Goal: Information Seeking & Learning: Check status

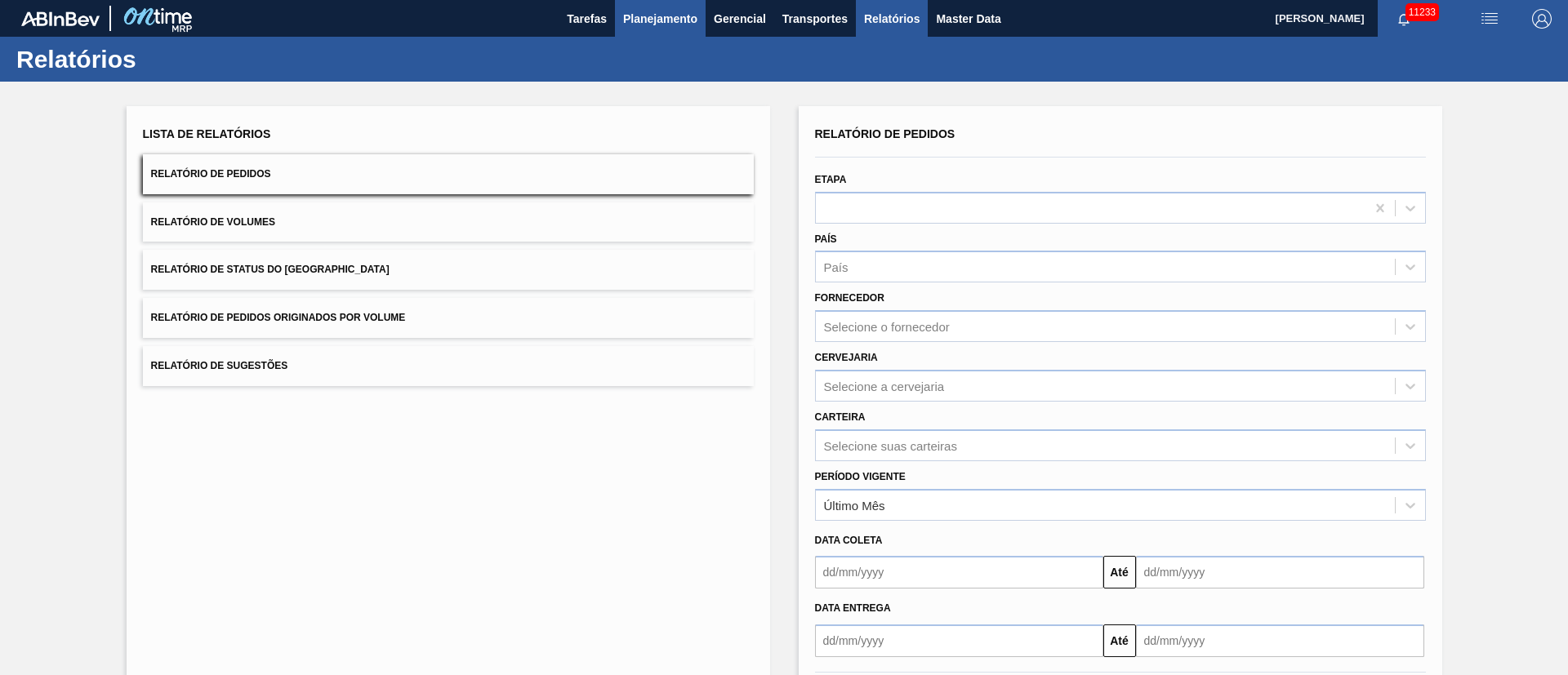
click at [636, 11] on span "Planejamento" at bounding box center [659, 18] width 74 height 19
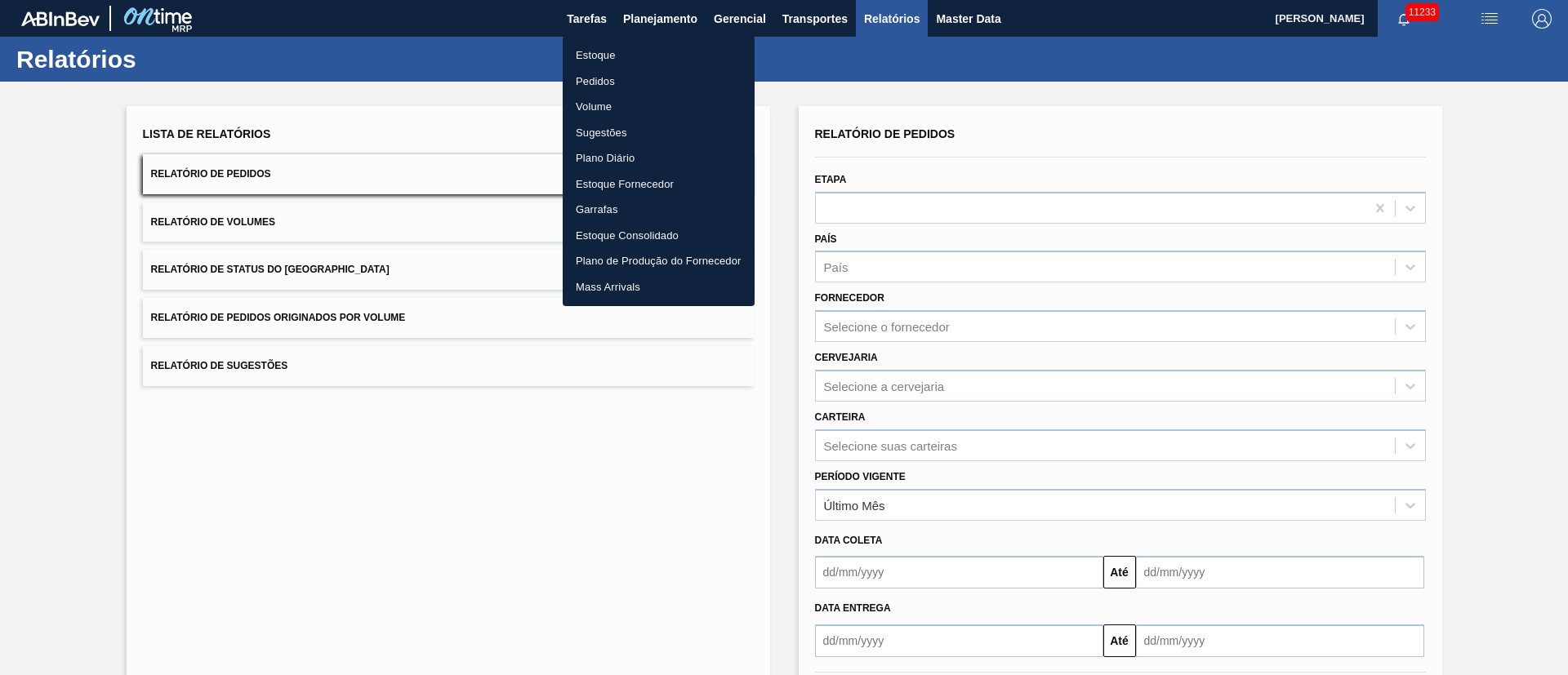
click at [590, 78] on li "Pedidos" at bounding box center [658, 82] width 192 height 26
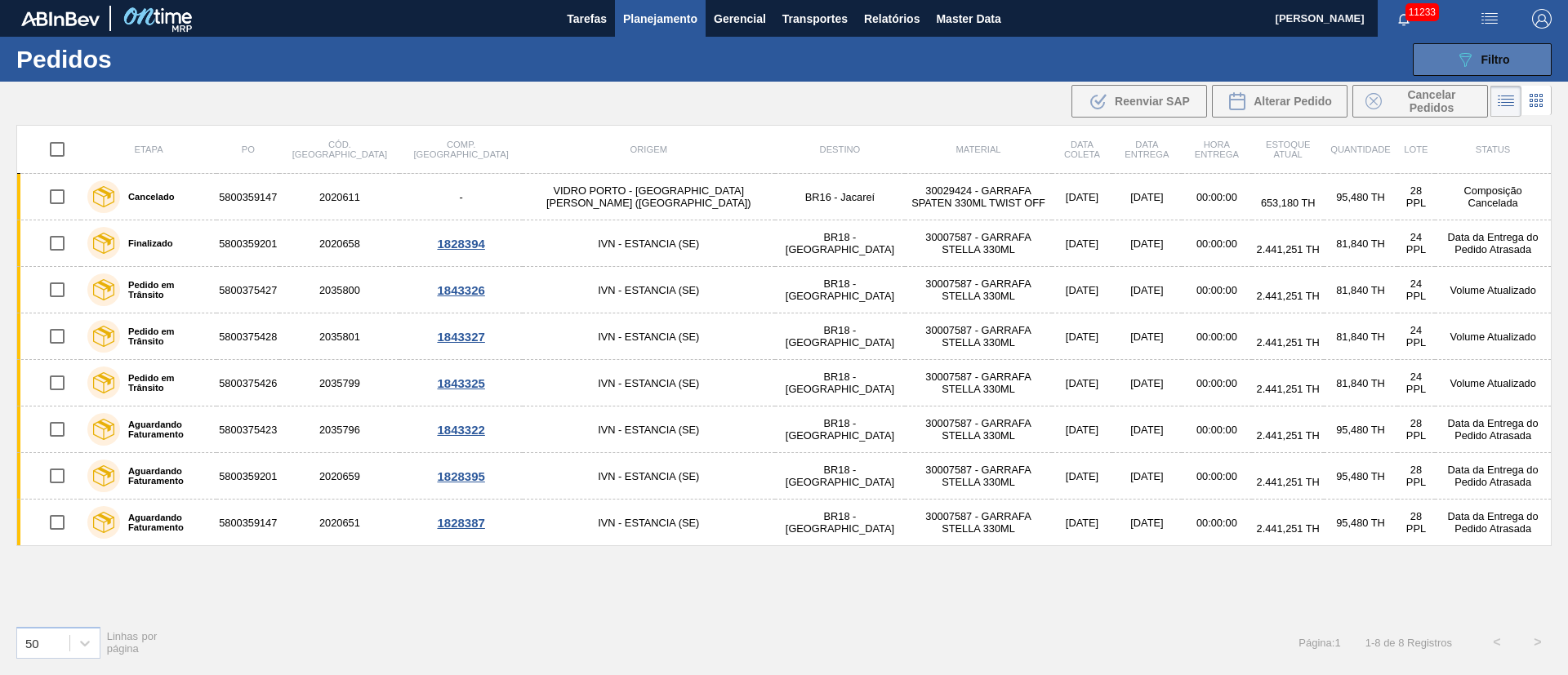
click at [1488, 61] on span "Filtro" at bounding box center [1495, 60] width 28 height 13
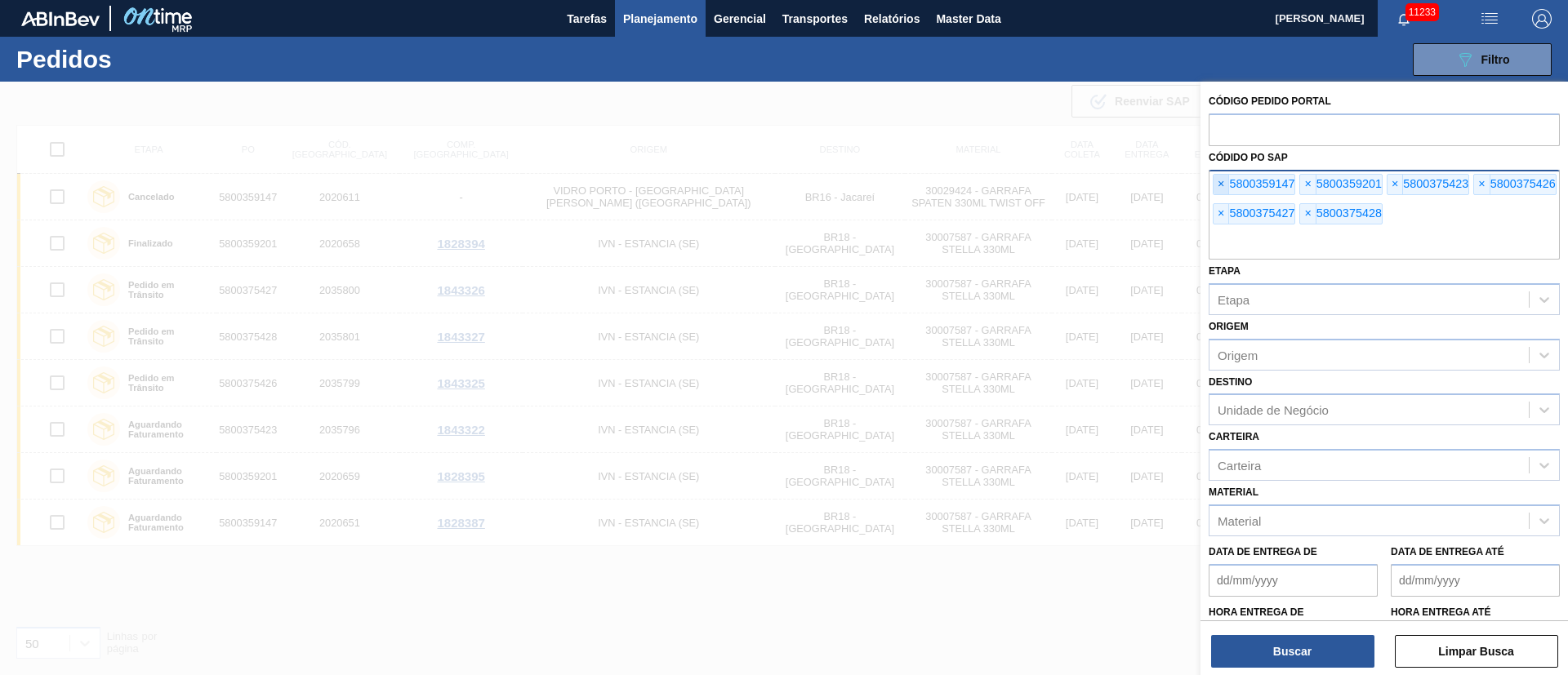
click at [1214, 187] on span "×" at bounding box center [1220, 184] width 16 height 19
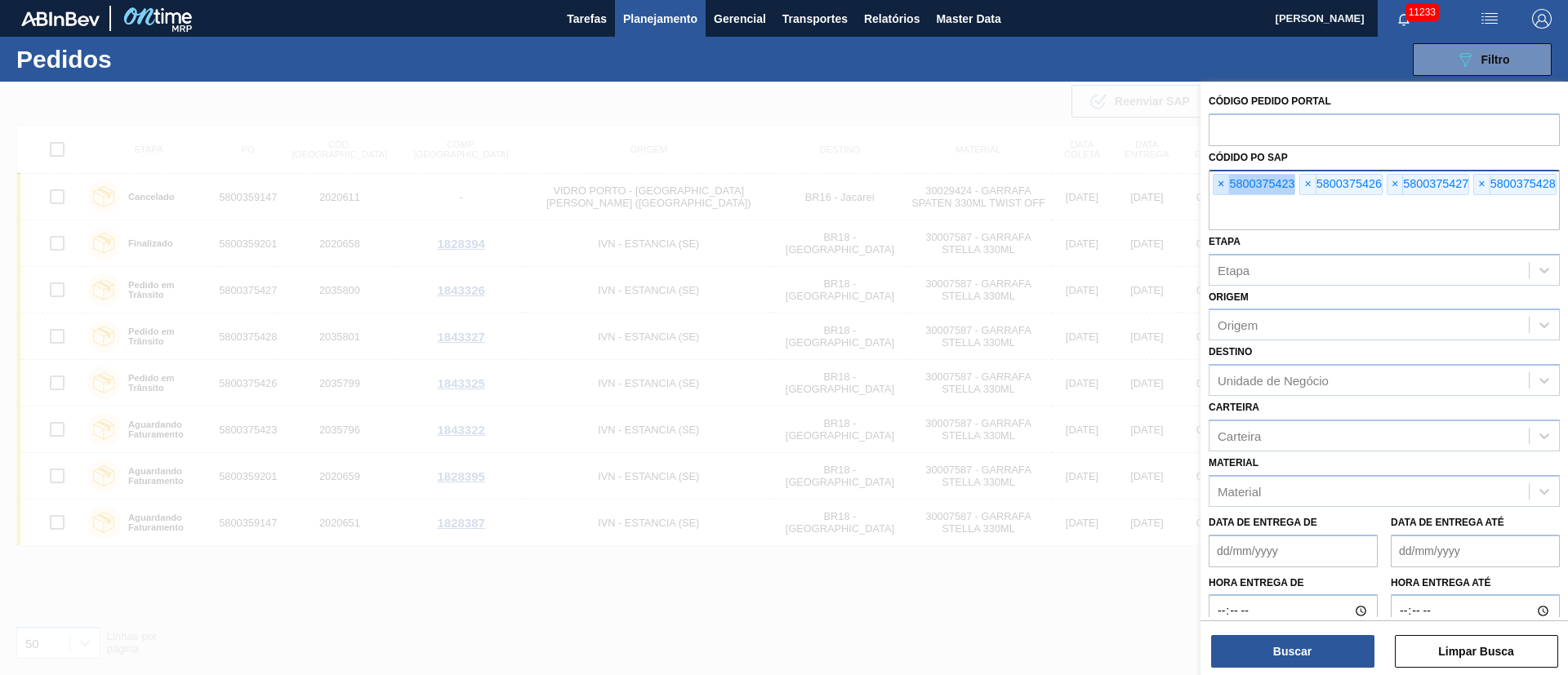
click at [1214, 187] on span "×" at bounding box center [1220, 184] width 16 height 19
click at [1214, 199] on input "text" at bounding box center [1384, 215] width 351 height 31
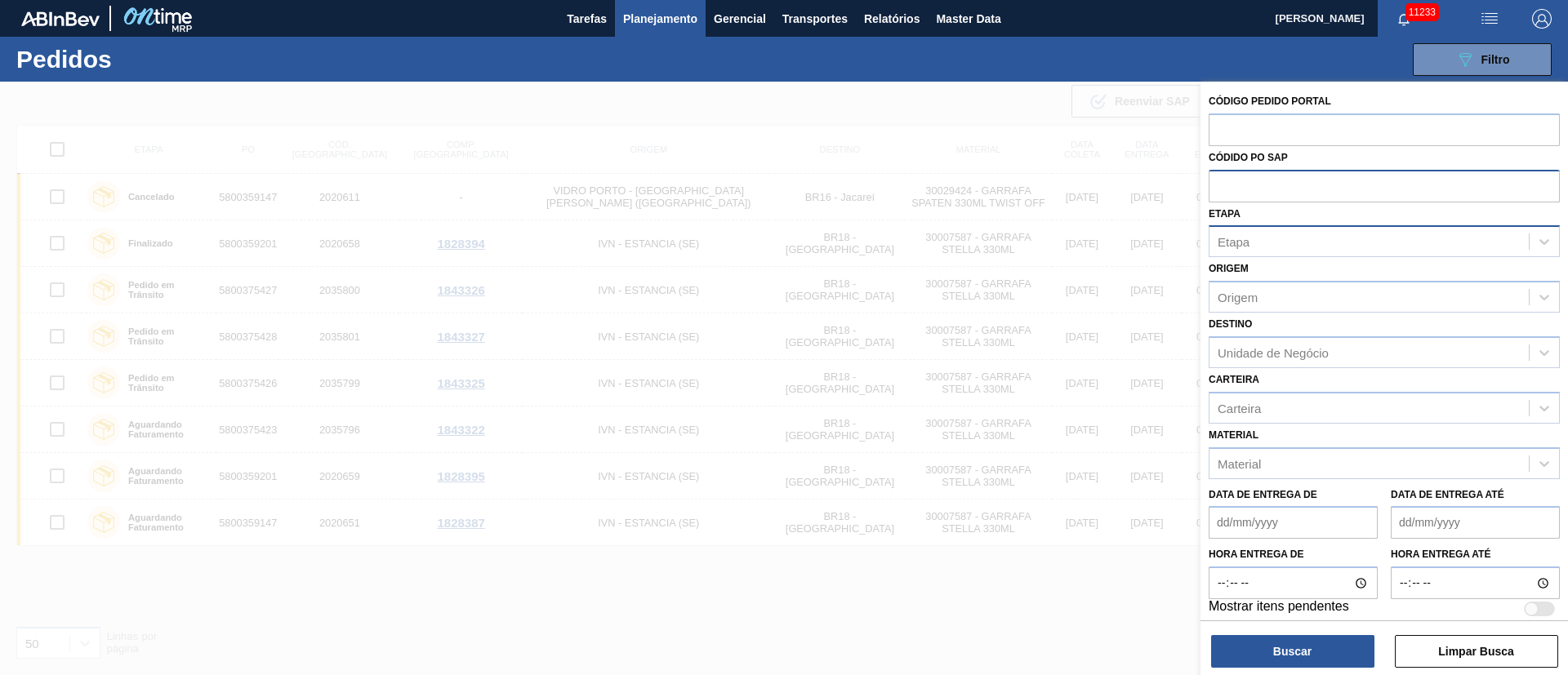
click at [1229, 241] on div "Etapa" at bounding box center [1233, 241] width 32 height 14
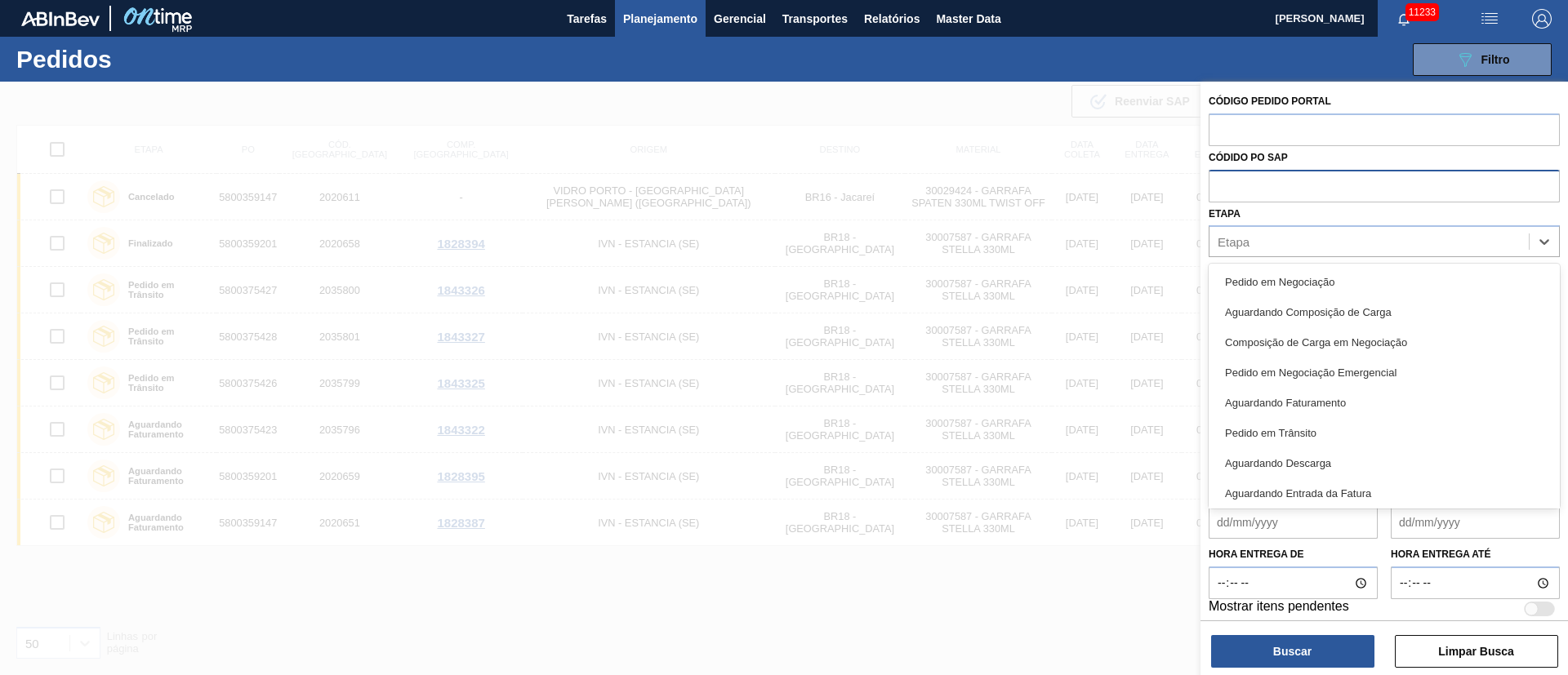
click at [645, 18] on span "Planejamento" at bounding box center [659, 18] width 74 height 19
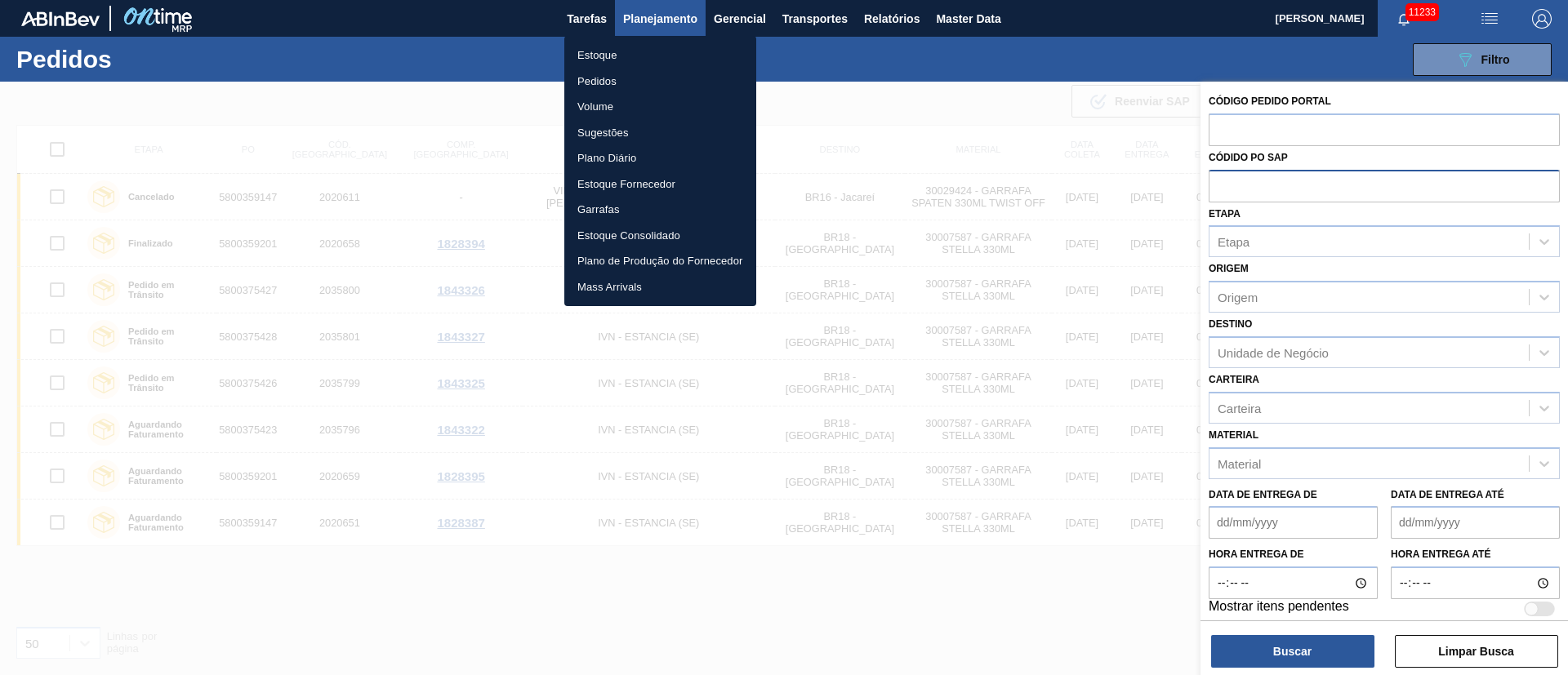
click at [613, 59] on li "Estoque" at bounding box center [659, 55] width 192 height 26
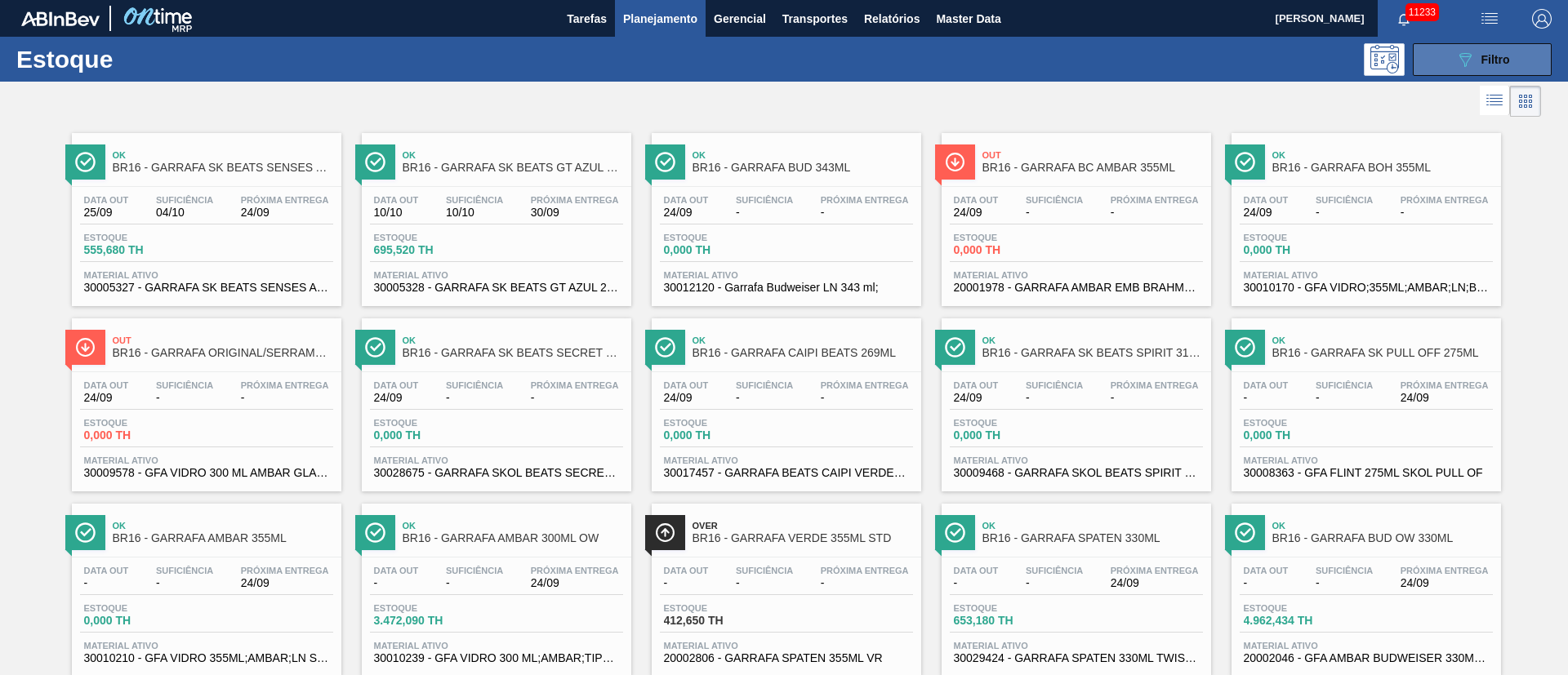
click at [1474, 53] on div "089F7B8B-B2A5-4AFE-B5C0-19BA573D28AC Filtro" at bounding box center [1483, 59] width 55 height 19
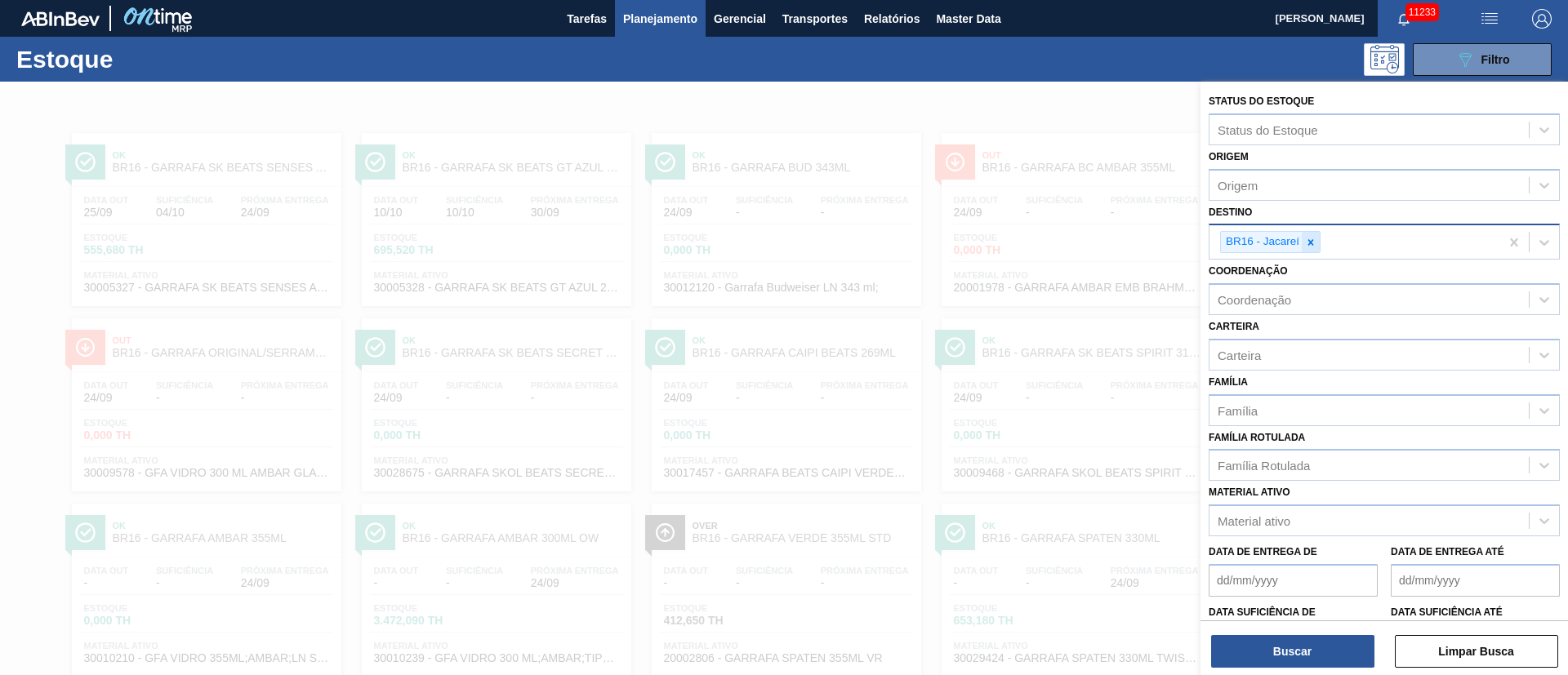
click at [1309, 239] on icon at bounding box center [1311, 242] width 6 height 6
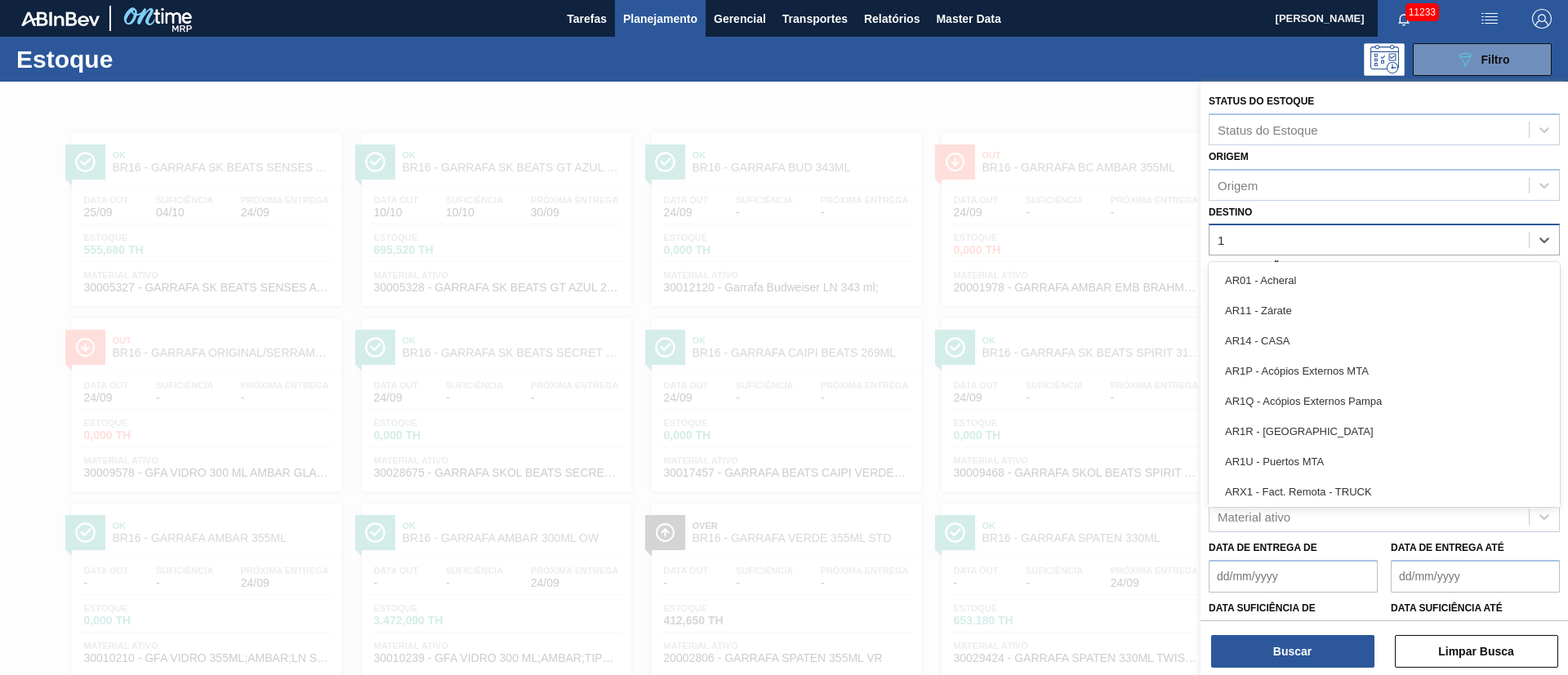
type input "13"
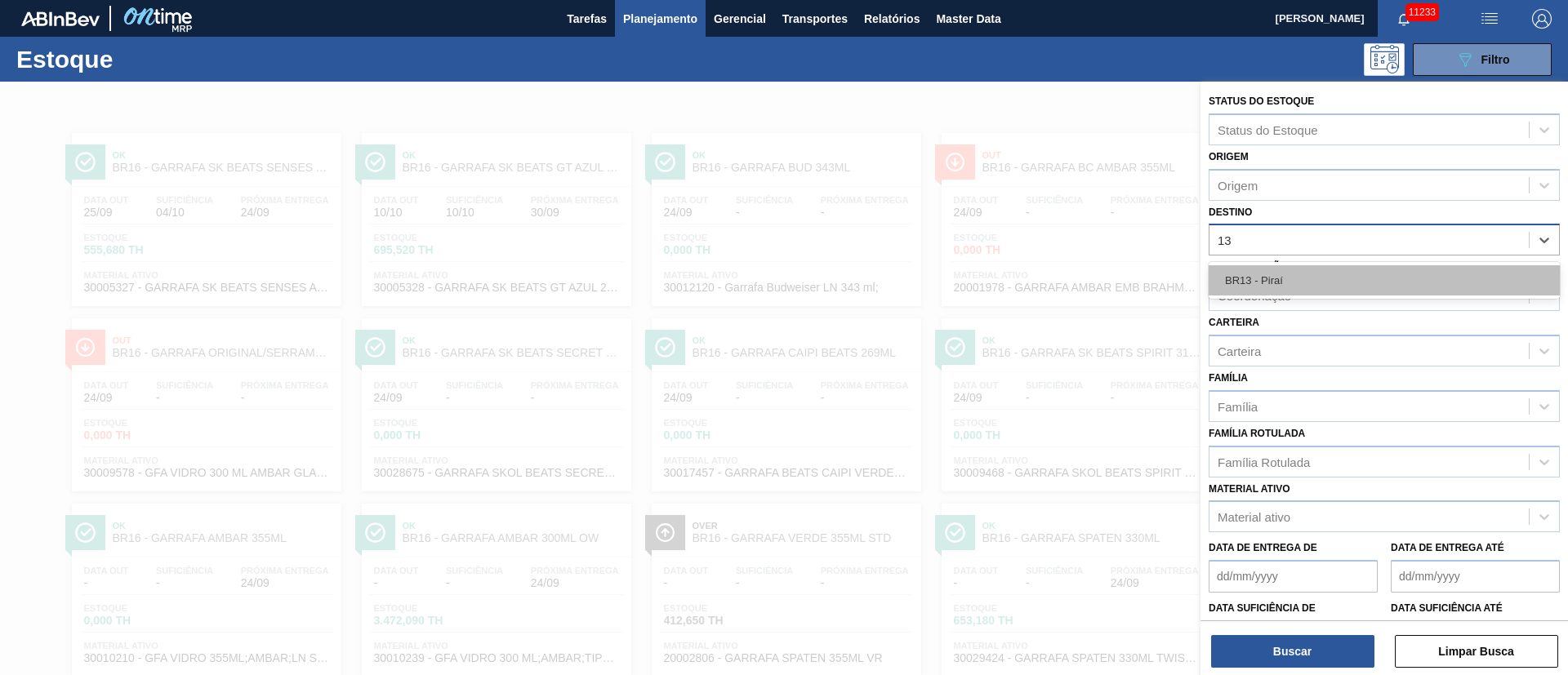
click at [1291, 280] on div "BR13 - Piraí" at bounding box center [1384, 280] width 351 height 30
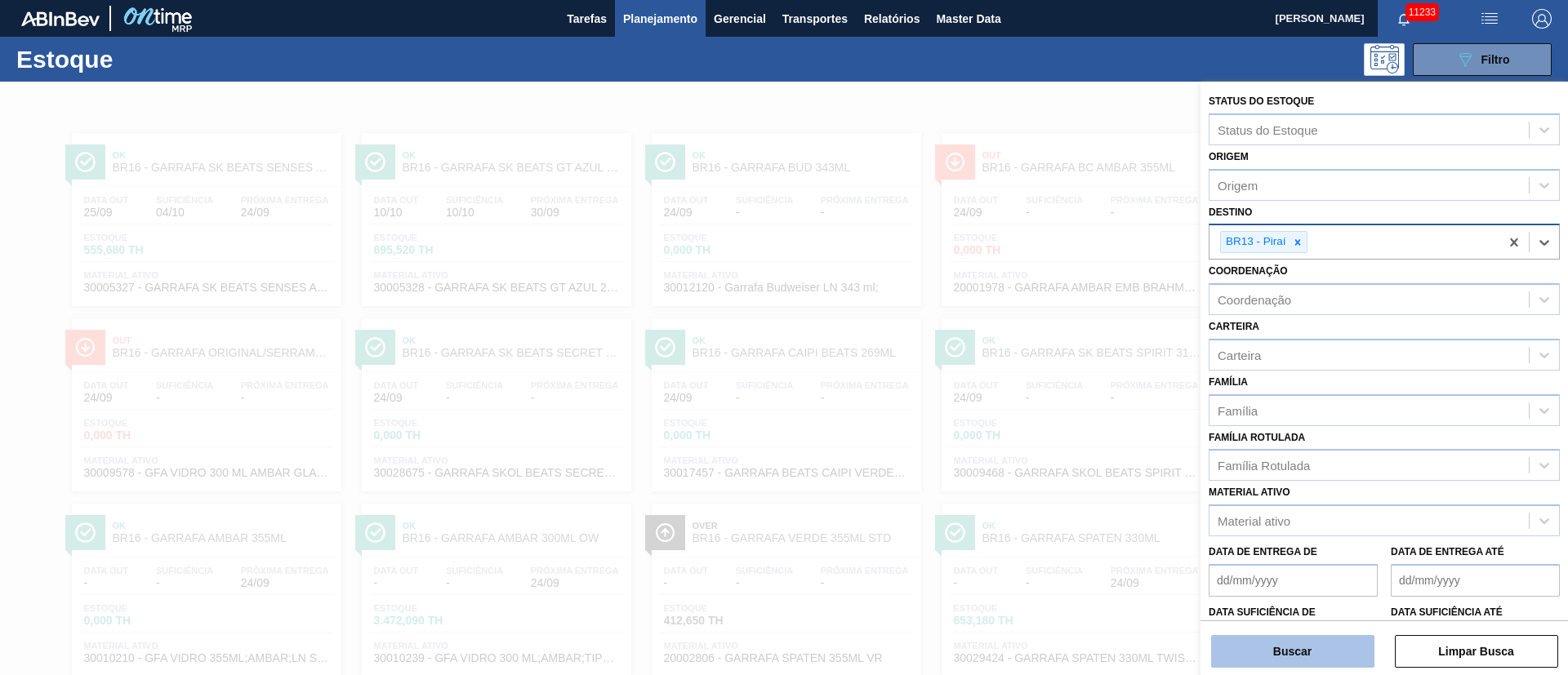
click at [1320, 651] on button "Buscar" at bounding box center [1293, 652] width 163 height 33
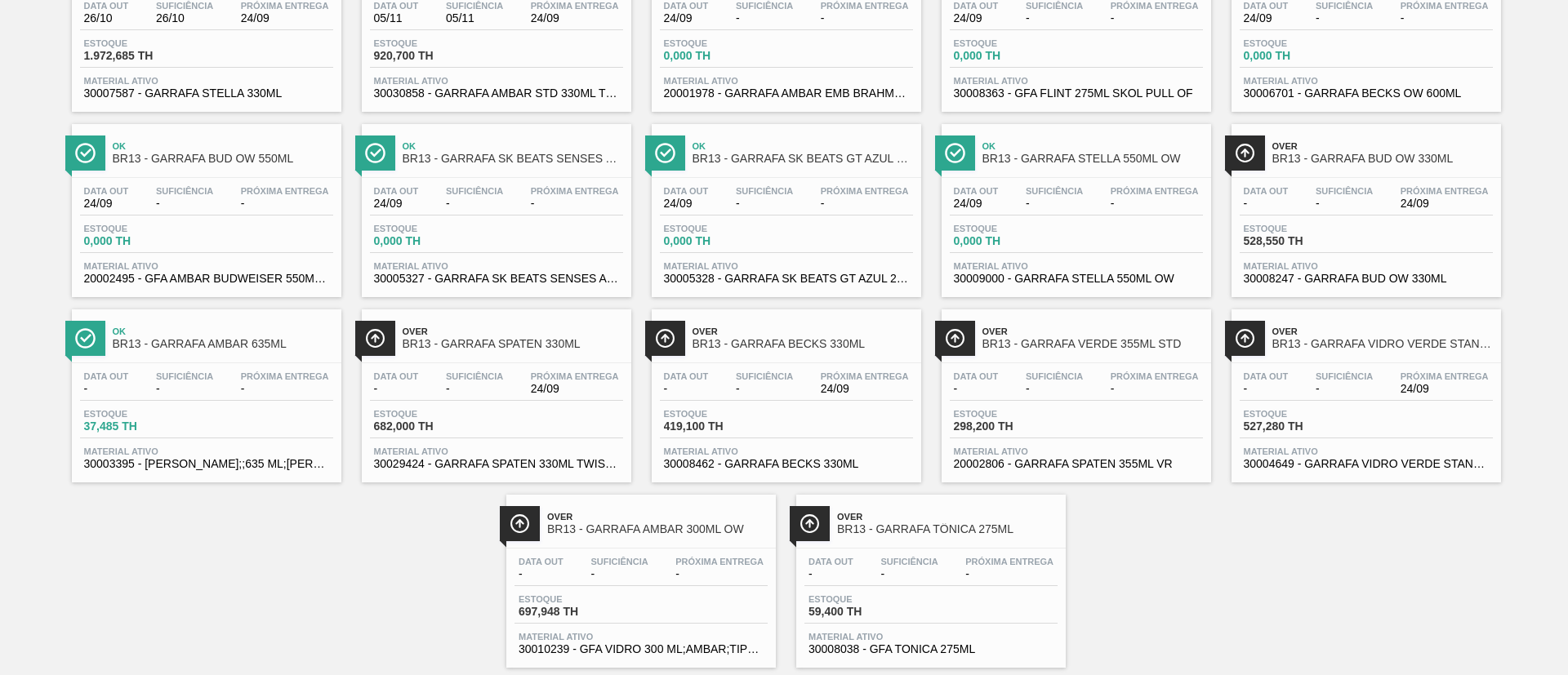
scroll to position [227, 0]
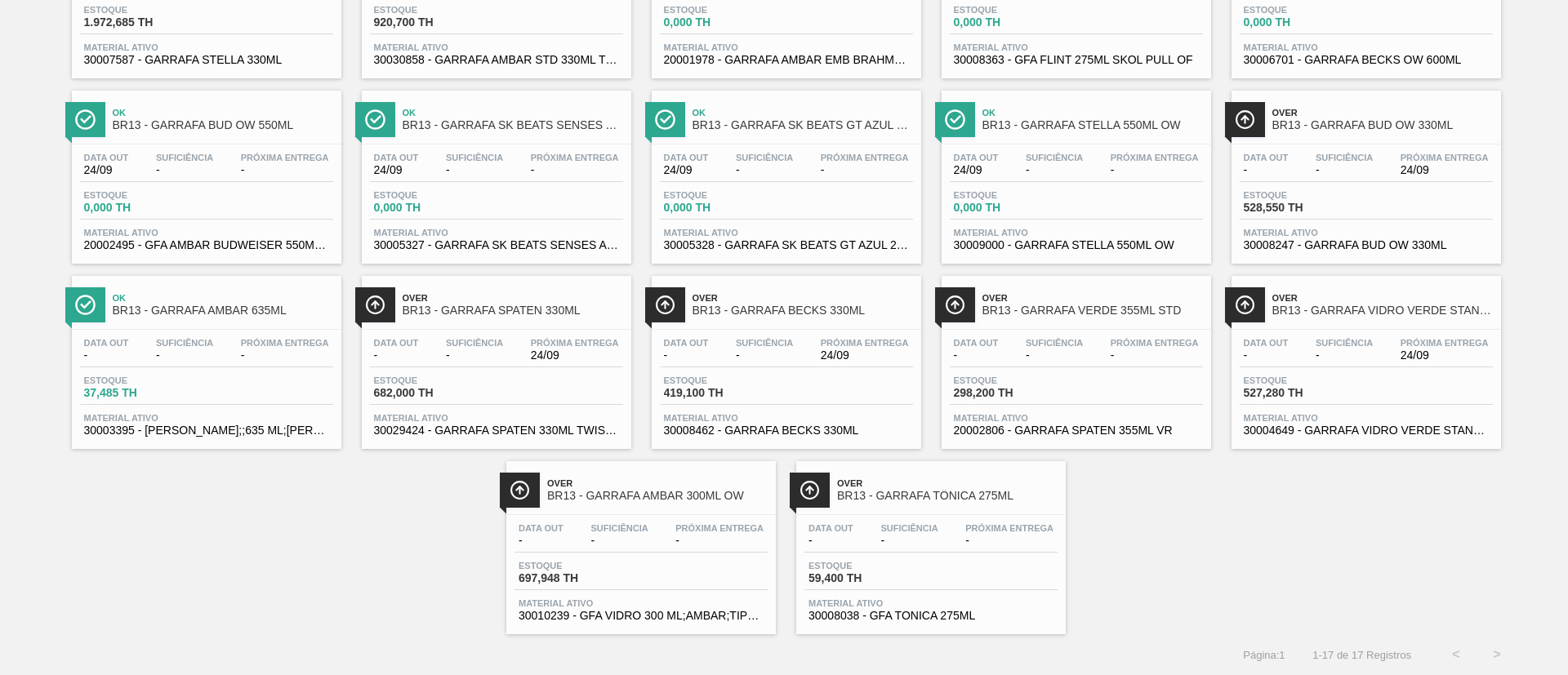
click at [416, 367] on div "Data out - Suficiência - Próxima Entrega 24/09" at bounding box center [496, 353] width 253 height 29
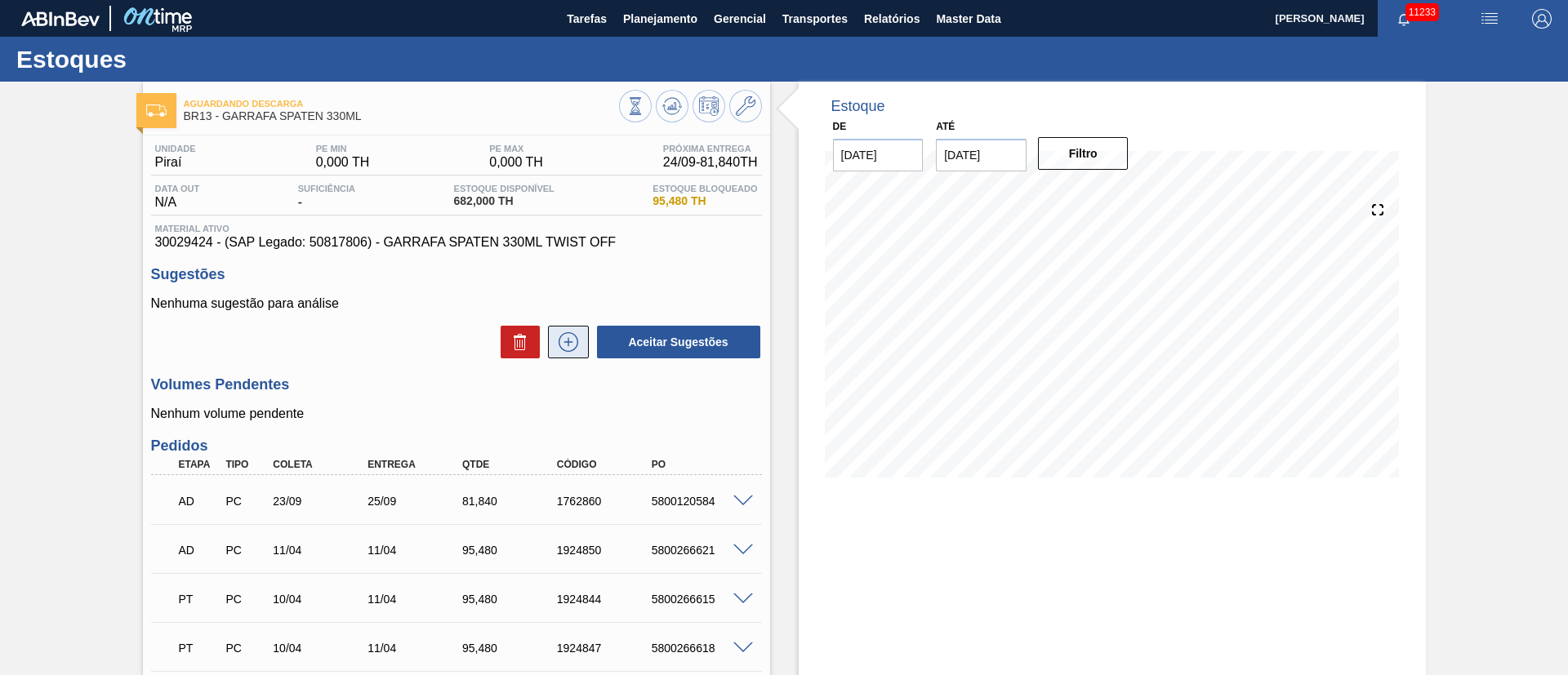
click at [563, 345] on icon at bounding box center [569, 341] width 26 height 19
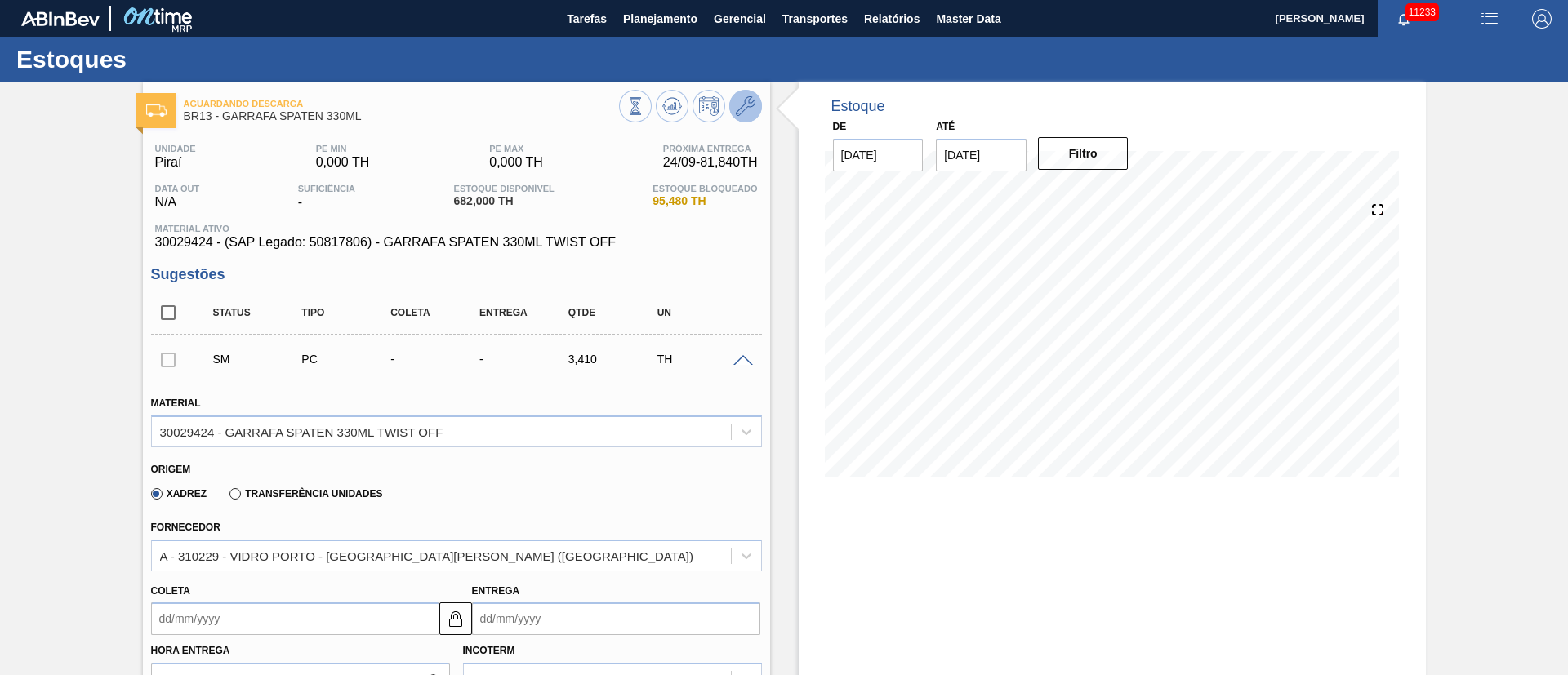
click at [753, 117] on button at bounding box center [745, 106] width 33 height 33
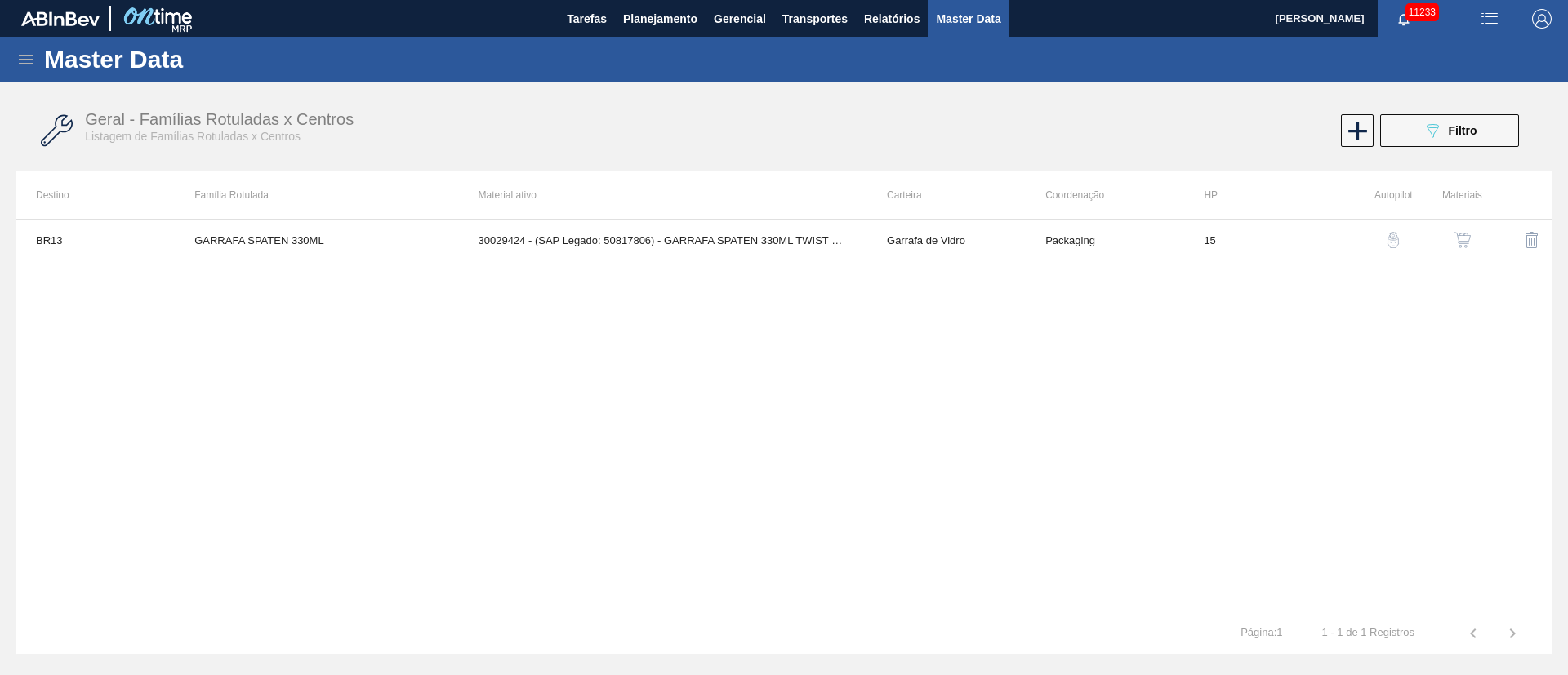
click at [1459, 238] on img "button" at bounding box center [1463, 240] width 17 height 17
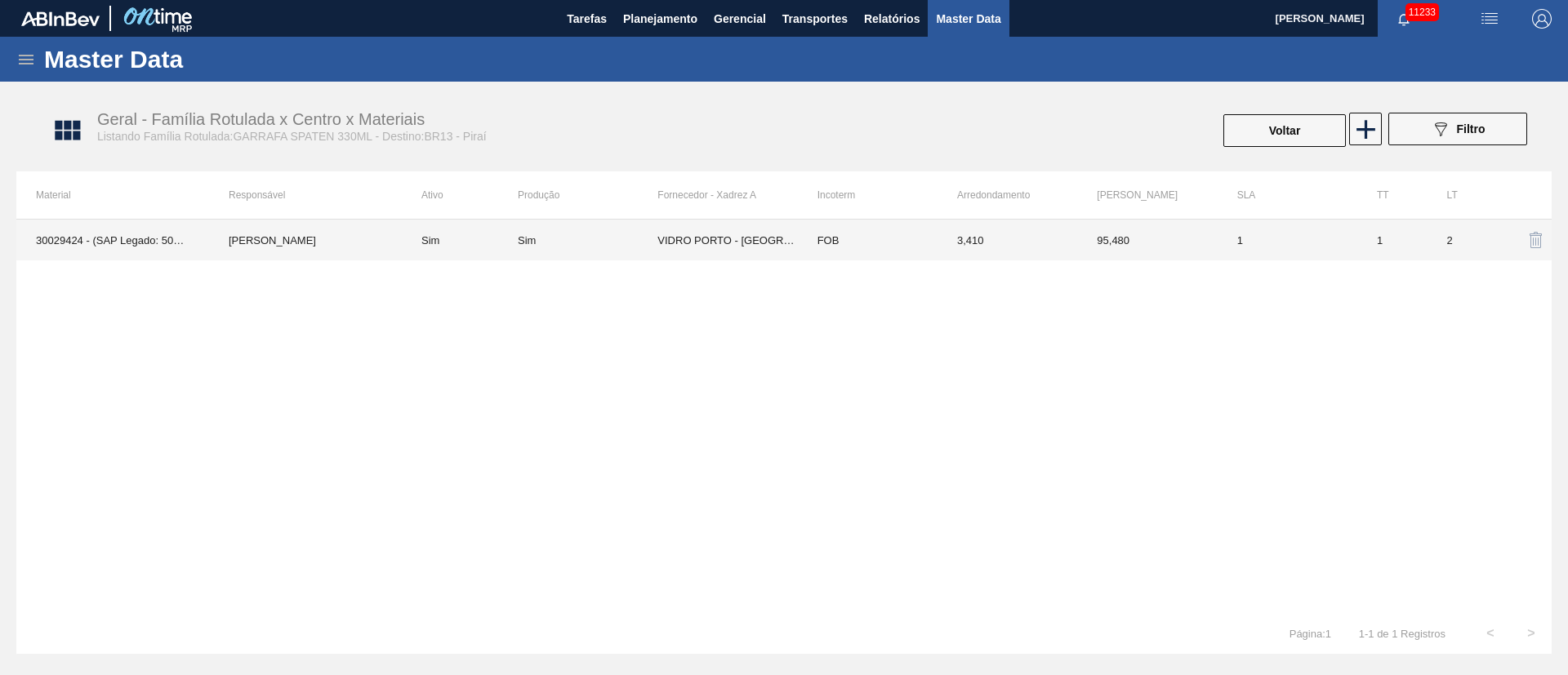
click at [738, 240] on td "VIDRO PORTO - [GEOGRAPHIC_DATA][PERSON_NAME] ([GEOGRAPHIC_DATA])" at bounding box center [727, 240] width 139 height 41
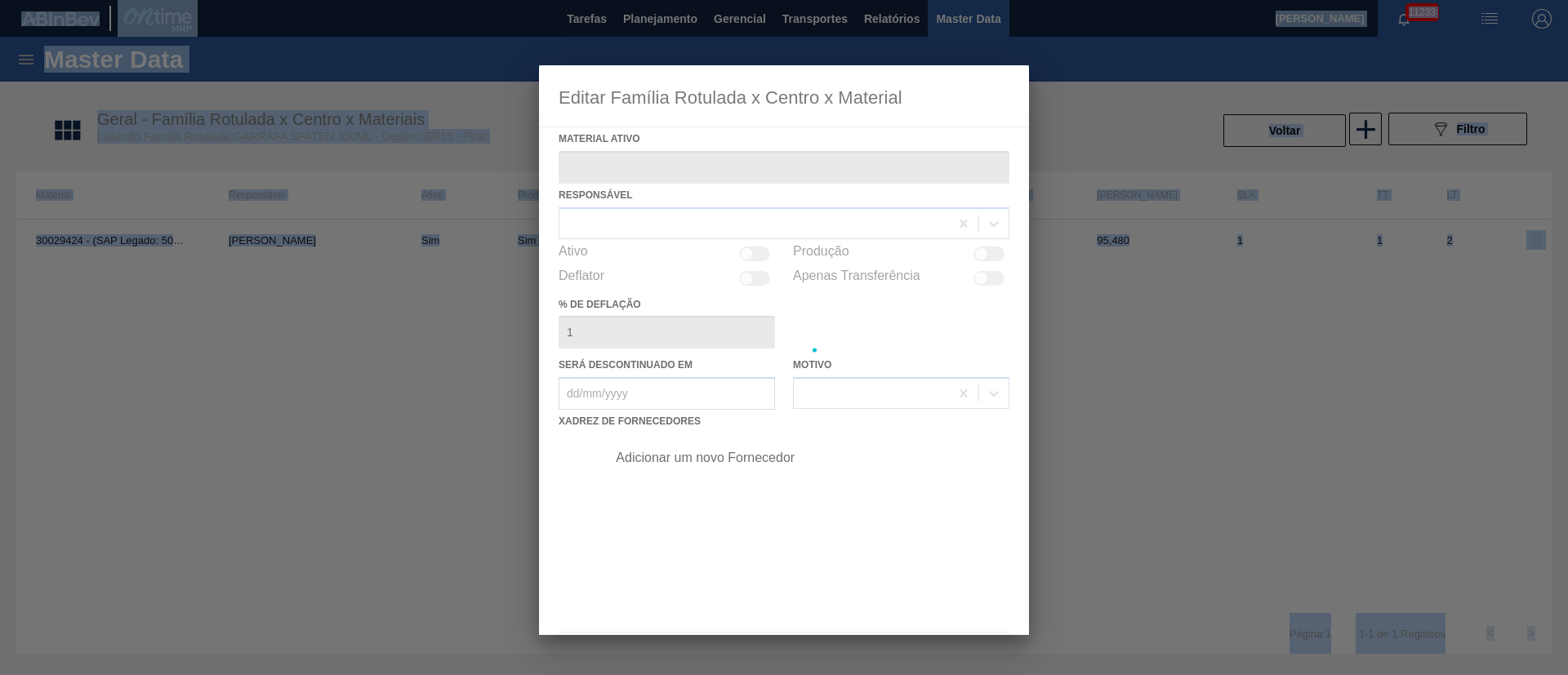
type ativo "30029424 - (SAP Legado: 50817806) - GARRAFA SPATEN 330ML TWIST OFF"
checkbox input "true"
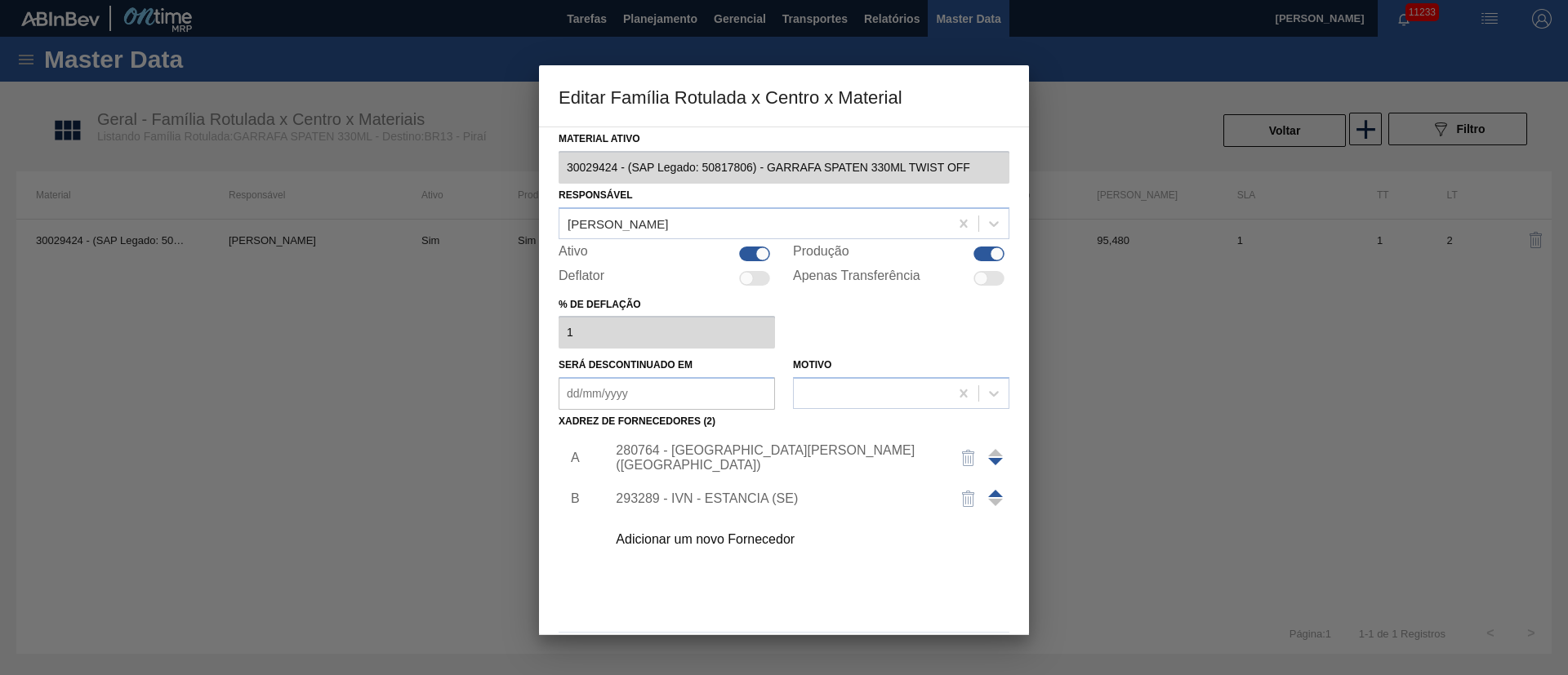
click at [784, 545] on div "Adicionar um novo Fornecedor" at bounding box center [775, 540] width 320 height 15
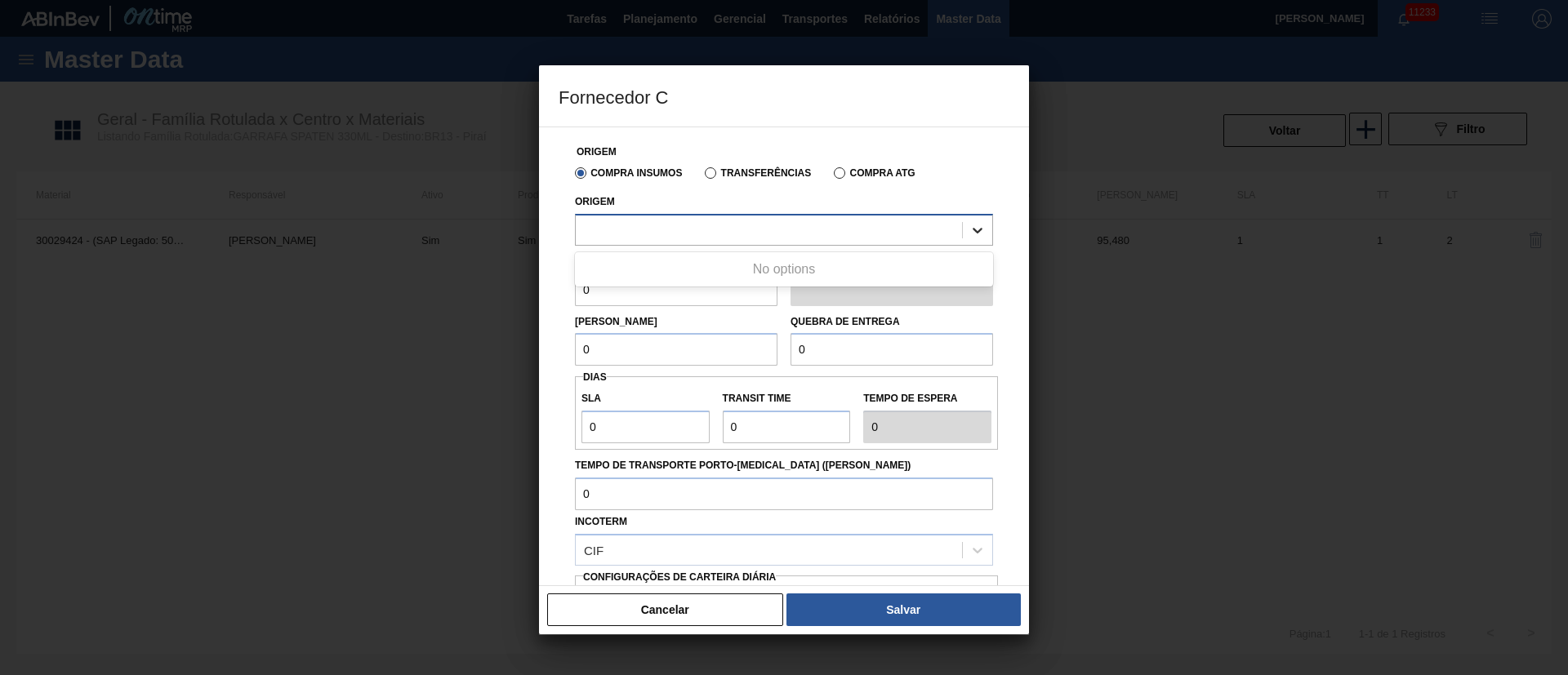
click at [976, 231] on icon at bounding box center [977, 230] width 10 height 6
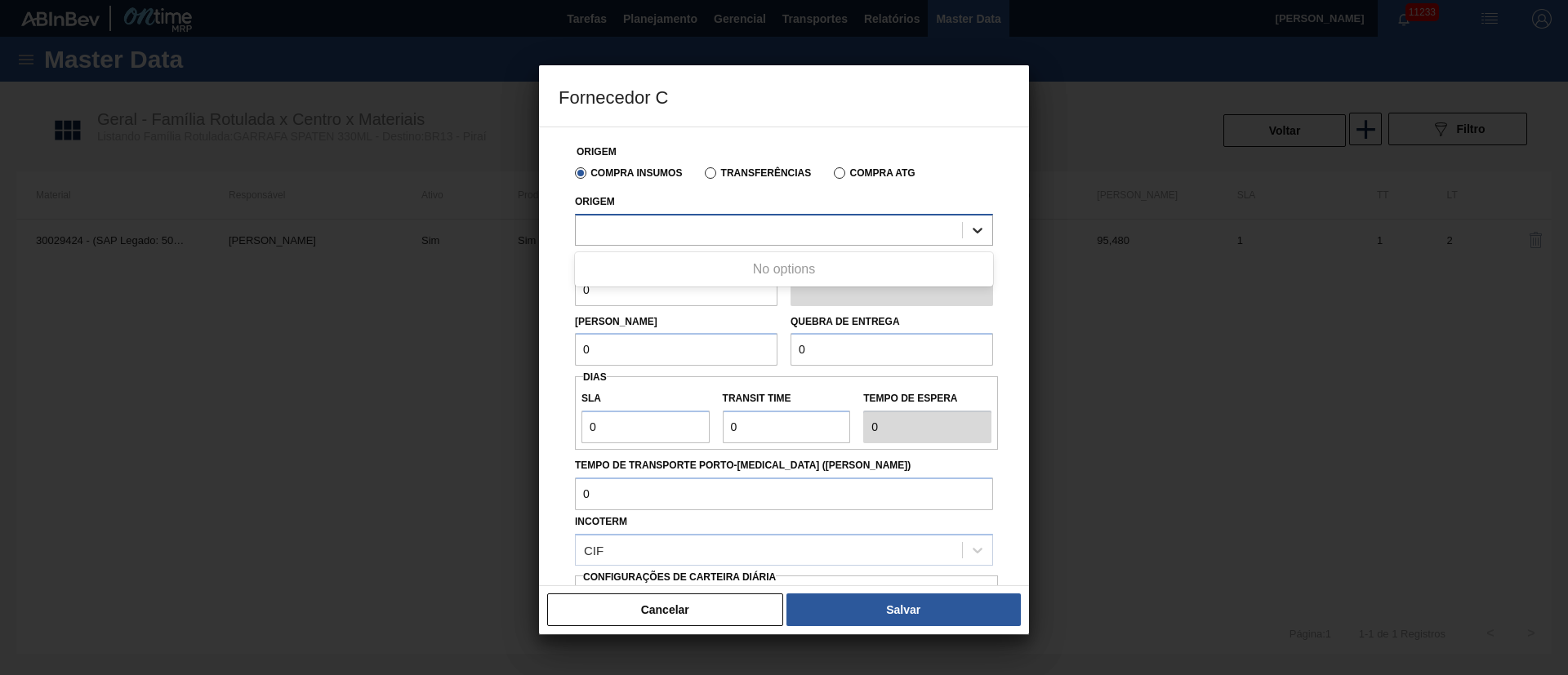
click at [976, 231] on icon at bounding box center [977, 230] width 10 height 6
click at [437, 339] on div at bounding box center [784, 338] width 1568 height 675
click at [435, 338] on div at bounding box center [784, 338] width 1568 height 675
click at [978, 222] on icon at bounding box center [977, 230] width 17 height 17
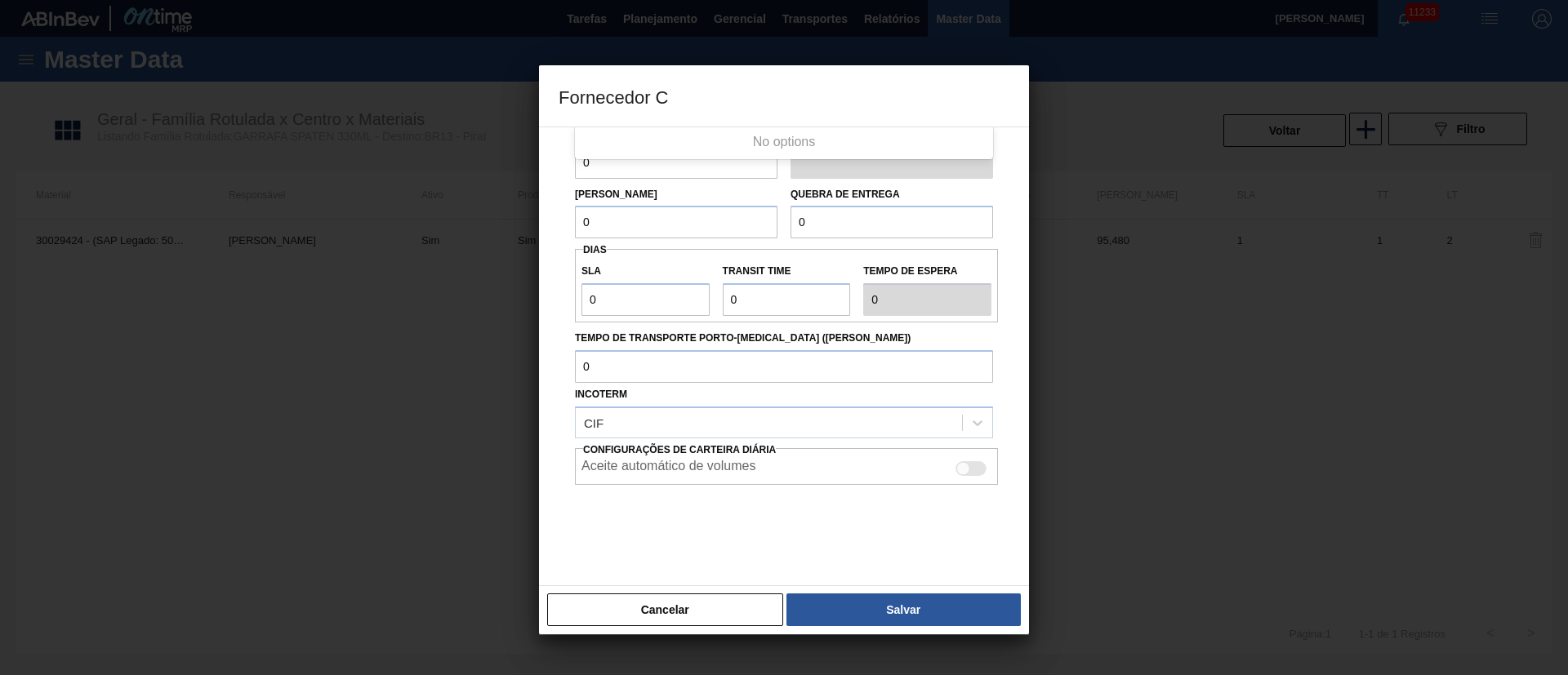
scroll to position [128, 0]
click at [712, 467] on label "Aceite automático de volumes" at bounding box center [668, 468] width 174 height 19
click at [955, 475] on input "Aceite automático de volumes" at bounding box center [955, 475] width 1 height 1
checkbox input "true"
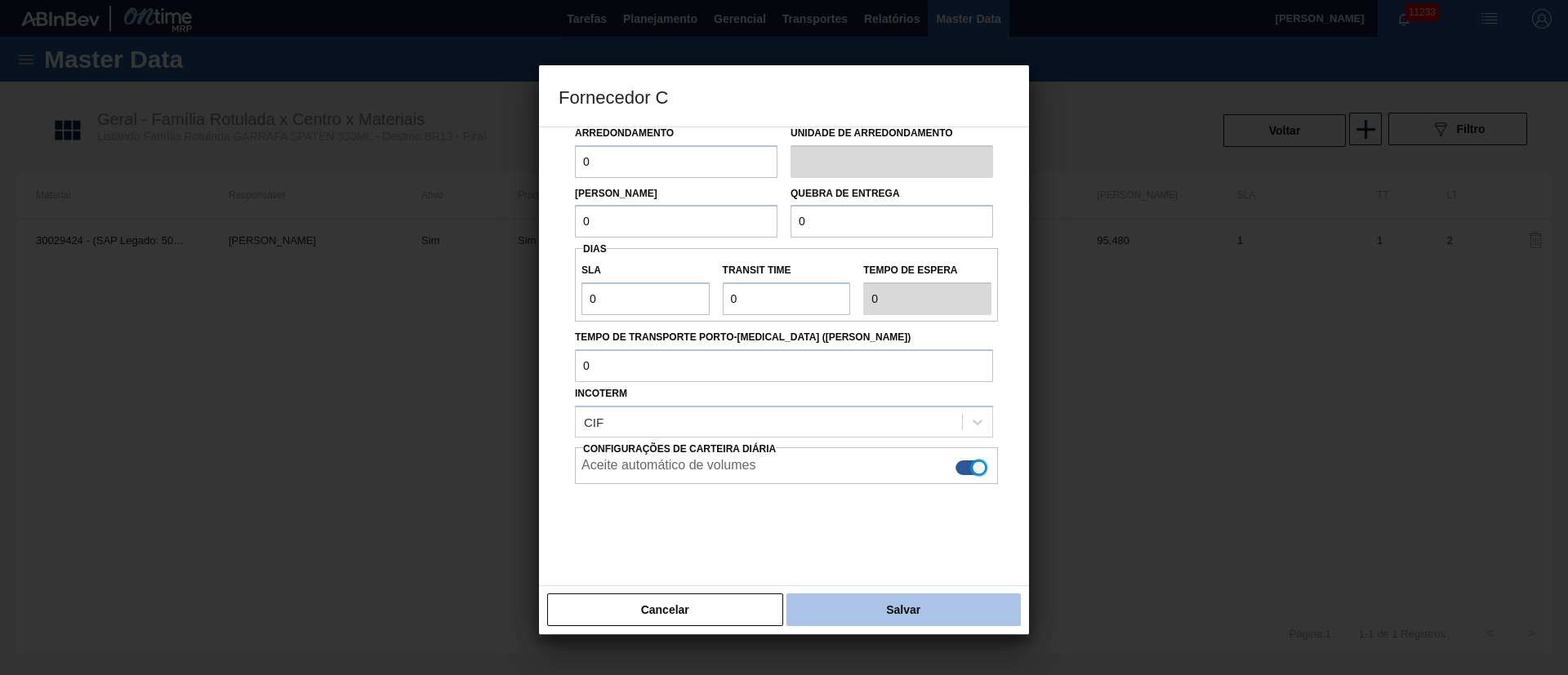
click at [910, 603] on button "Salvar" at bounding box center [904, 610] width 235 height 33
type input "Pallet"
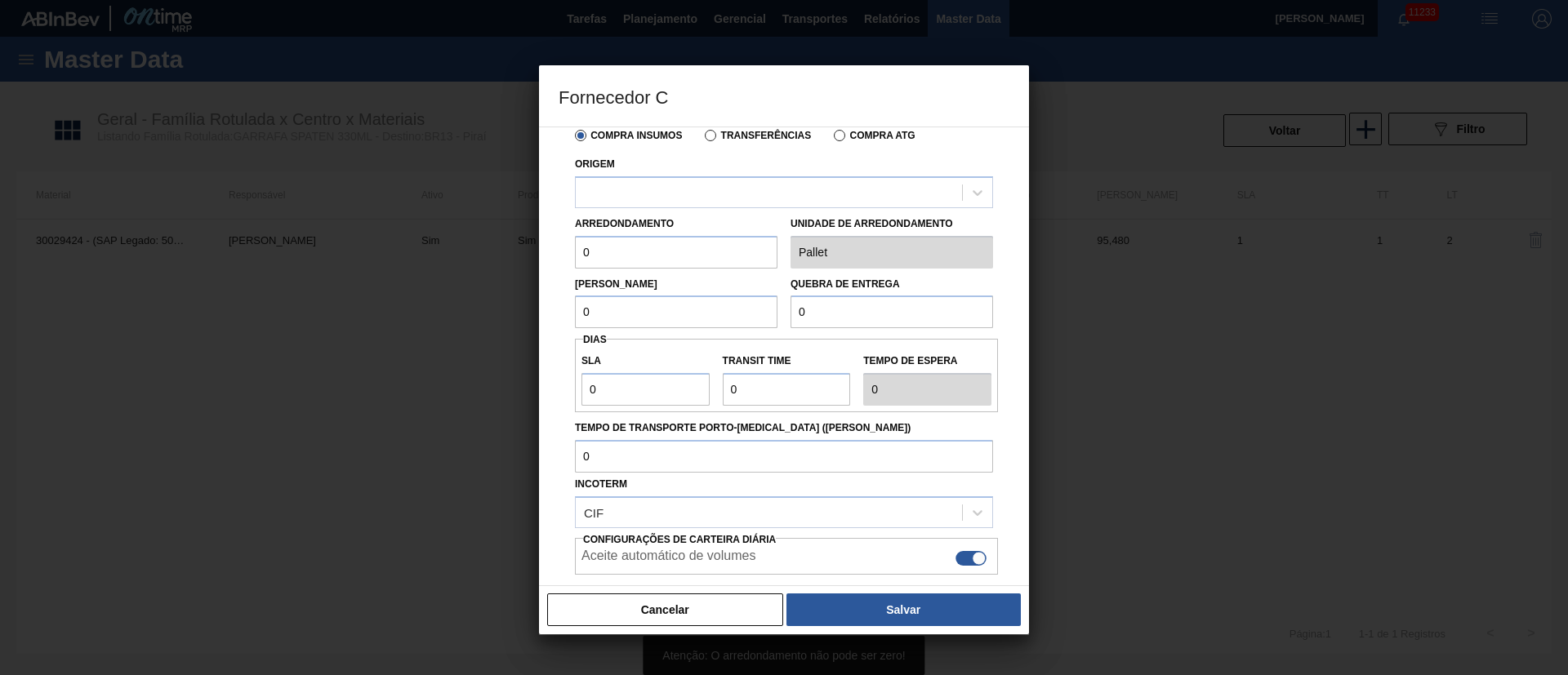
scroll to position [0, 0]
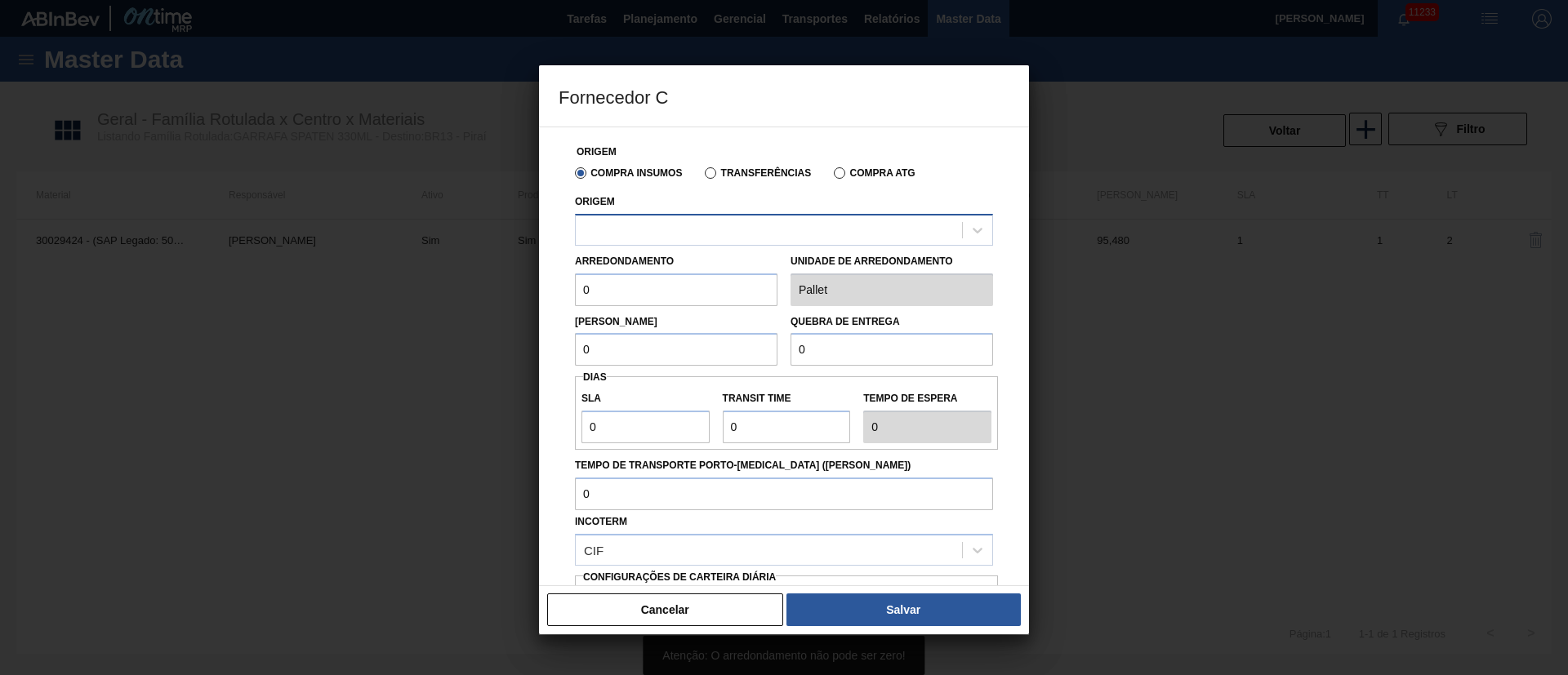
click at [771, 220] on div at bounding box center [768, 230] width 386 height 24
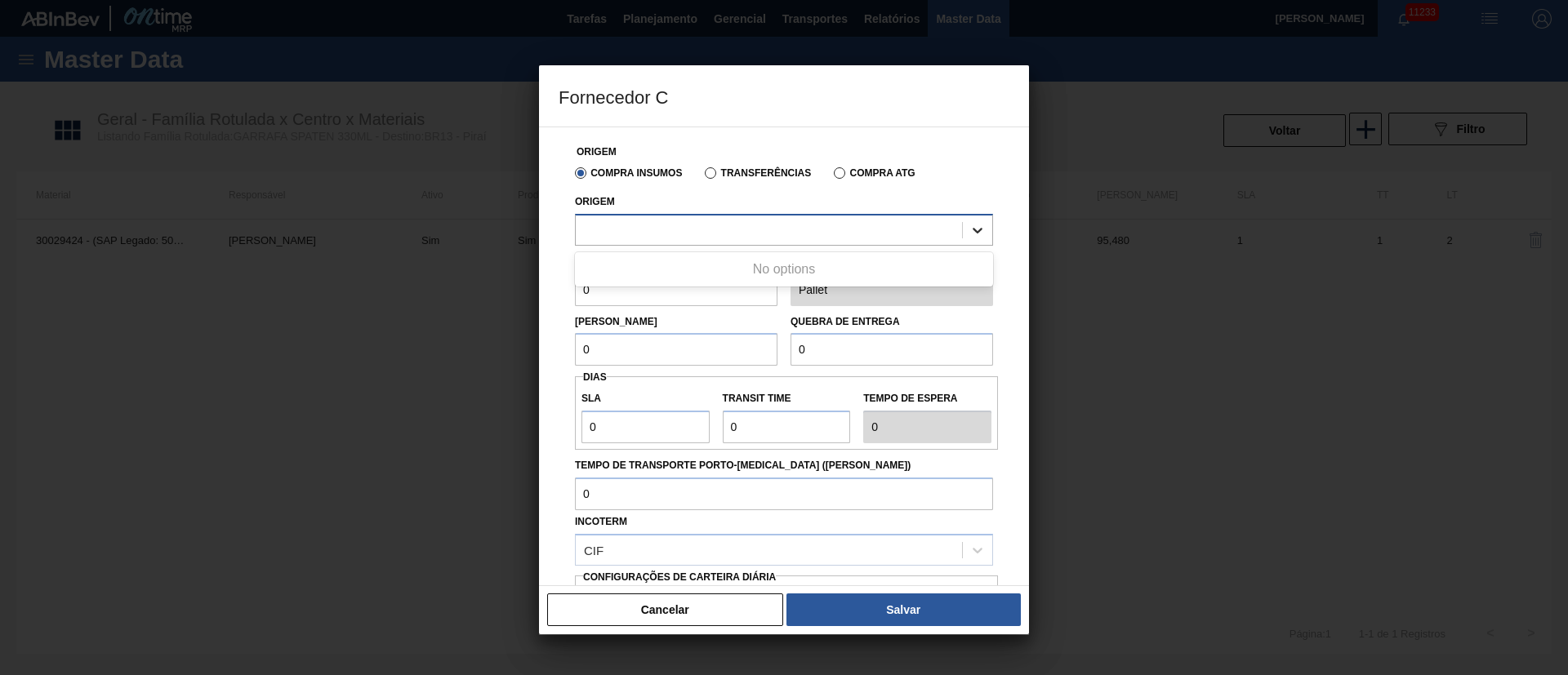
click at [975, 232] on icon at bounding box center [977, 230] width 10 height 6
click at [1285, 300] on div at bounding box center [784, 338] width 1568 height 675
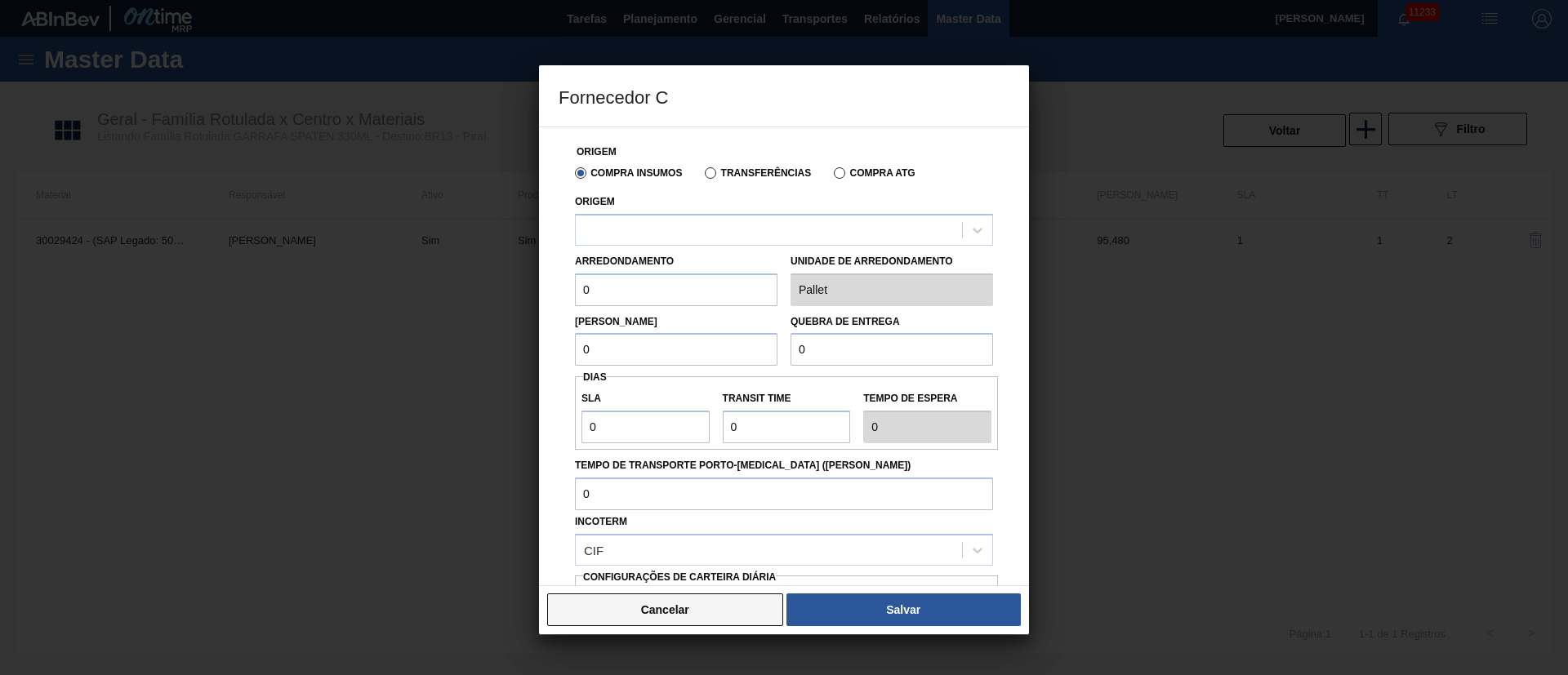
click at [691, 614] on button "Cancelar" at bounding box center [665, 610] width 236 height 33
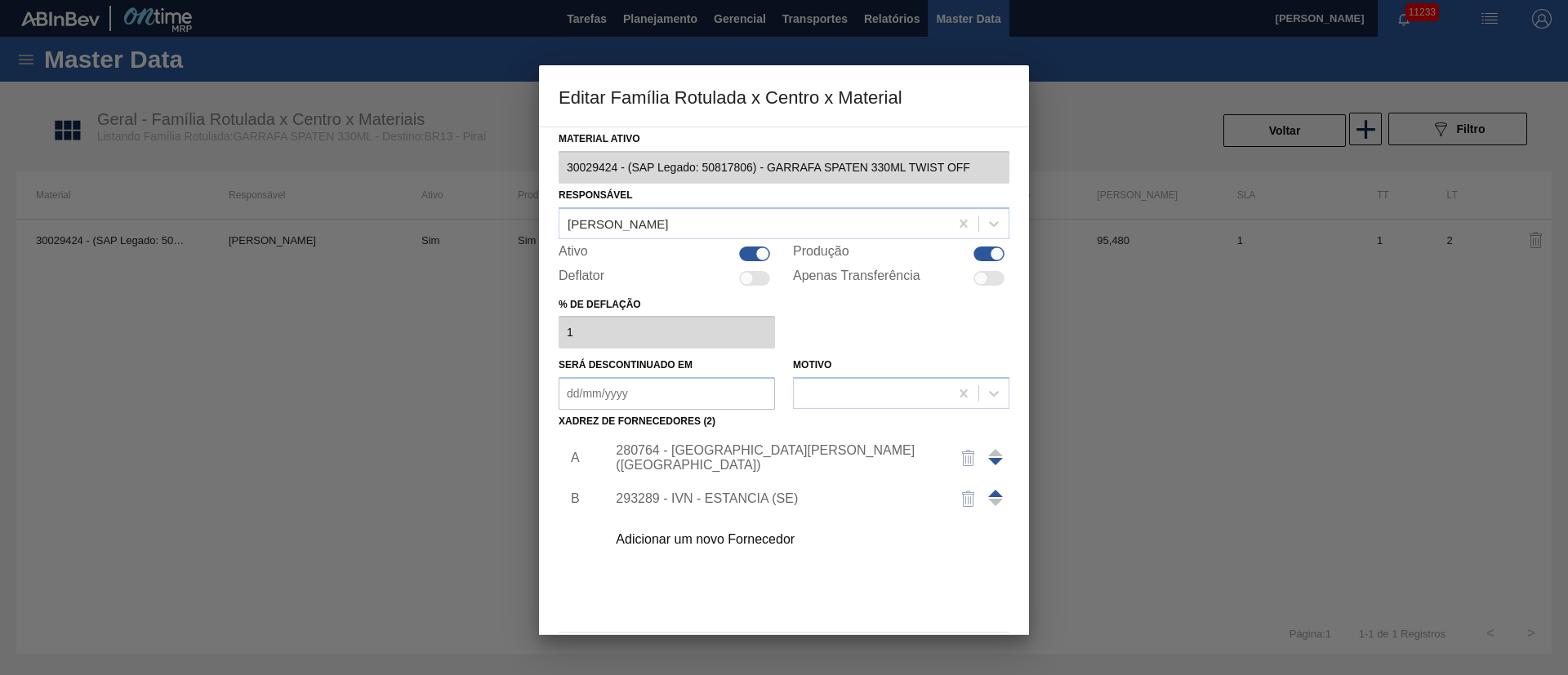
click at [294, 266] on div at bounding box center [784, 338] width 1568 height 675
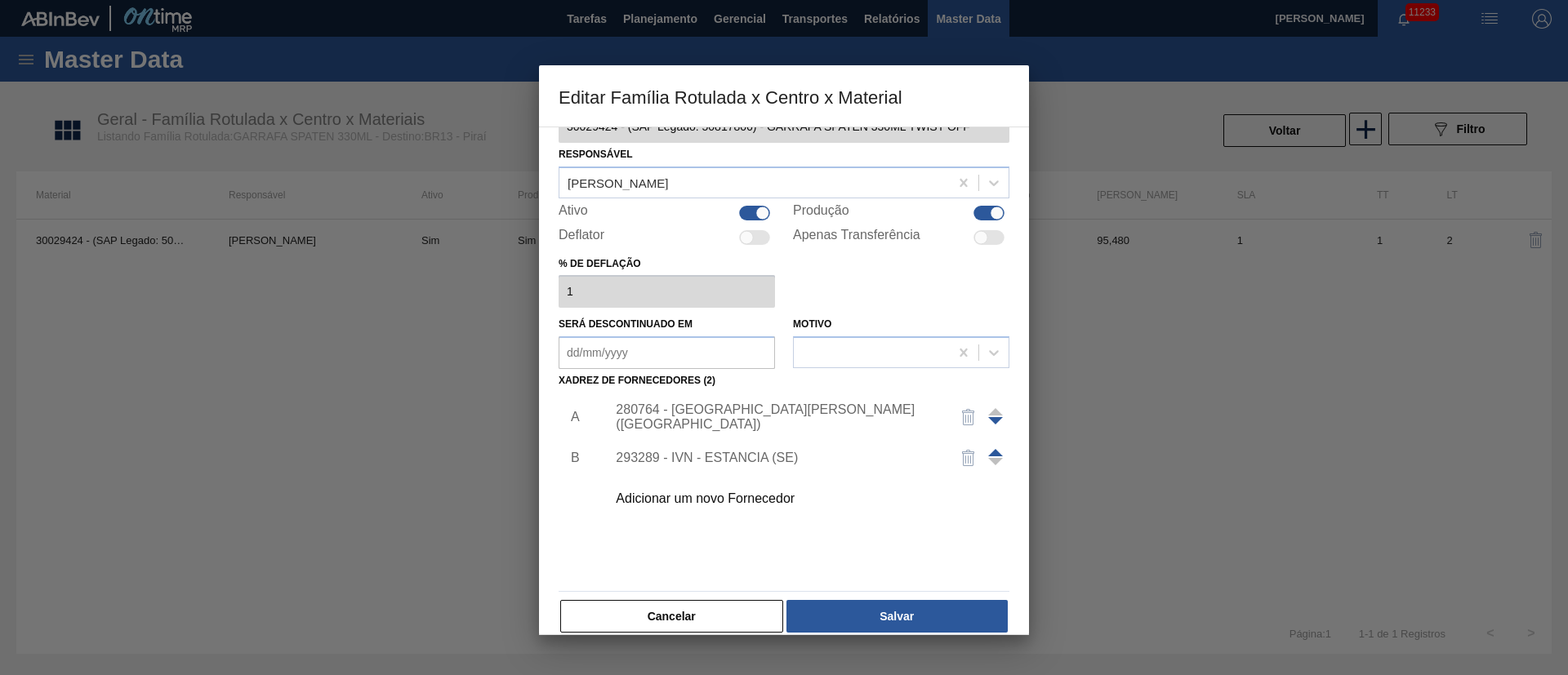
scroll to position [61, 0]
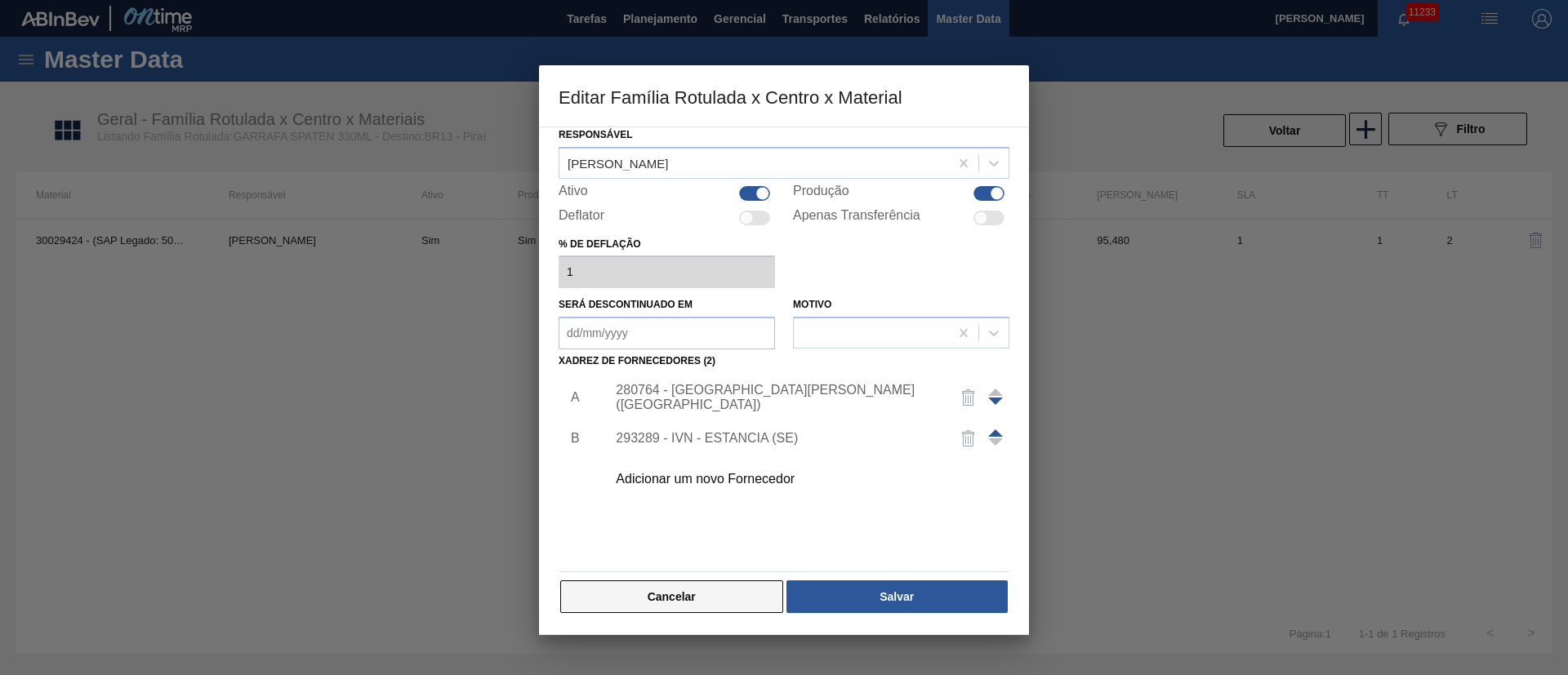
click at [727, 598] on button "Cancelar" at bounding box center [671, 597] width 223 height 33
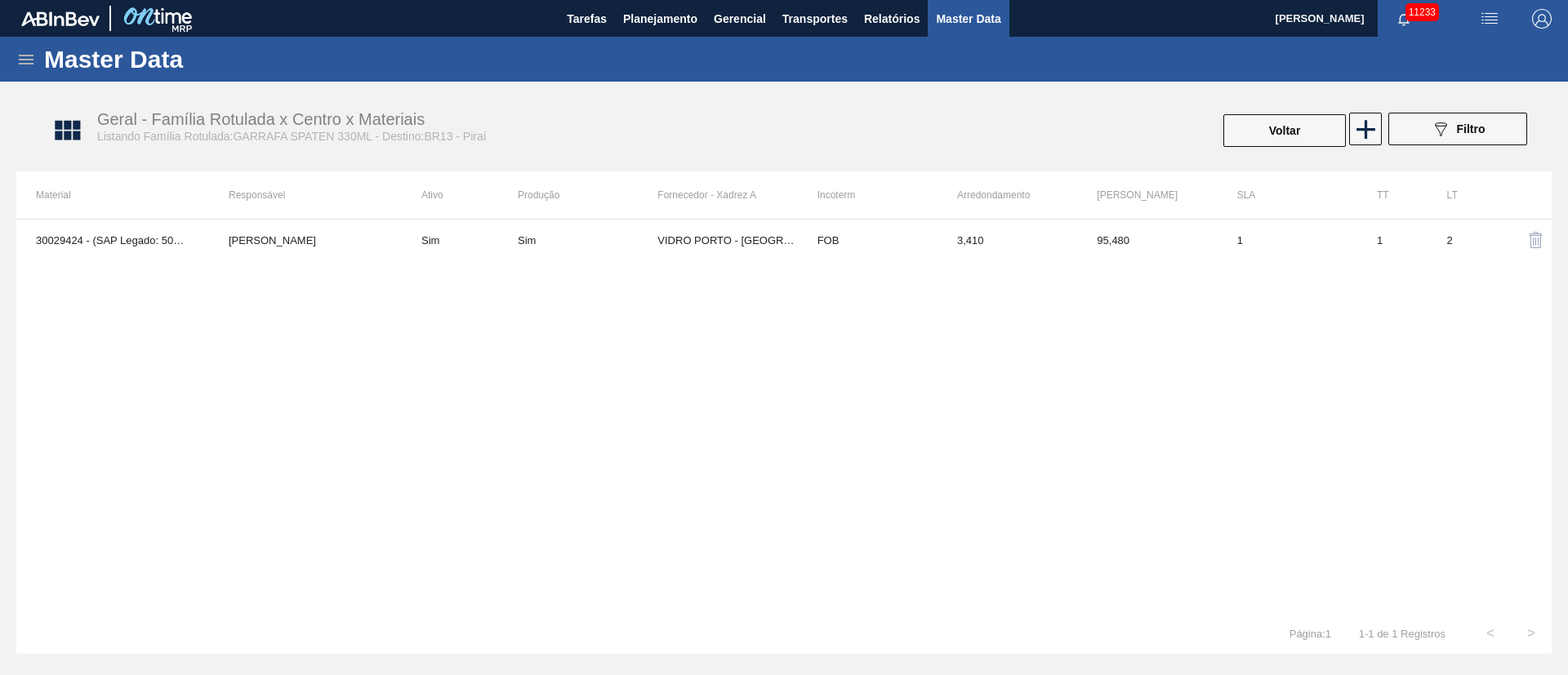
click at [1298, 332] on div "30029424 - (SAP Legado: 50817806) - GARRAFA SPATEN 330ML TWIST OFF [PERSON_NAME…" at bounding box center [784, 416] width 1535 height 394
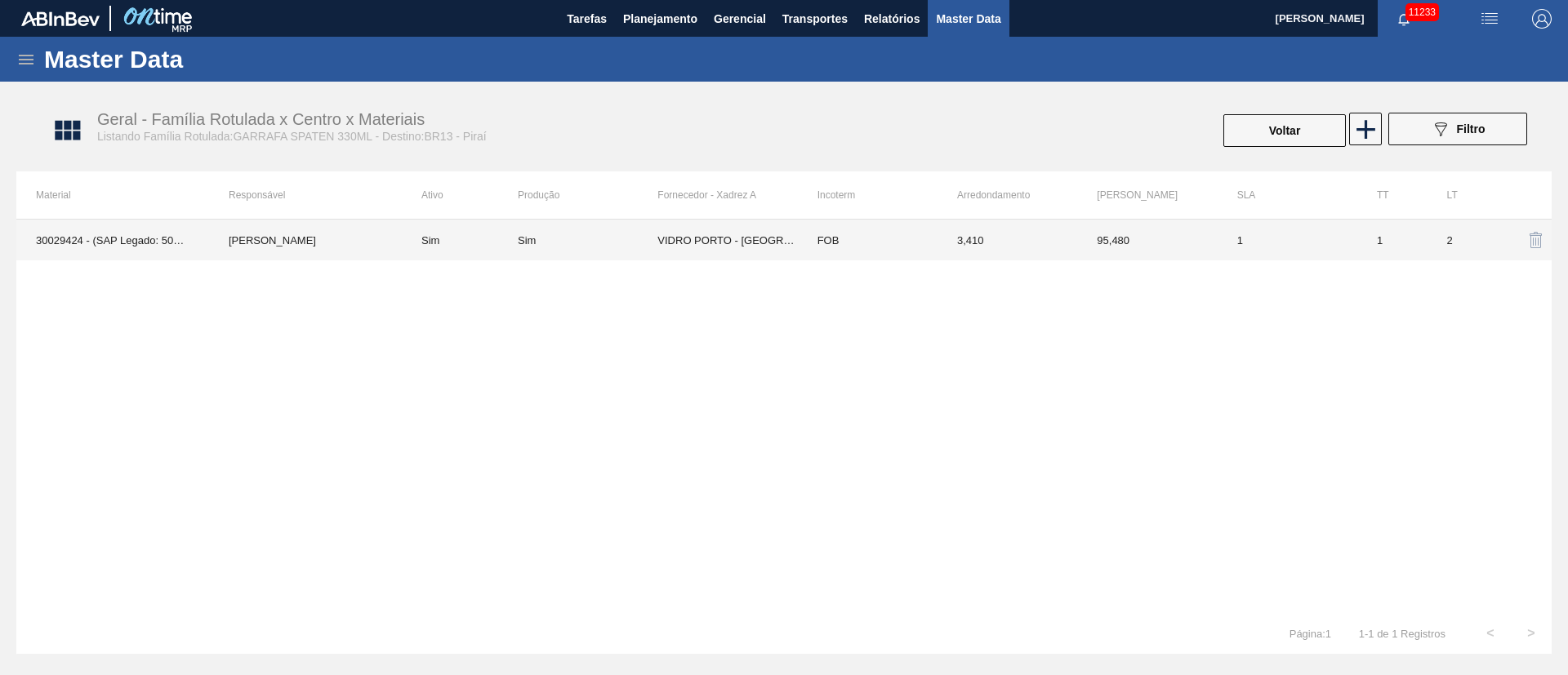
click at [713, 248] on td "VIDRO PORTO - [GEOGRAPHIC_DATA][PERSON_NAME] ([GEOGRAPHIC_DATA])" at bounding box center [727, 240] width 139 height 41
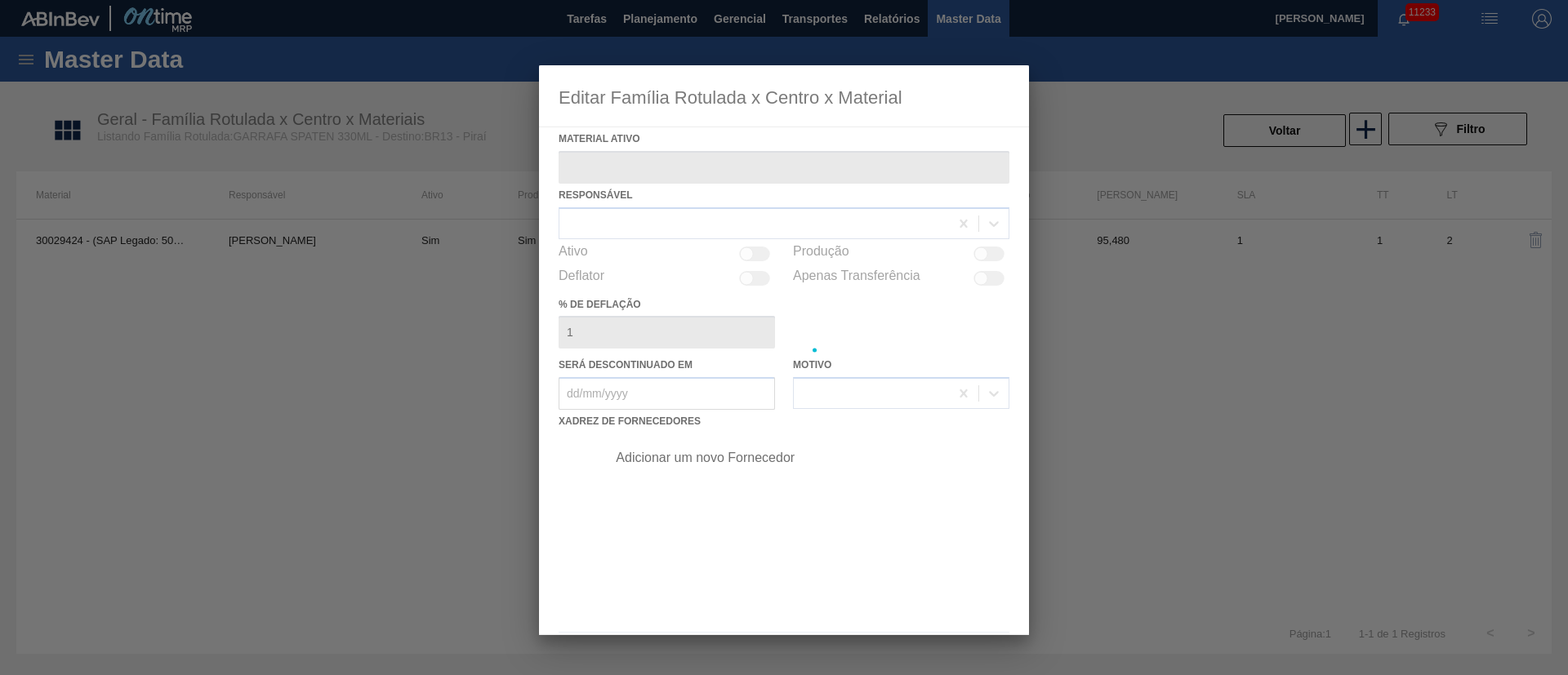
click at [713, 248] on div at bounding box center [784, 350] width 490 height 570
type ativo "30029424 - (SAP Legado: 50817806) - GARRAFA SPATEN 330ML TWIST OFF"
checkbox input "true"
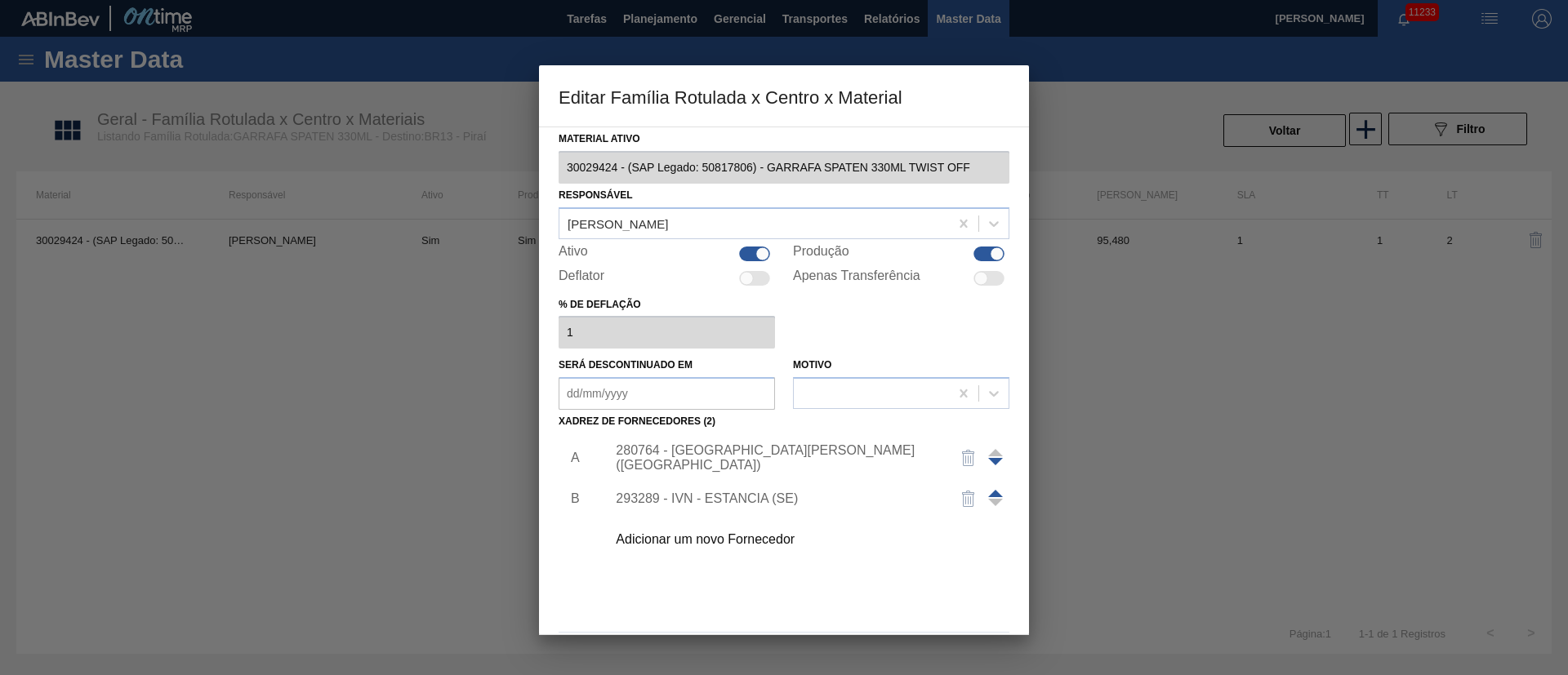
click at [353, 384] on div at bounding box center [784, 338] width 1568 height 675
click at [657, 24] on div at bounding box center [784, 338] width 1568 height 675
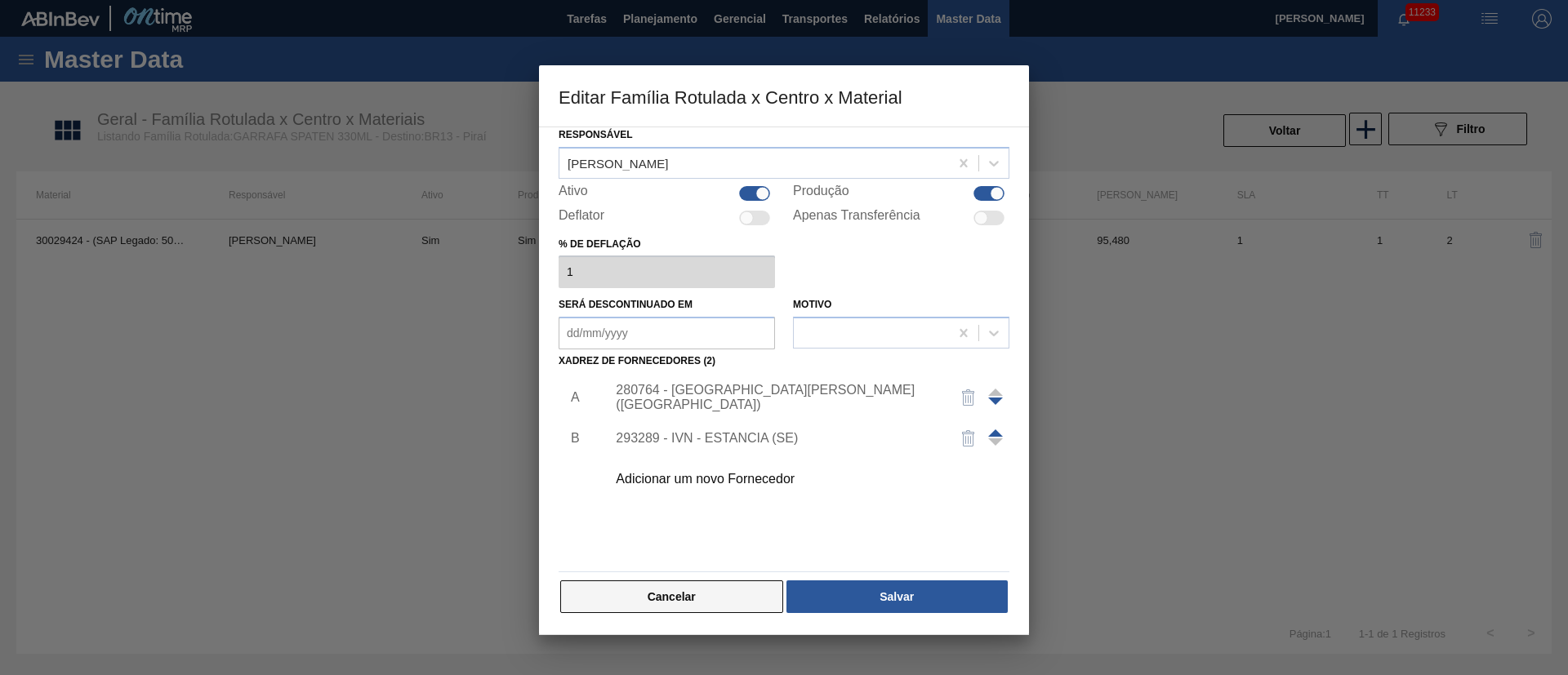
click at [627, 591] on button "Cancelar" at bounding box center [671, 597] width 223 height 33
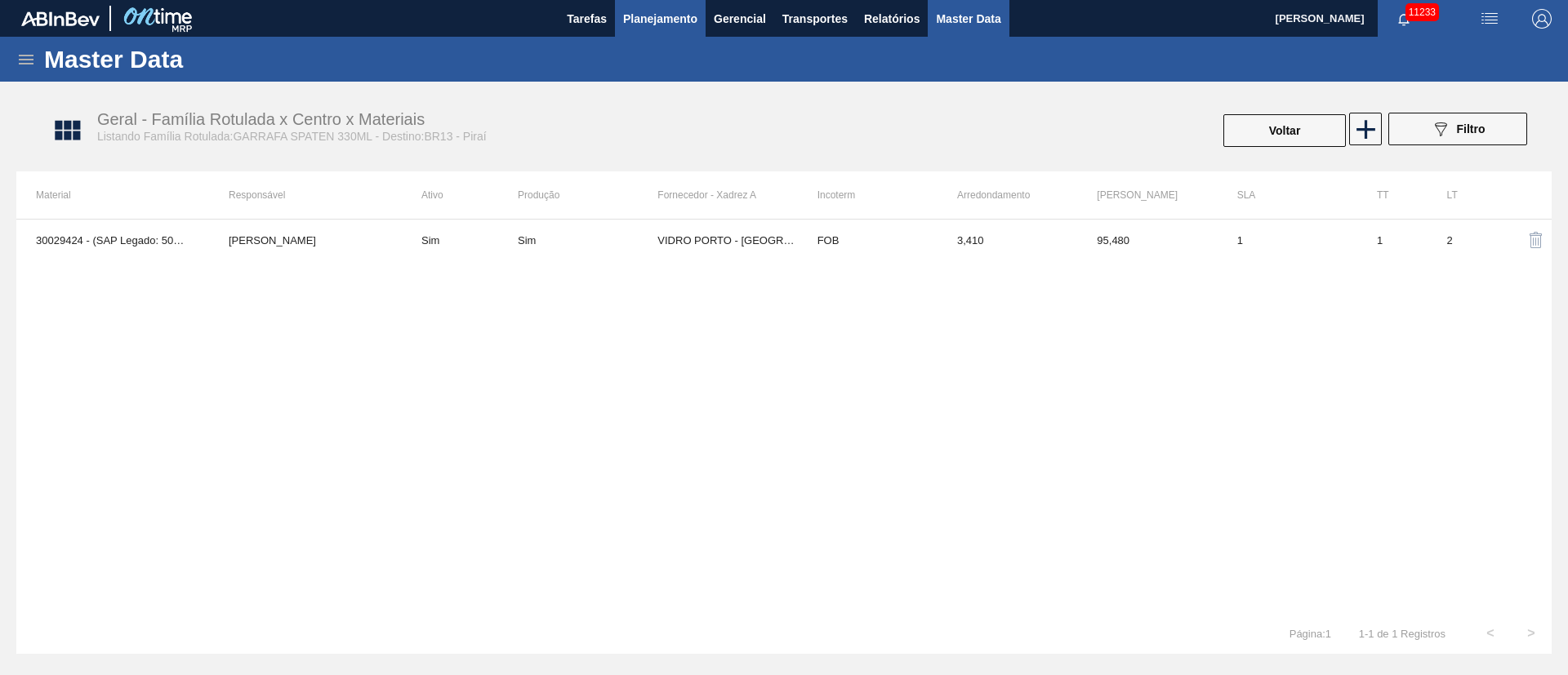
click at [642, 19] on span "Planejamento" at bounding box center [659, 18] width 74 height 19
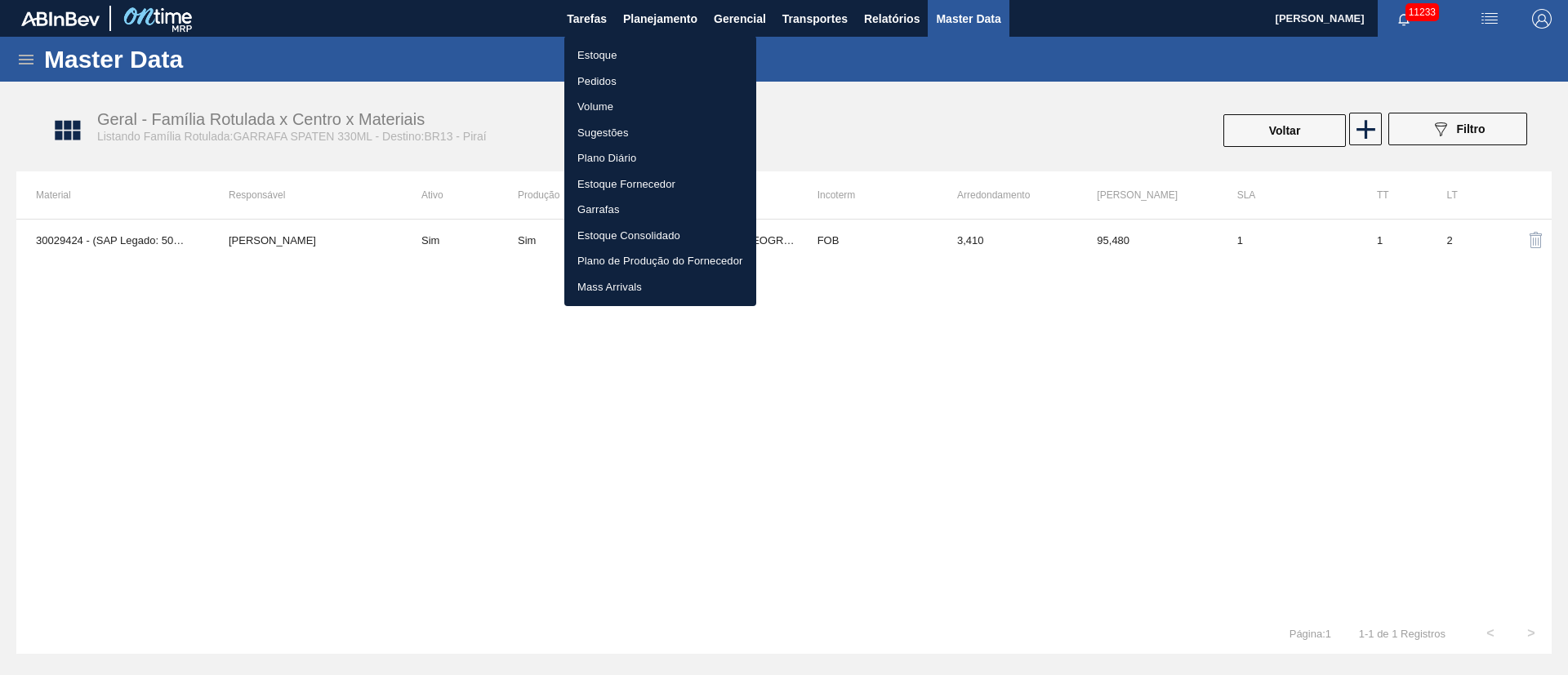
click at [594, 74] on li "Pedidos" at bounding box center [659, 82] width 192 height 26
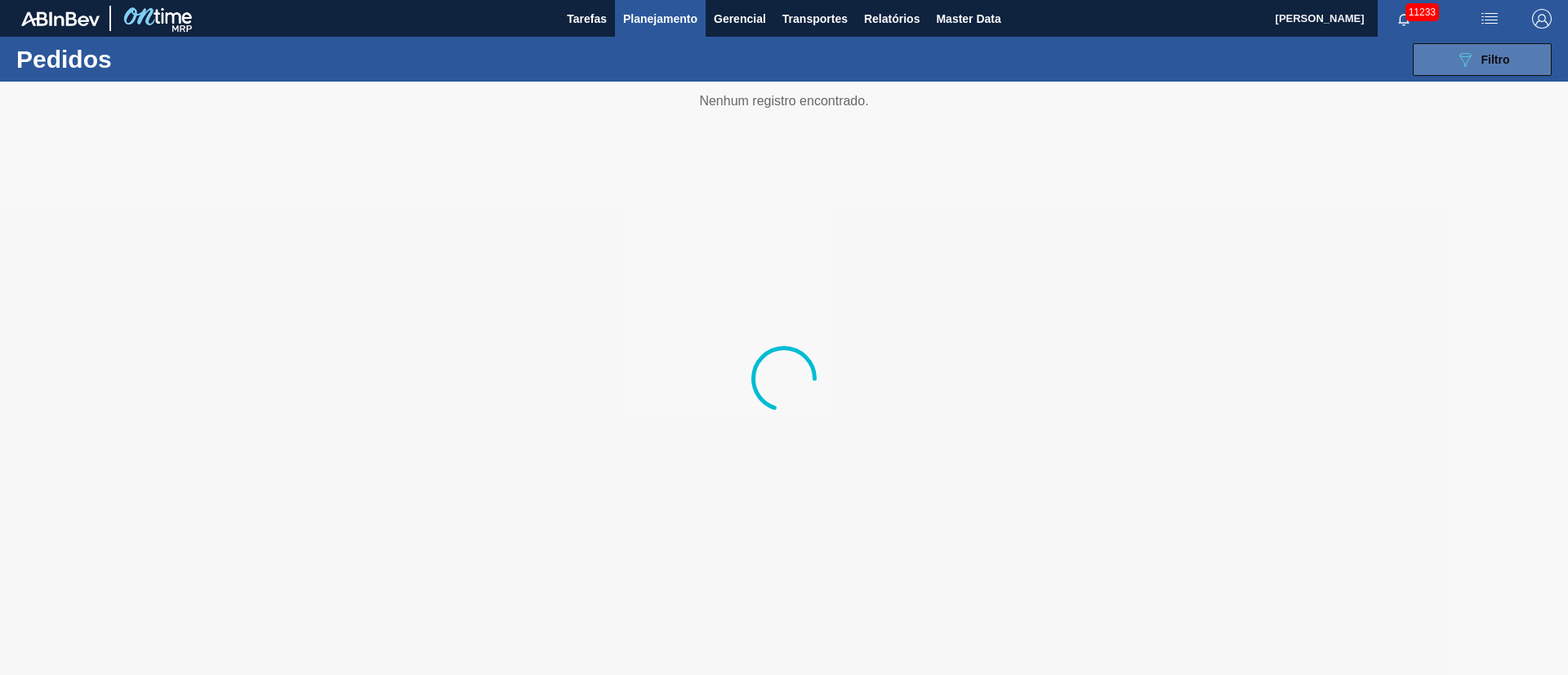
click at [1506, 58] on span "Filtro" at bounding box center [1495, 60] width 28 height 13
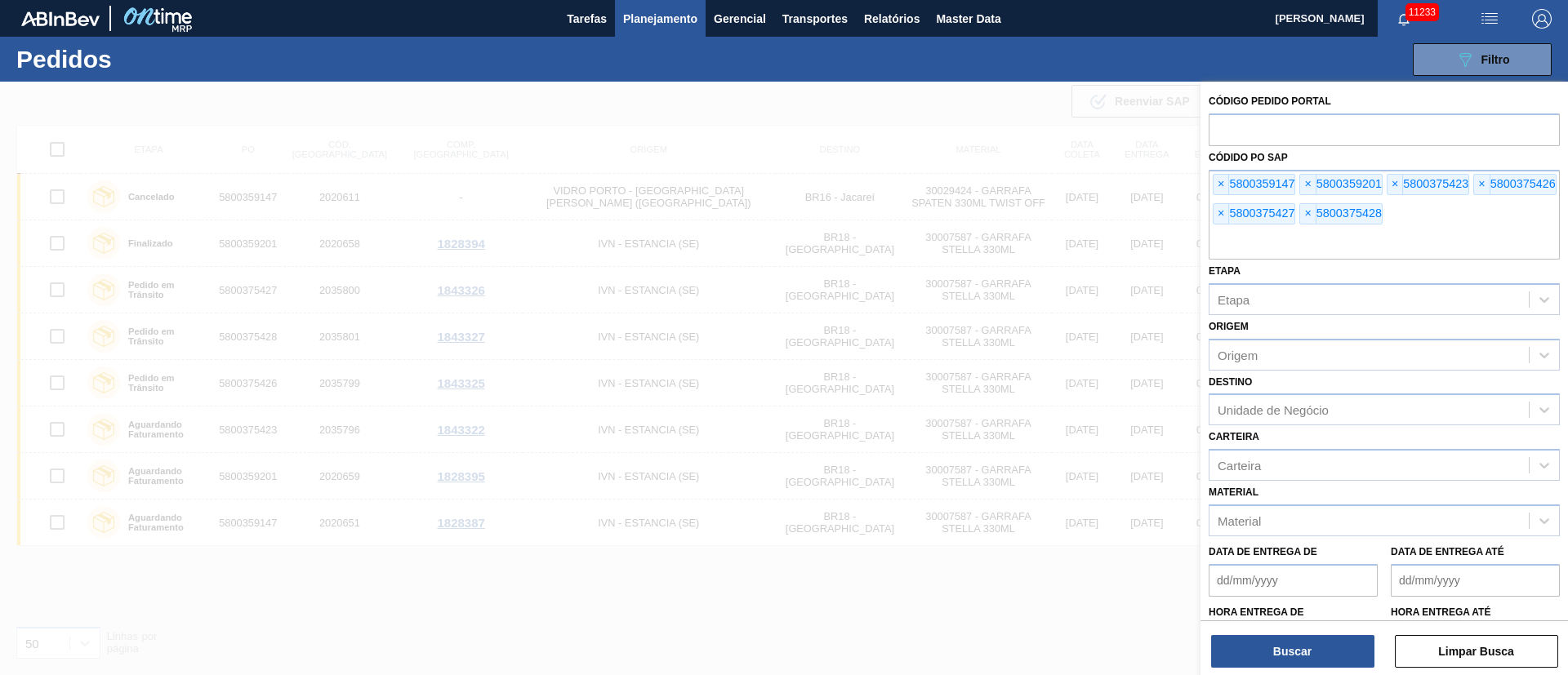
click at [1220, 182] on span "×" at bounding box center [1220, 184] width 16 height 19
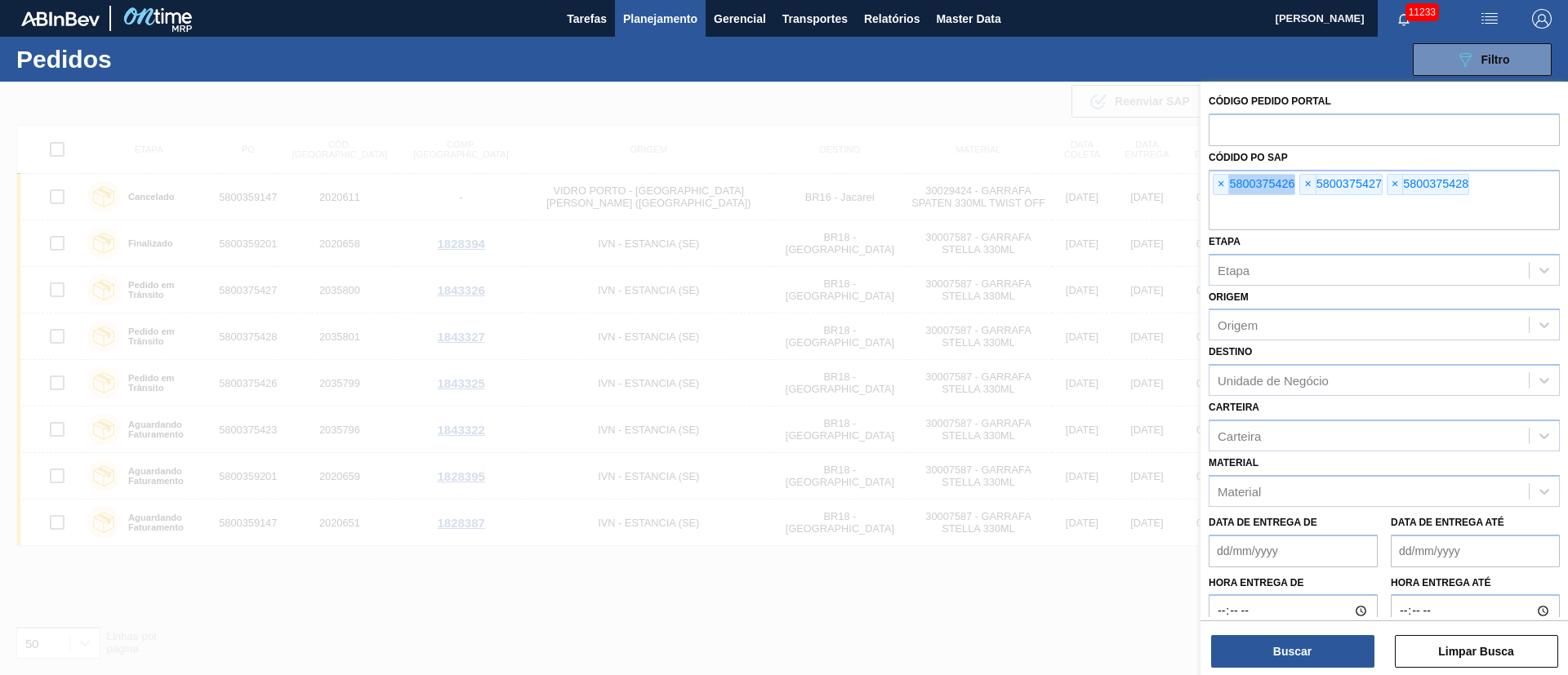
click at [1220, 182] on span "×" at bounding box center [1220, 184] width 16 height 19
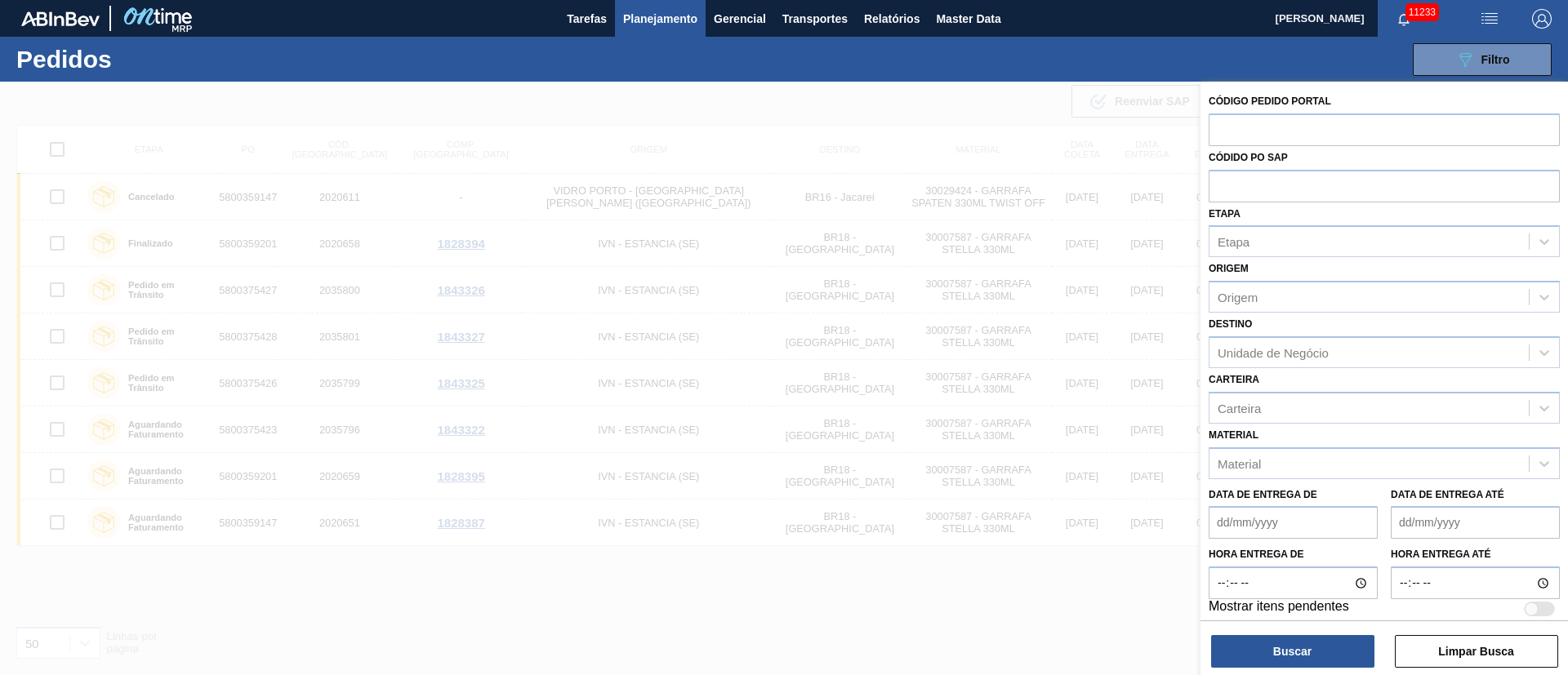
click at [1220, 182] on input "text" at bounding box center [1384, 185] width 351 height 31
click at [1235, 303] on div "Origem" at bounding box center [1238, 297] width 40 height 14
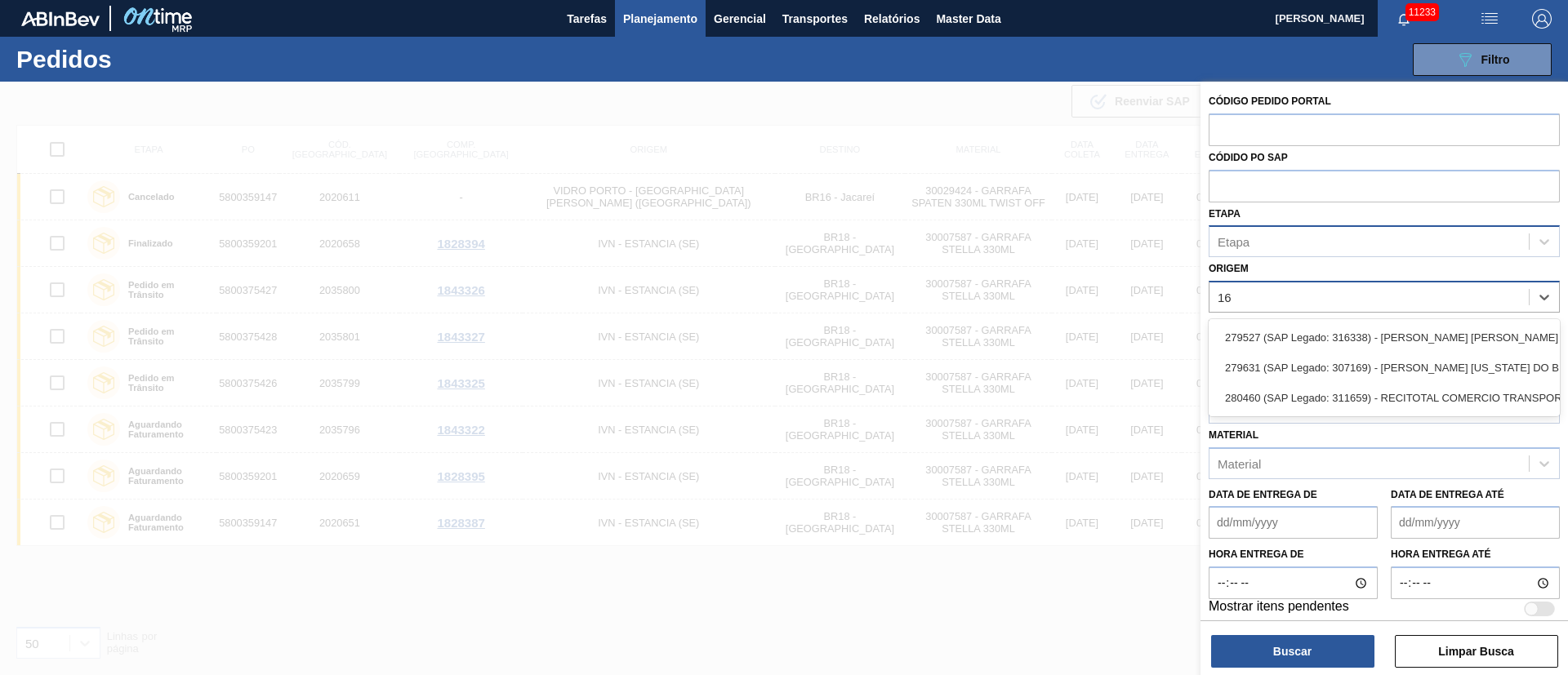
type input "16"
click at [1309, 237] on div "Etapa" at bounding box center [1369, 242] width 319 height 24
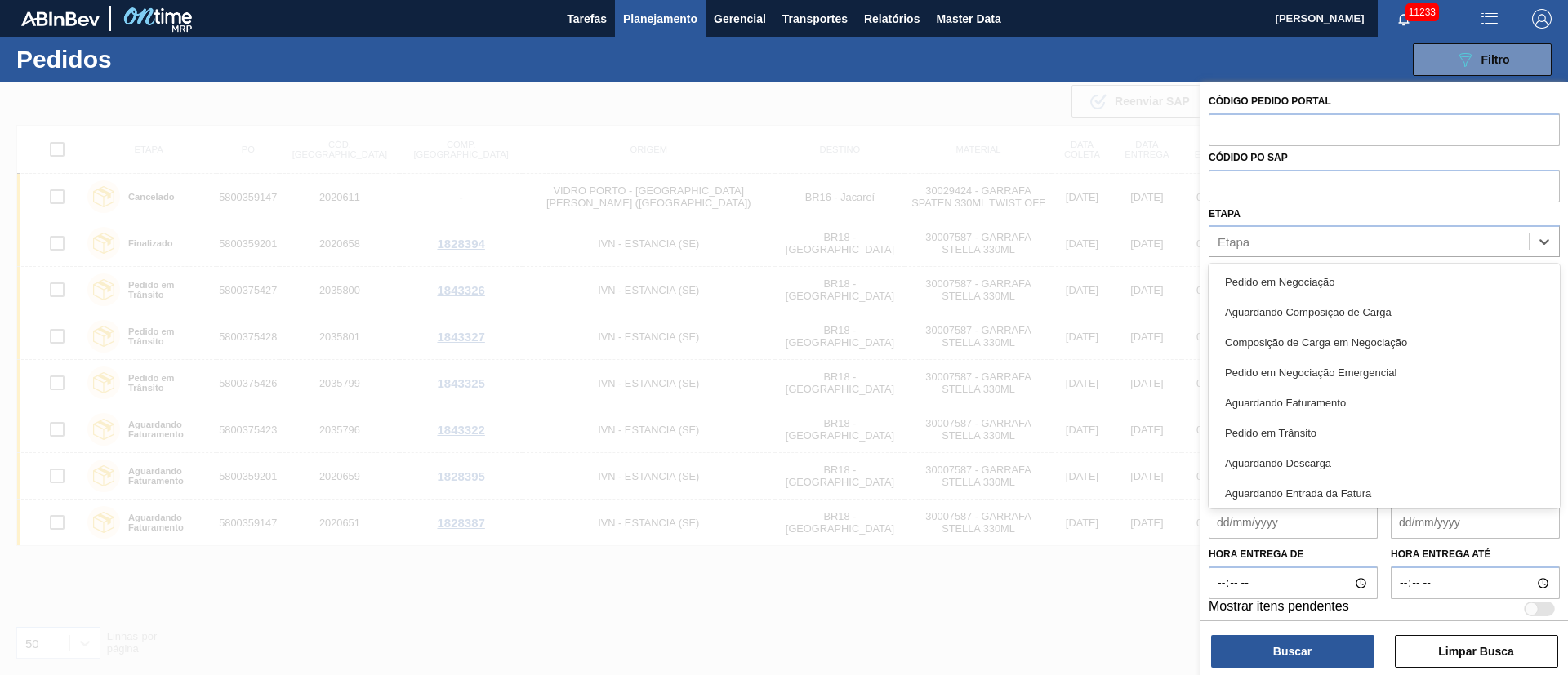
click at [1094, 116] on div at bounding box center [784, 419] width 1568 height 675
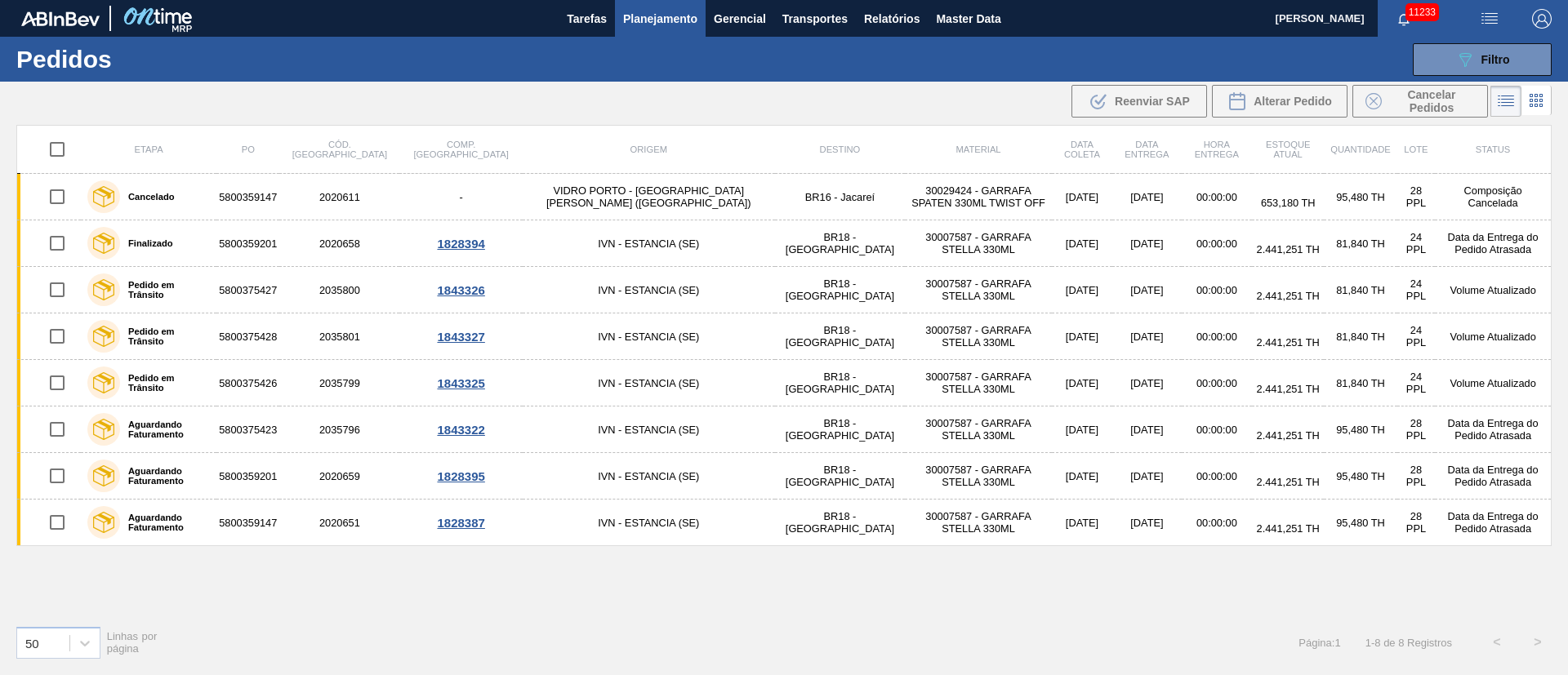
click at [683, 18] on span "Planejamento" at bounding box center [659, 18] width 74 height 19
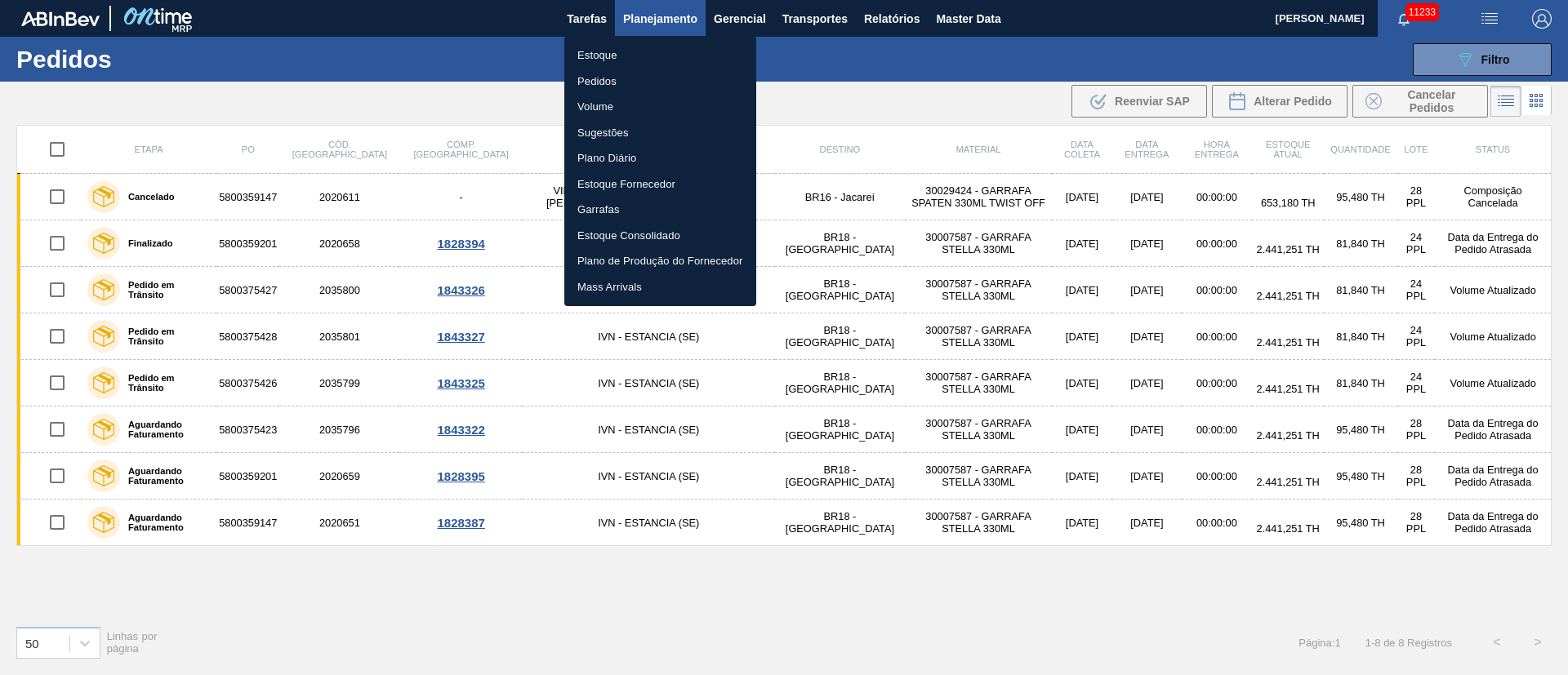
click at [601, 78] on li "Pedidos" at bounding box center [659, 82] width 192 height 26
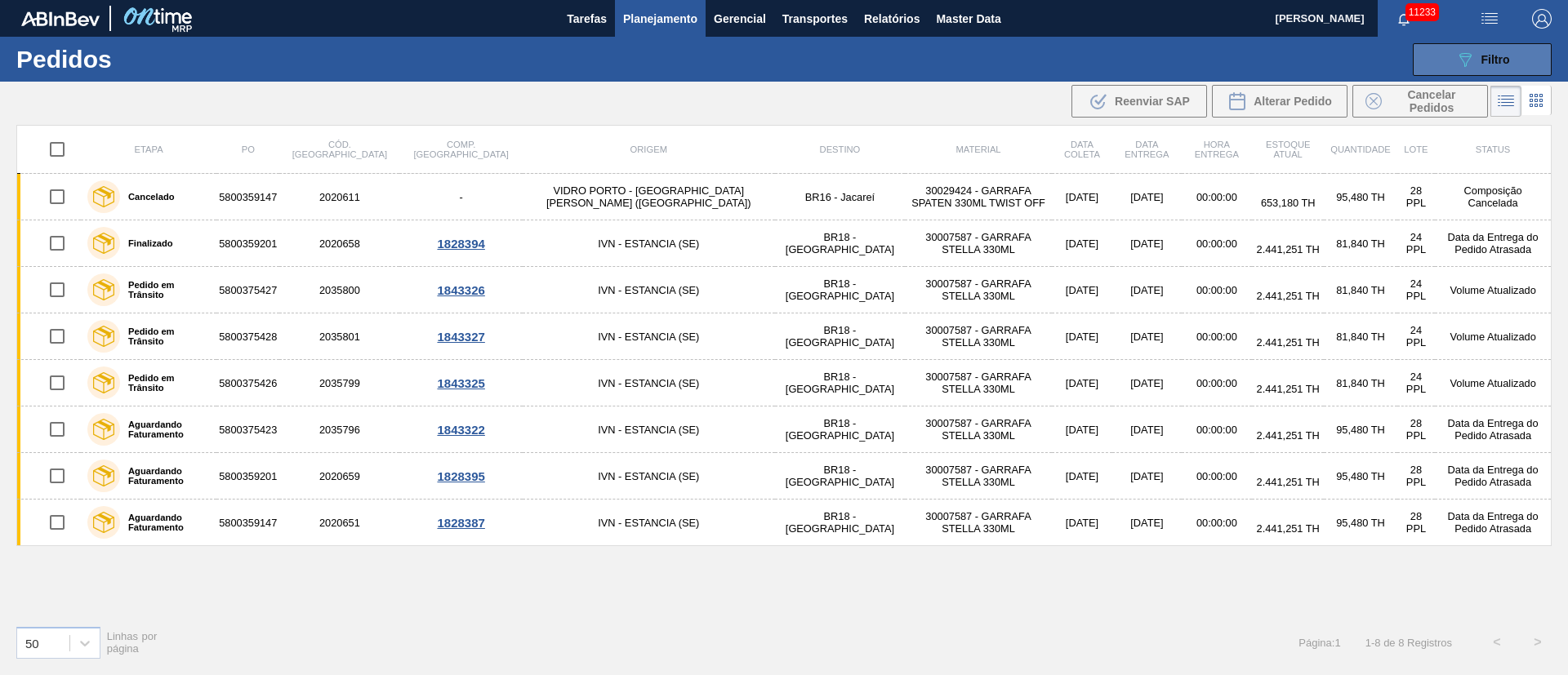
click at [1468, 60] on icon "089F7B8B-B2A5-4AFE-B5C0-19BA573D28AC" at bounding box center [1464, 59] width 19 height 19
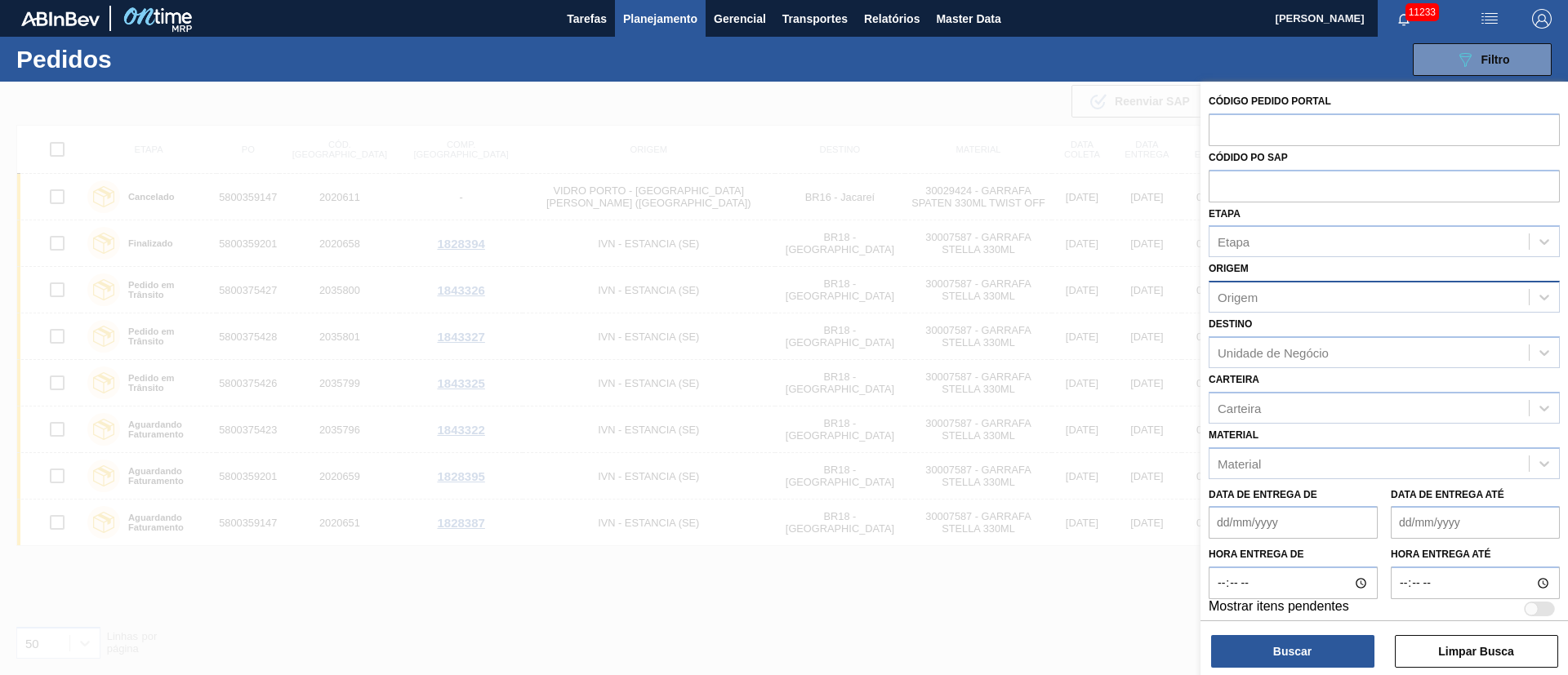
click at [1242, 297] on div "Origem" at bounding box center [1238, 297] width 40 height 14
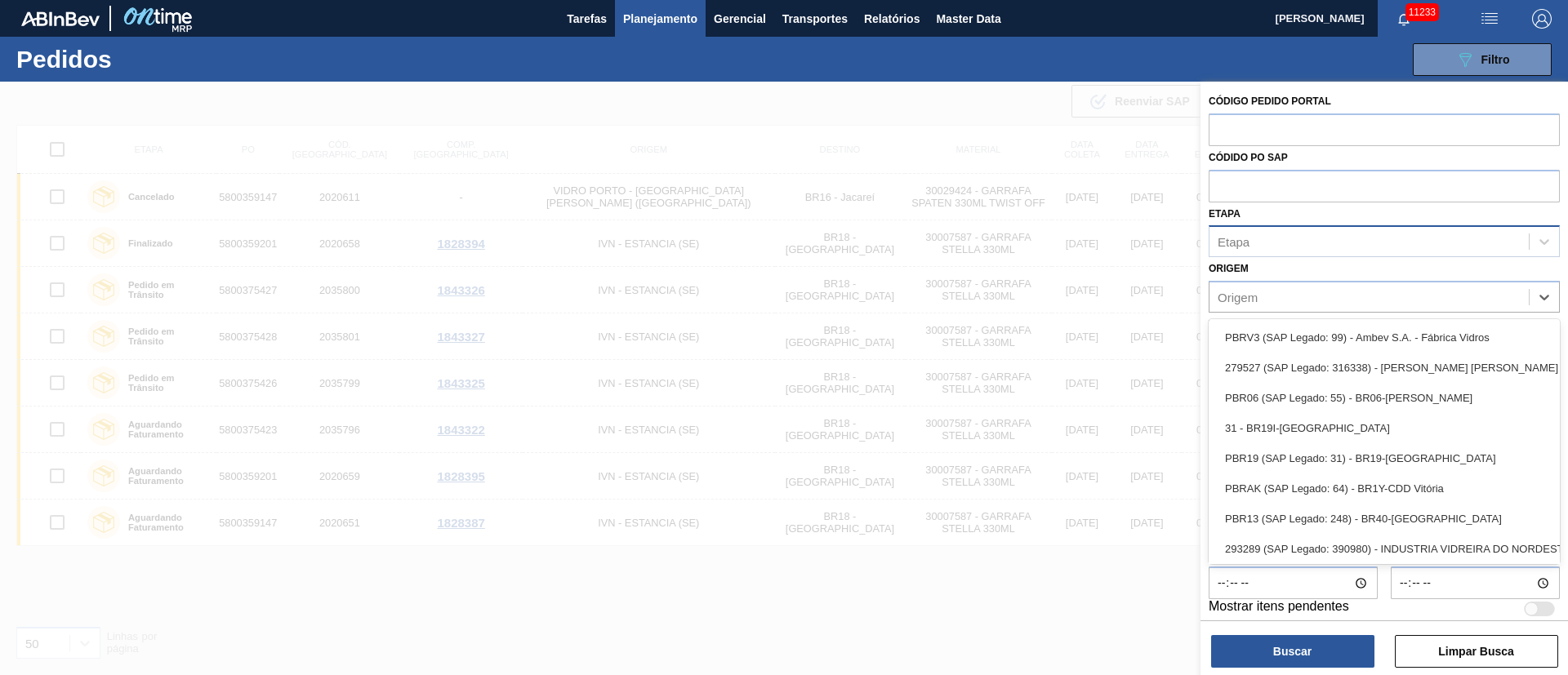
click at [1271, 256] on div "Etapa" at bounding box center [1384, 241] width 351 height 32
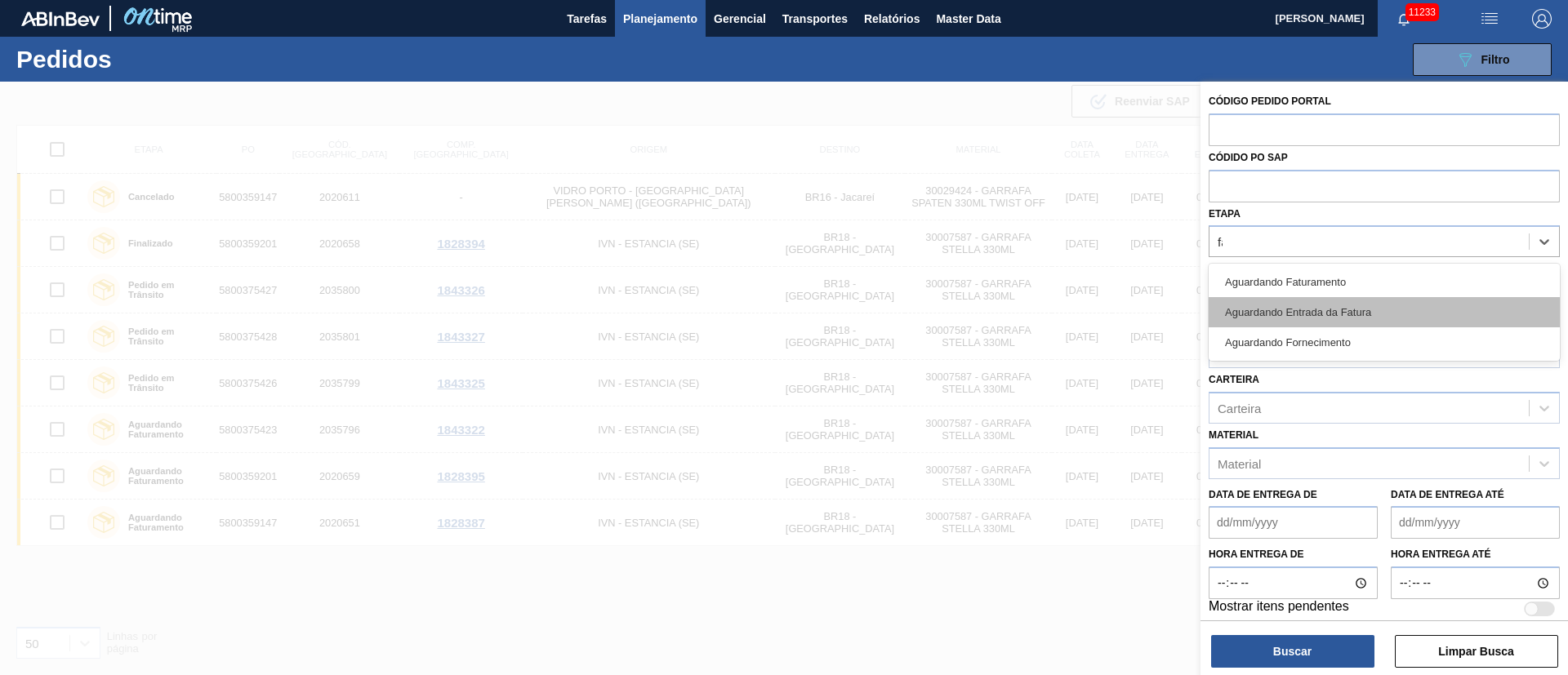
type input "fat"
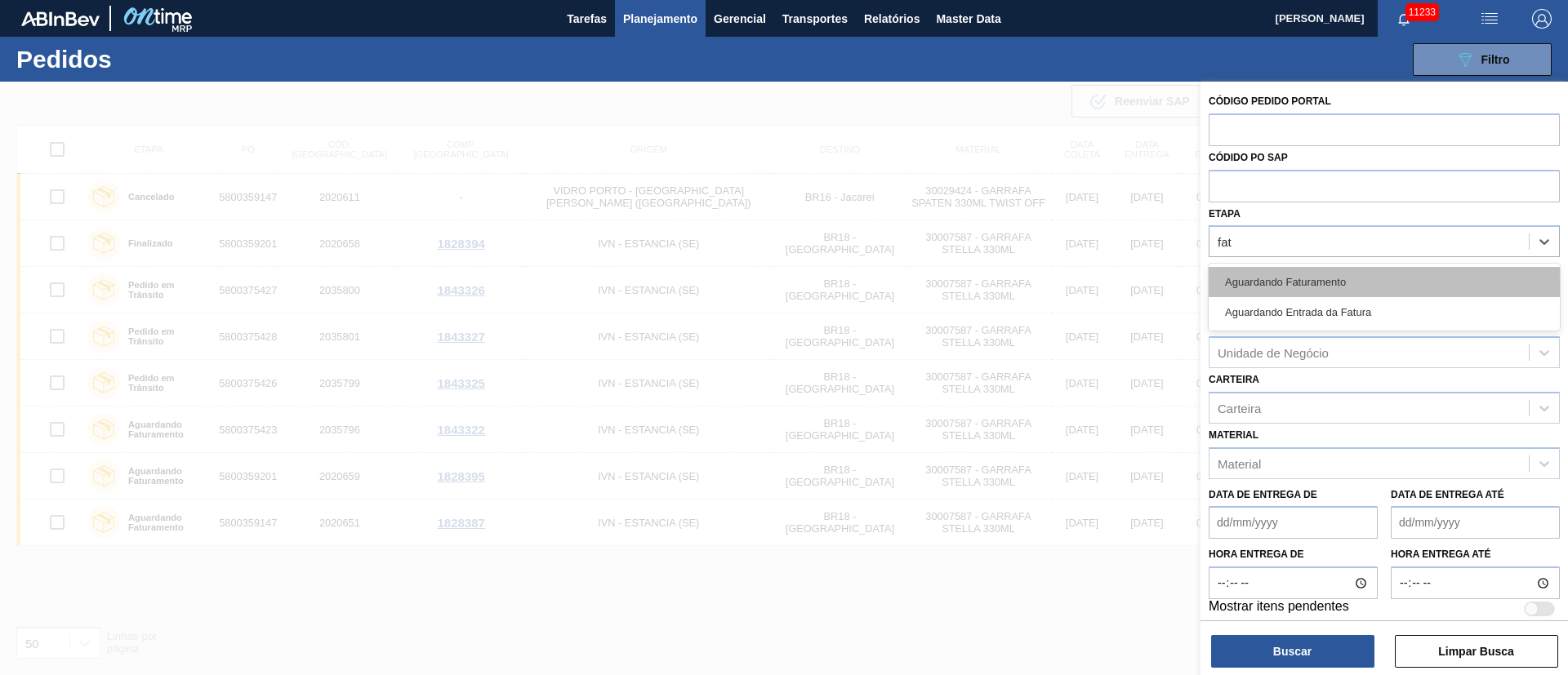
click at [1287, 281] on div "Aguardando Faturamento" at bounding box center [1384, 282] width 351 height 30
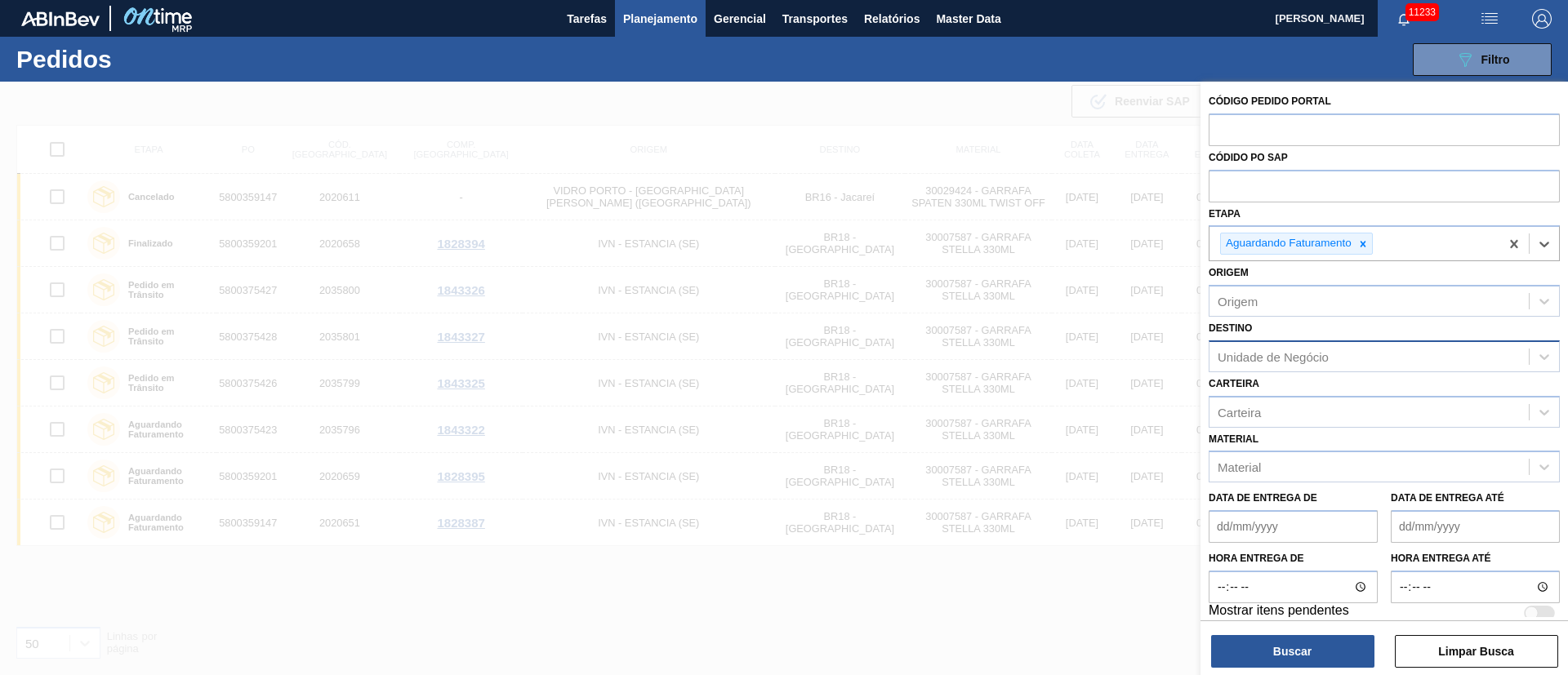
click at [1230, 366] on div "Unidade de Negócio" at bounding box center [1369, 357] width 319 height 24
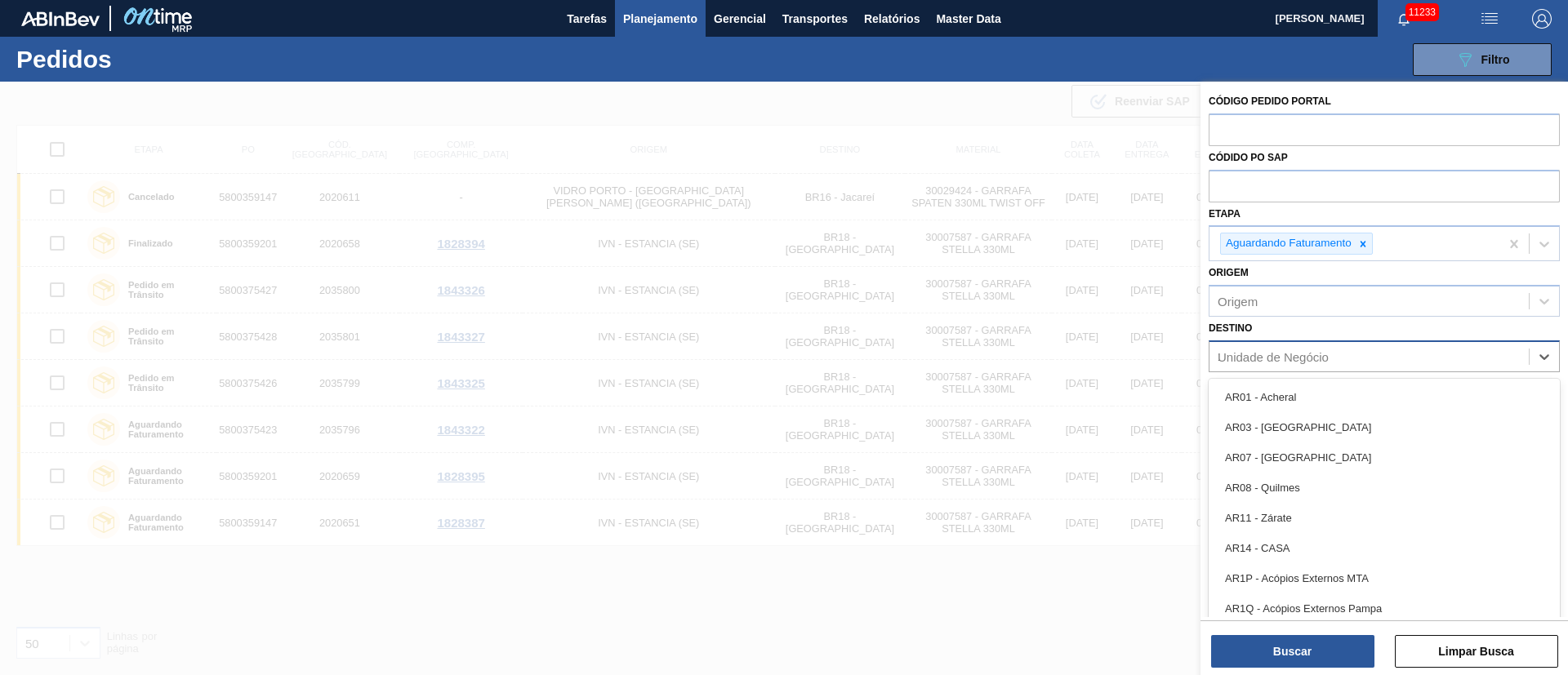
type input "16"
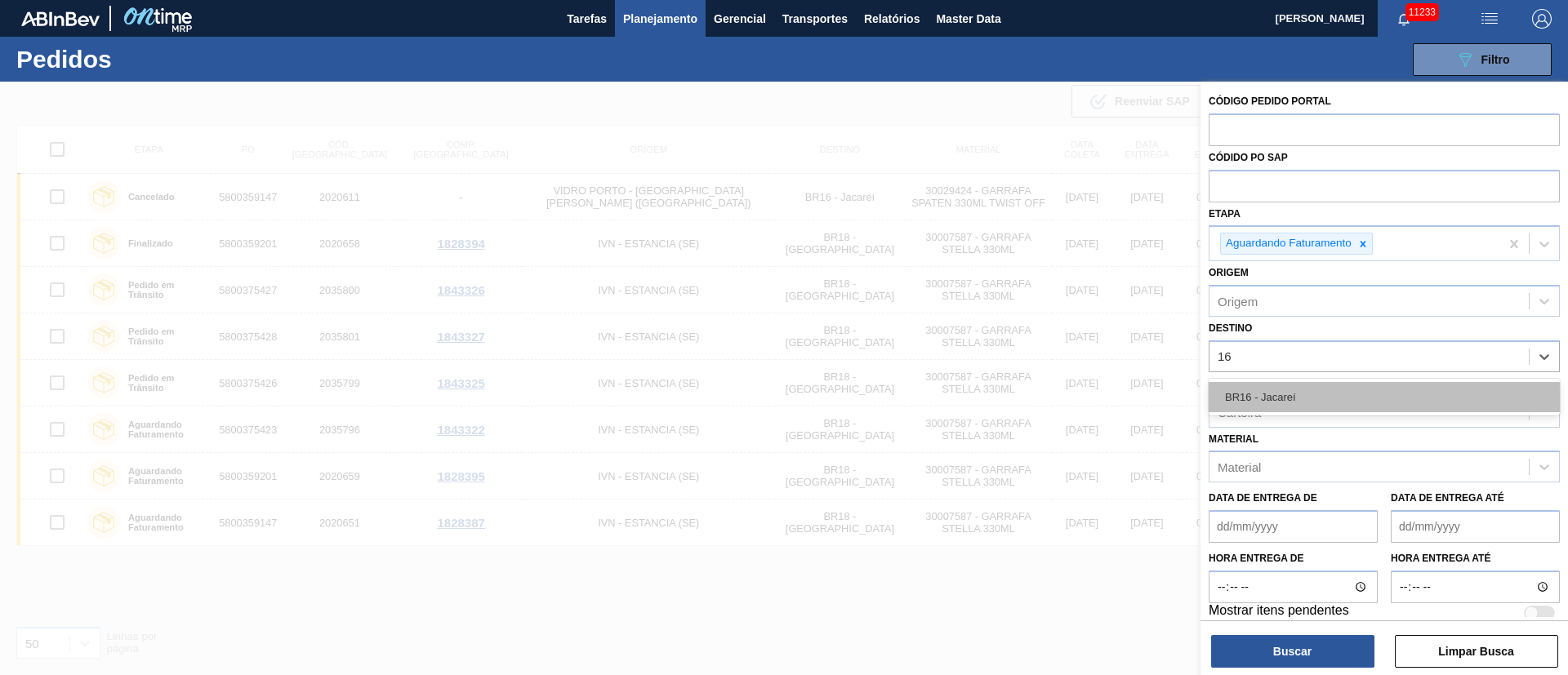
click at [1239, 405] on div "BR16 - Jacareí" at bounding box center [1384, 397] width 351 height 30
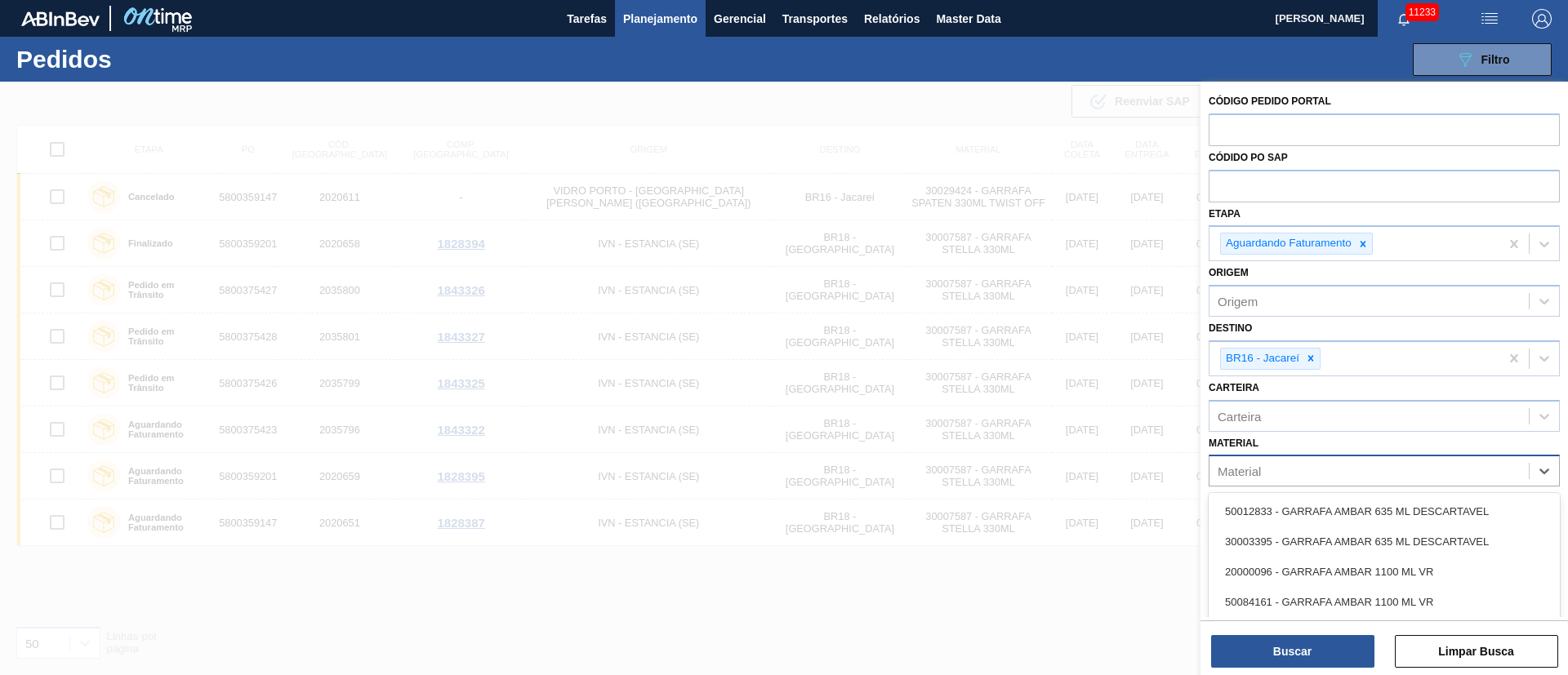
click at [1250, 469] on div "Material" at bounding box center [1239, 471] width 43 height 14
type input "300294"
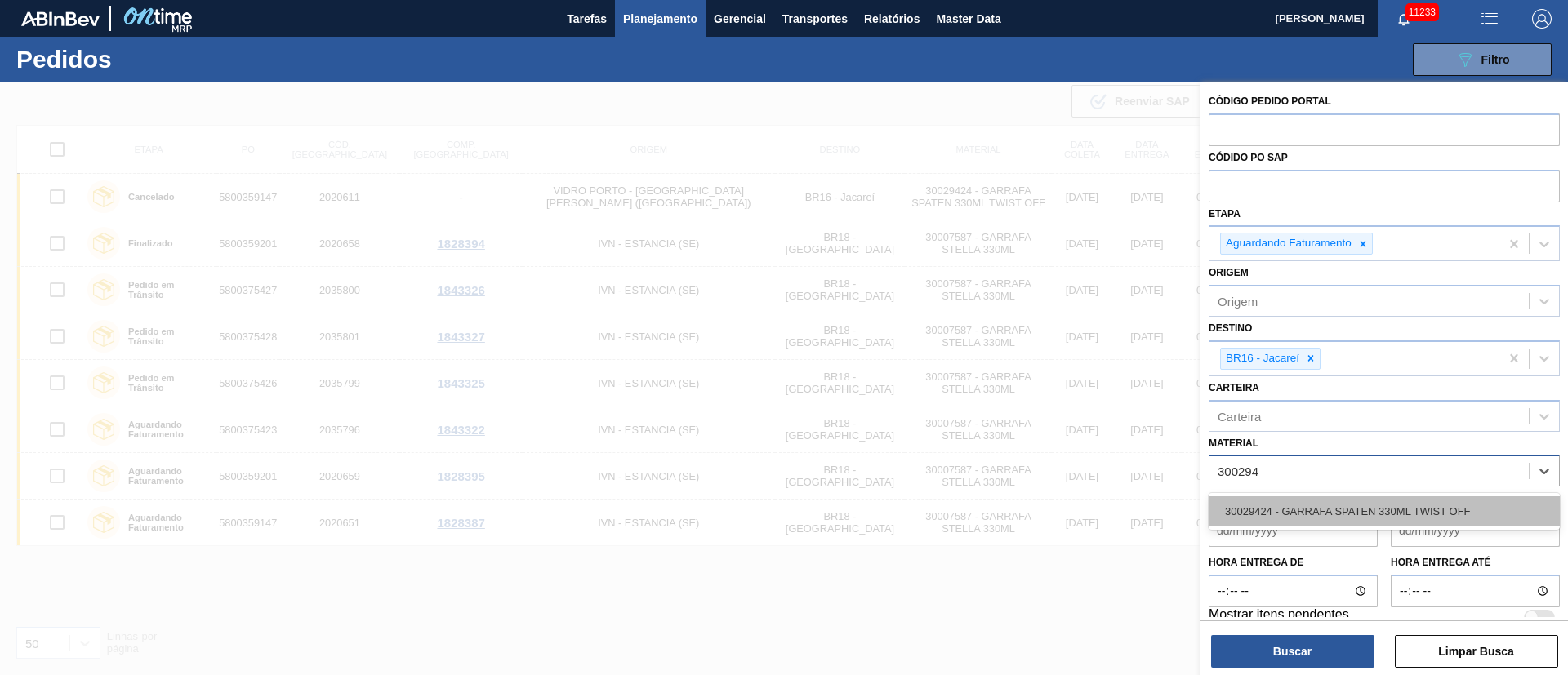
click at [1252, 508] on div "30029424 - GARRAFA SPATEN 330ML TWIST OFF" at bounding box center [1384, 511] width 351 height 30
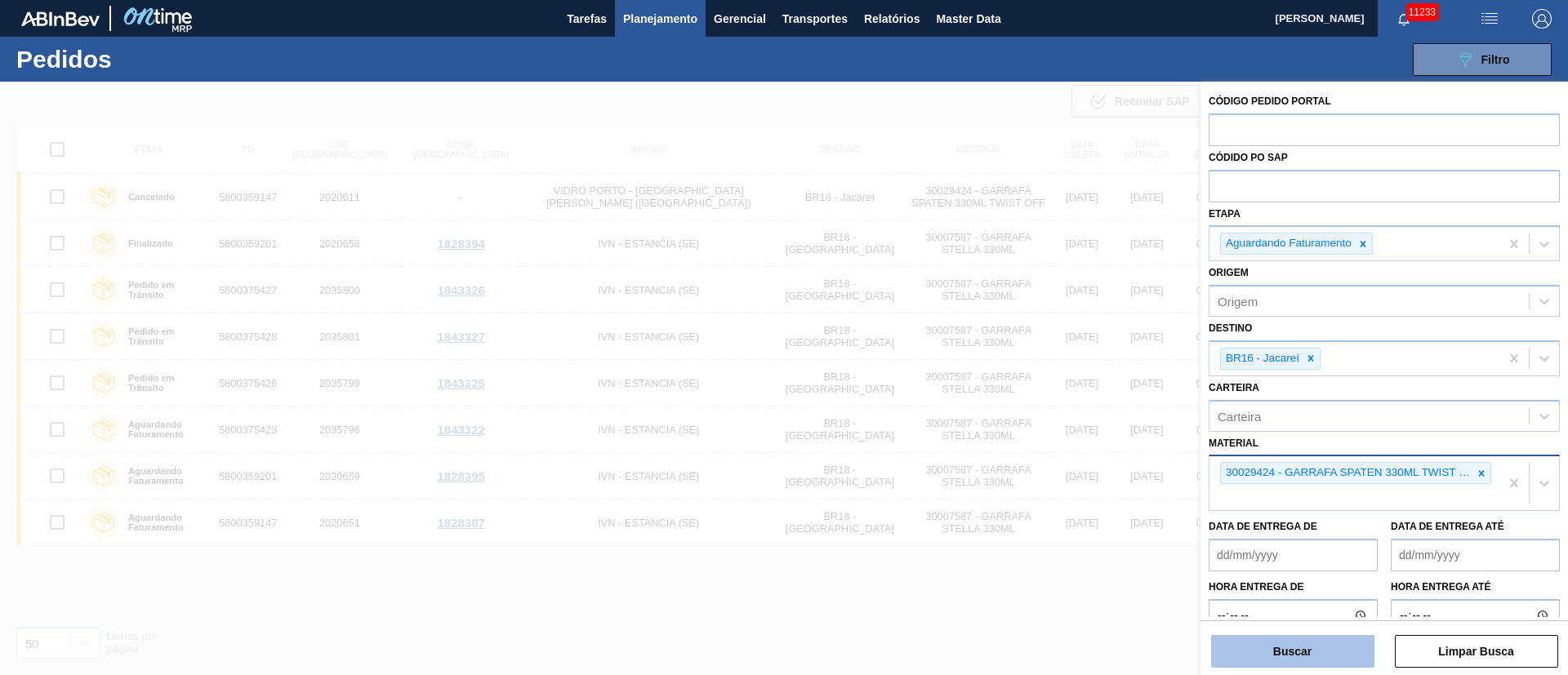
click at [1334, 644] on button "Buscar" at bounding box center [1293, 652] width 163 height 33
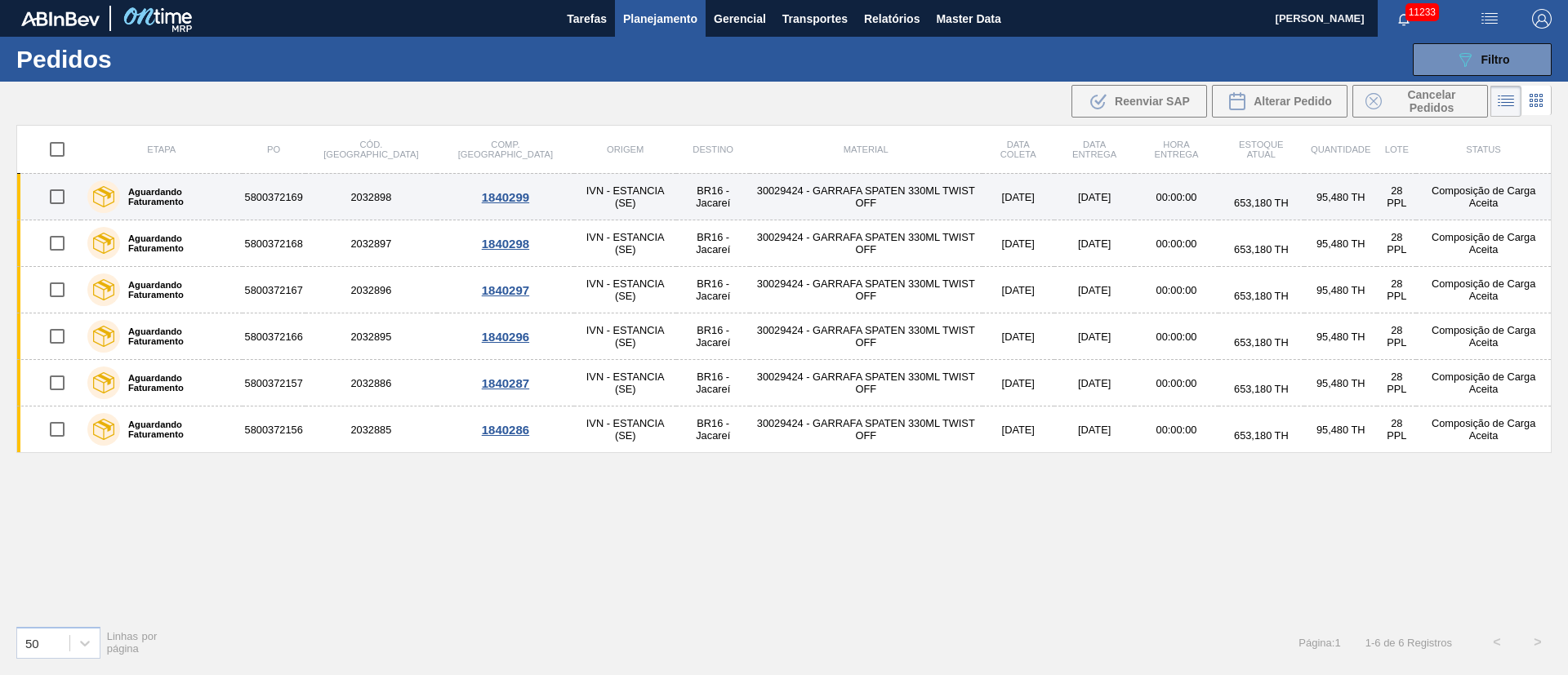
click at [584, 197] on td "IVN - ESTANCIA (SE)" at bounding box center [625, 197] width 103 height 47
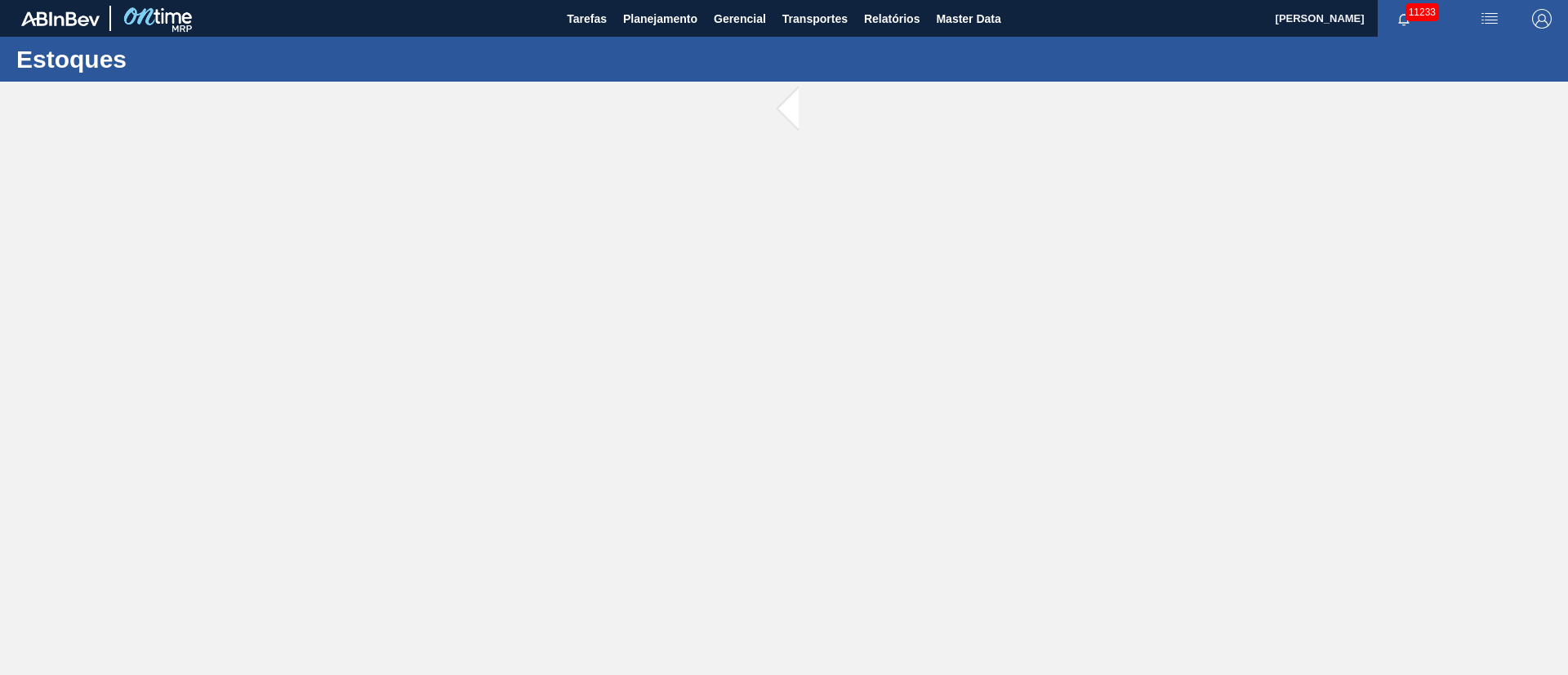
click at [584, 197] on main "Tarefas Planejamento Gerencial Transportes Relatórios Master Data [PERSON_NAME]…" at bounding box center [784, 338] width 1568 height 675
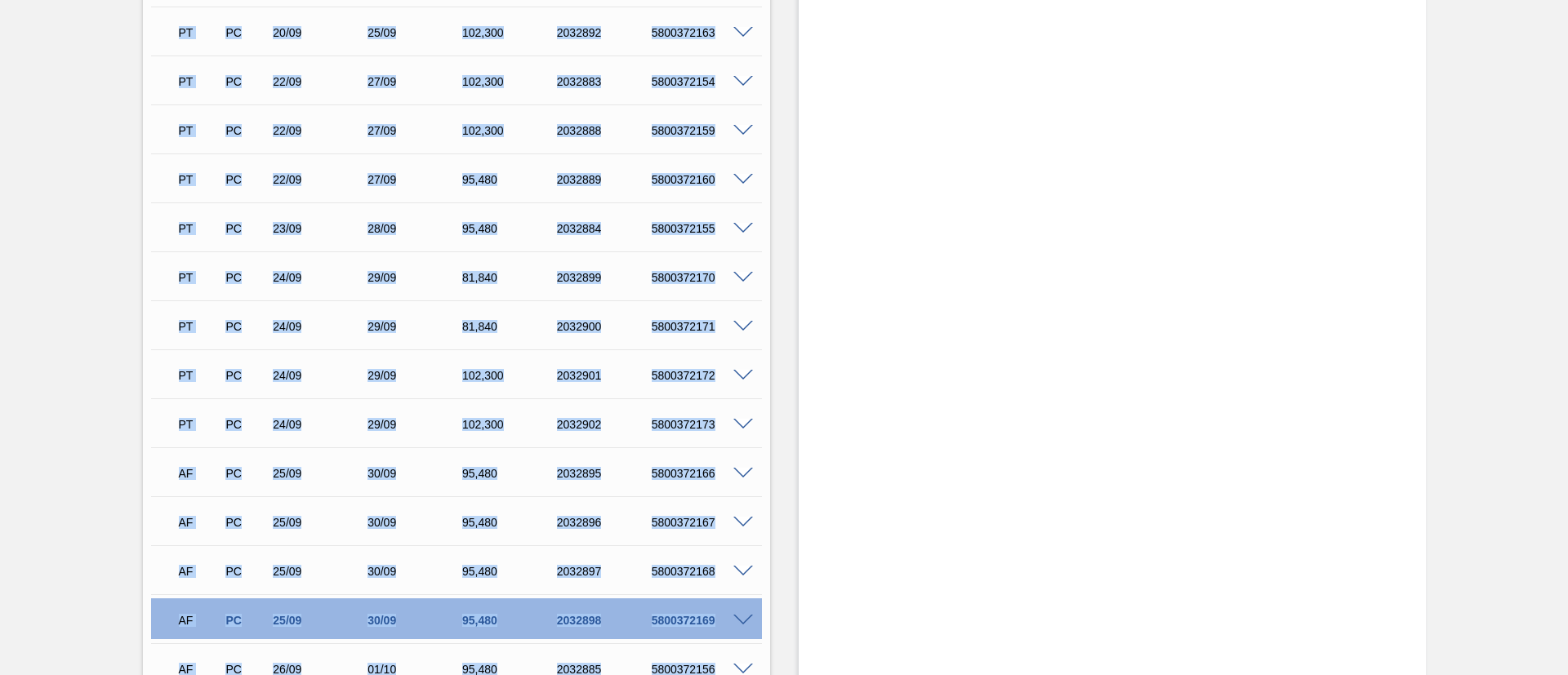
scroll to position [956, 0]
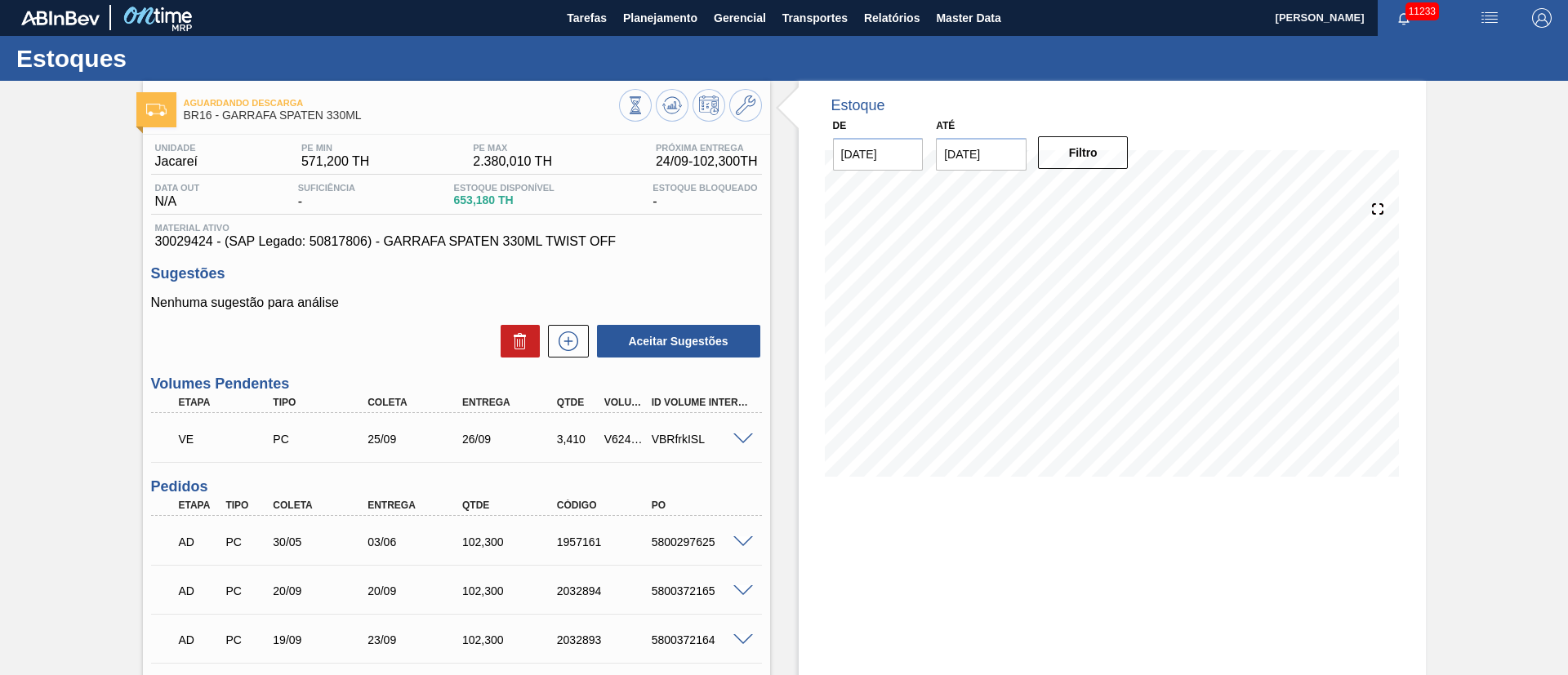
scroll to position [0, 0]
click at [740, 438] on span at bounding box center [743, 440] width 19 height 12
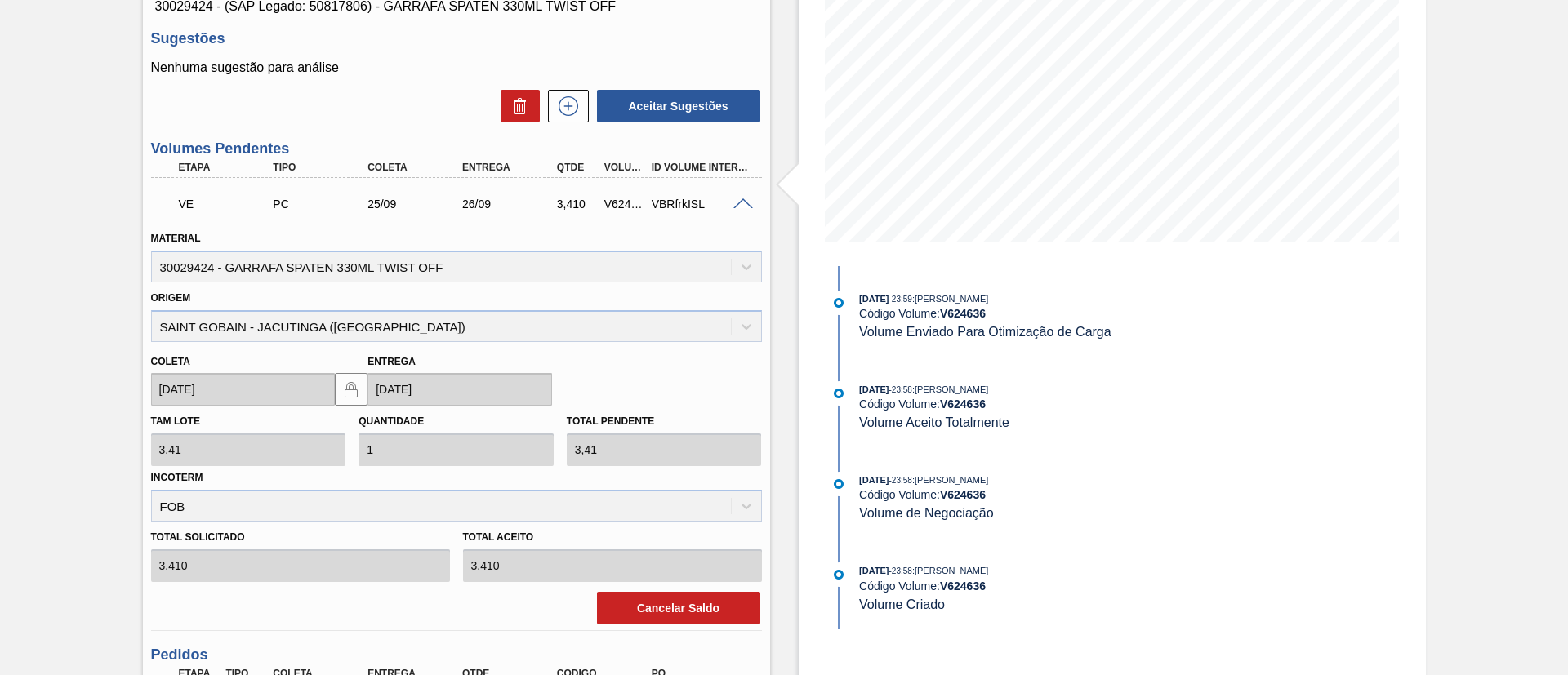
scroll to position [245, 0]
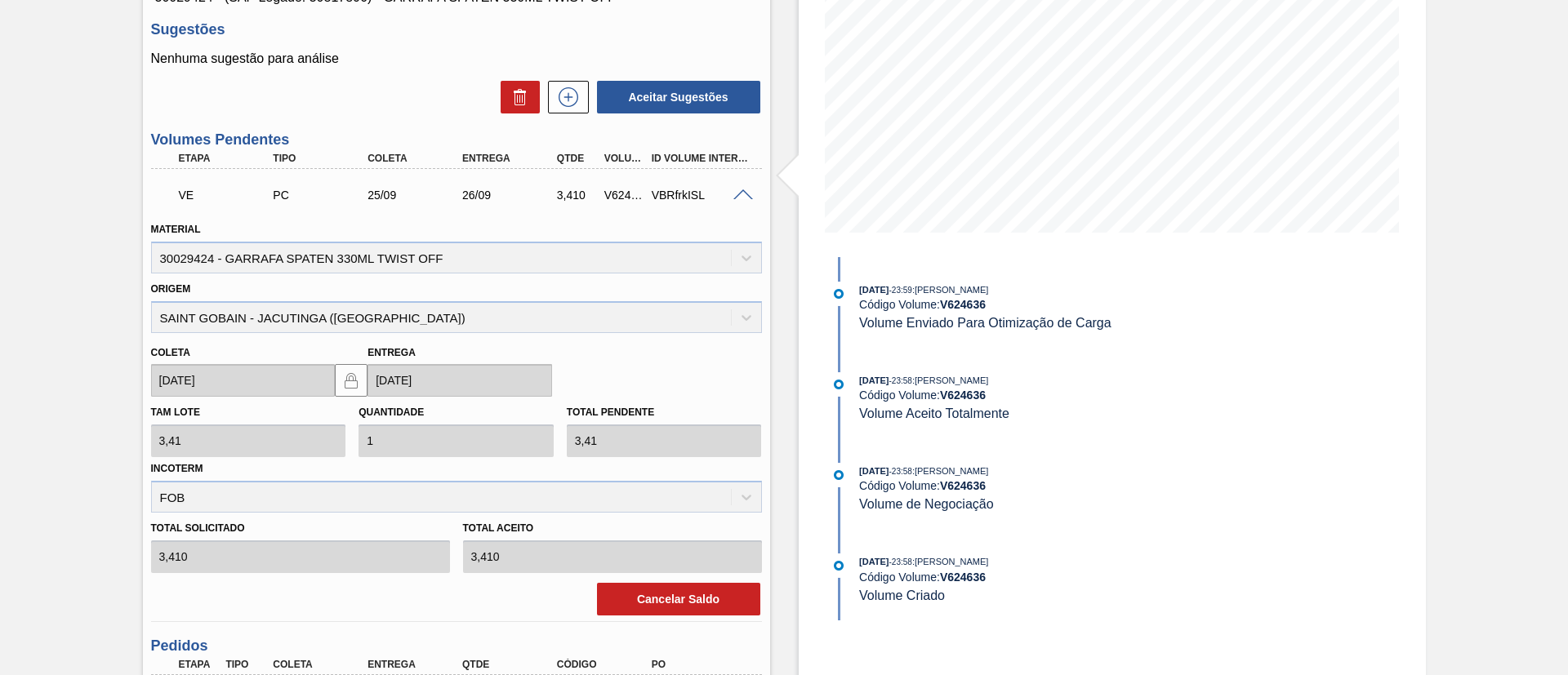
click at [749, 191] on span at bounding box center [743, 195] width 19 height 12
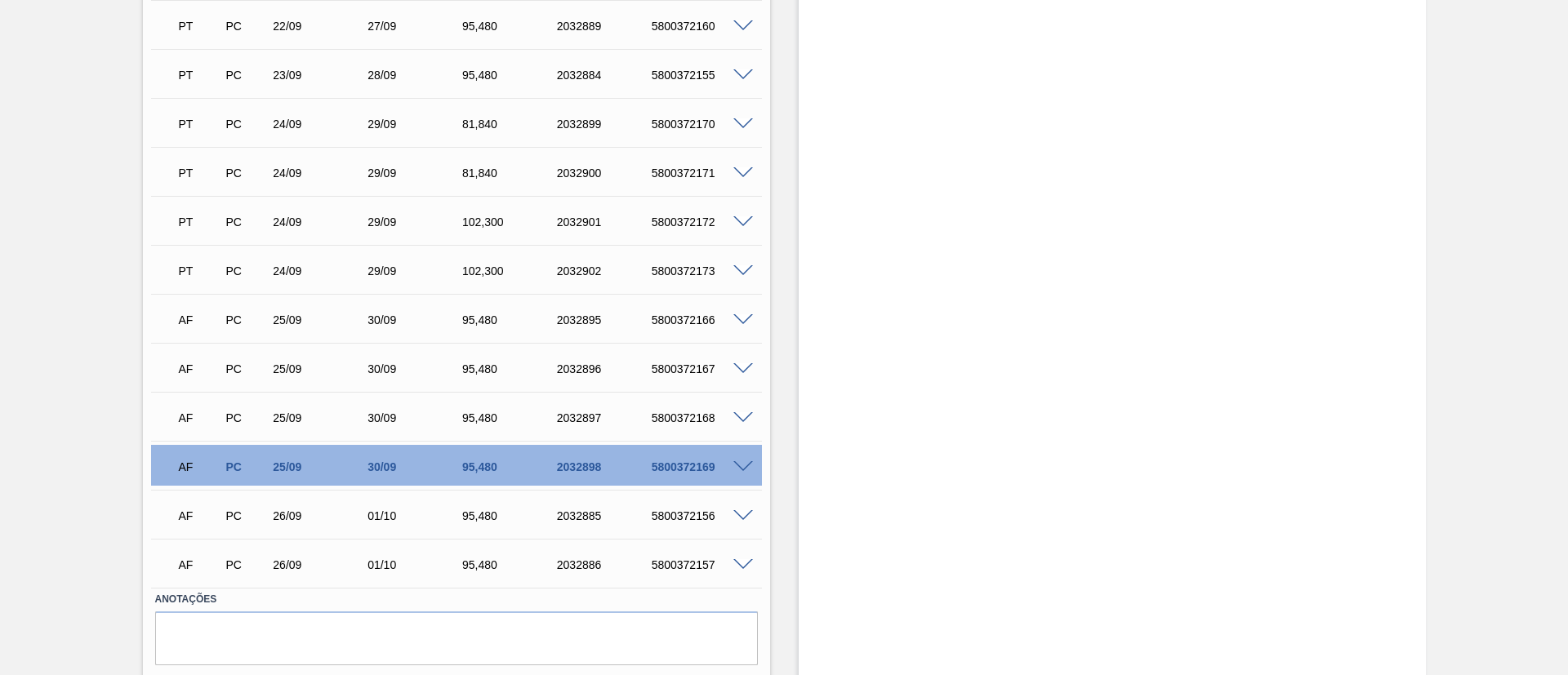
scroll to position [956, 0]
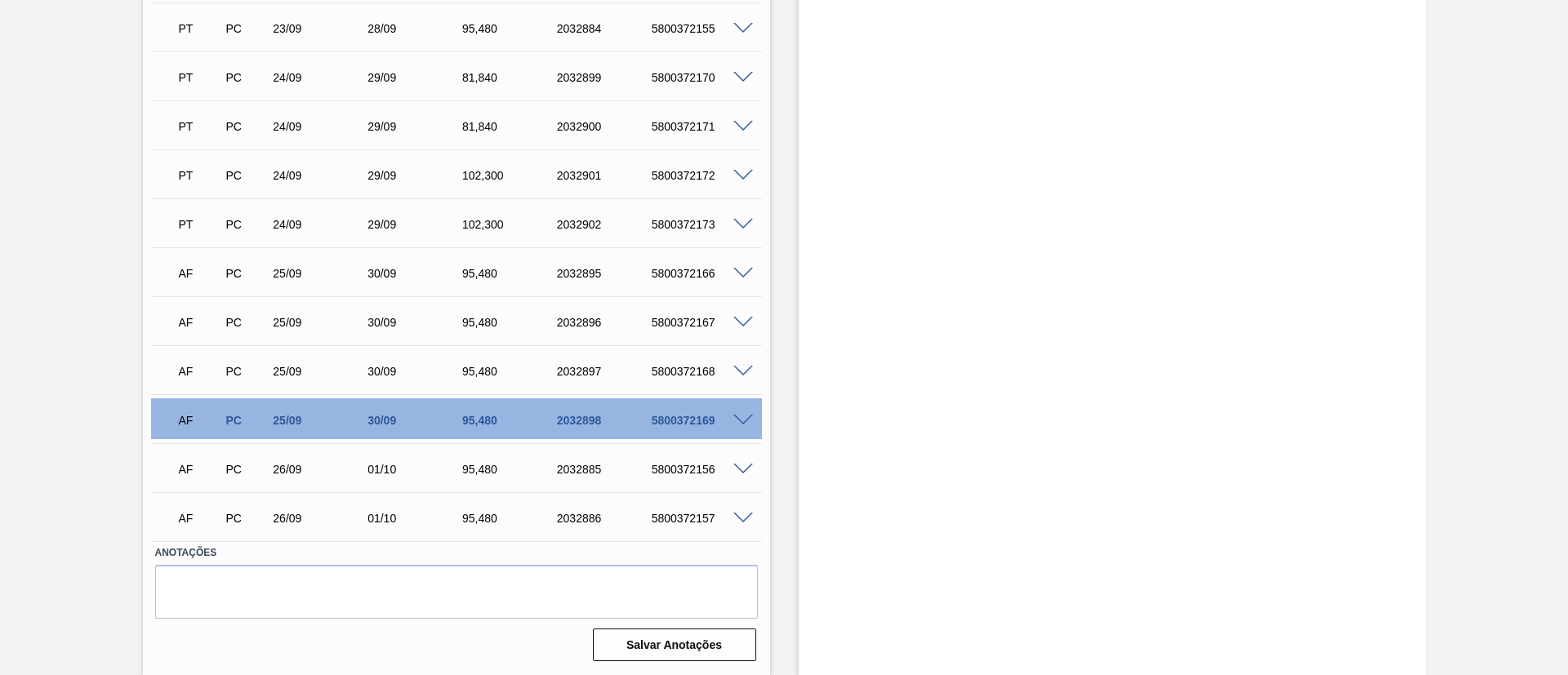
click at [738, 423] on span at bounding box center [743, 420] width 19 height 12
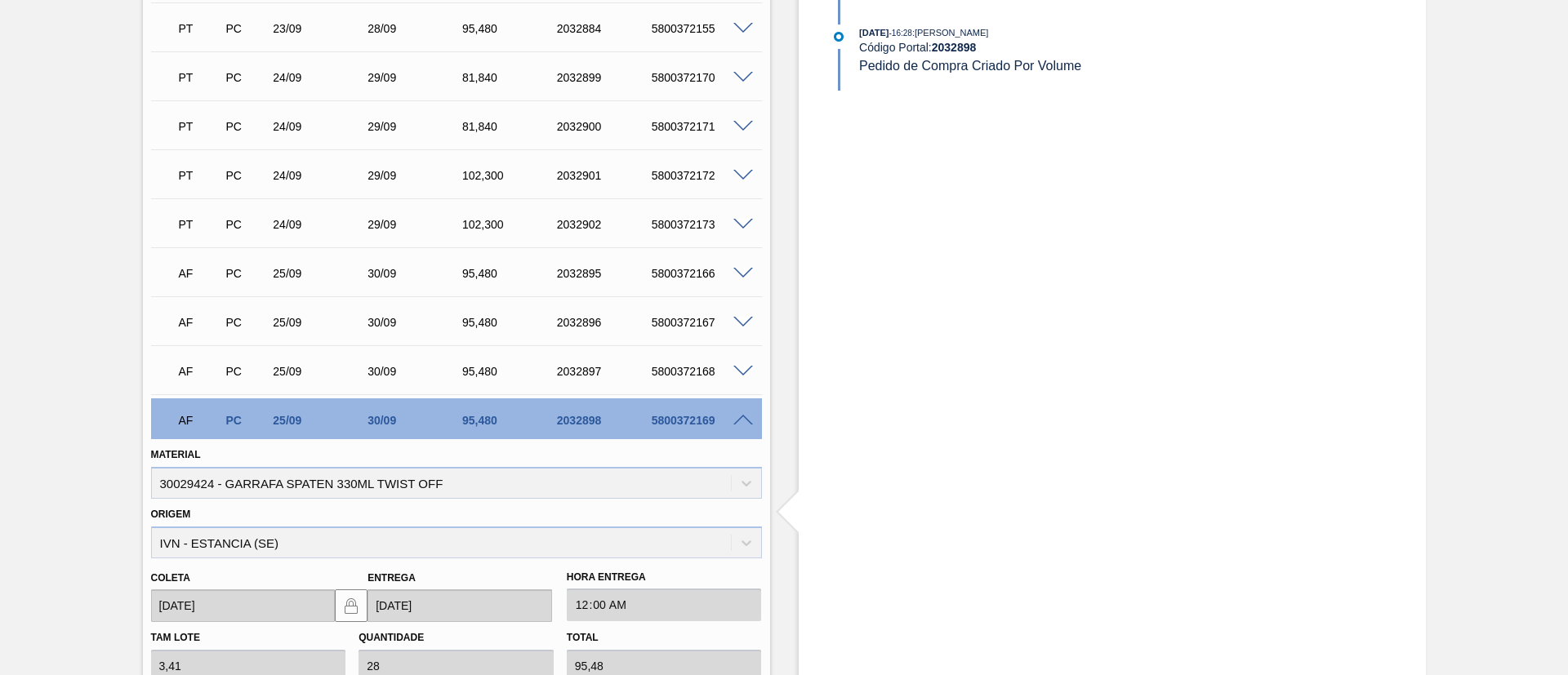
click at [738, 423] on span at bounding box center [743, 420] width 19 height 12
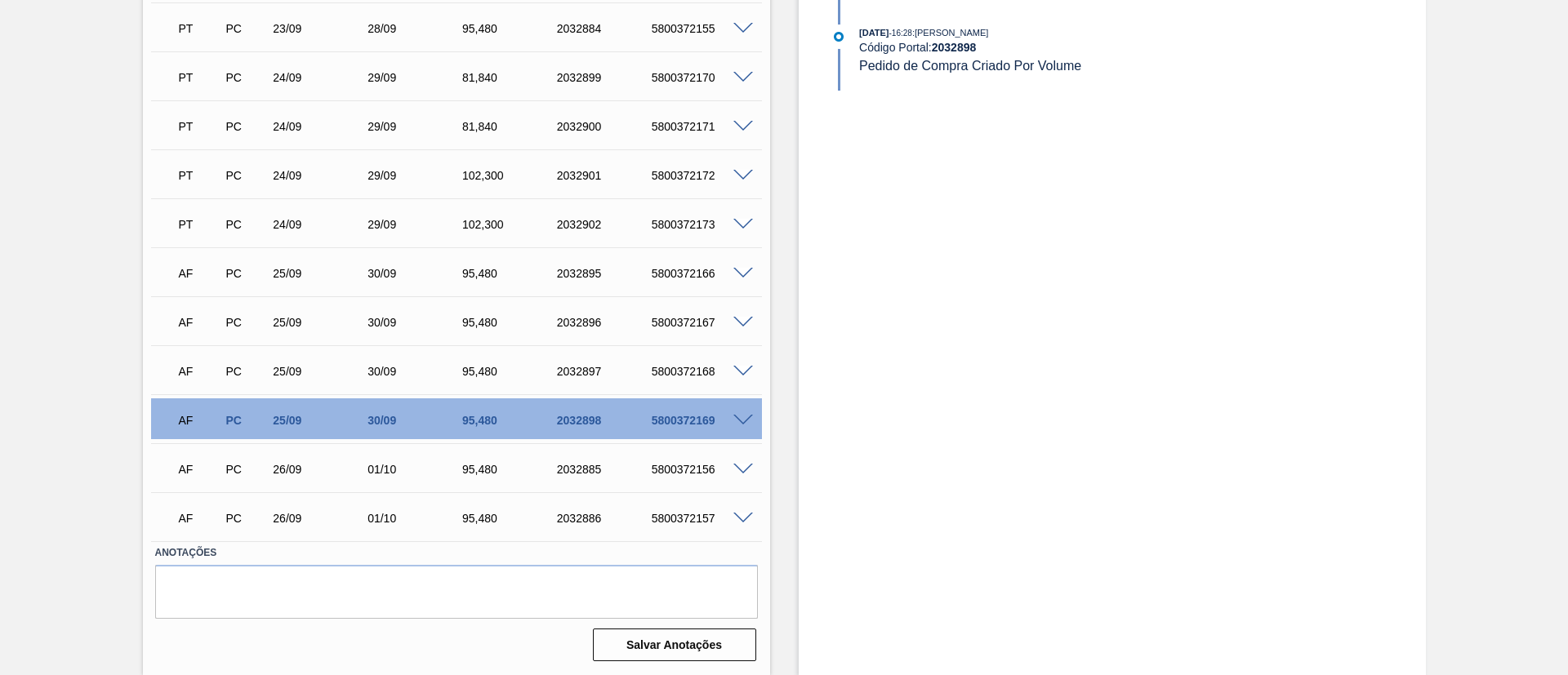
click at [741, 470] on span at bounding box center [743, 470] width 19 height 12
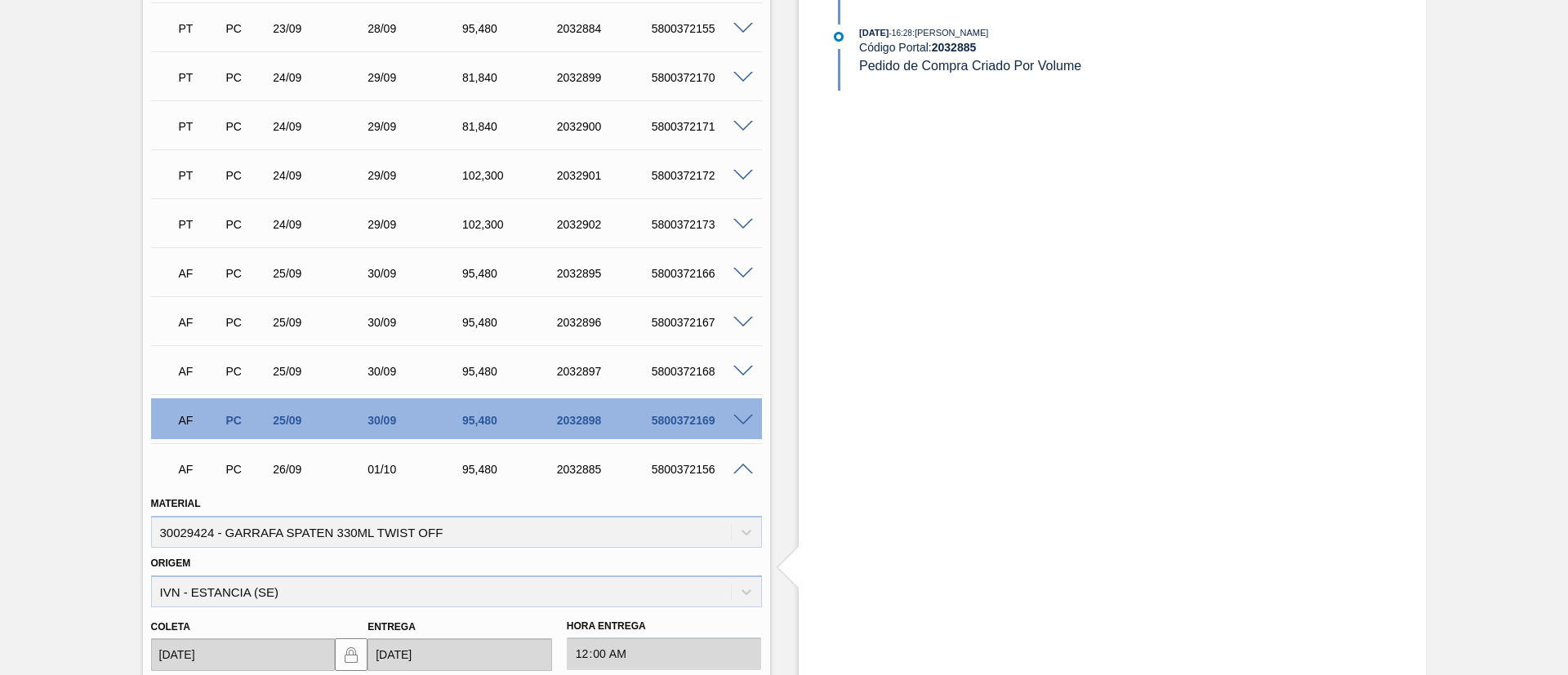
click at [741, 470] on span at bounding box center [743, 470] width 19 height 12
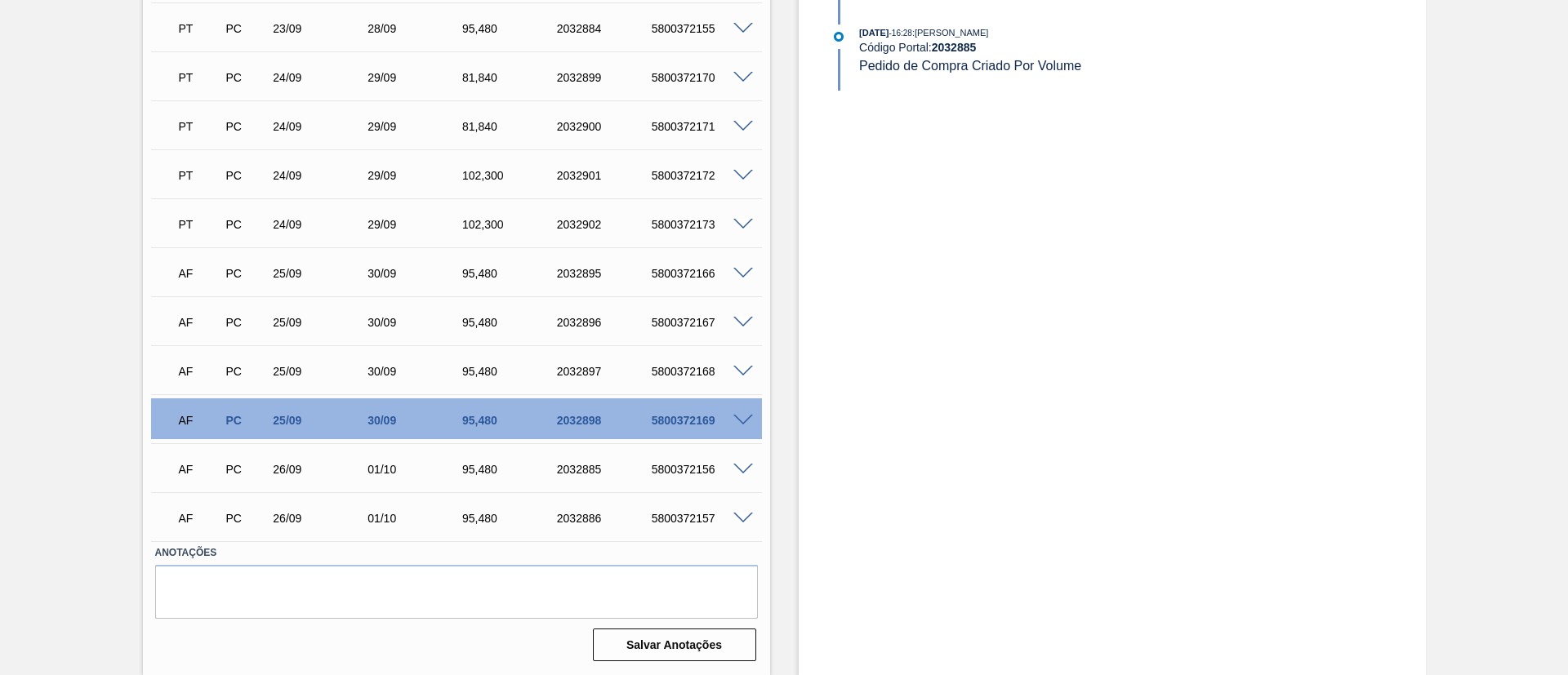
click at [739, 522] on span at bounding box center [743, 518] width 19 height 12
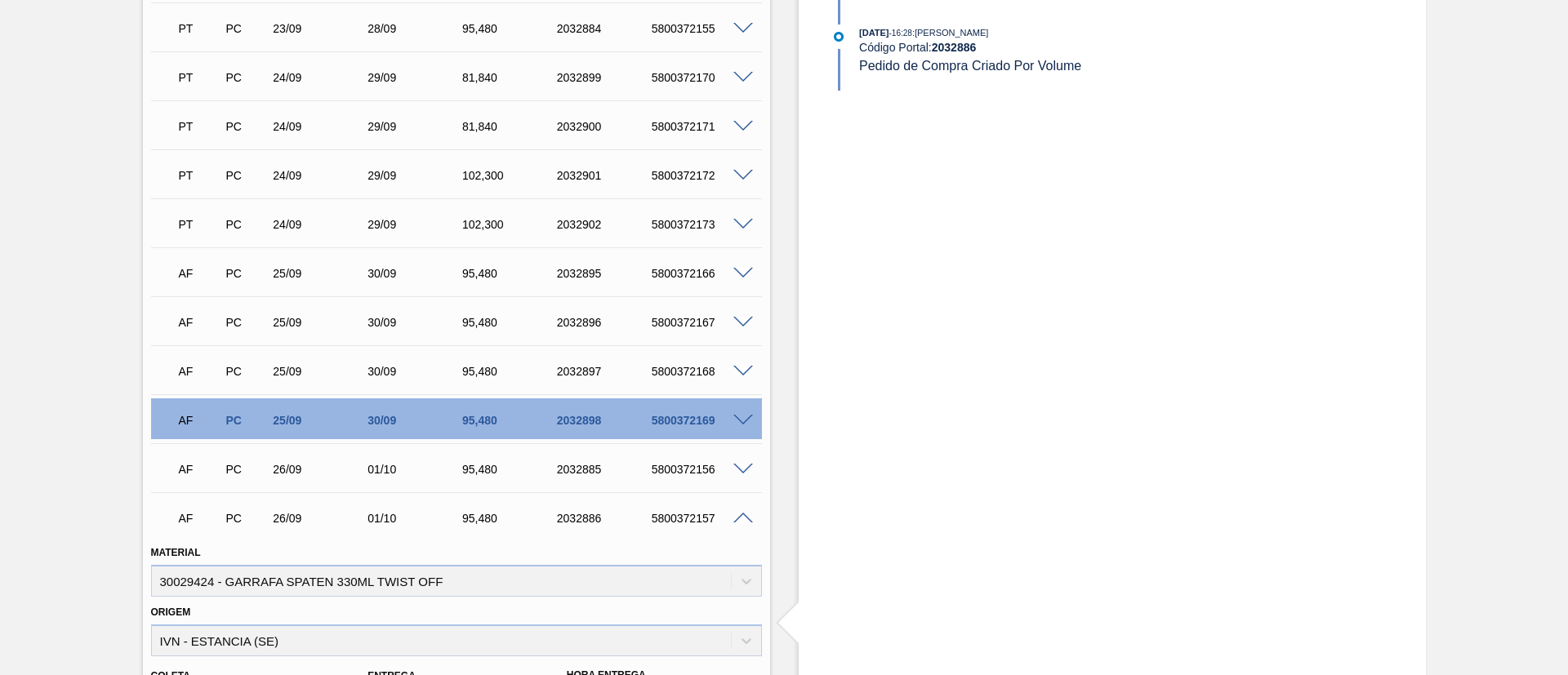
click at [739, 522] on span at bounding box center [743, 518] width 19 height 12
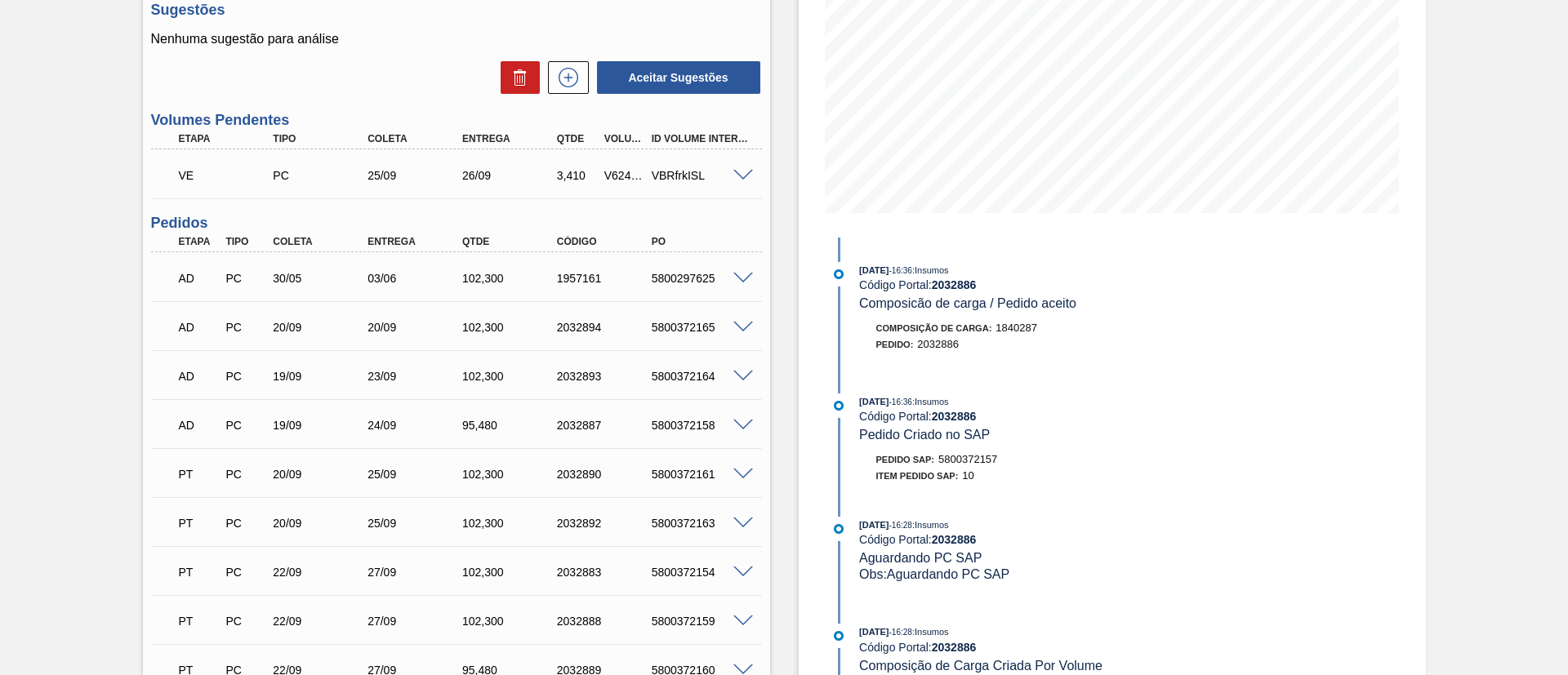
scroll to position [220, 0]
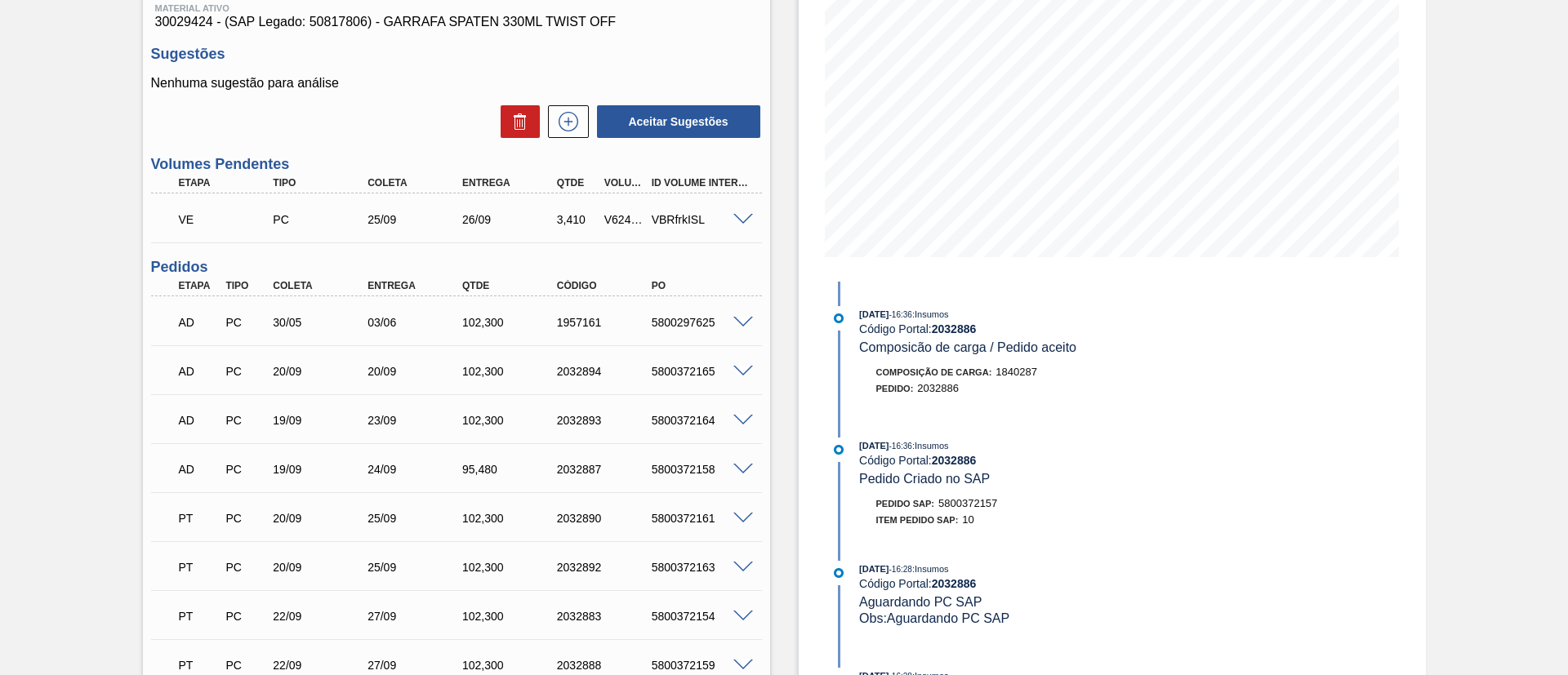
click at [737, 468] on span at bounding box center [743, 470] width 19 height 12
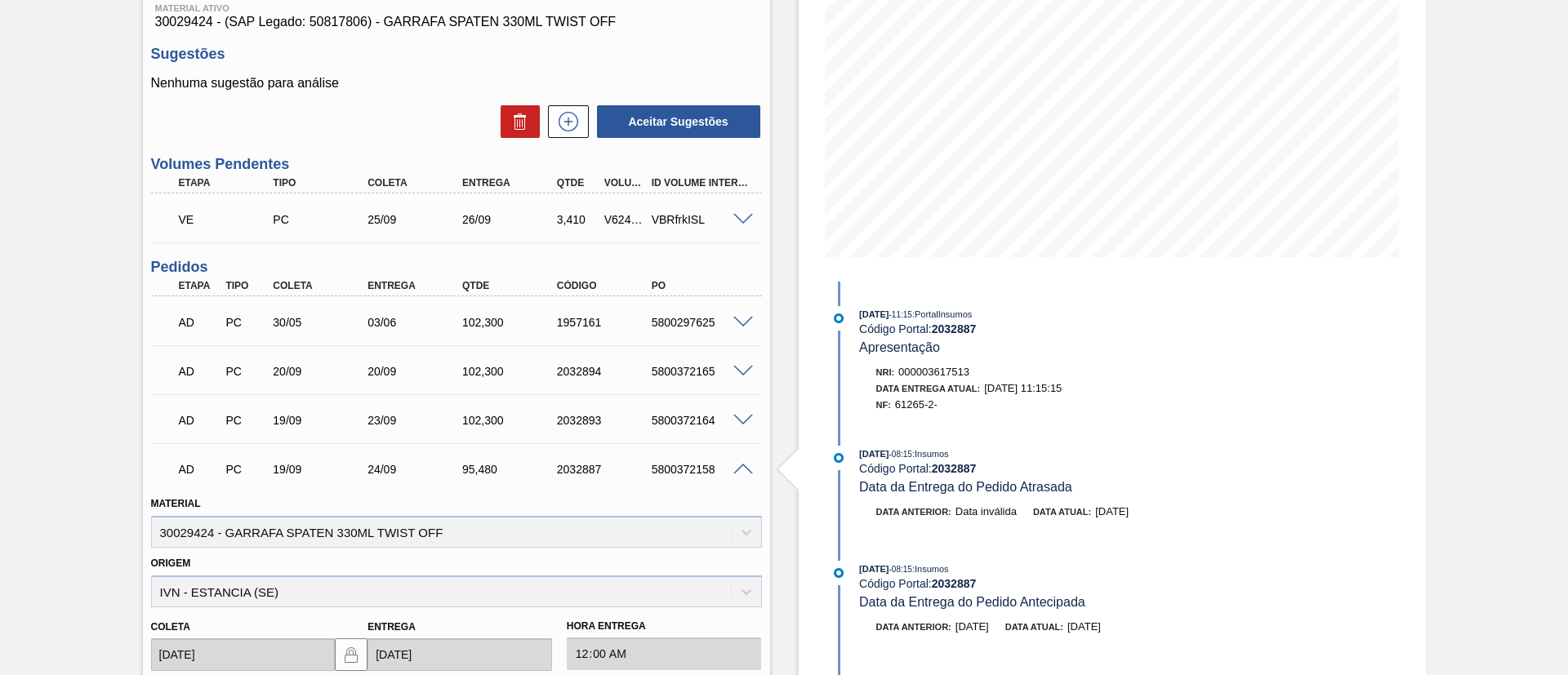
click at [739, 428] on div "AD PC 19/09 23/09 102,[PHONE_NUMBER] 5800372164" at bounding box center [457, 419] width 611 height 41
click at [740, 420] on span at bounding box center [743, 420] width 19 height 12
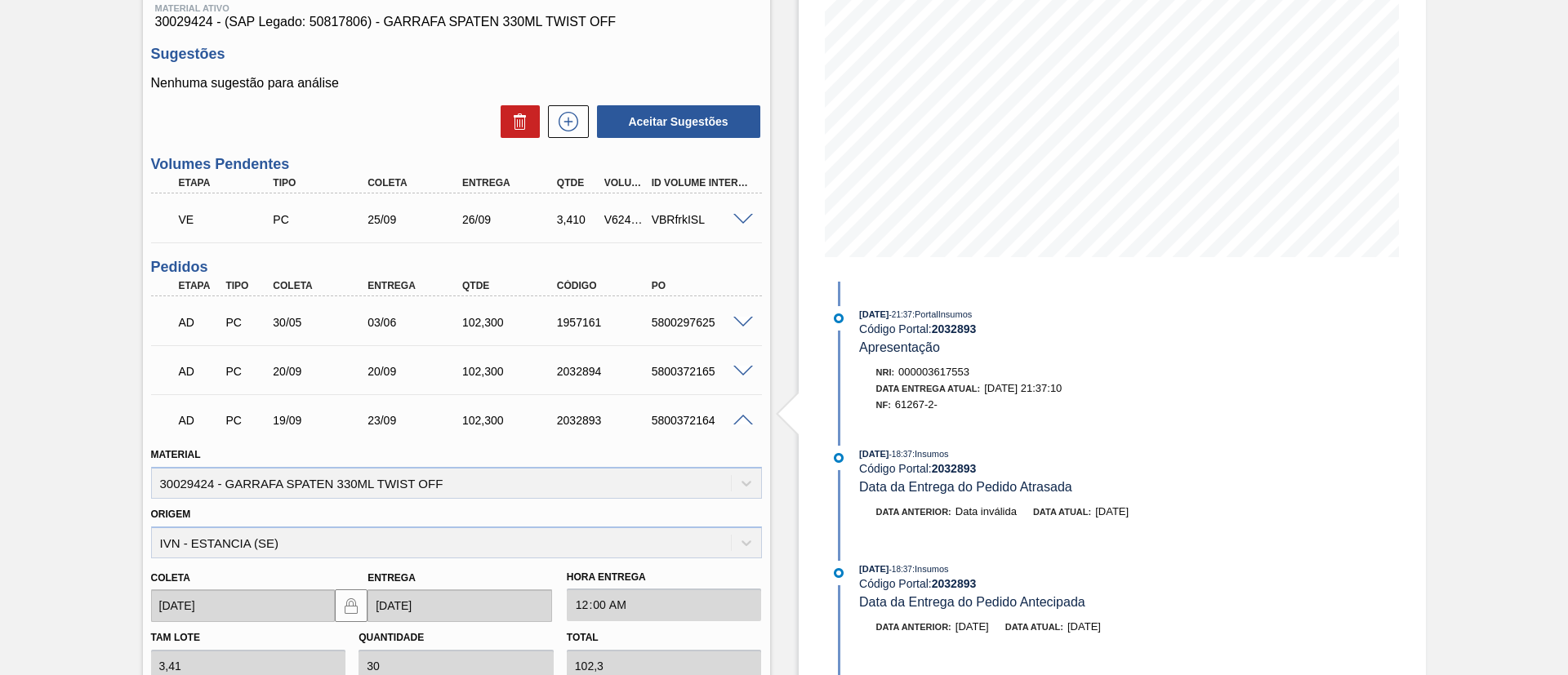
click at [740, 372] on span at bounding box center [743, 371] width 19 height 12
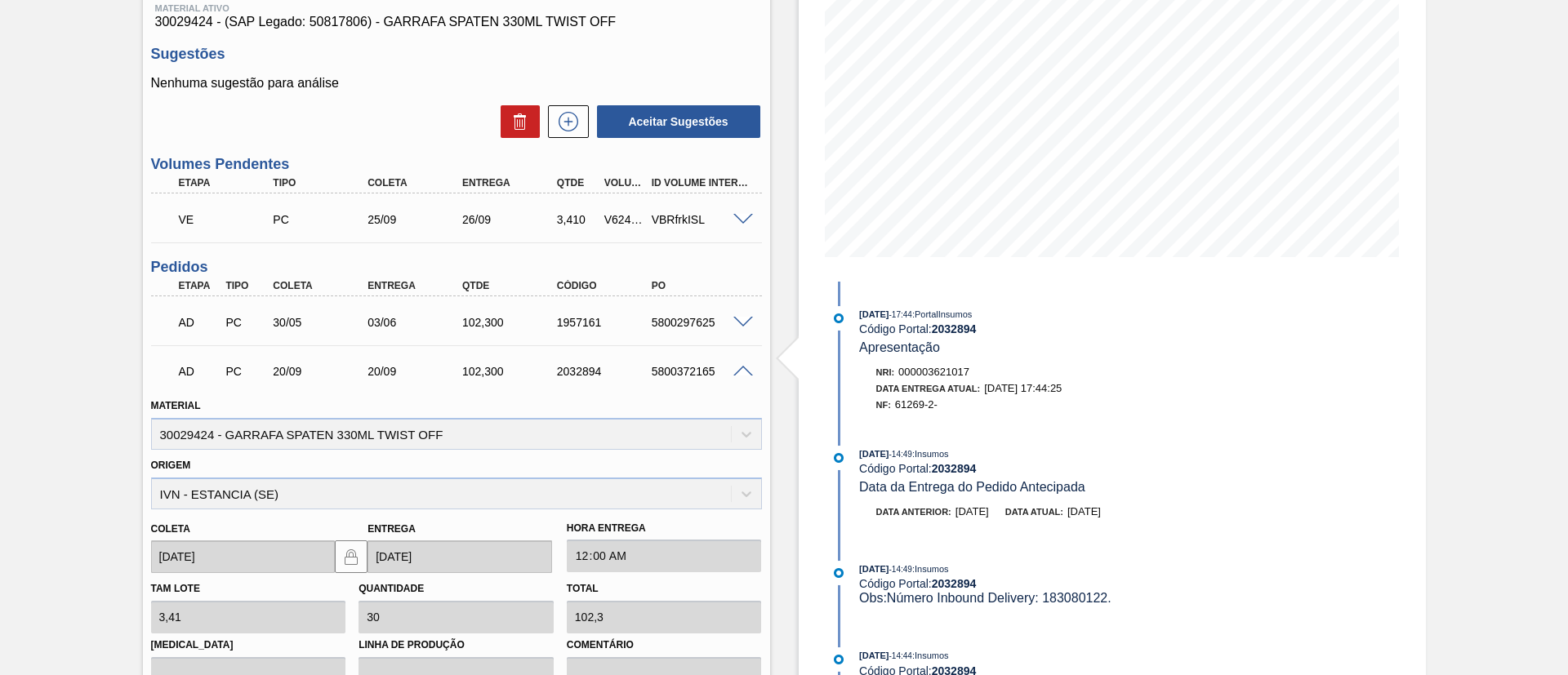
click at [736, 221] on span at bounding box center [743, 219] width 19 height 12
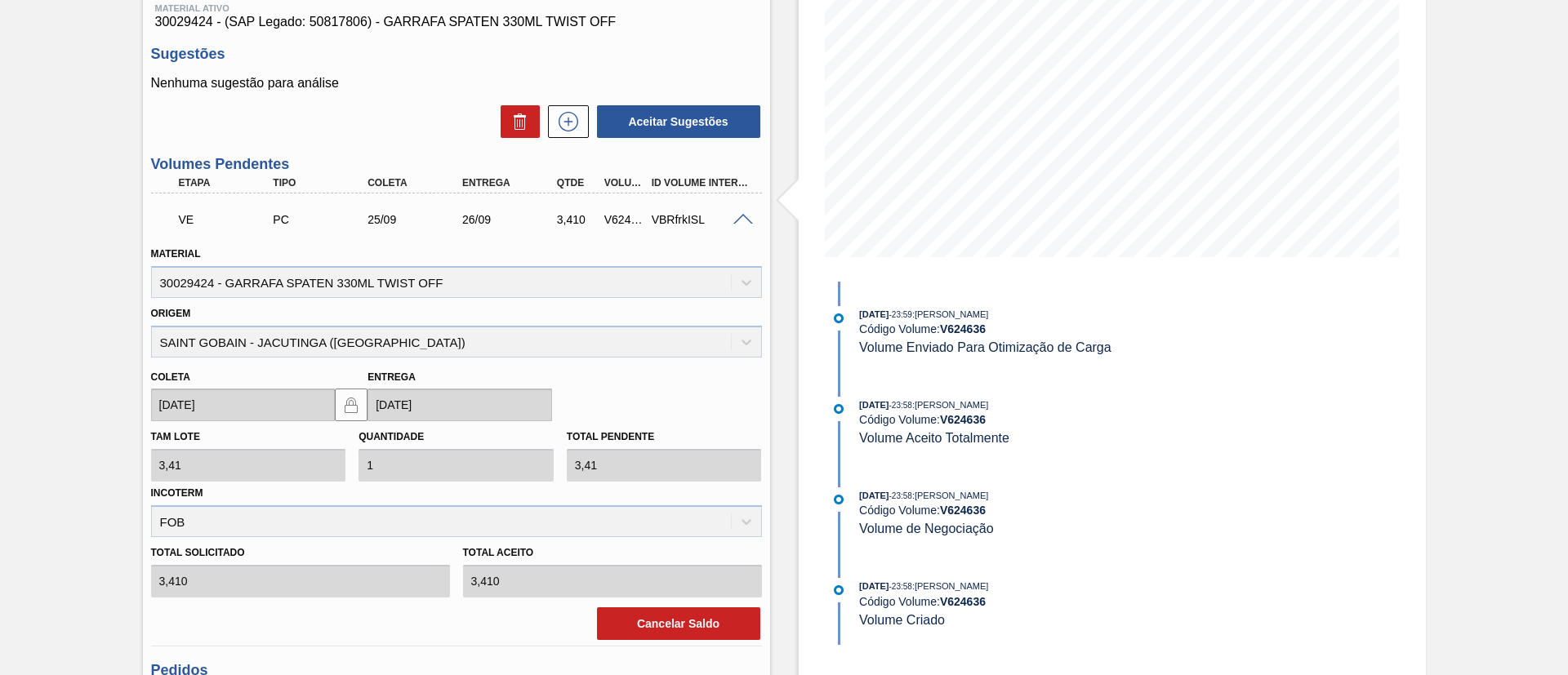
click at [745, 216] on span at bounding box center [743, 219] width 19 height 12
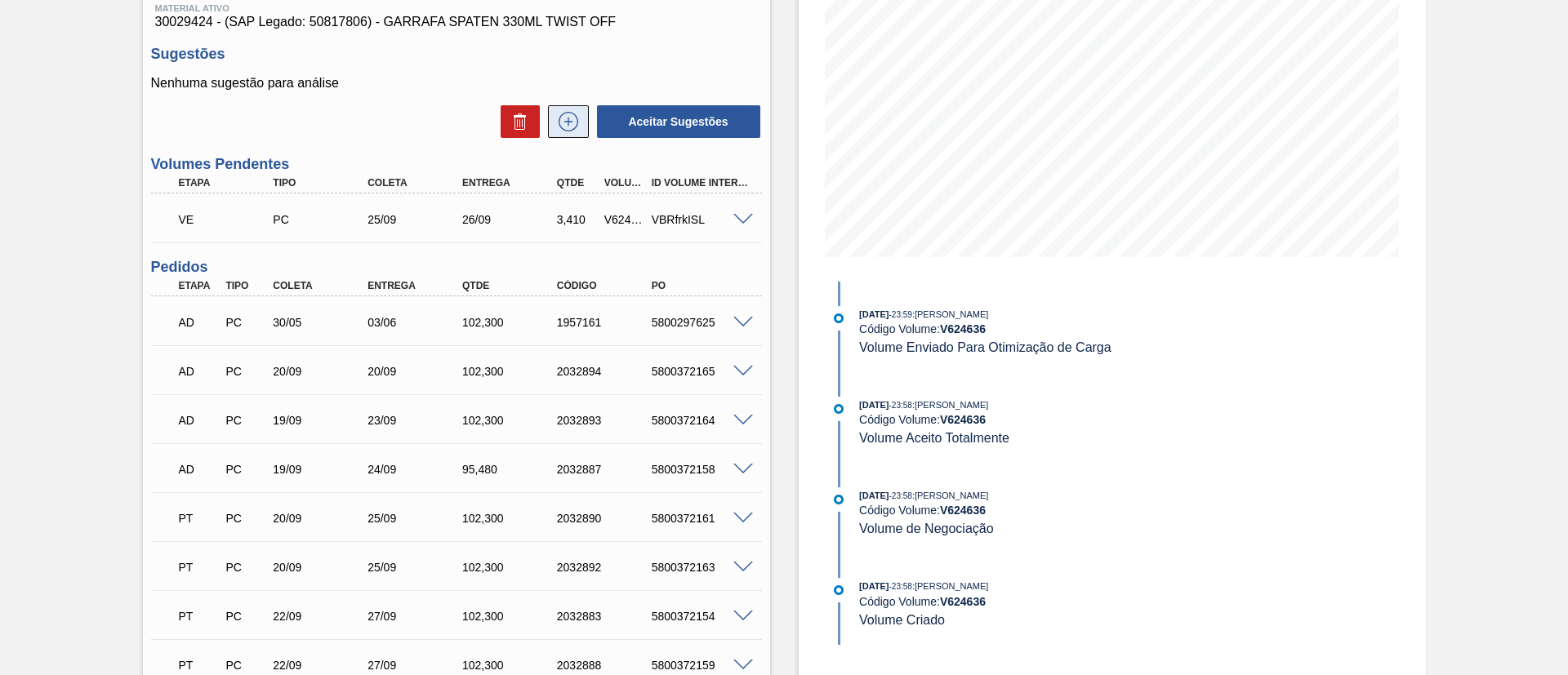
click at [575, 116] on icon at bounding box center [569, 121] width 26 height 19
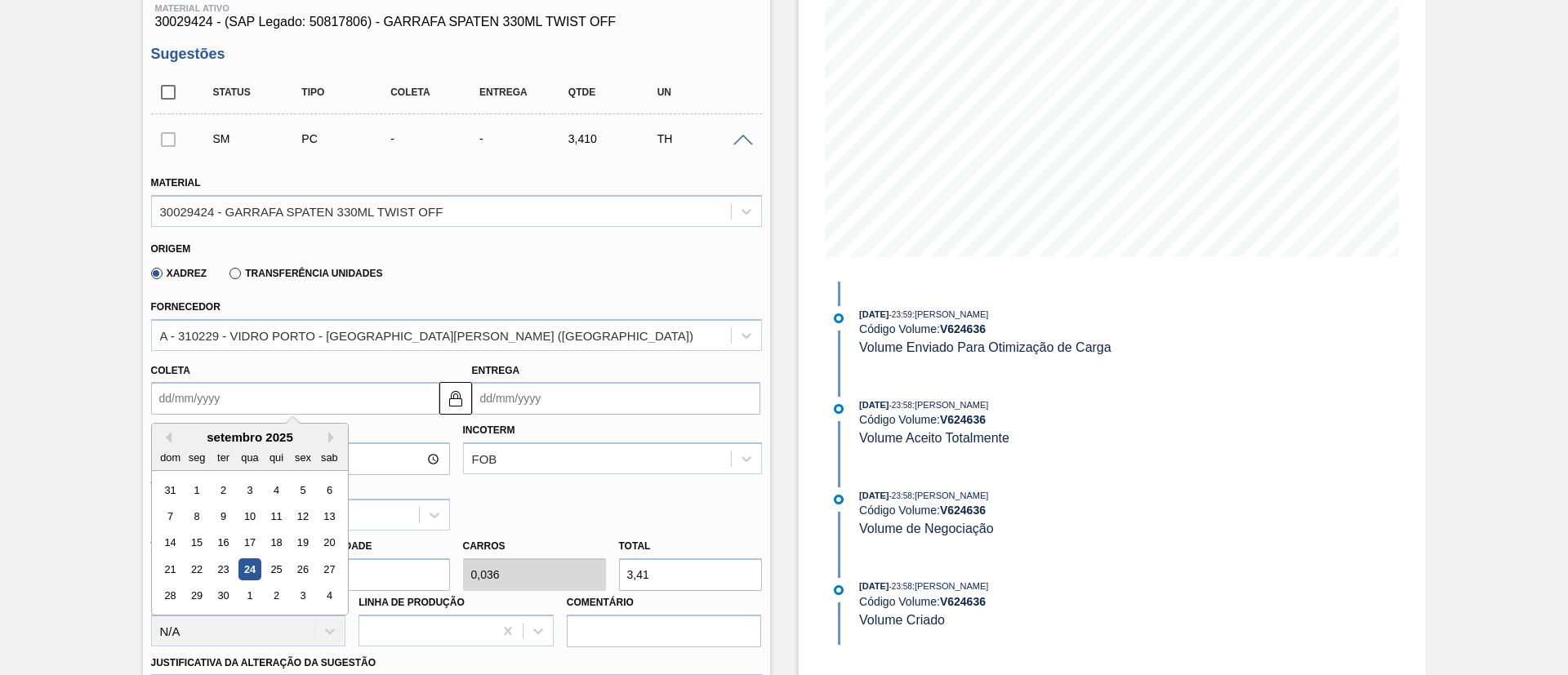
click at [221, 399] on input "Coleta" at bounding box center [295, 399] width 288 height 33
click at [305, 570] on div "26" at bounding box center [303, 570] width 22 height 22
type input "[DATE]"
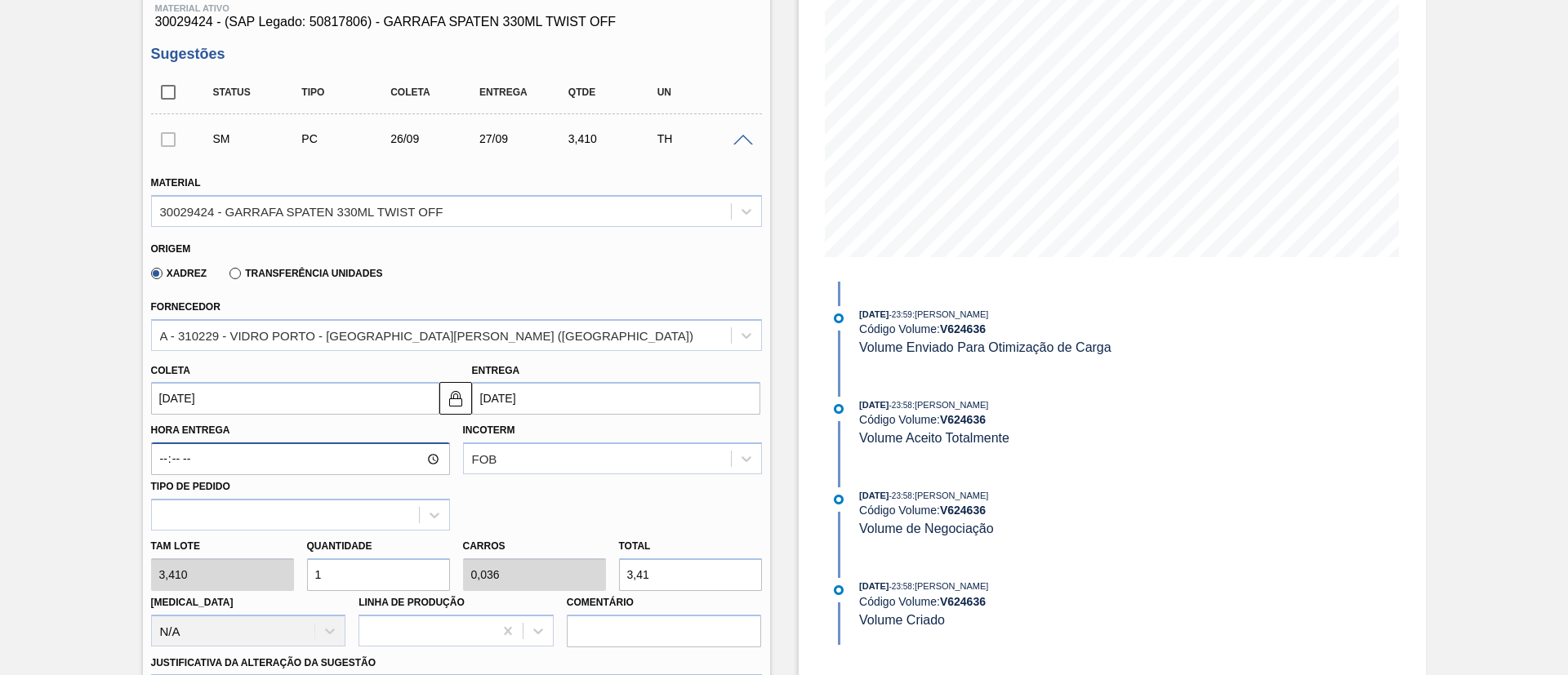
click at [297, 455] on input "Hora Entrega" at bounding box center [301, 459] width 299 height 33
click at [171, 581] on div "[PERSON_NAME] 3,410 Quantidade 1 Carros 0,036 Total 3,41 [MEDICAL_DATA] N/A Lin…" at bounding box center [457, 589] width 624 height 116
type input "5"
type input "0,179"
type input "17,05"
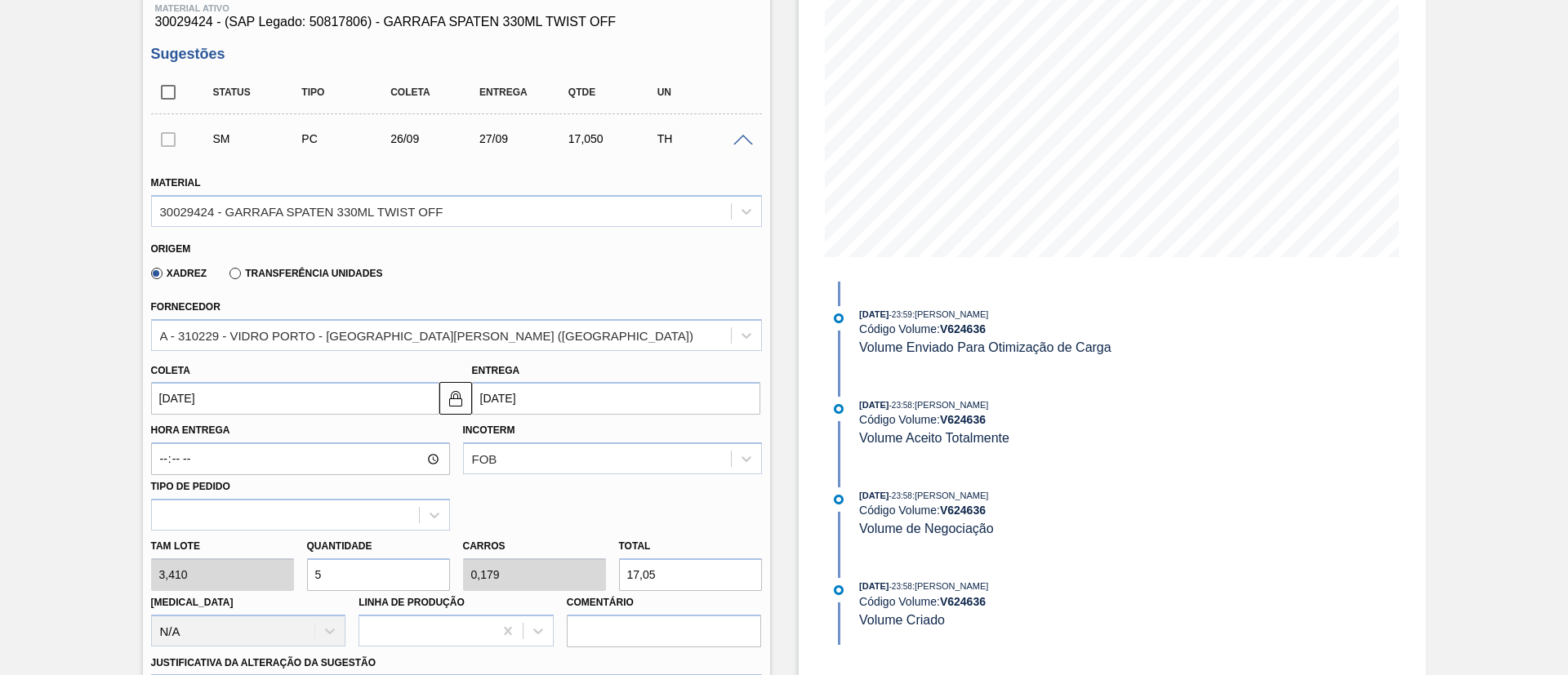
type input "56"
type input "2"
type input "190,96"
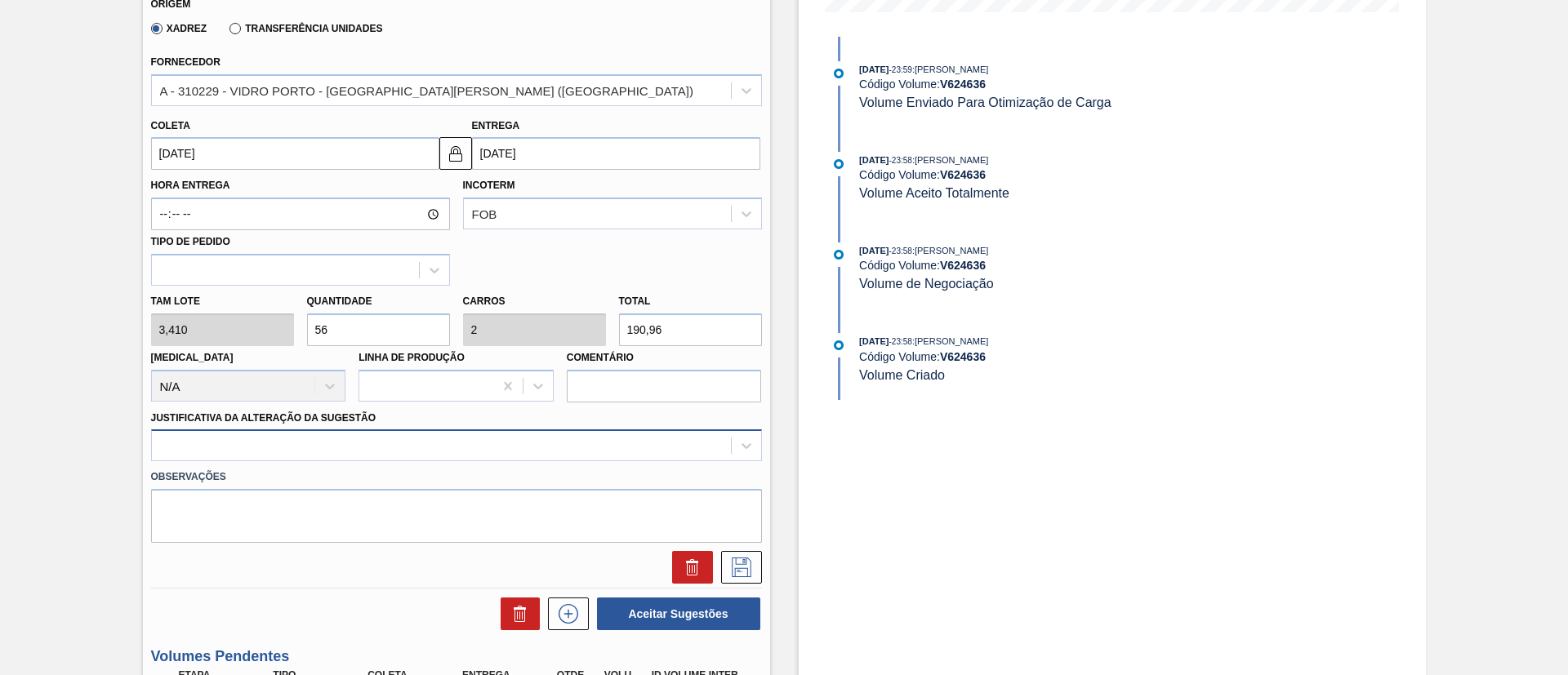
type input "56"
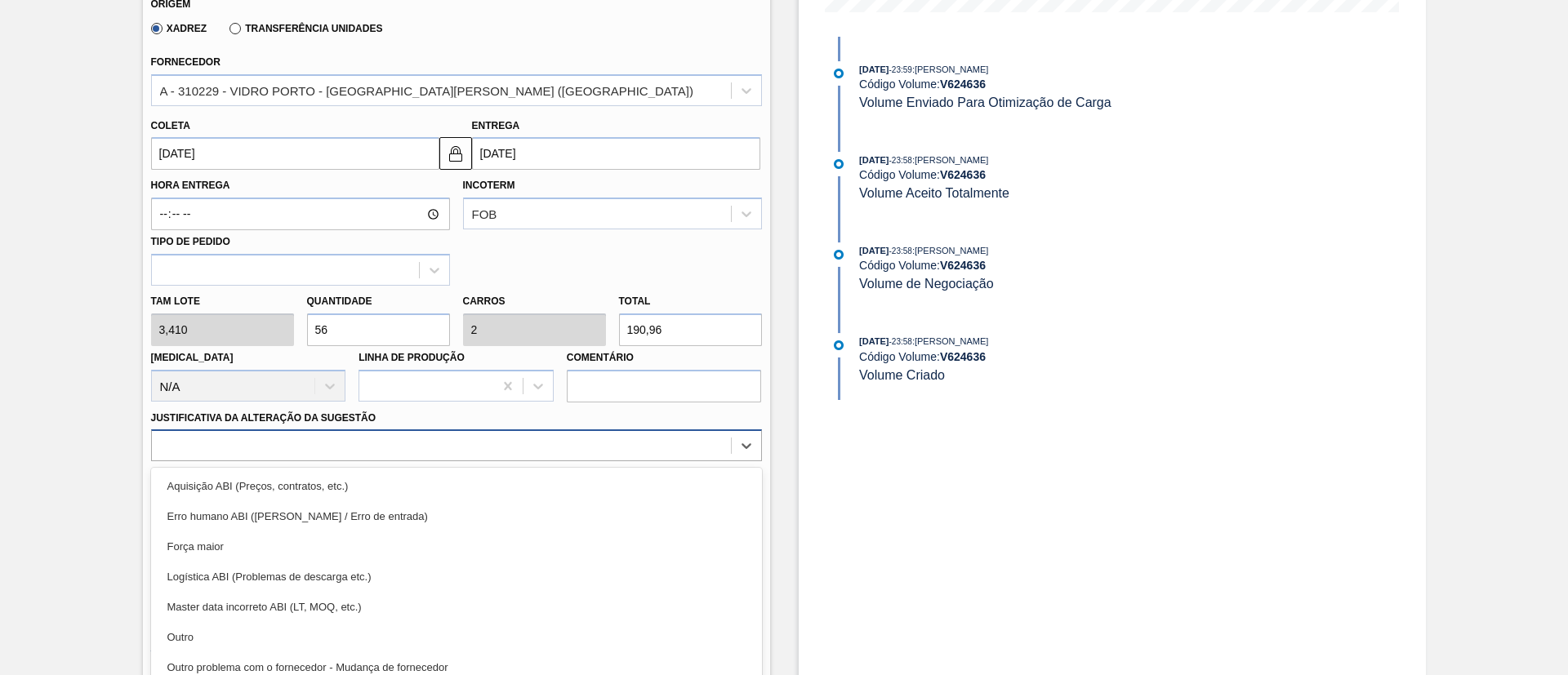
click at [271, 446] on div "option Aquisição ABI (Preços, contratos, etc.) focused, 1 of 18. 18 results ava…" at bounding box center [457, 445] width 611 height 32
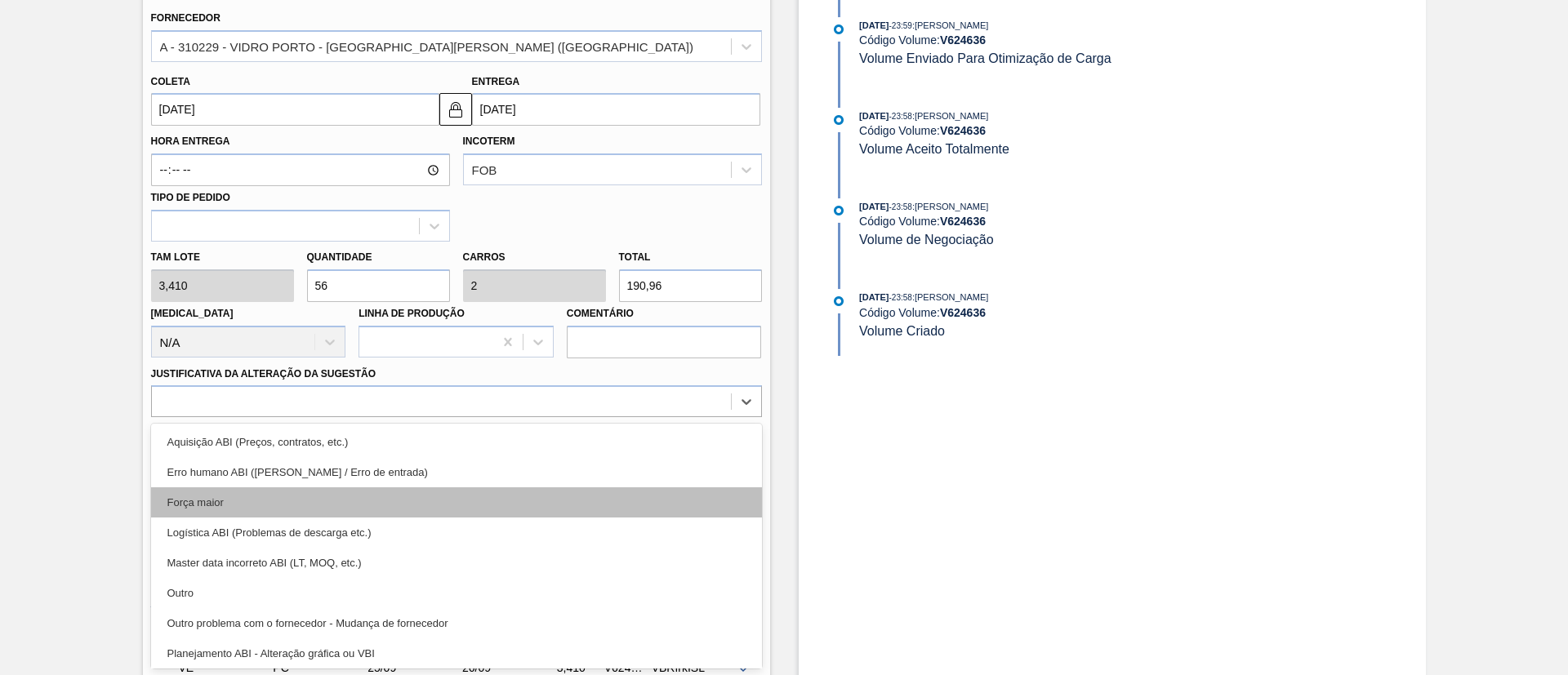
click at [235, 497] on div "Força maior" at bounding box center [457, 503] width 611 height 30
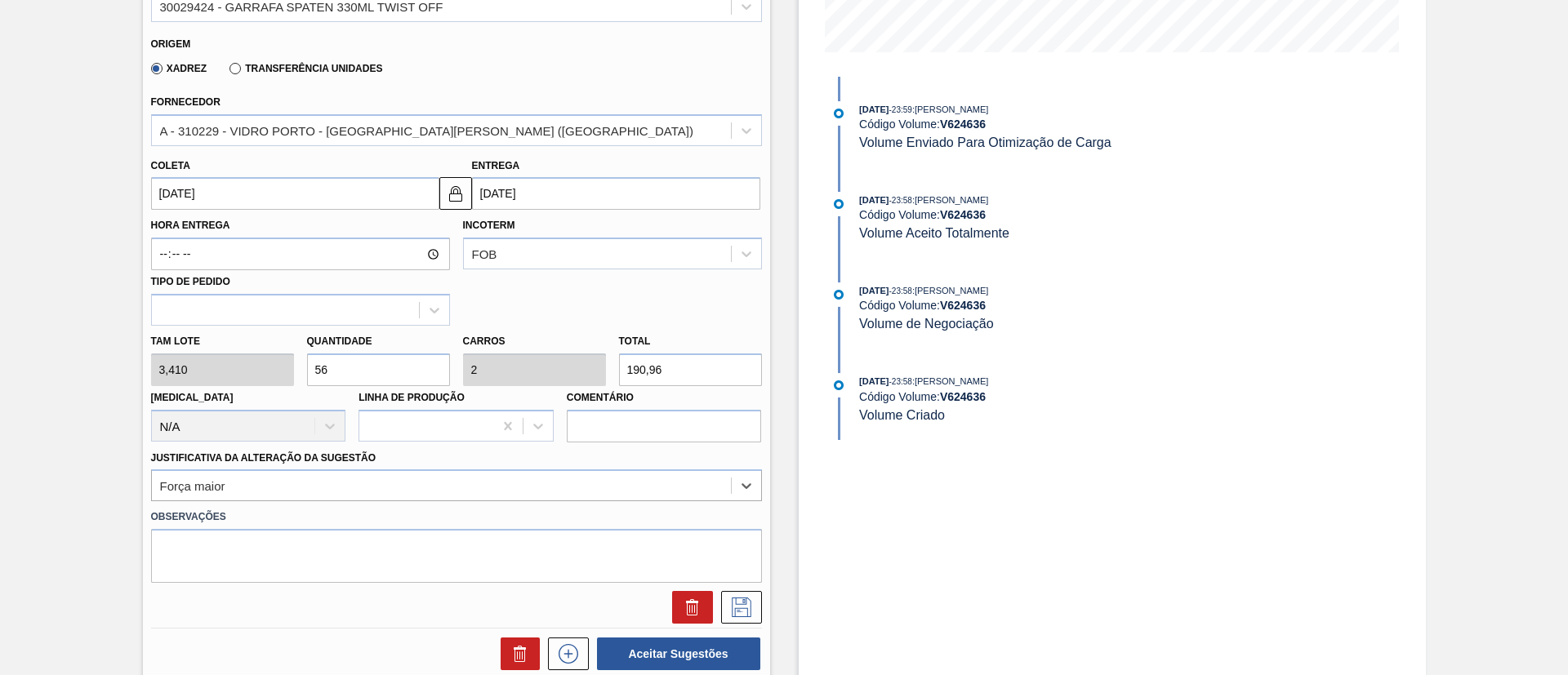
scroll to position [387, 0]
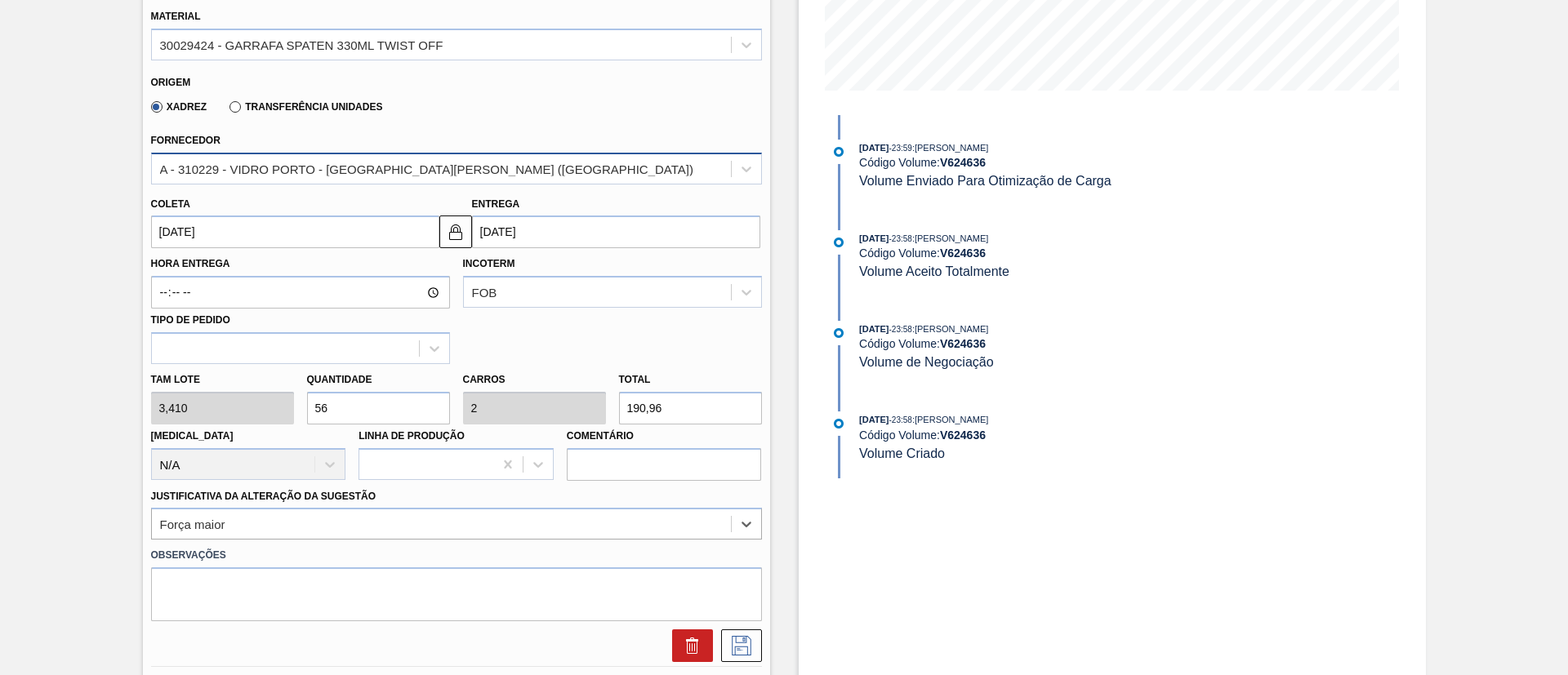
click at [326, 163] on div "A - 310229 - VIDRO PORTO - [GEOGRAPHIC_DATA][PERSON_NAME] ([GEOGRAPHIC_DATA])" at bounding box center [427, 168] width 534 height 14
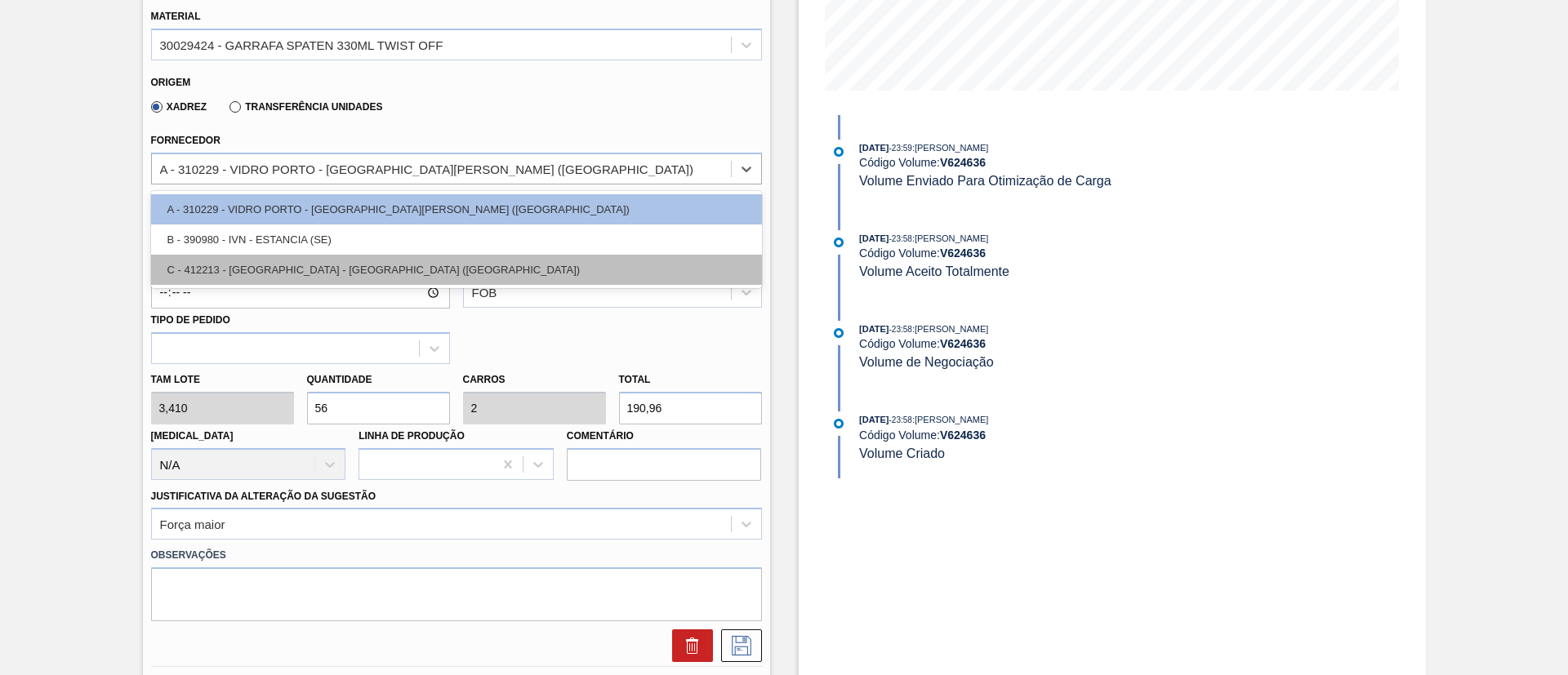
click at [298, 271] on div "C - 412213 - [GEOGRAPHIC_DATA] - [GEOGRAPHIC_DATA] ([GEOGRAPHIC_DATA])" at bounding box center [457, 270] width 611 height 30
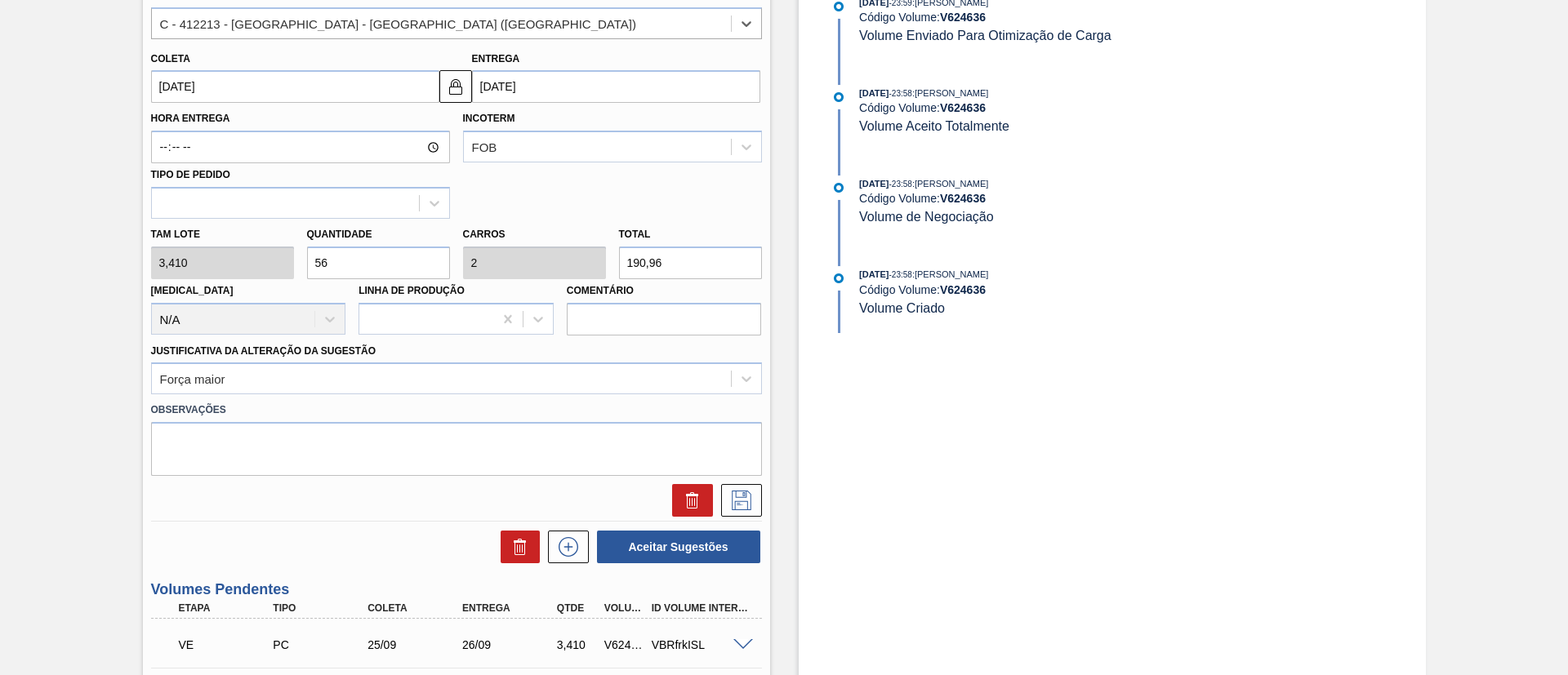
scroll to position [632, 0]
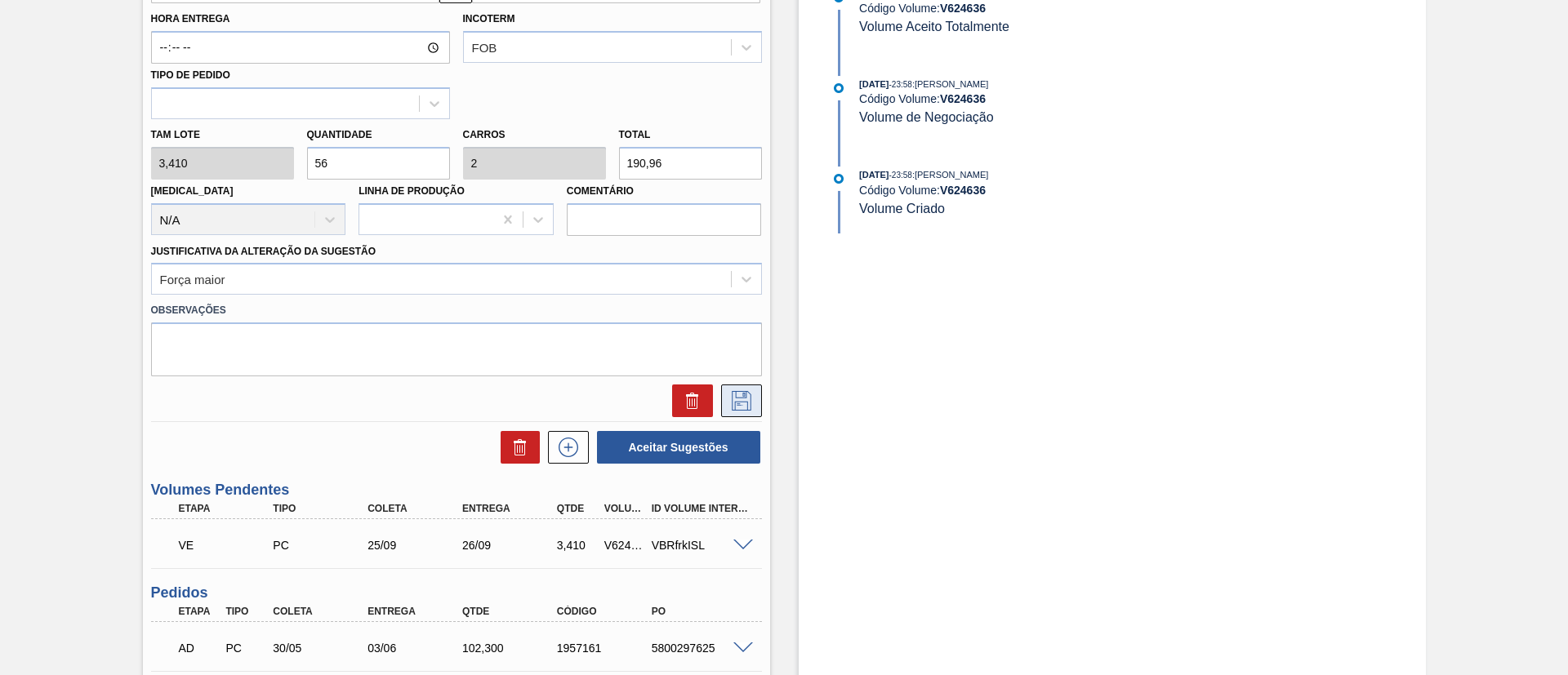
click at [732, 399] on icon at bounding box center [741, 401] width 19 height 19
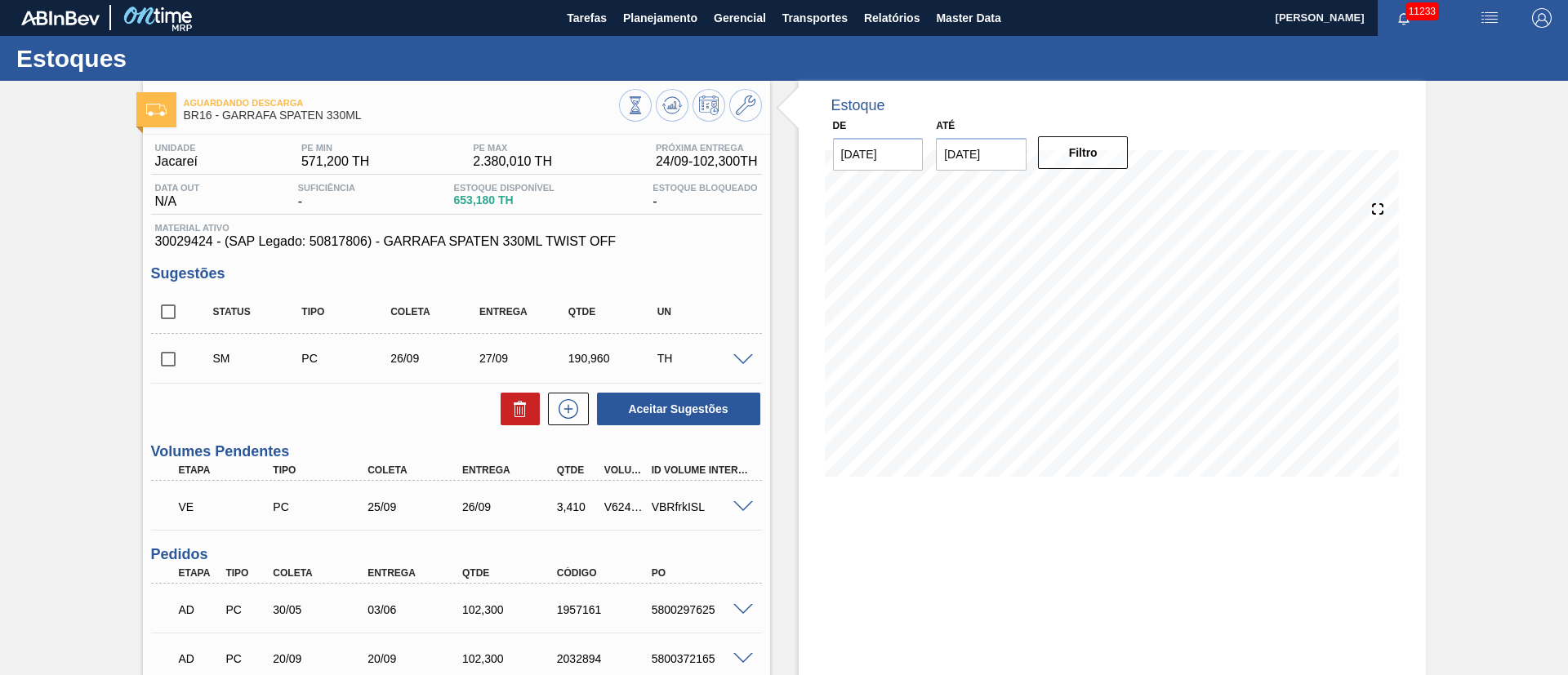
scroll to position [0, 0]
click at [174, 359] on input "checkbox" at bounding box center [168, 360] width 34 height 34
click at [683, 401] on button "Aceitar Sugestões" at bounding box center [679, 410] width 163 height 33
checkbox input "false"
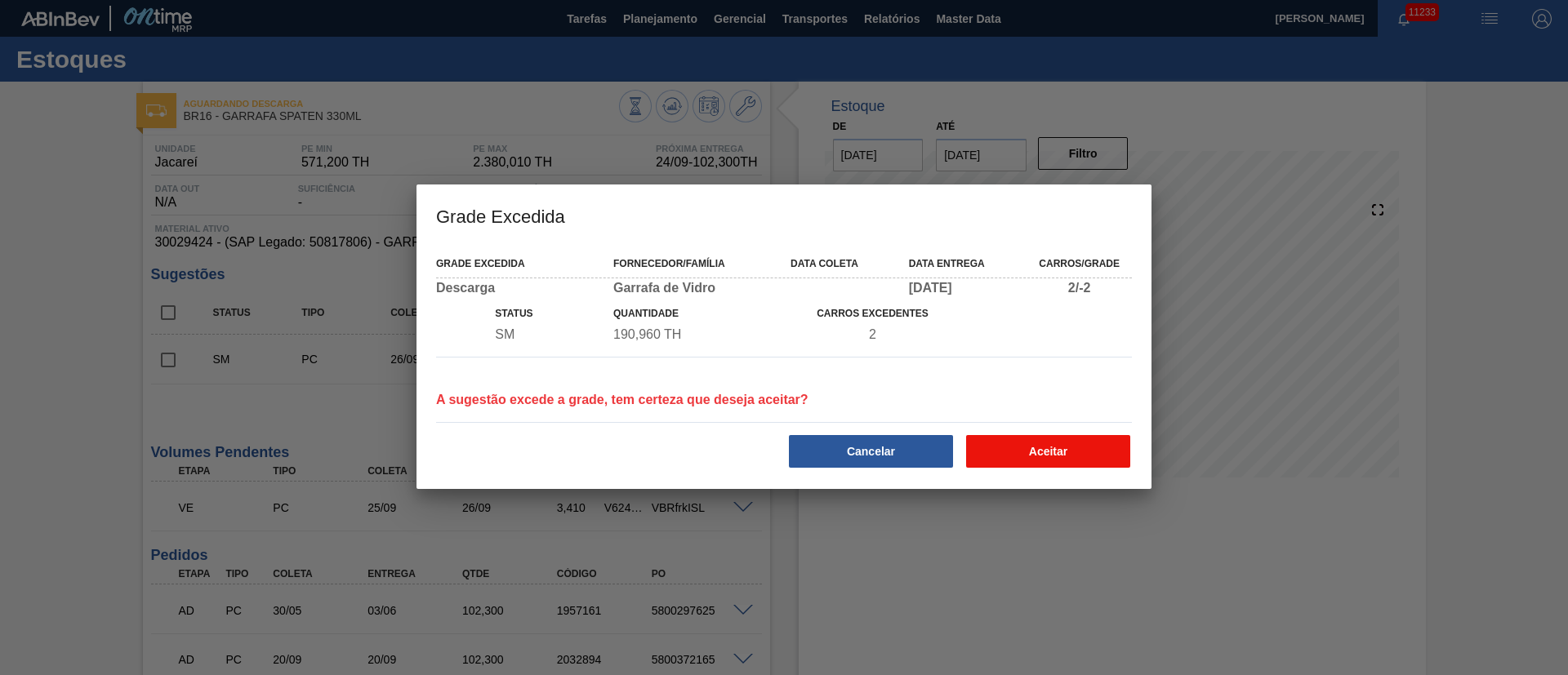
click at [1068, 451] on button "Aceitar" at bounding box center [1048, 452] width 164 height 33
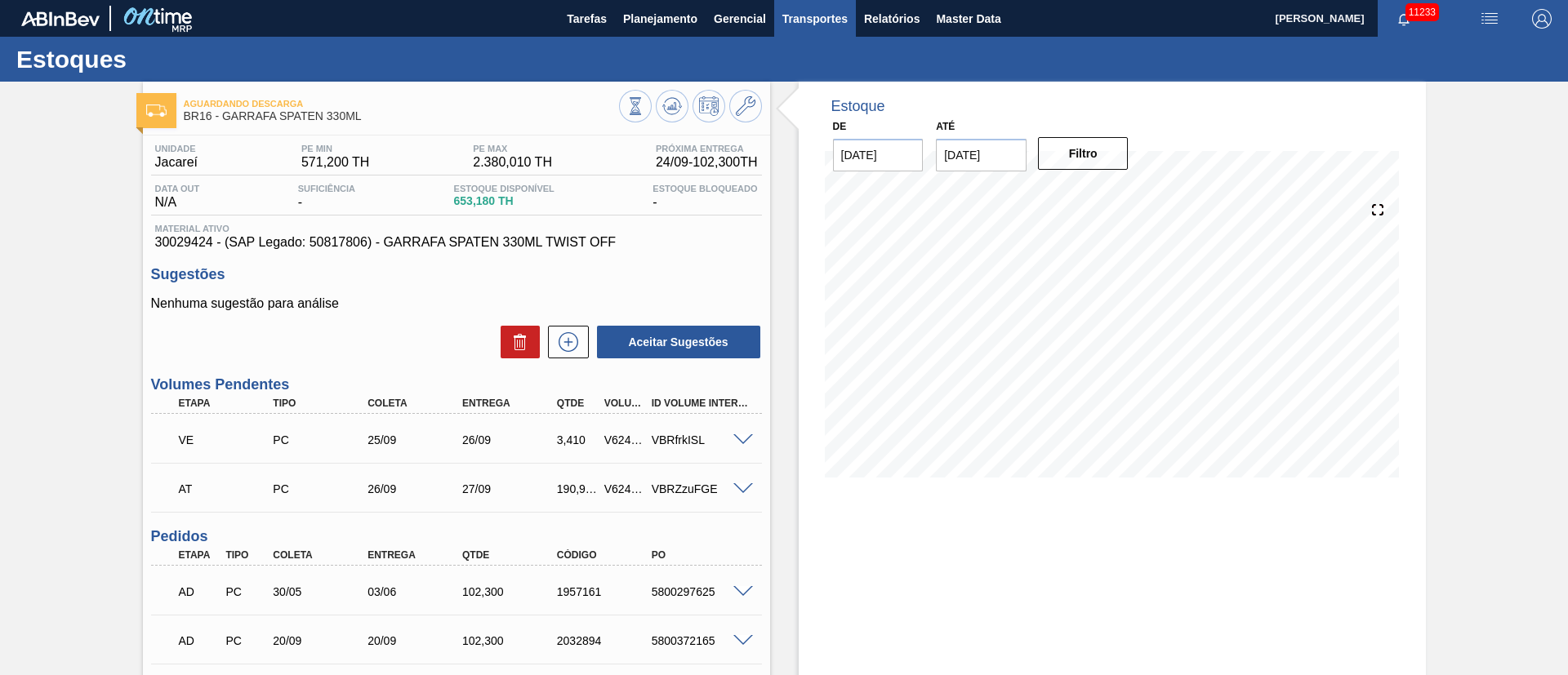
click at [820, 10] on span "Transportes" at bounding box center [814, 18] width 65 height 19
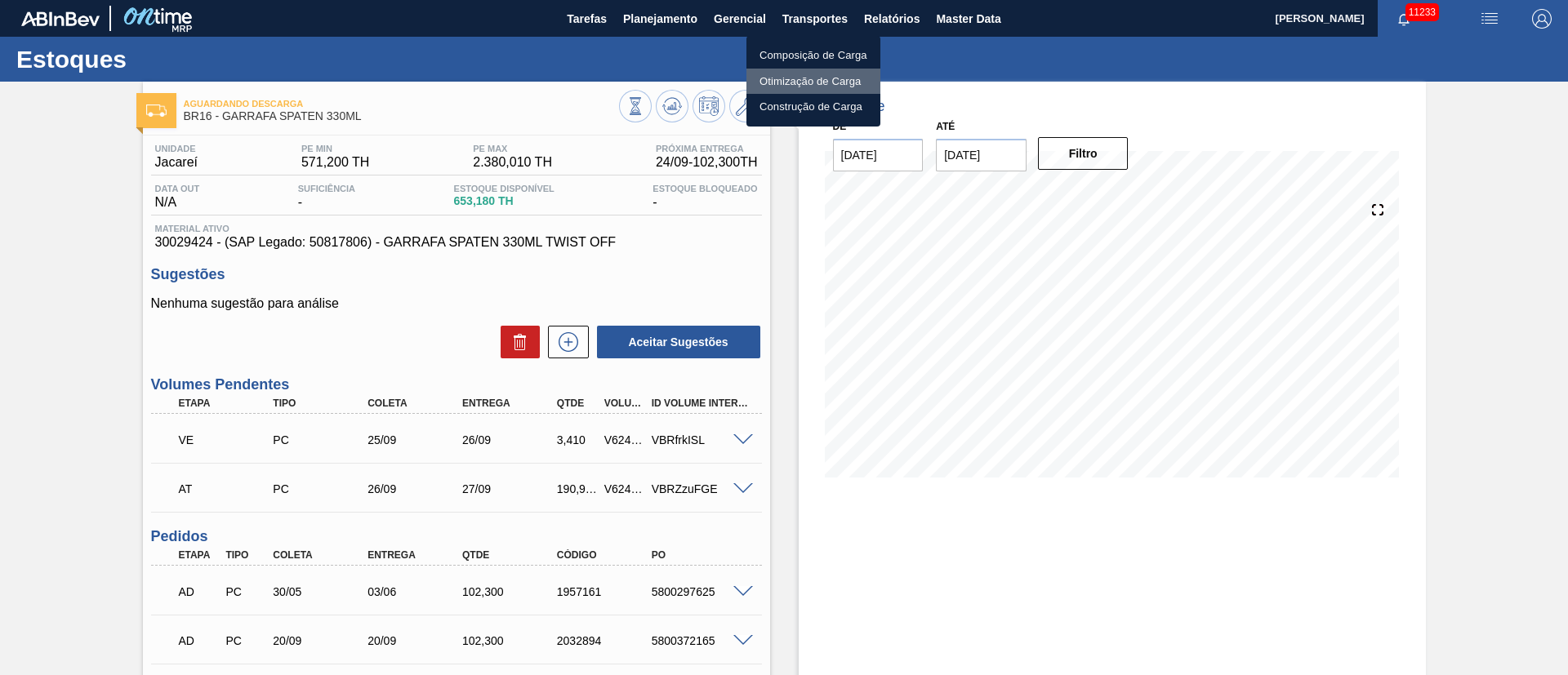
click at [790, 85] on li "Otimização de Carga" at bounding box center [813, 82] width 134 height 26
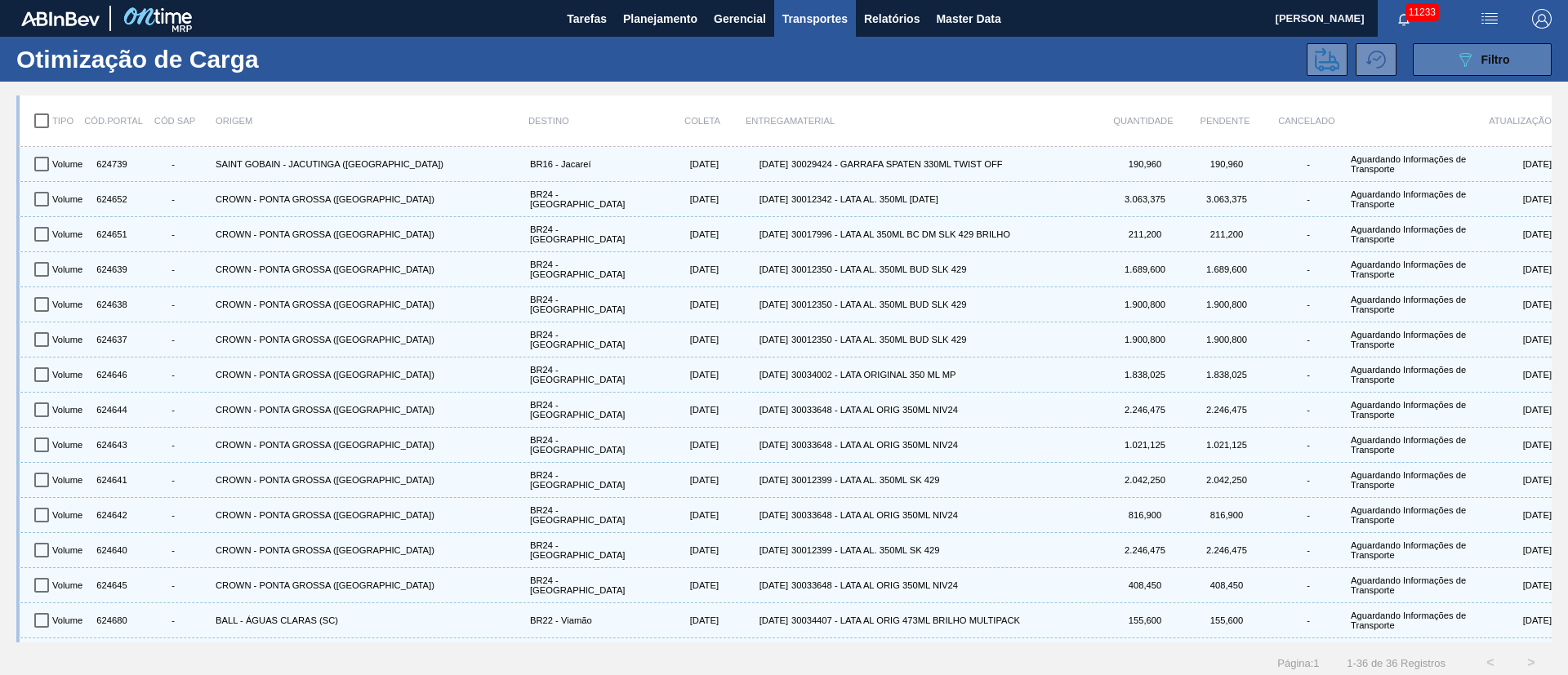
click at [1508, 71] on button "089F7B8B-B2A5-4AFE-B5C0-19BA573D28AC Filtro" at bounding box center [1482, 60] width 138 height 33
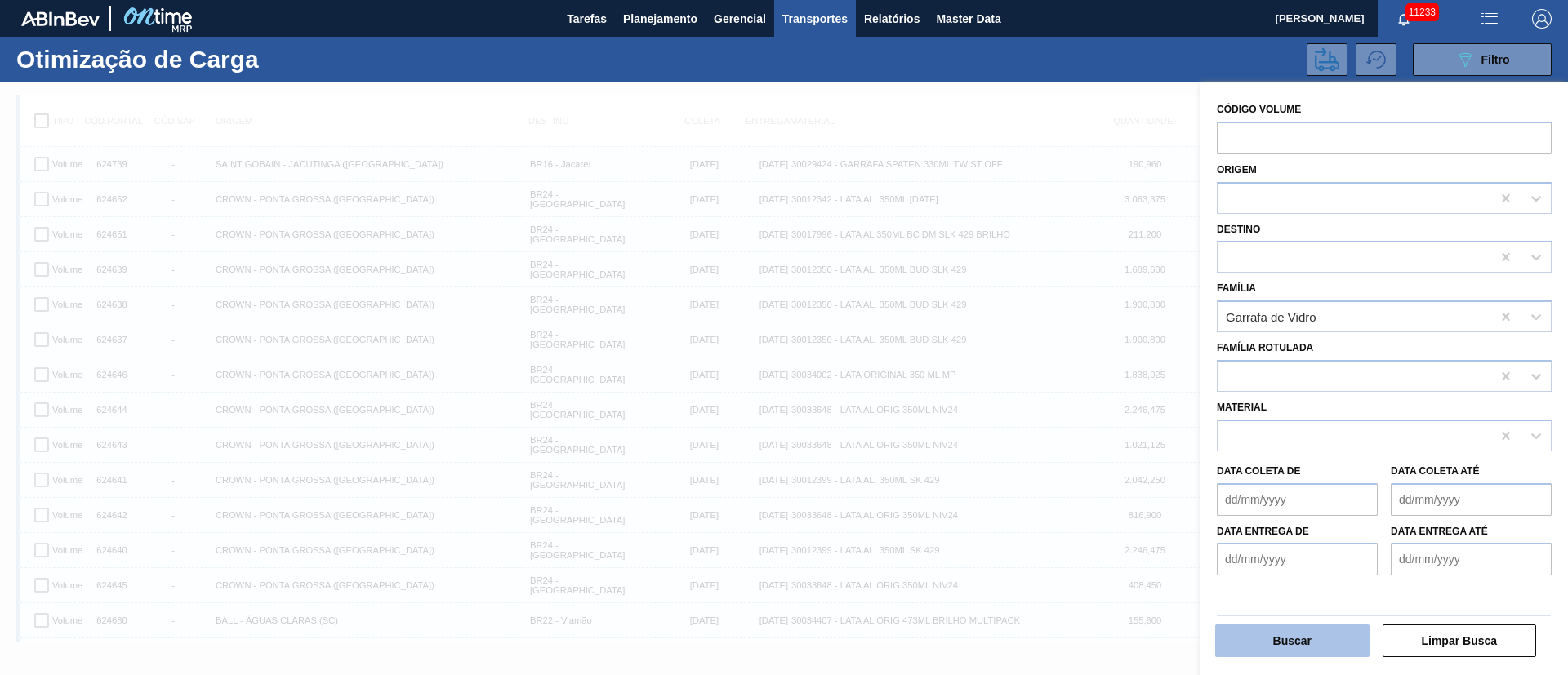
click at [1279, 642] on button "Buscar" at bounding box center [1292, 641] width 154 height 33
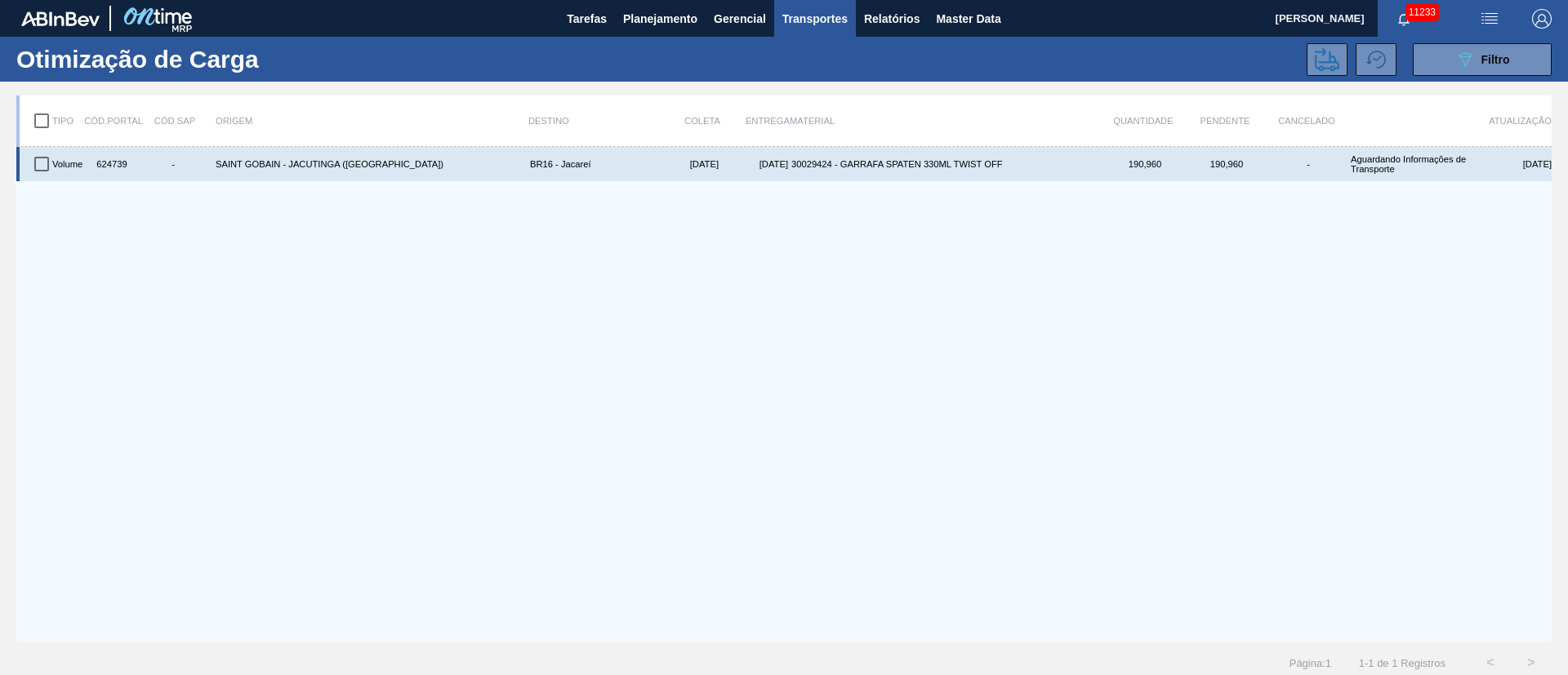
click at [43, 166] on input "checkbox" at bounding box center [41, 163] width 34 height 34
checkbox input "true"
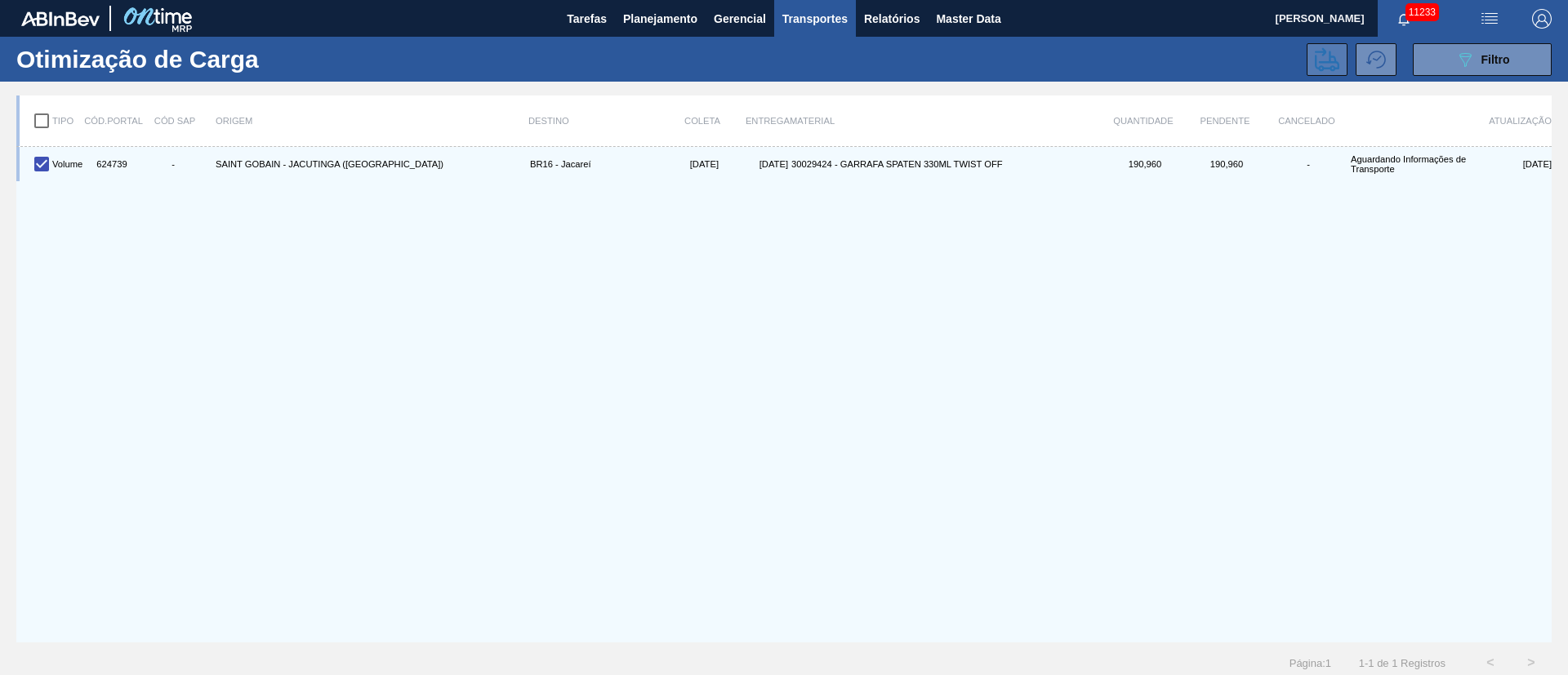
click at [1334, 52] on icon at bounding box center [1327, 60] width 25 height 25
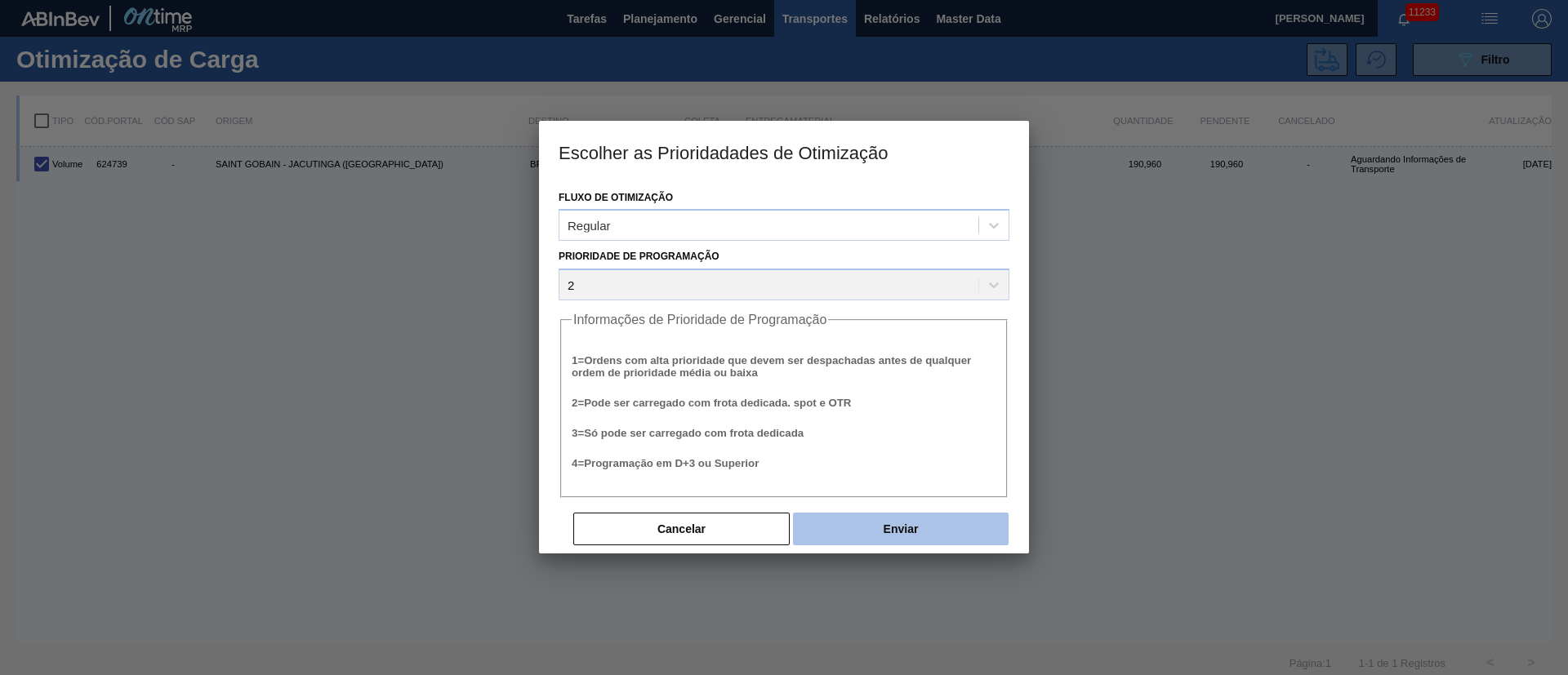
click at [901, 529] on button "Enviar" at bounding box center [900, 529] width 215 height 33
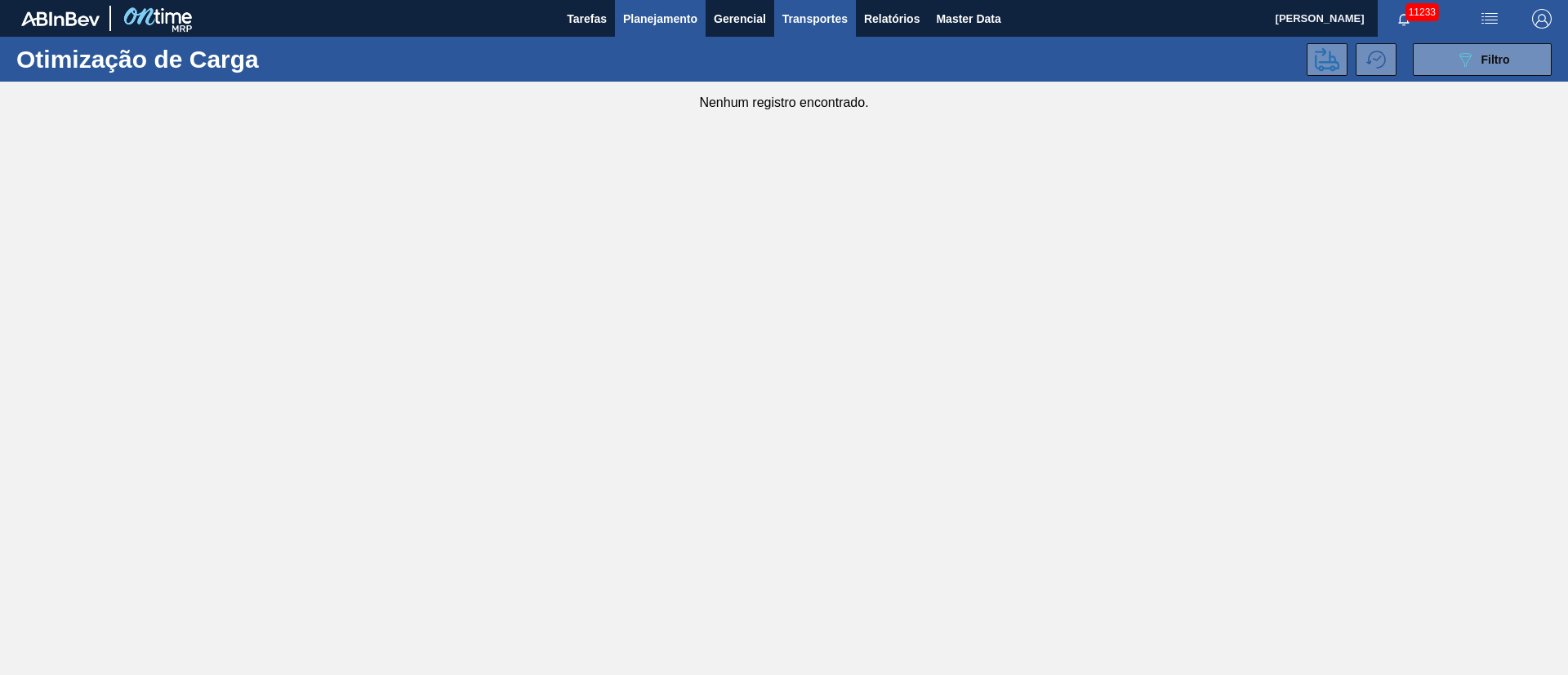
click at [656, 14] on span "Planejamento" at bounding box center [659, 18] width 74 height 19
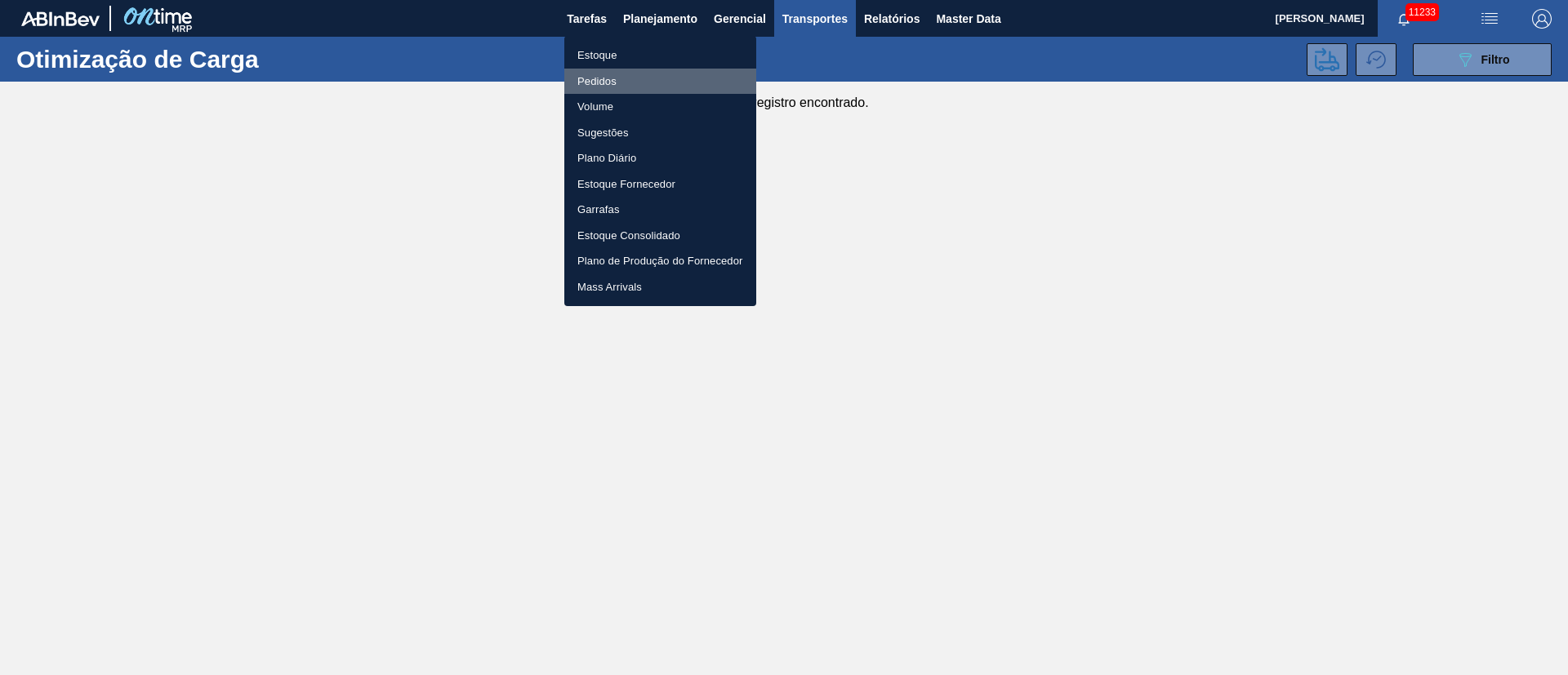
click at [606, 73] on li "Pedidos" at bounding box center [659, 82] width 192 height 26
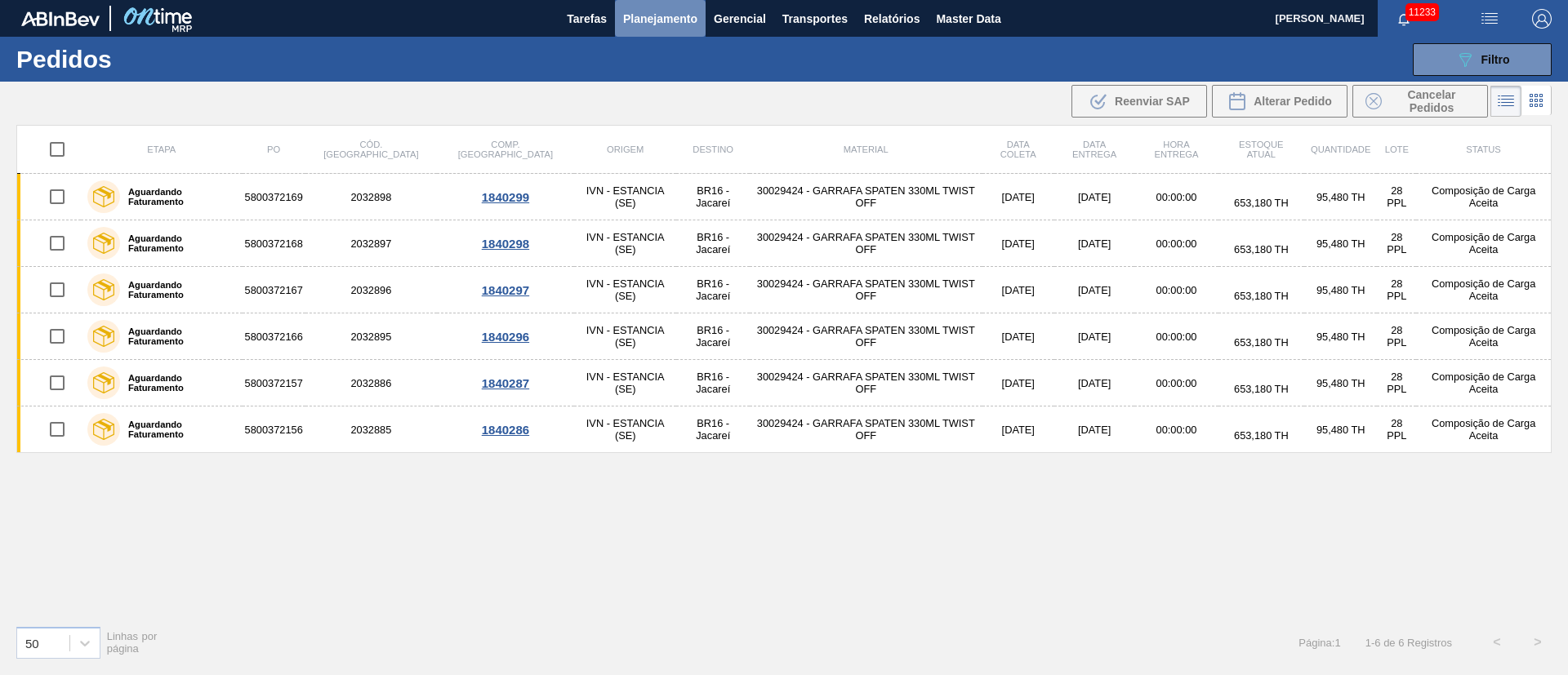
click at [665, 27] on span "Planejamento" at bounding box center [659, 18] width 74 height 19
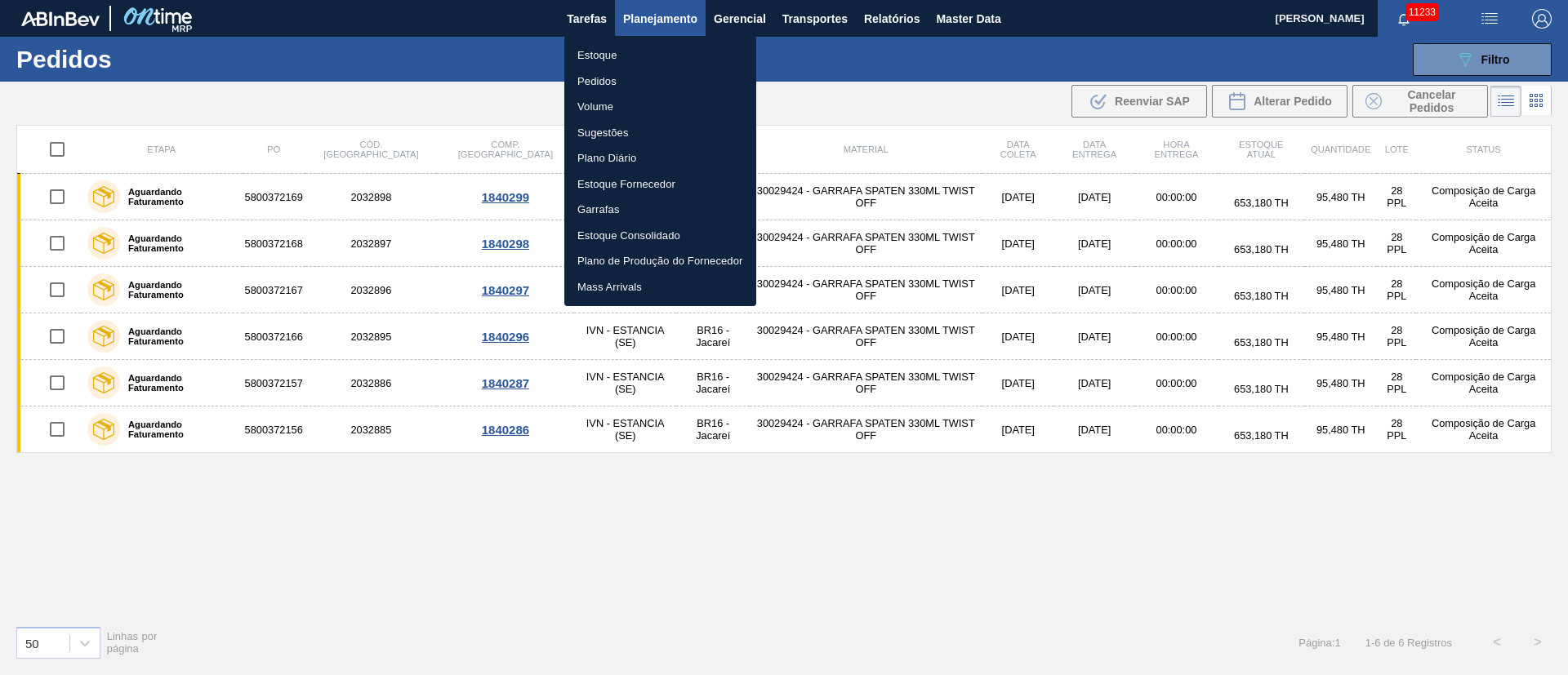
click at [597, 80] on li "Pedidos" at bounding box center [659, 82] width 192 height 26
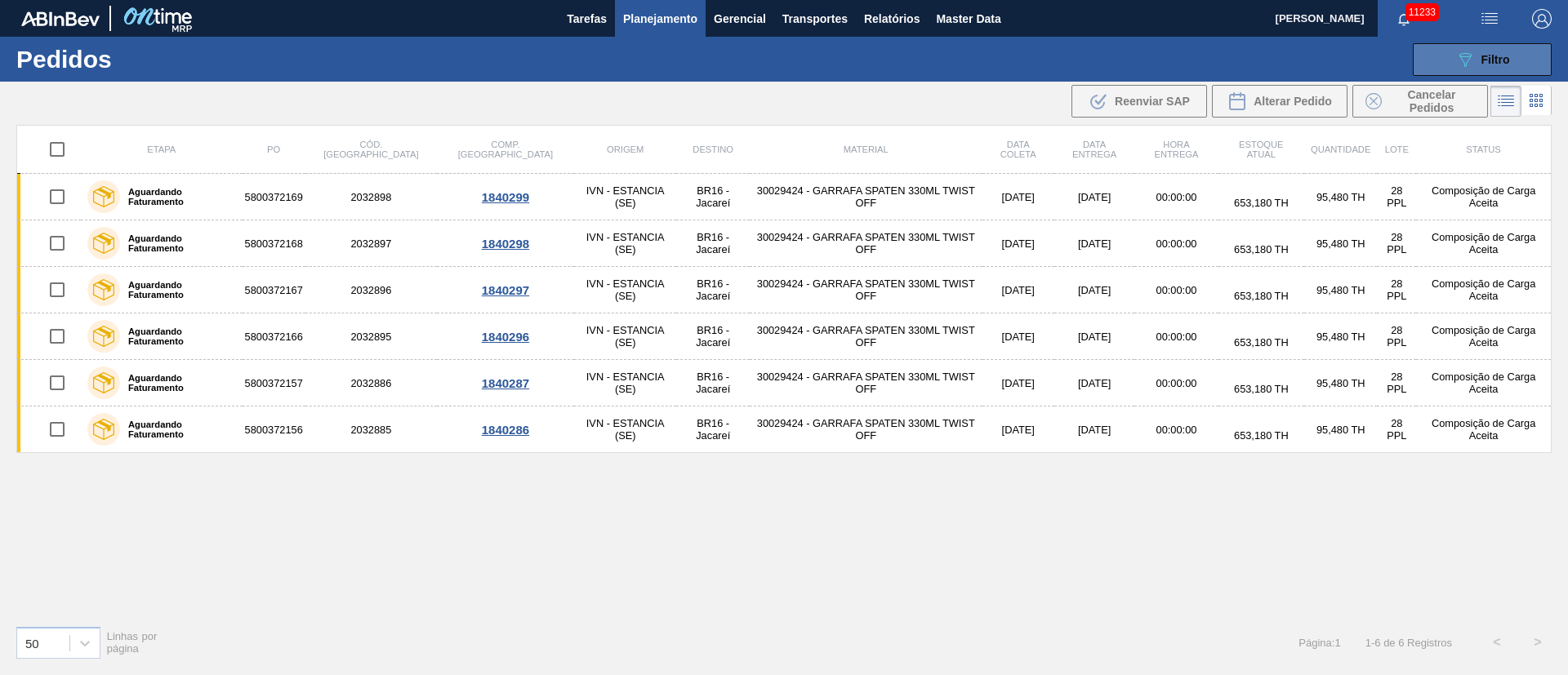
click at [1491, 56] on span "Filtro" at bounding box center [1495, 60] width 28 height 13
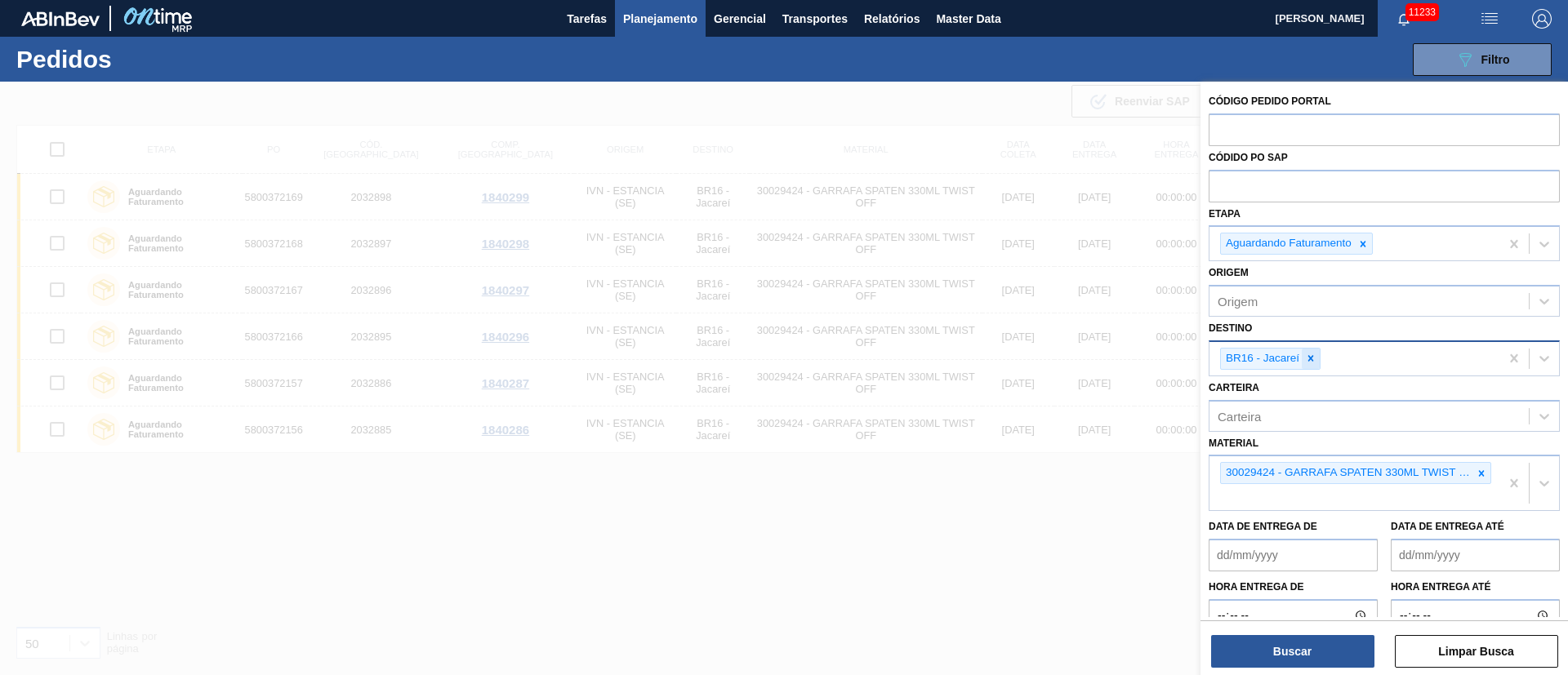
click at [1310, 360] on icon at bounding box center [1310, 359] width 11 height 11
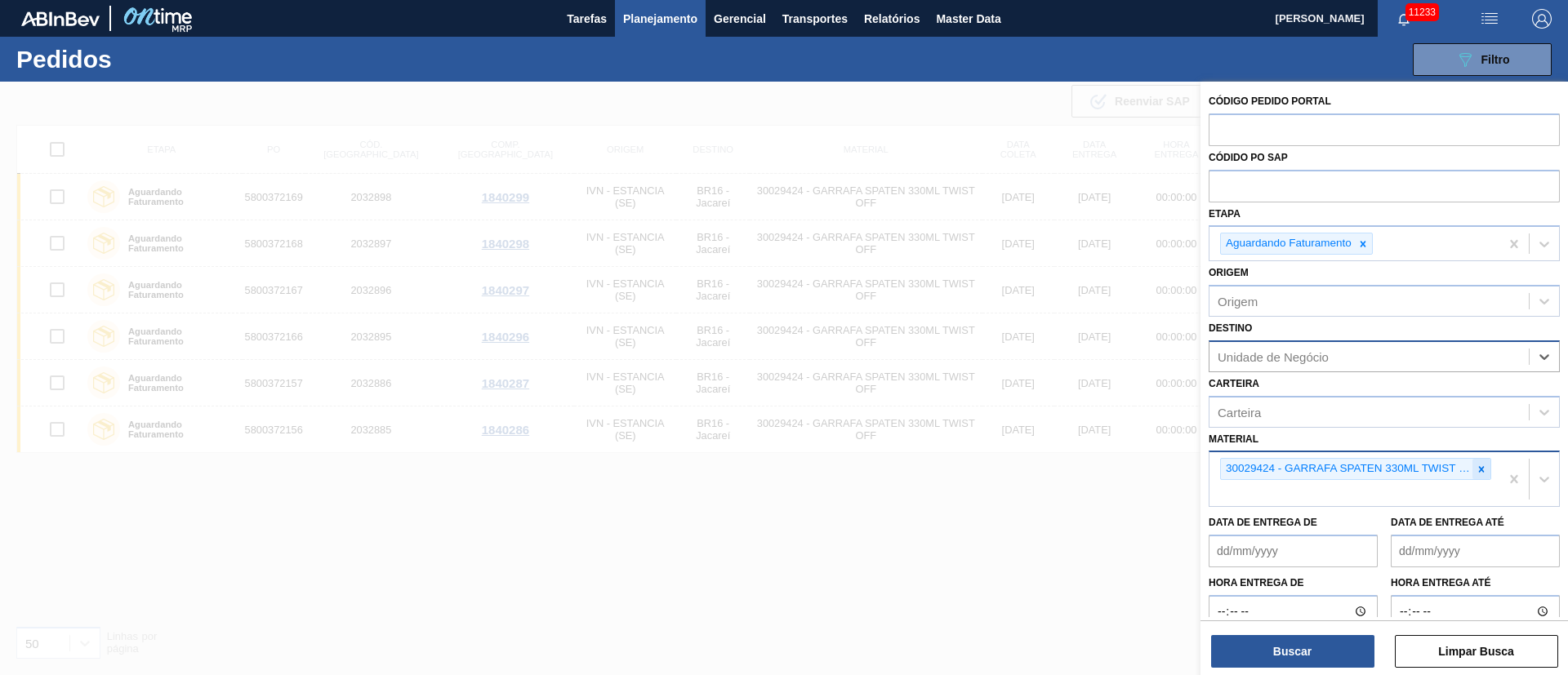
click at [1483, 473] on icon at bounding box center [1481, 470] width 11 height 11
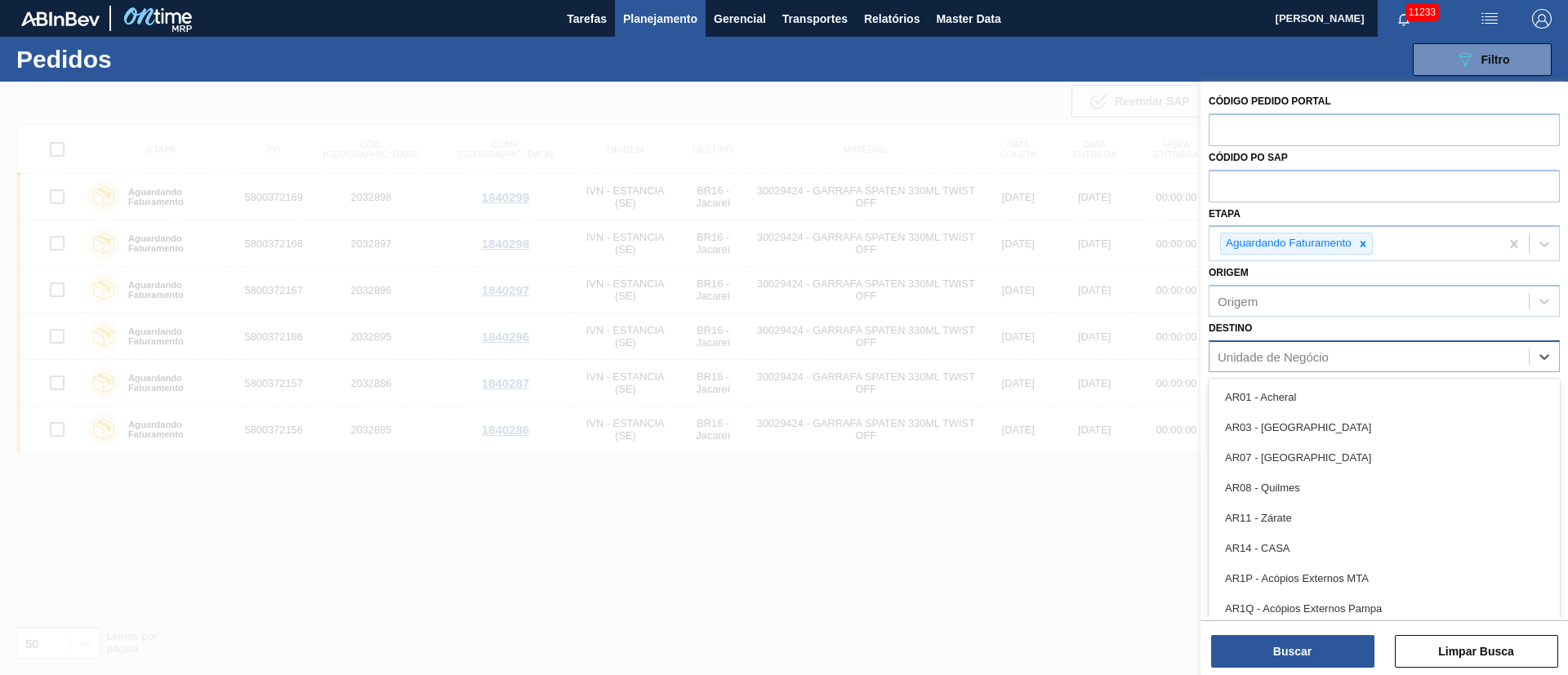
click at [1250, 356] on div "Unidade de Negócio" at bounding box center [1273, 356] width 111 height 14
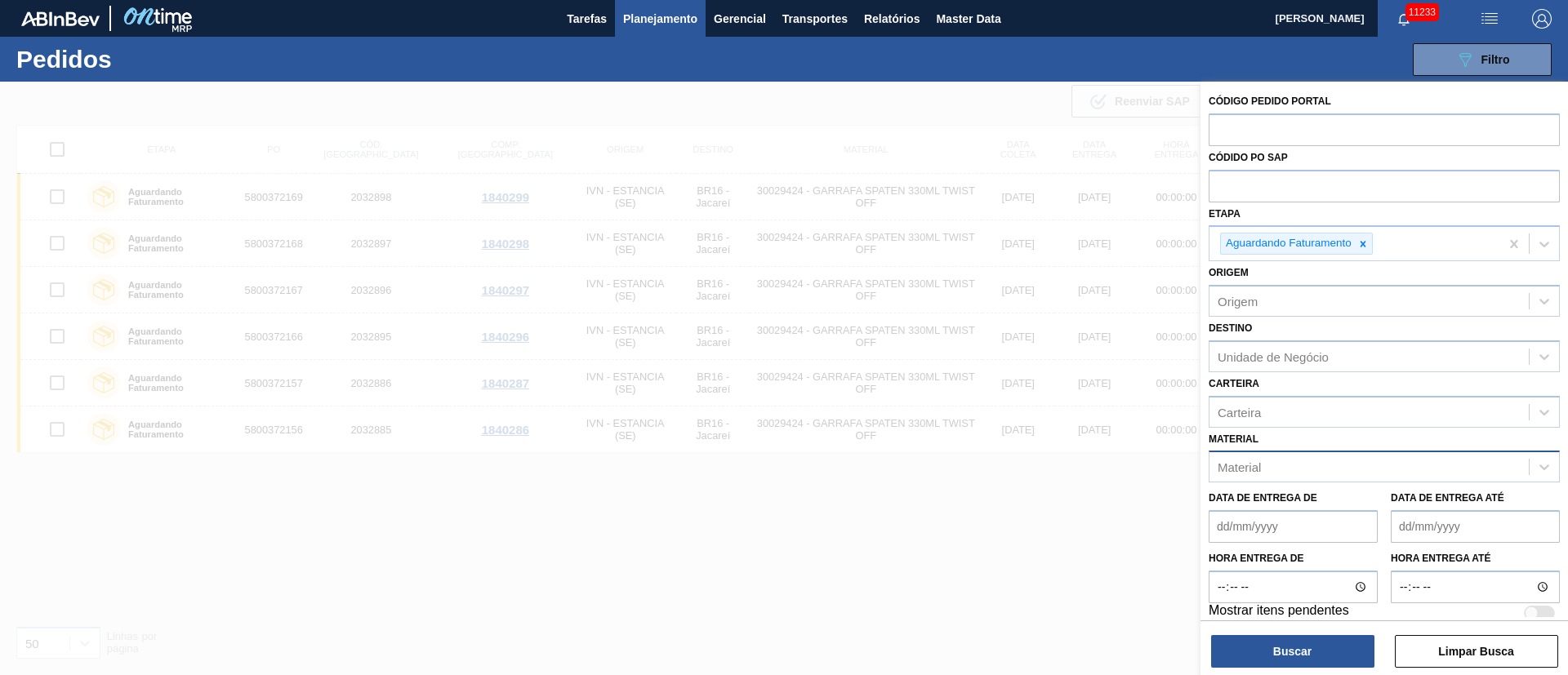
click at [1108, 165] on div at bounding box center [784, 419] width 1568 height 675
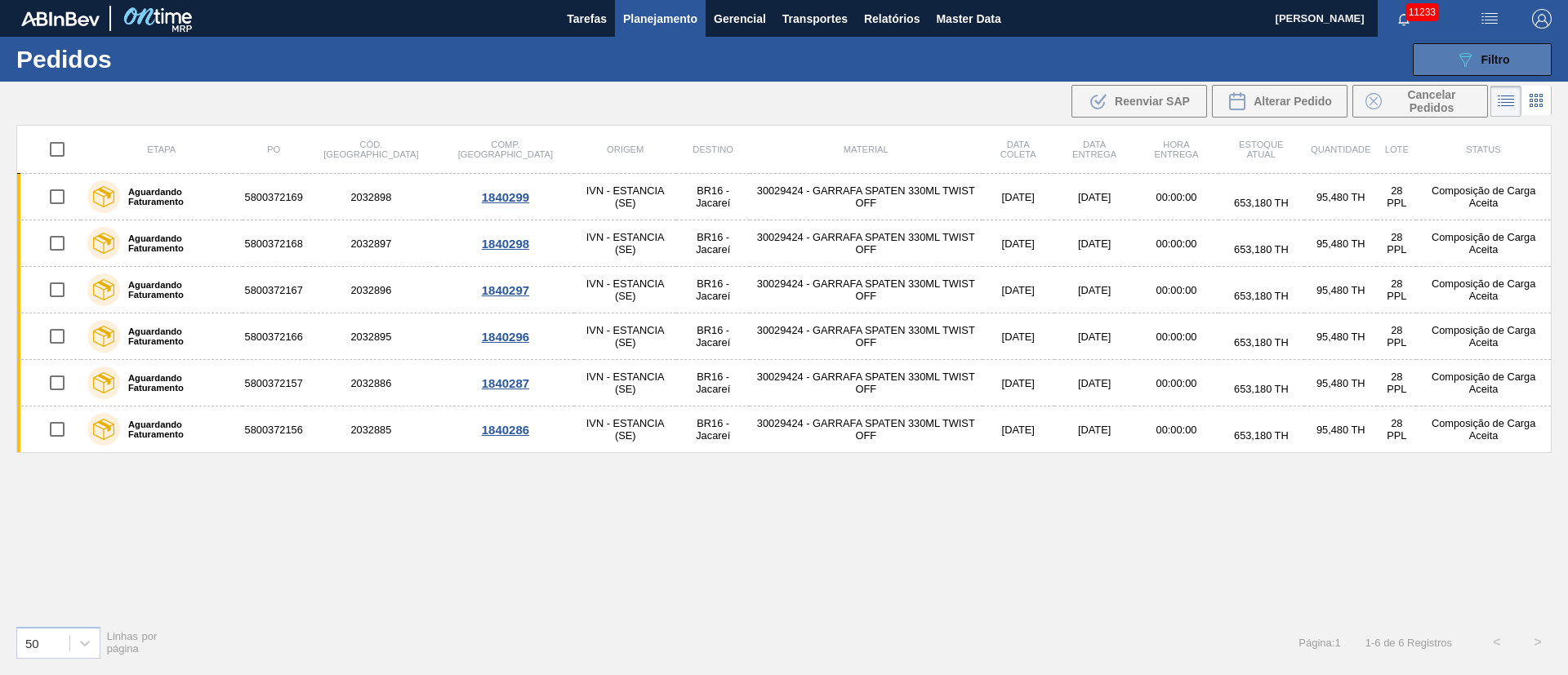
click at [1492, 63] on span "Filtro" at bounding box center [1495, 60] width 28 height 13
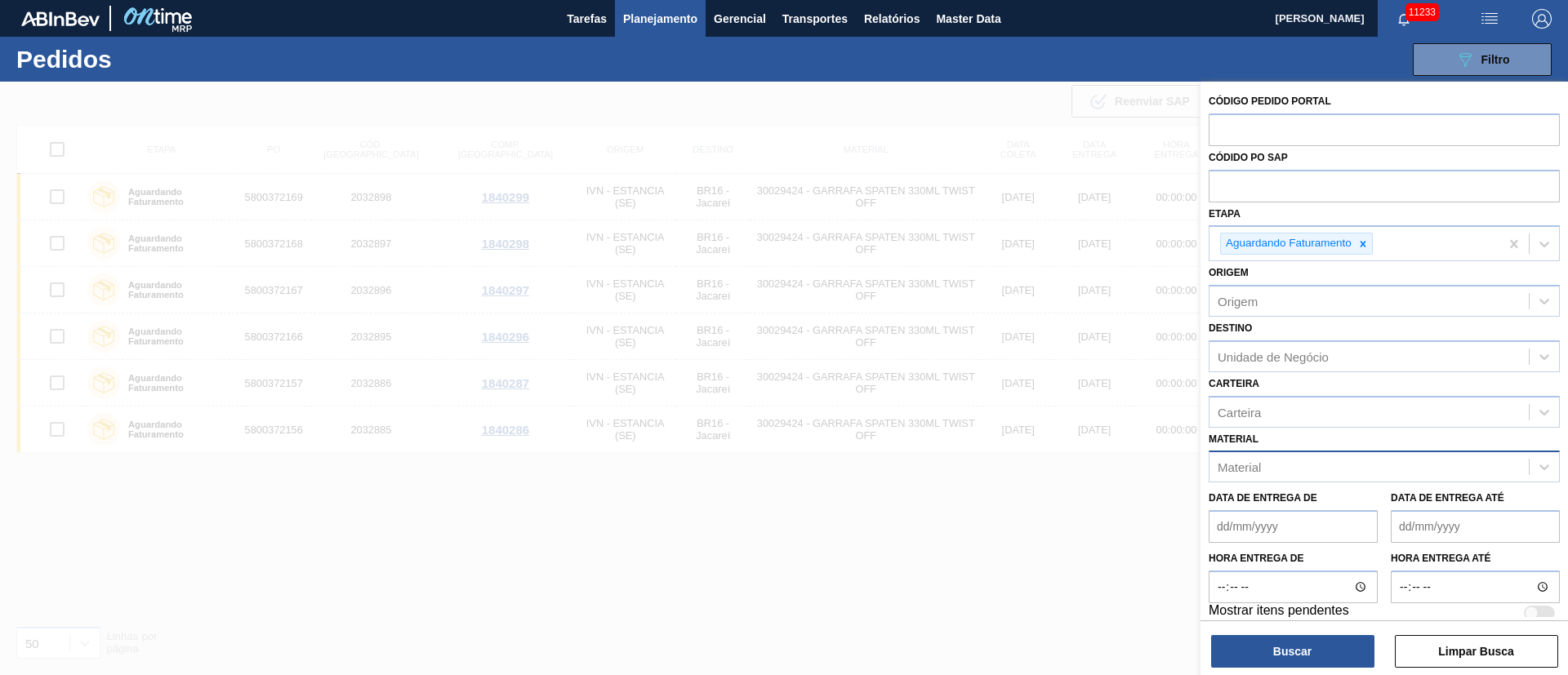
click at [1255, 465] on div "Material" at bounding box center [1239, 467] width 43 height 14
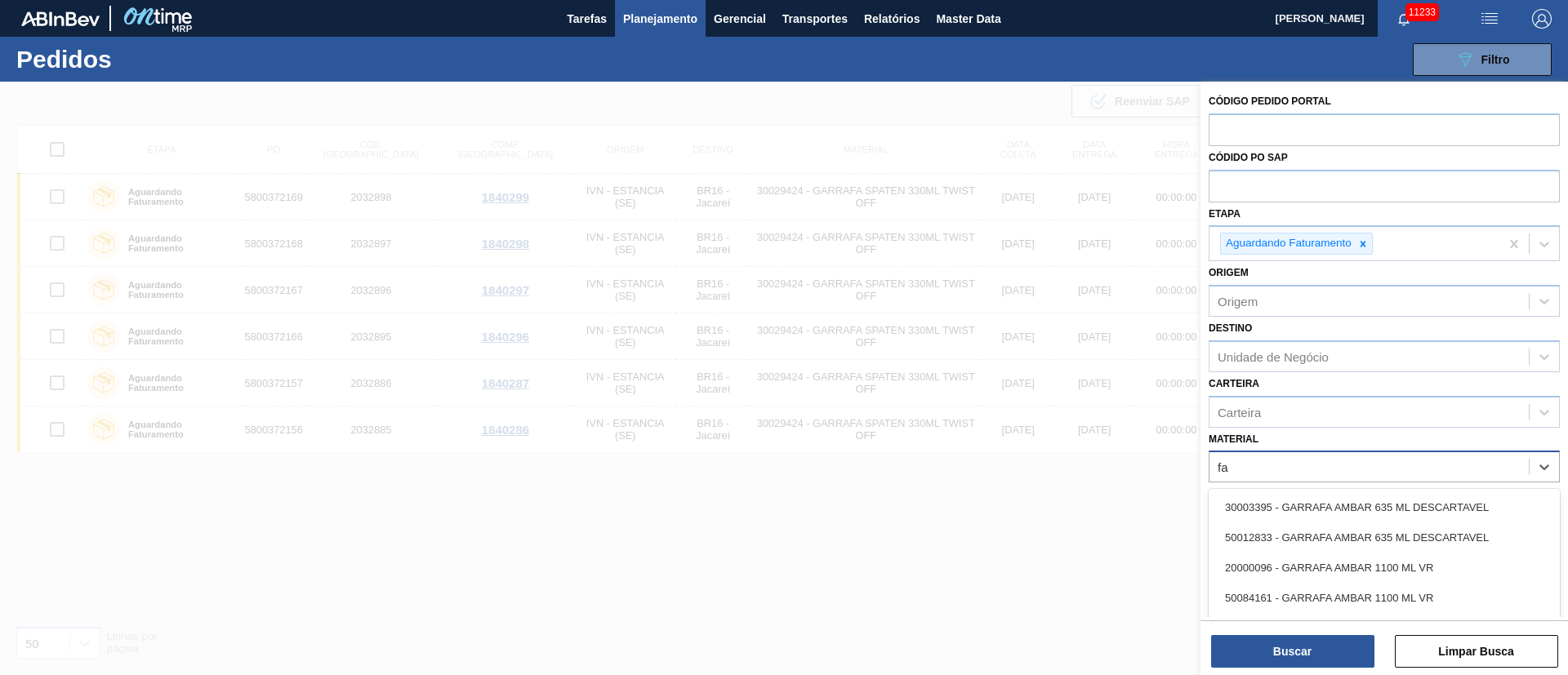
type input "f"
type input "g"
type input "2"
type input "20002807"
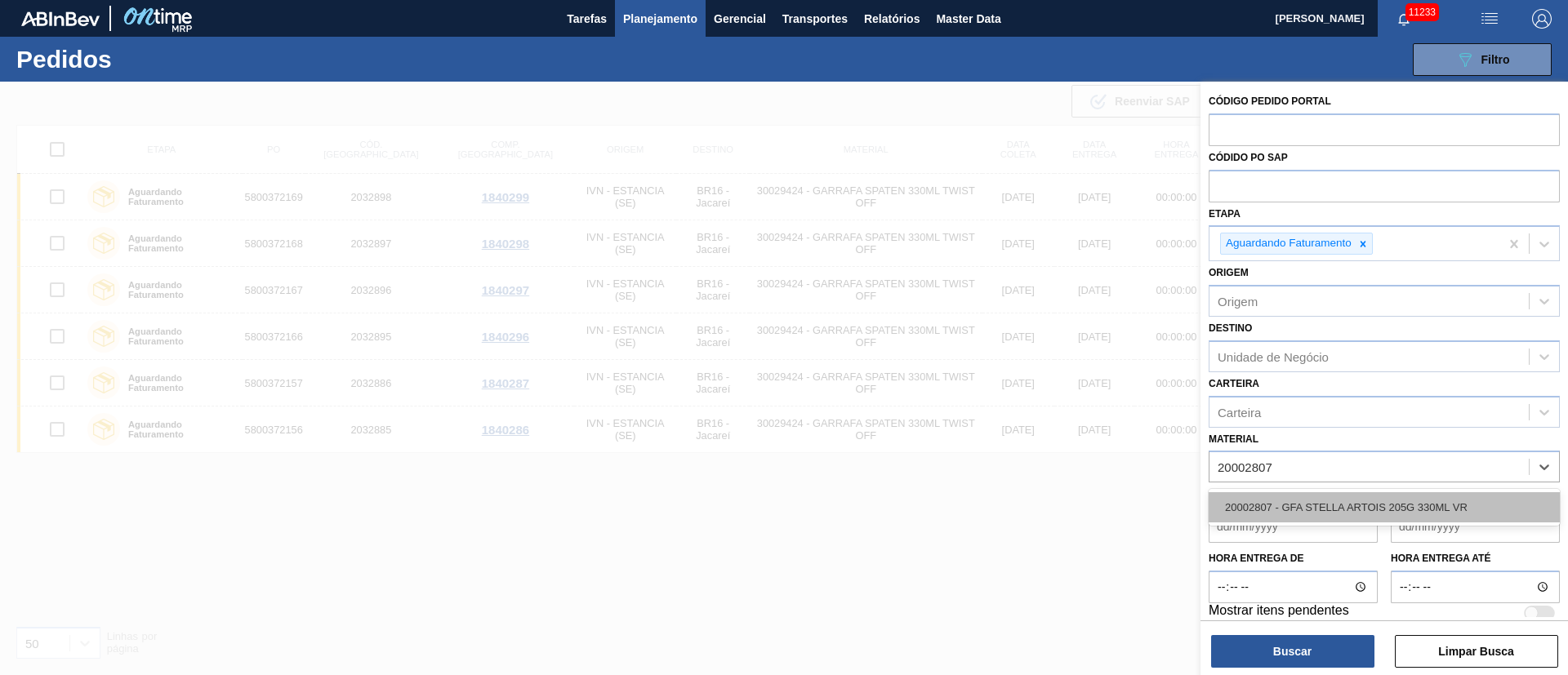
click at [1270, 515] on div "20002807 - GFA STELLA ARTOIS 205G 330ML VR" at bounding box center [1384, 507] width 351 height 30
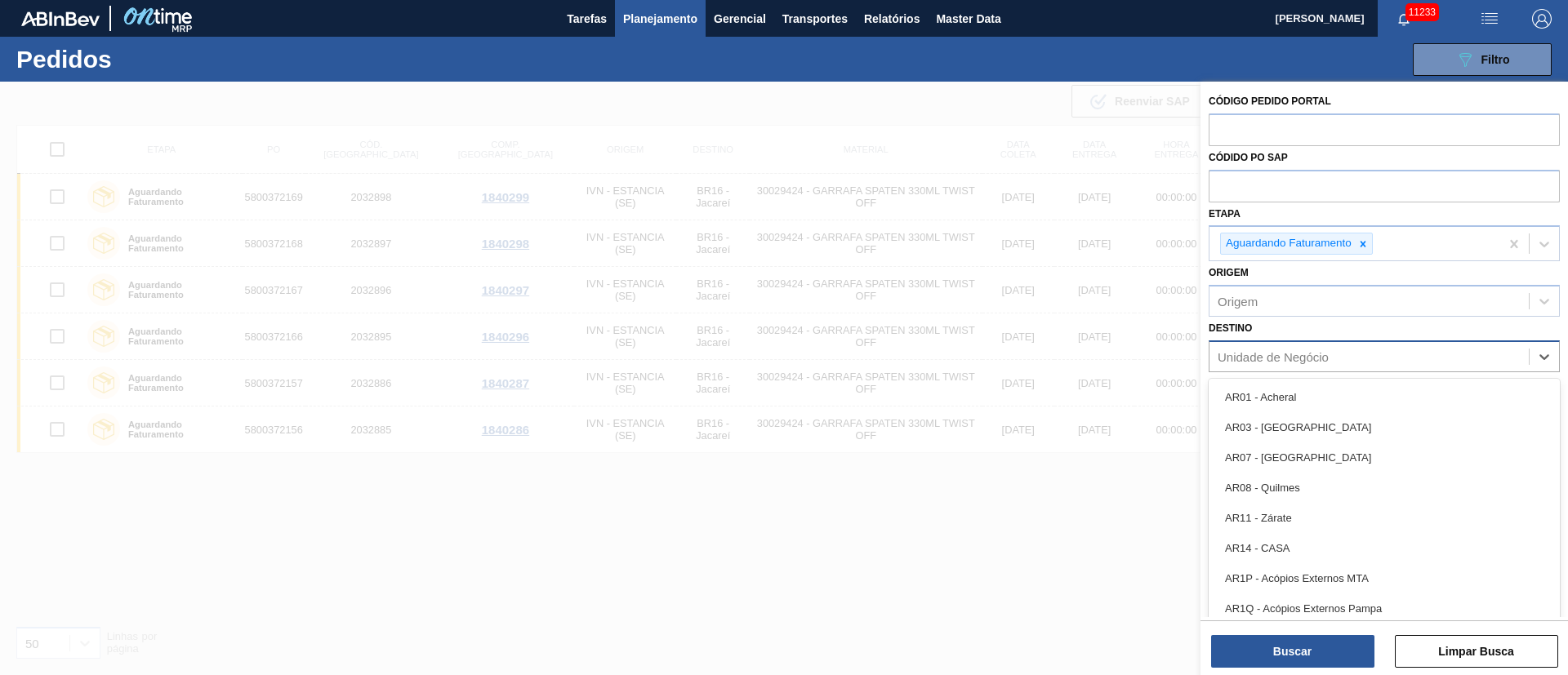
click at [1295, 357] on div "Unidade de Negócio" at bounding box center [1273, 356] width 111 height 14
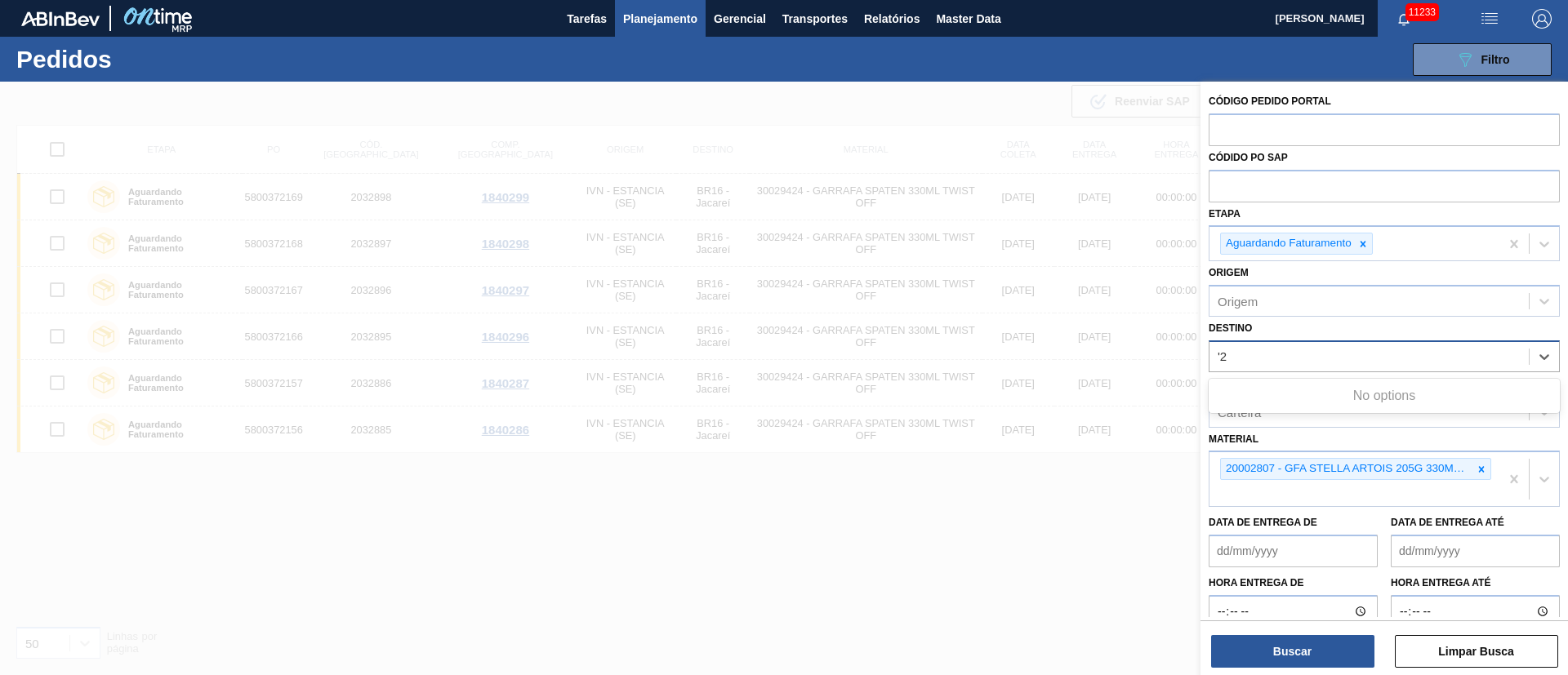
type input "'"
type input "1"
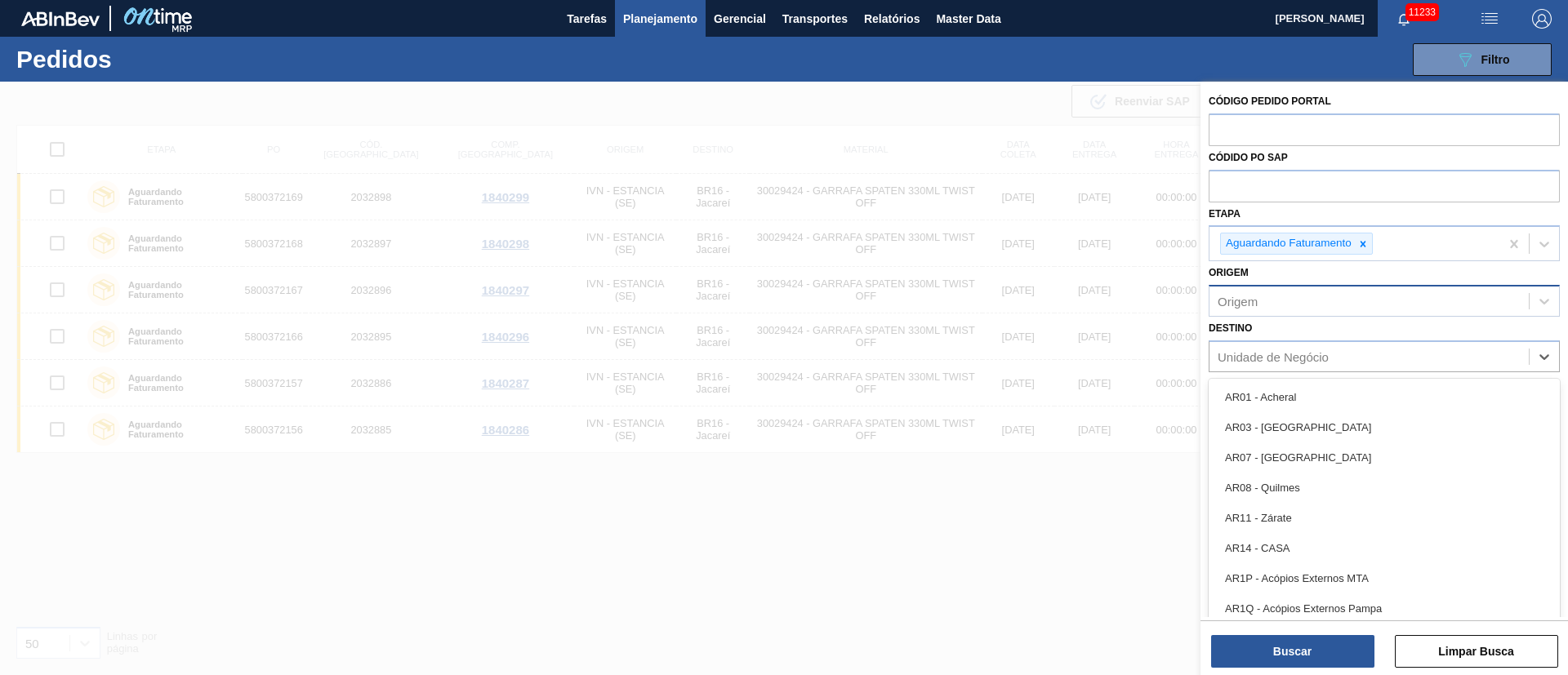
click at [1267, 312] on div "Origem" at bounding box center [1369, 302] width 319 height 24
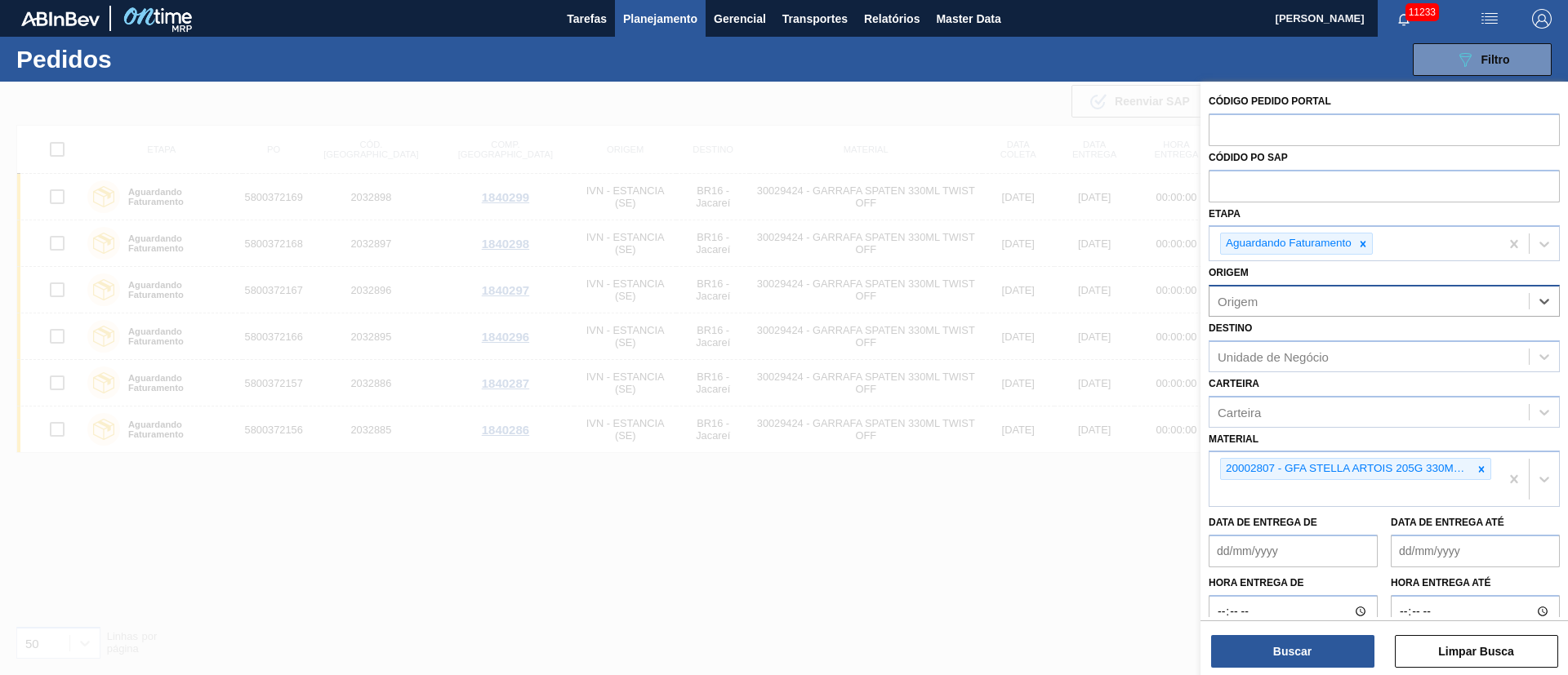
click at [1325, 313] on div "Origem" at bounding box center [1369, 302] width 319 height 24
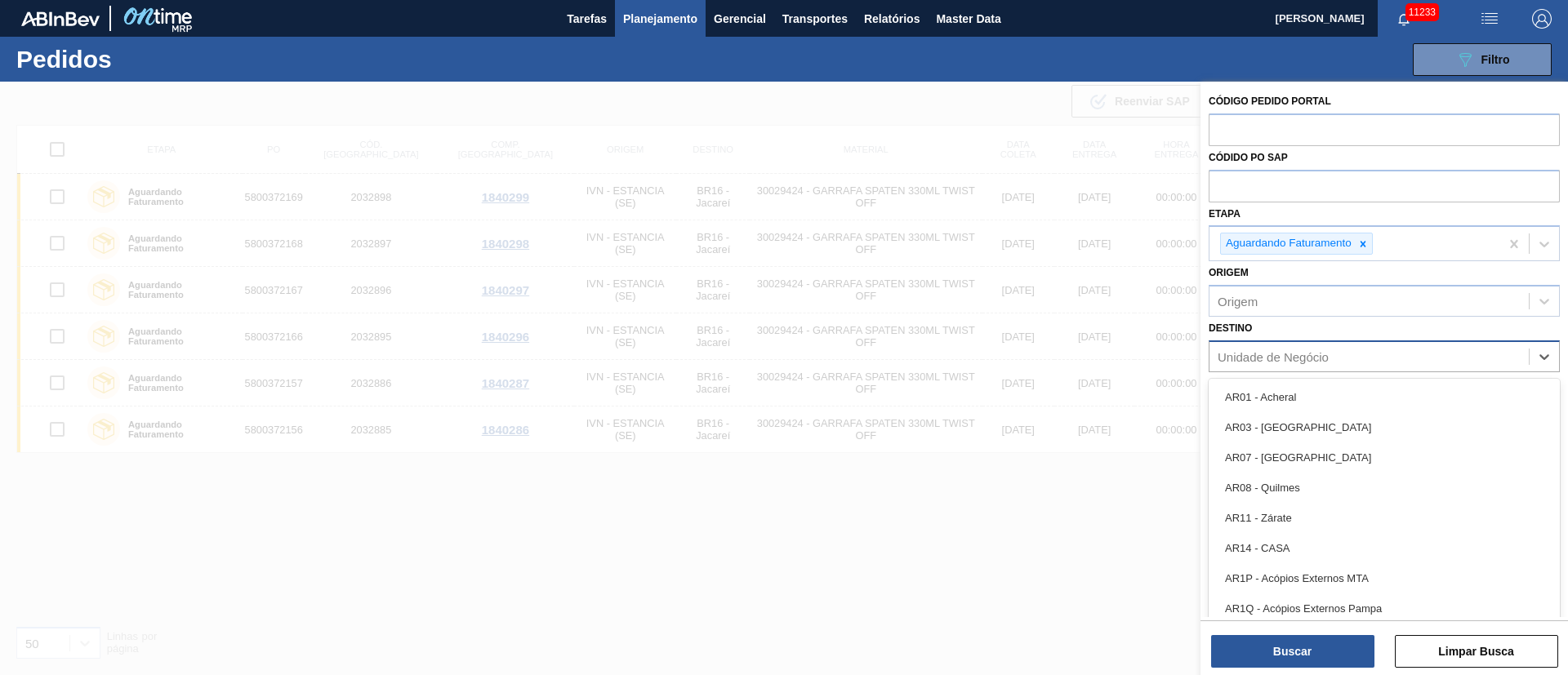
click at [1286, 349] on div "Unidade de Negócio" at bounding box center [1273, 356] width 111 height 14
type input "1"
type input "26"
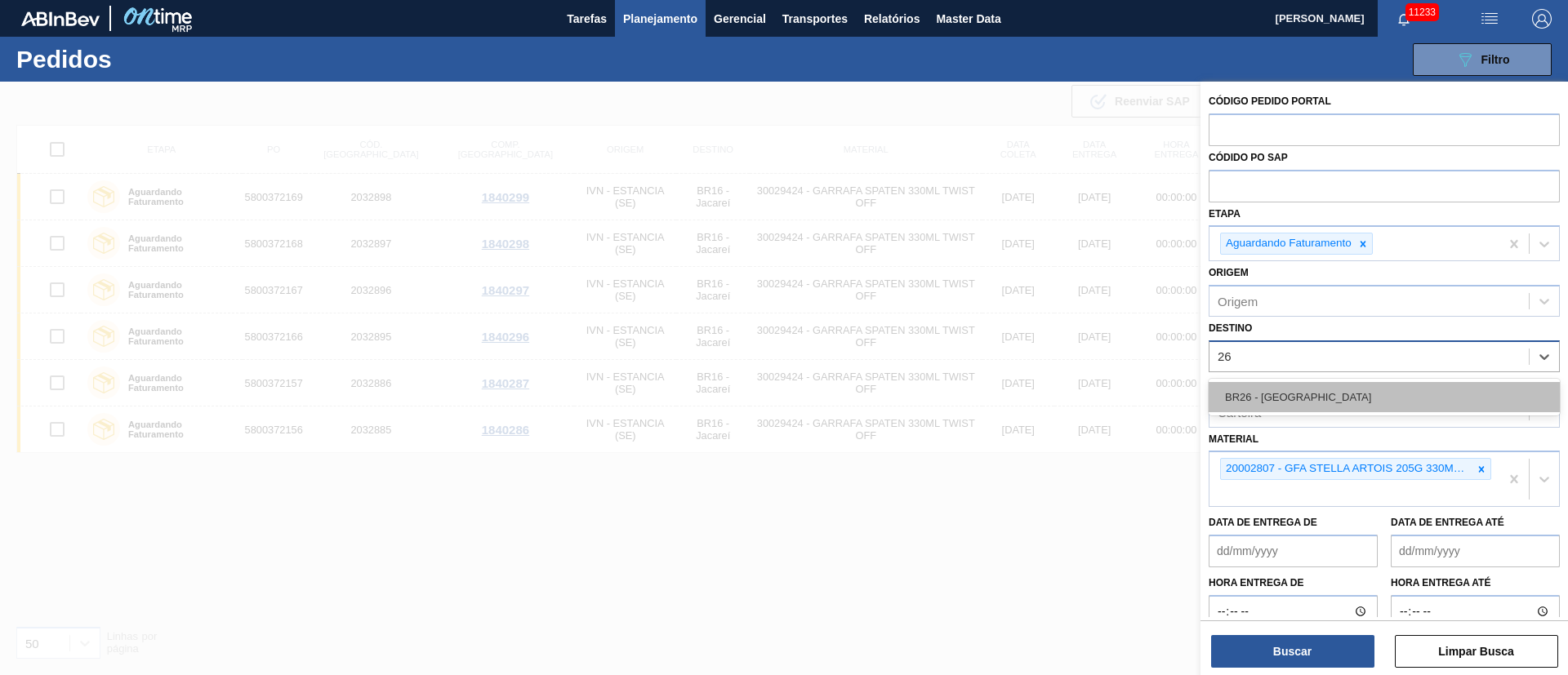
click at [1275, 399] on div "BR26 - [GEOGRAPHIC_DATA]" at bounding box center [1384, 397] width 351 height 30
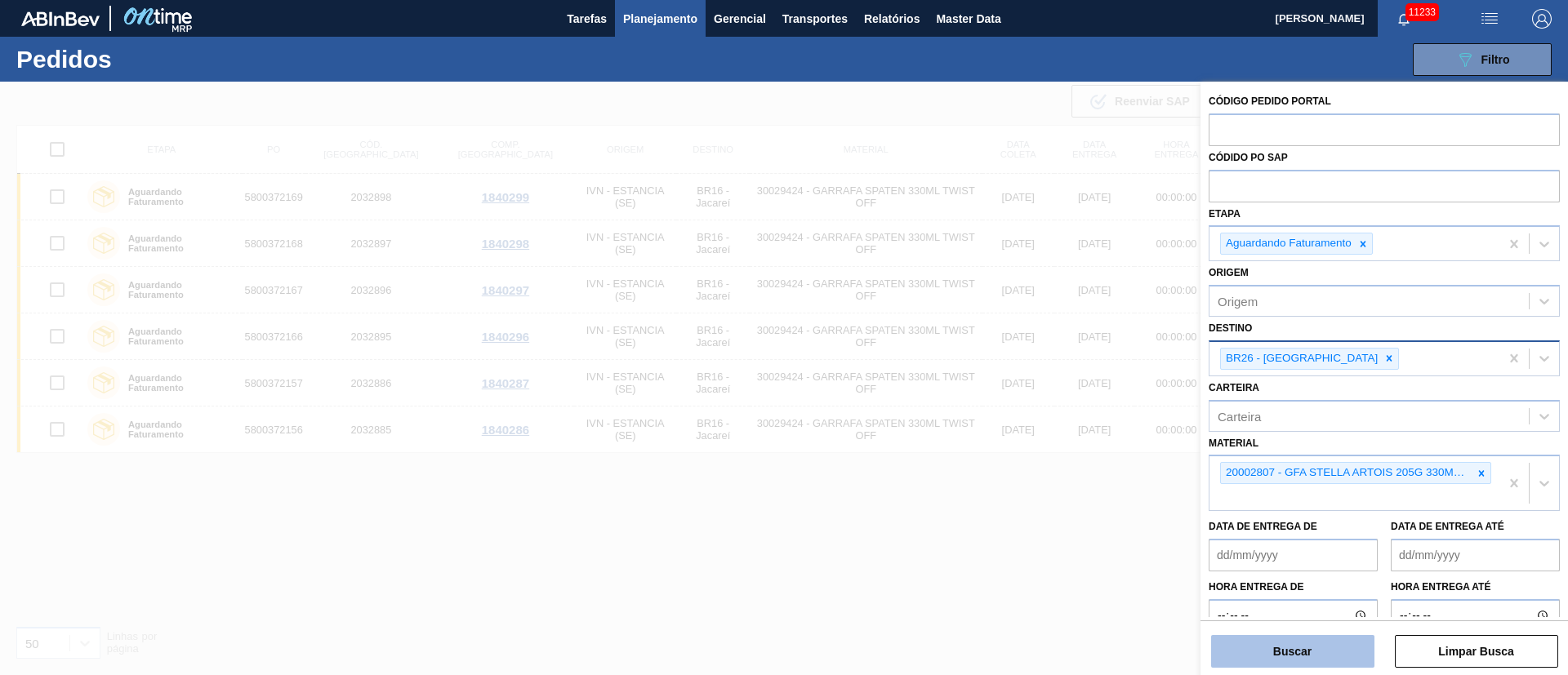
click at [1333, 653] on button "Buscar" at bounding box center [1293, 652] width 163 height 33
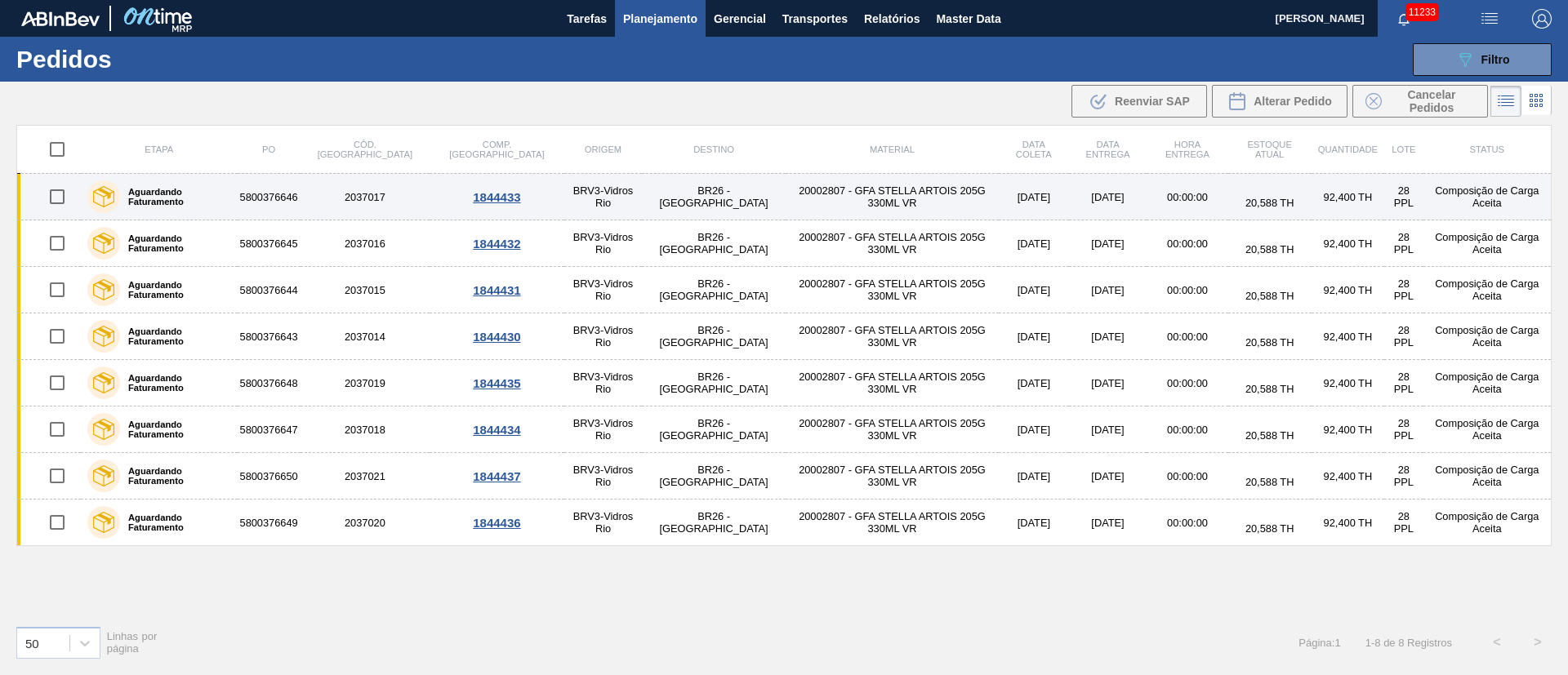
click at [863, 202] on td "20002807 - GFA STELLA ARTOIS 205G 330ML VR" at bounding box center [892, 197] width 213 height 47
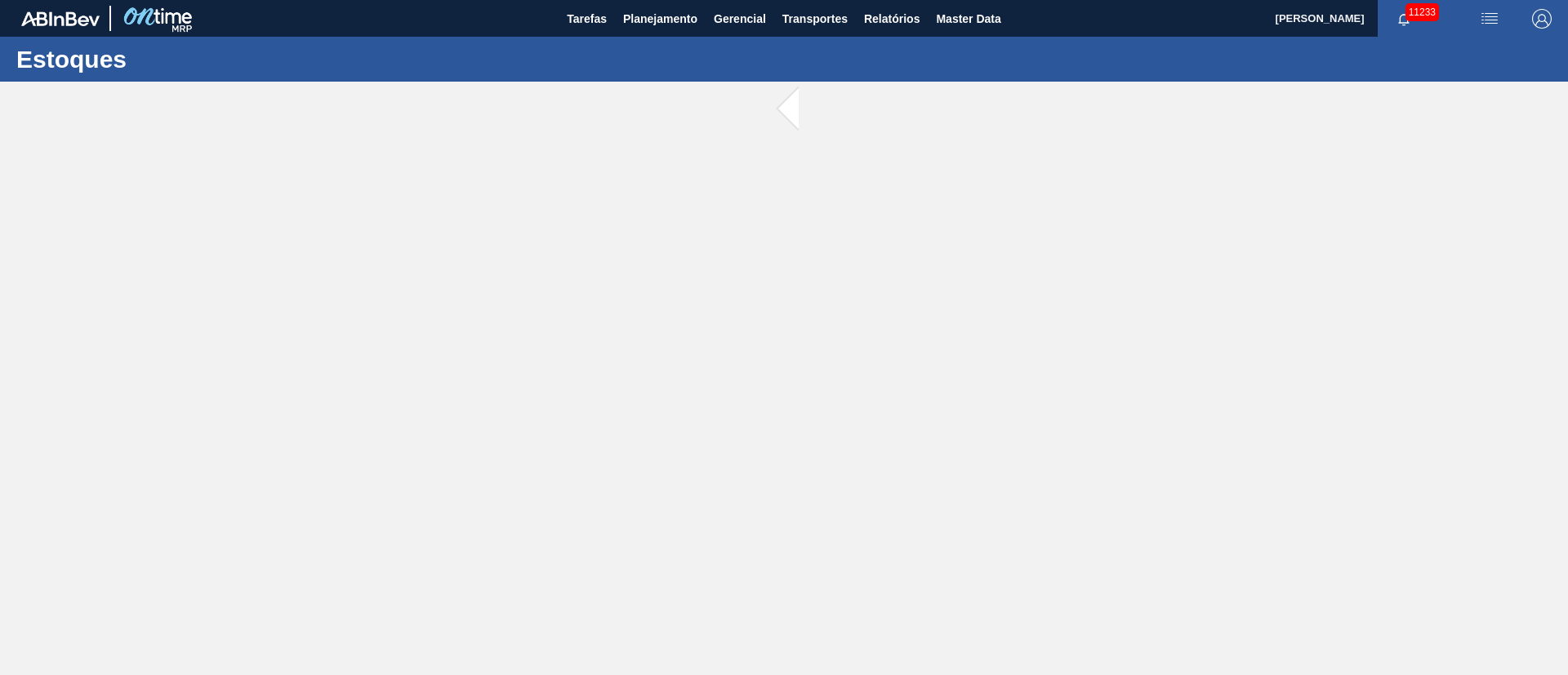
click at [863, 202] on main "Tarefas Planejamento Gerencial Transportes Relatórios Master Data [PERSON_NAME]…" at bounding box center [784, 338] width 1568 height 675
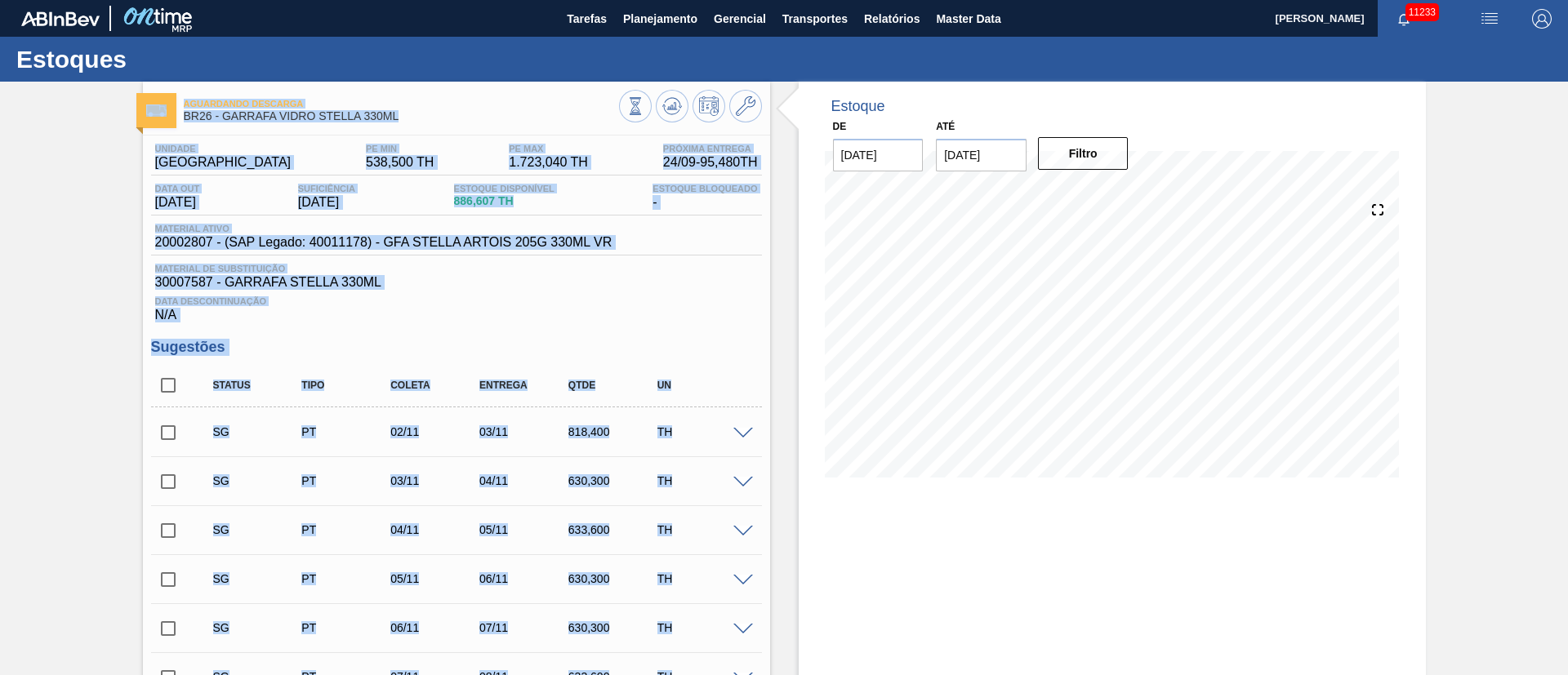
click at [485, 315] on div "Data Descontinuação N/A" at bounding box center [457, 306] width 611 height 33
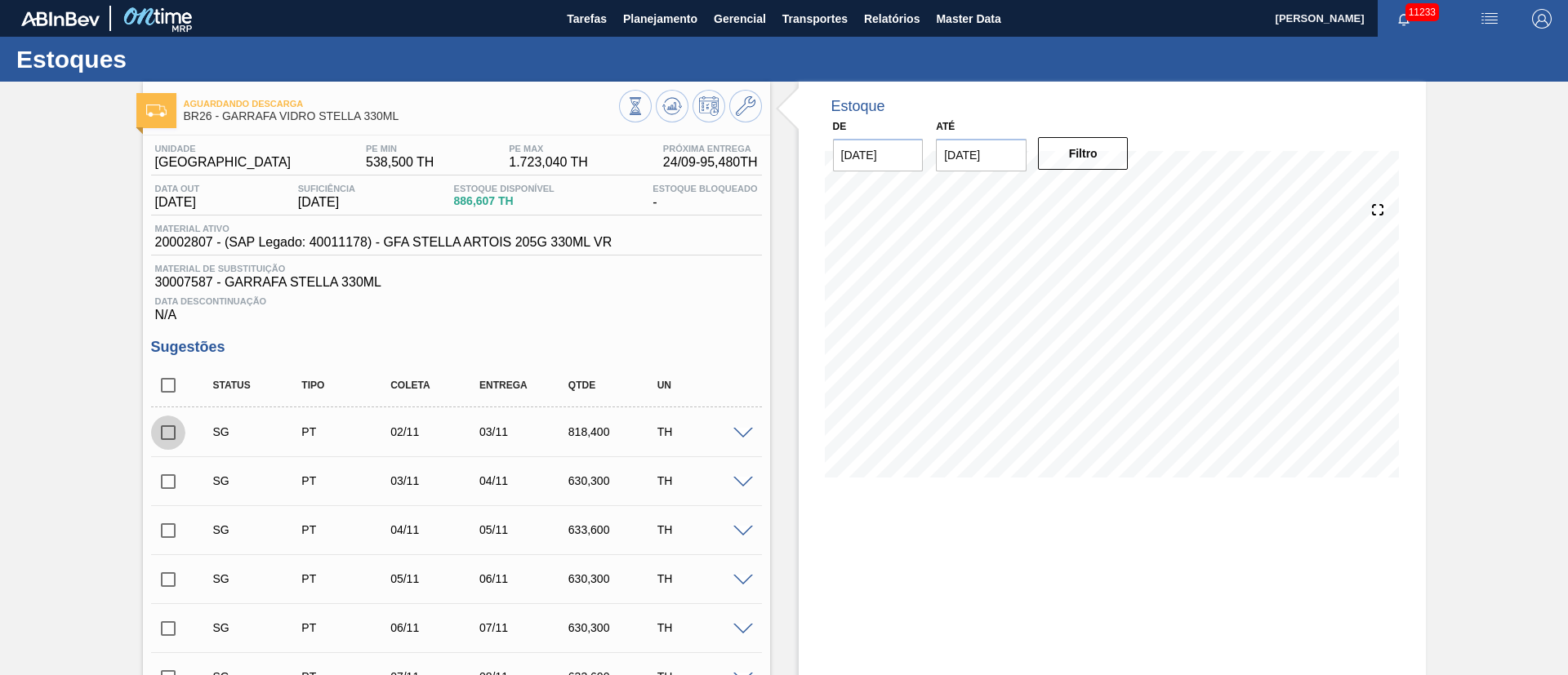
click at [170, 444] on input "checkbox" at bounding box center [168, 432] width 34 height 34
click at [739, 430] on span at bounding box center [743, 434] width 19 height 12
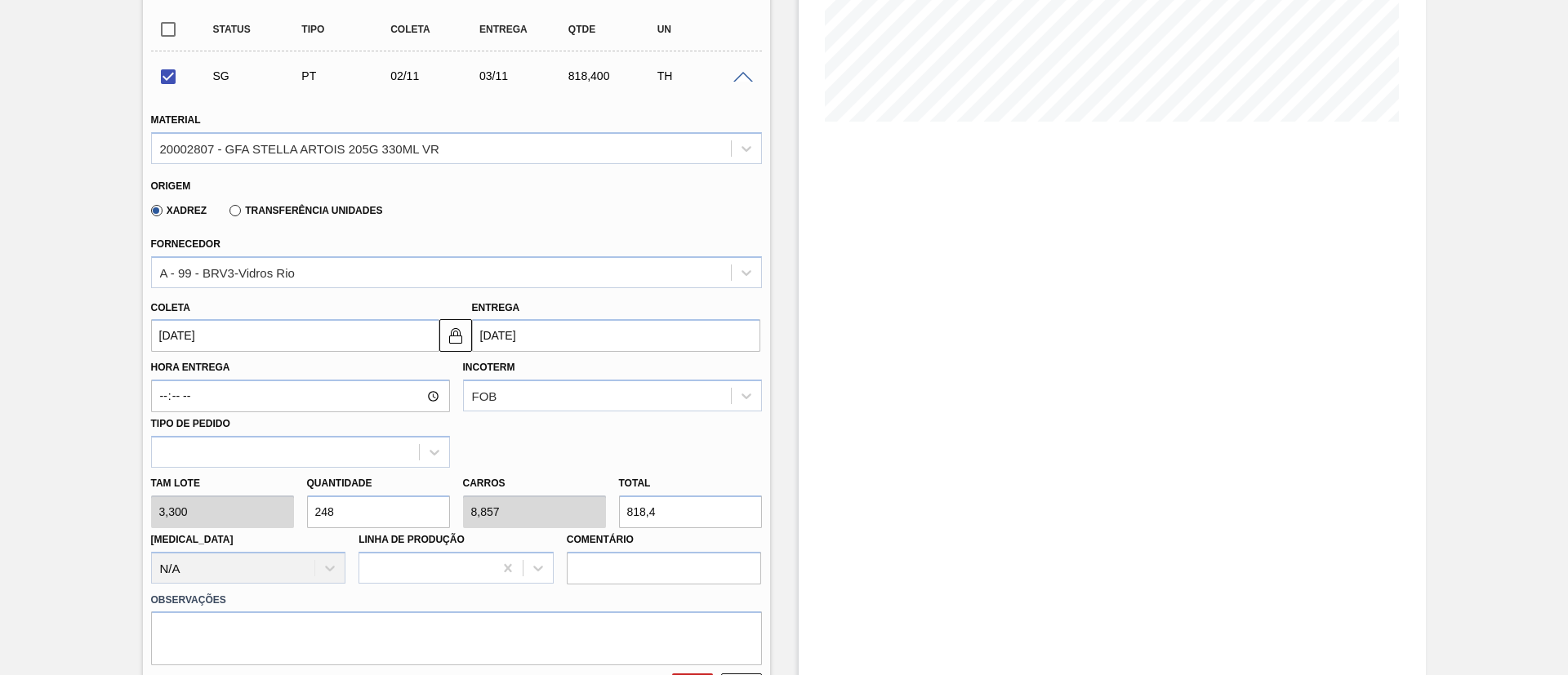
scroll to position [490, 0]
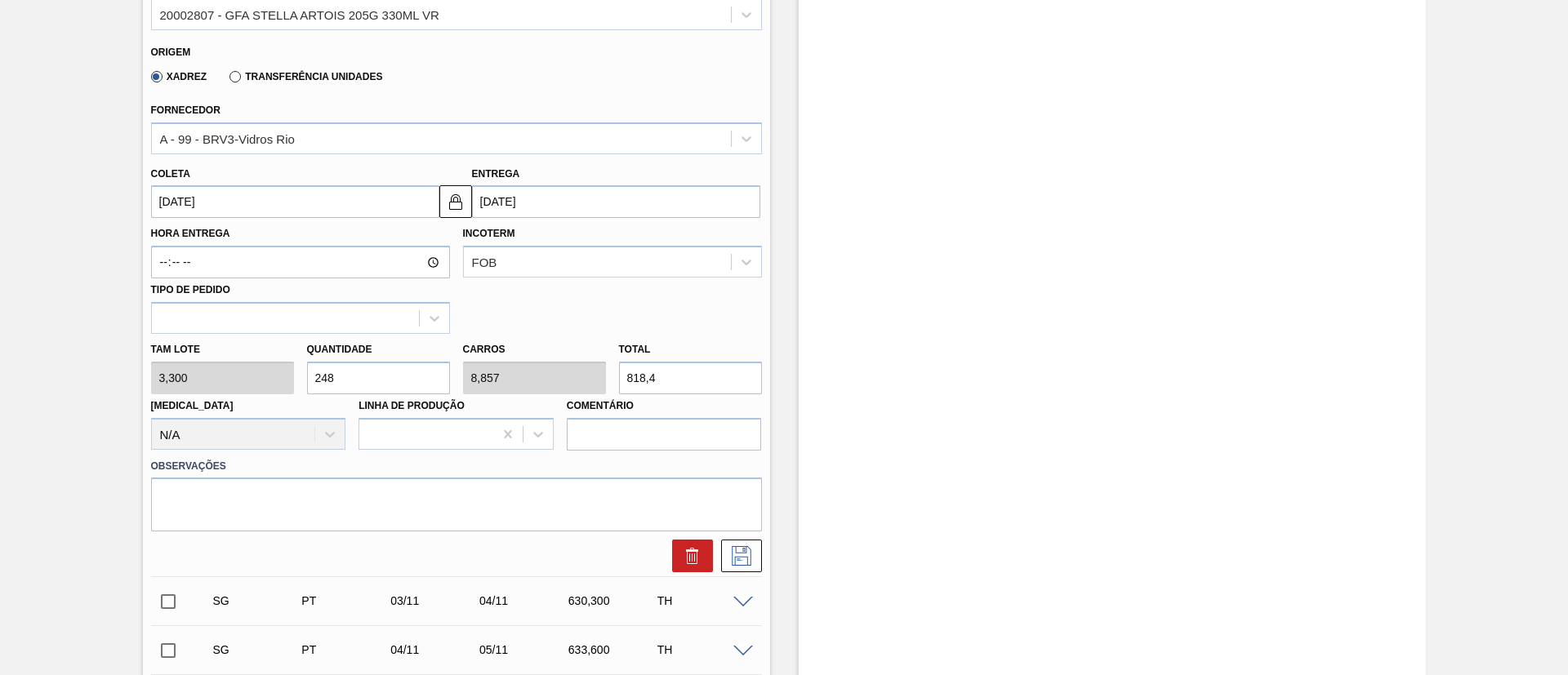
drag, startPoint x: 362, startPoint y: 377, endPoint x: 61, endPoint y: 375, distance: 301.0
checkbox input "false"
type input "1"
type input "0,036"
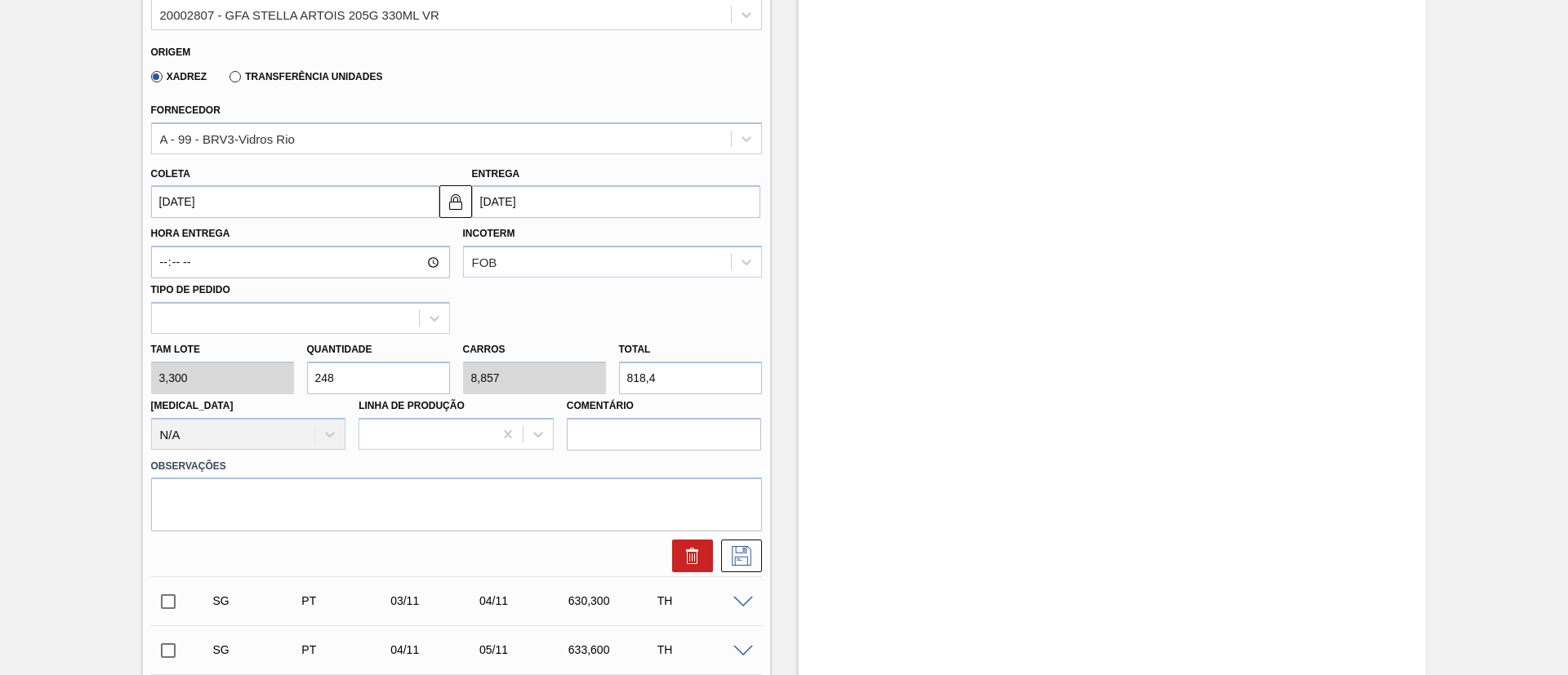
type input "3,3"
type input "11"
type input "0,393"
type input "36,3"
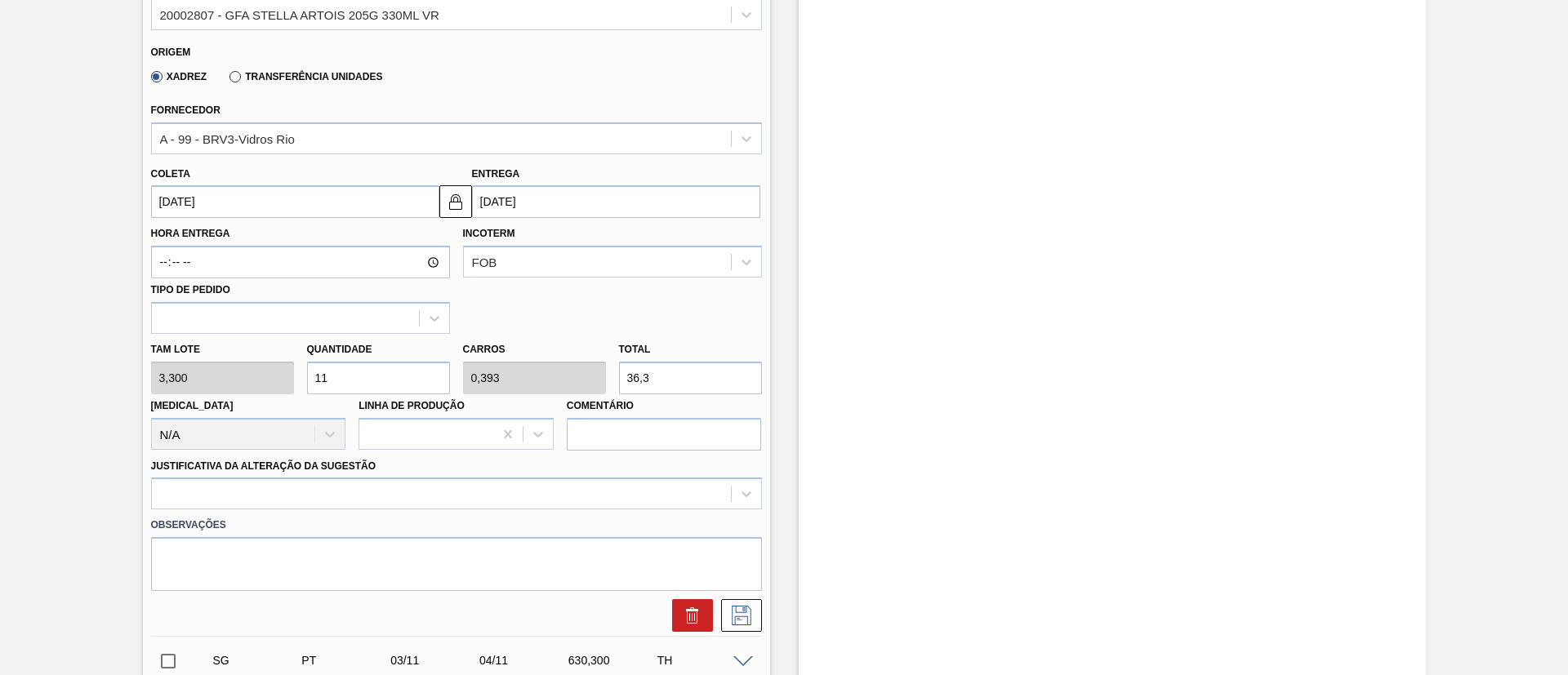
type input "112"
type input "4"
type input "369,6"
type input "112"
click at [325, 500] on div at bounding box center [457, 493] width 611 height 32
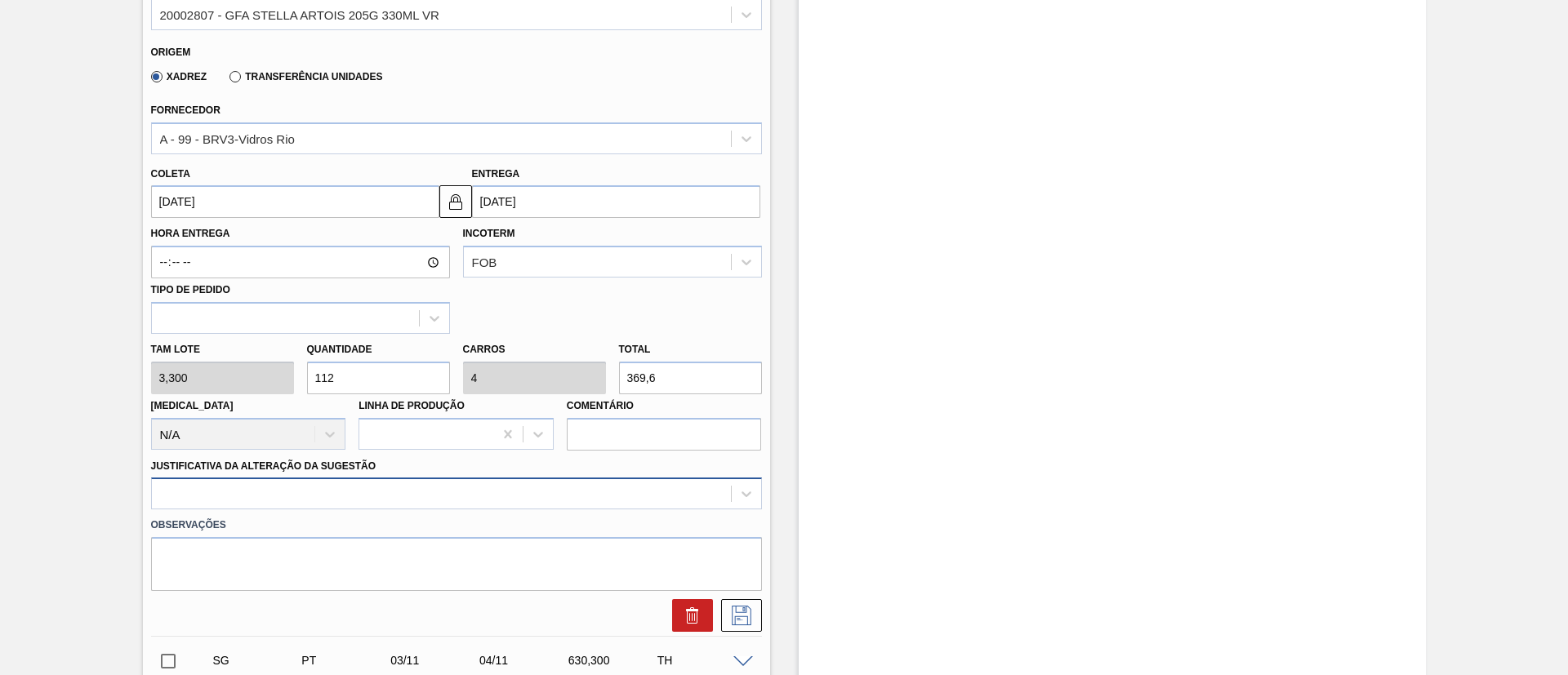
scroll to position [582, 0]
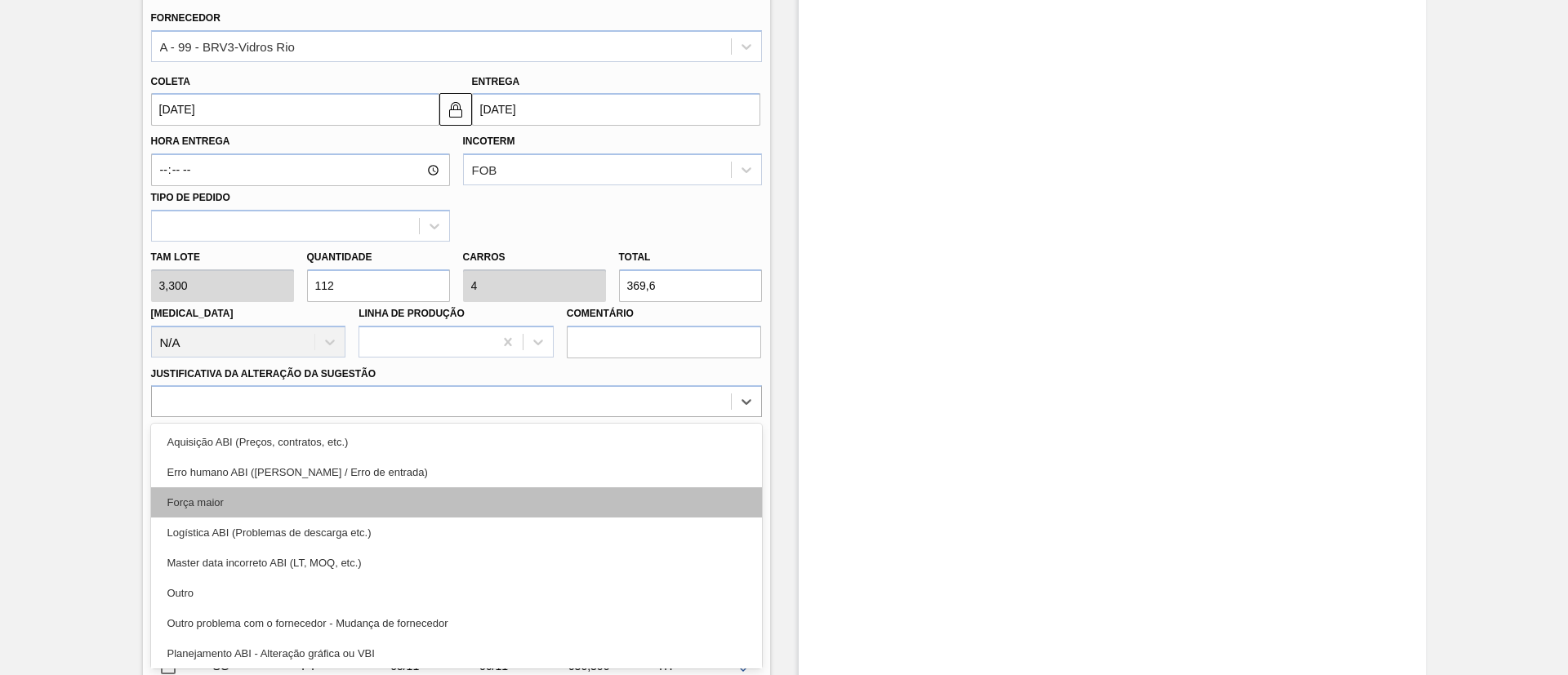
click at [232, 504] on div "Força maior" at bounding box center [457, 503] width 611 height 30
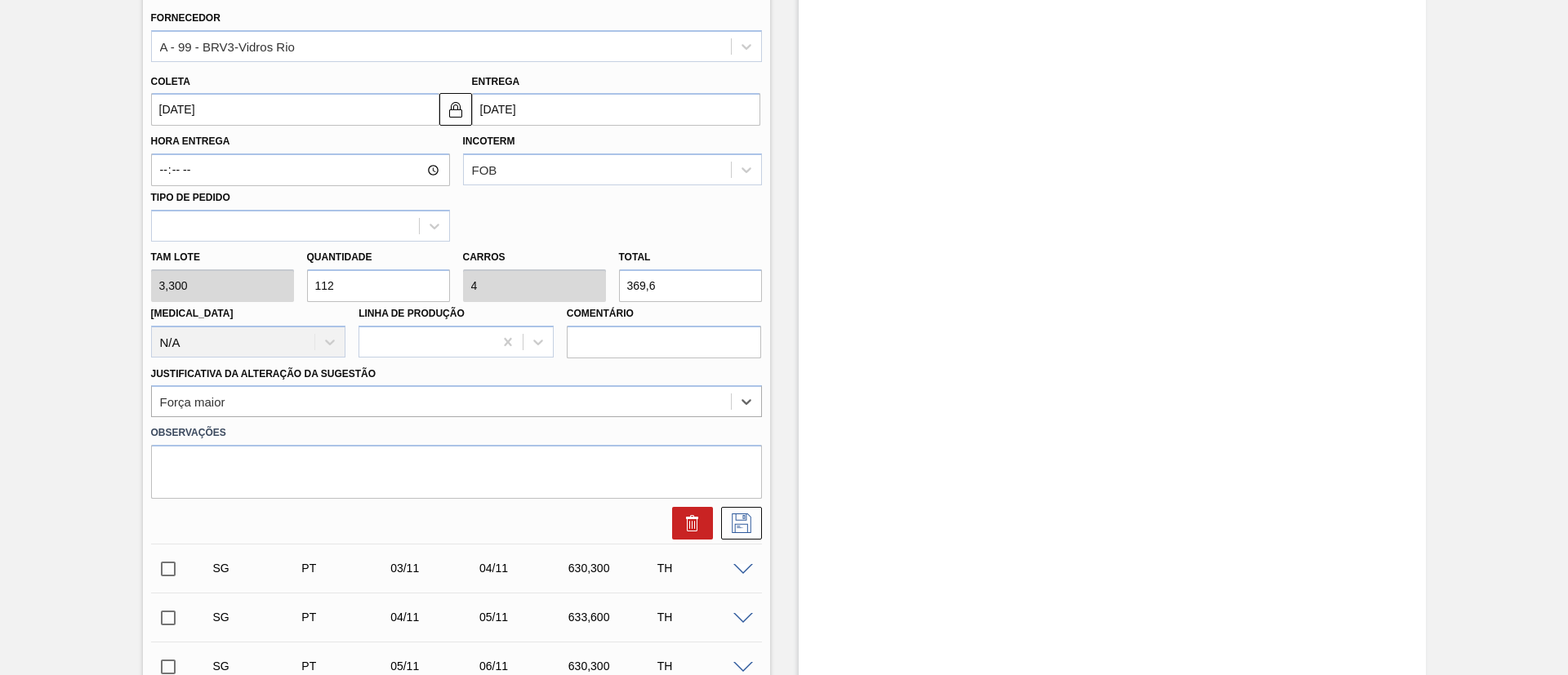
scroll to position [215, 0]
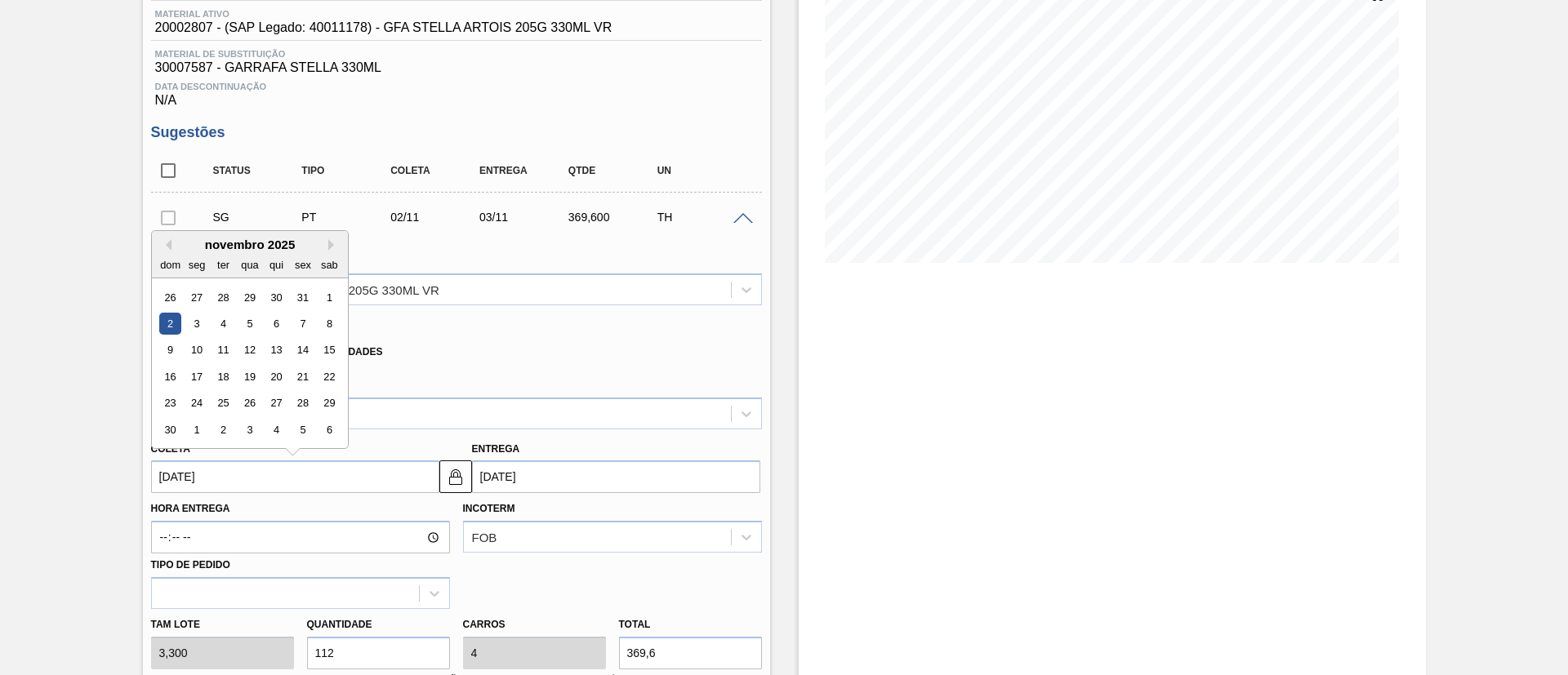
click at [242, 470] on input "[DATE]" at bounding box center [295, 477] width 288 height 33
click at [166, 249] on button "Previous Month" at bounding box center [166, 245] width 11 height 11
click at [303, 382] on div "26" at bounding box center [303, 377] width 22 height 22
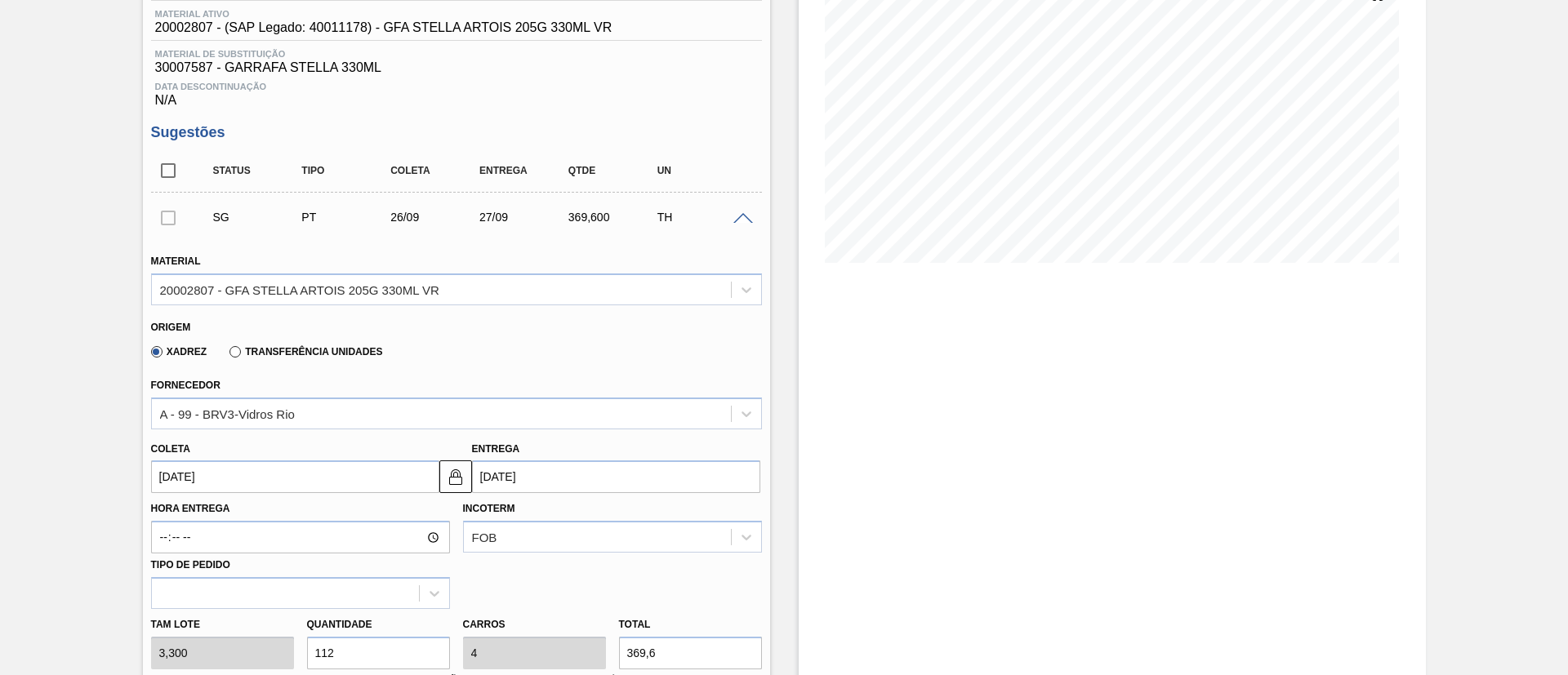
type input "[DATE]"
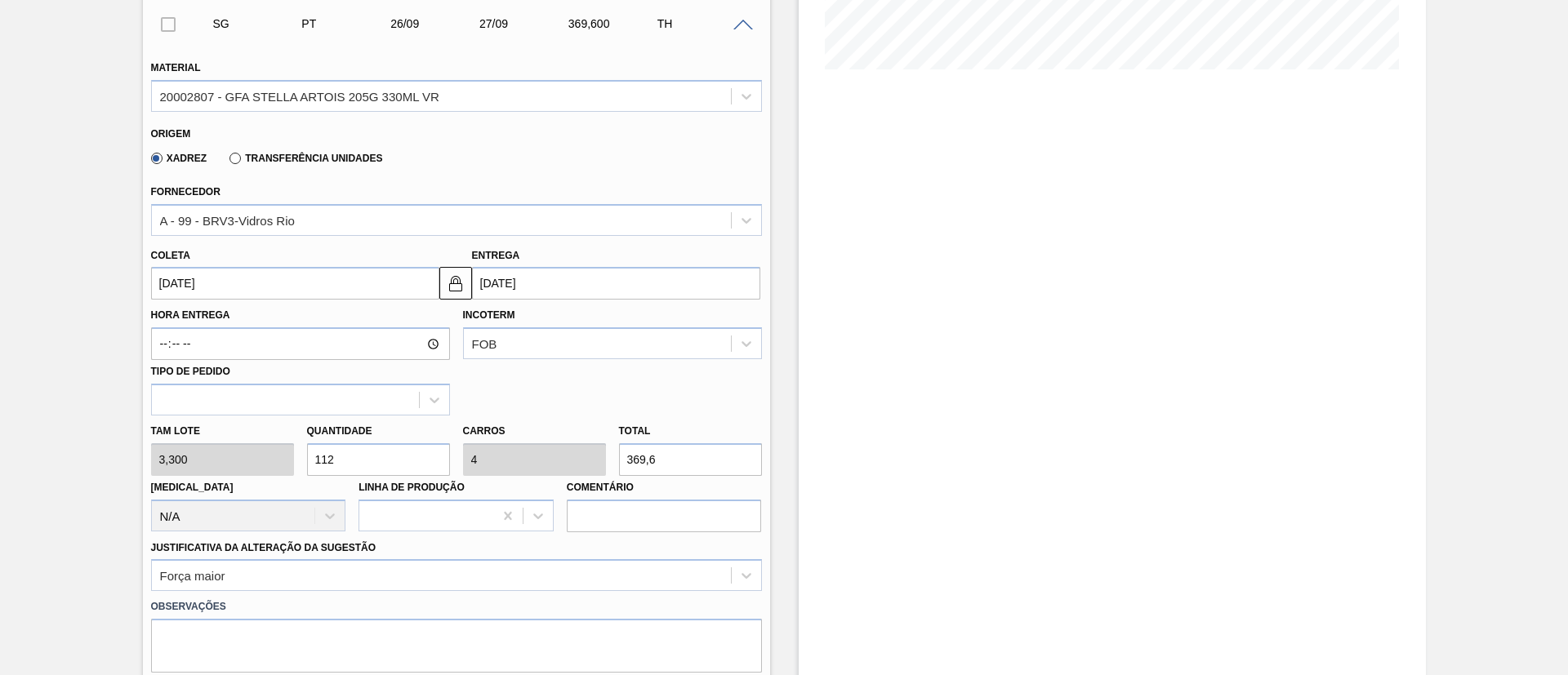
scroll to position [582, 0]
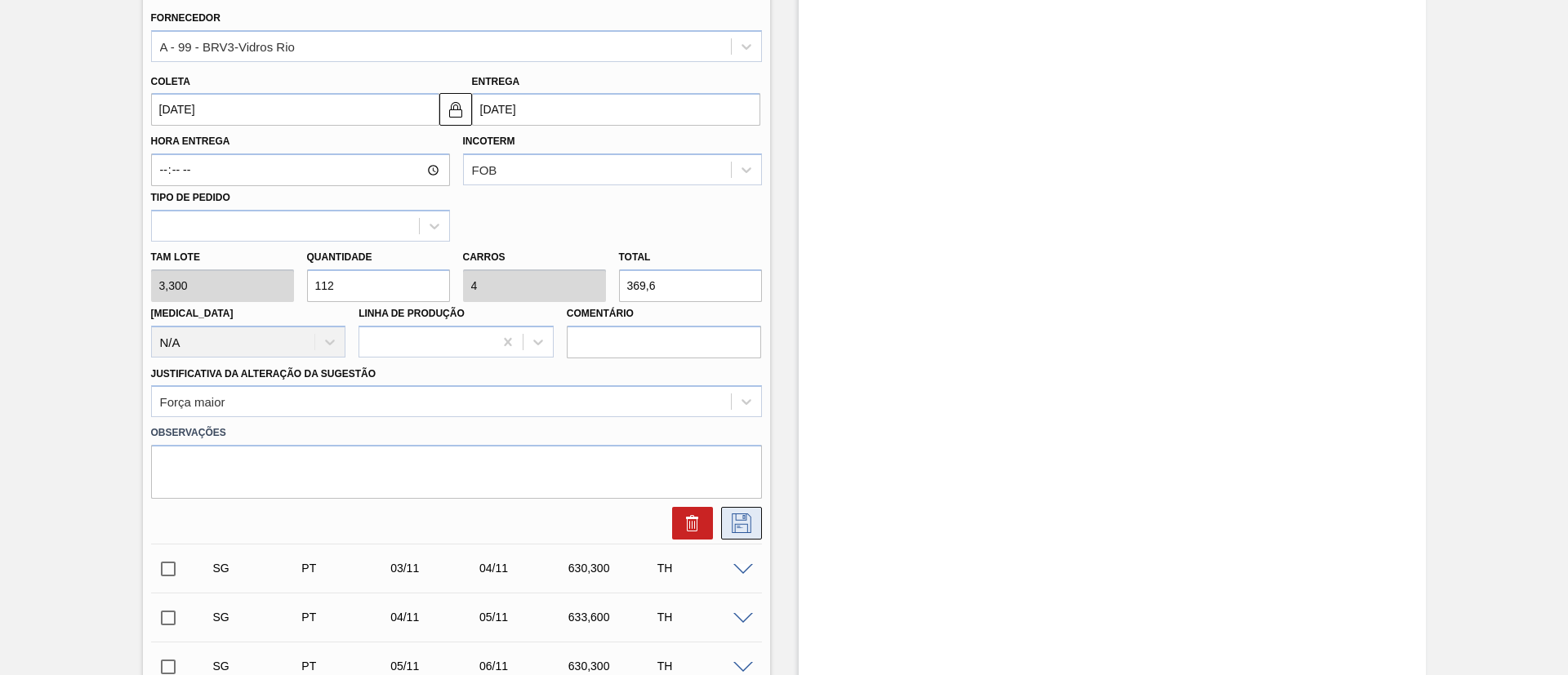
click at [737, 526] on icon at bounding box center [740, 522] width 8 height 13
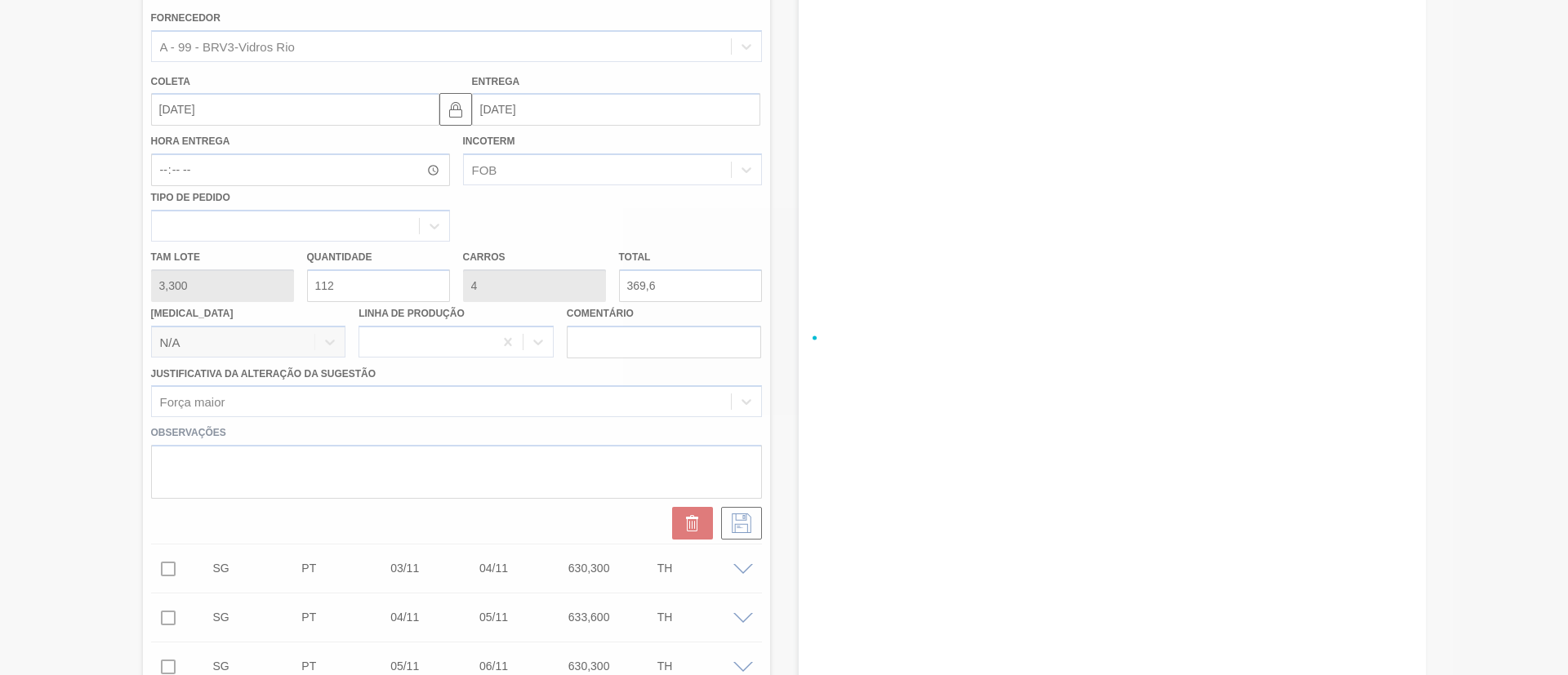
checkbox input "true"
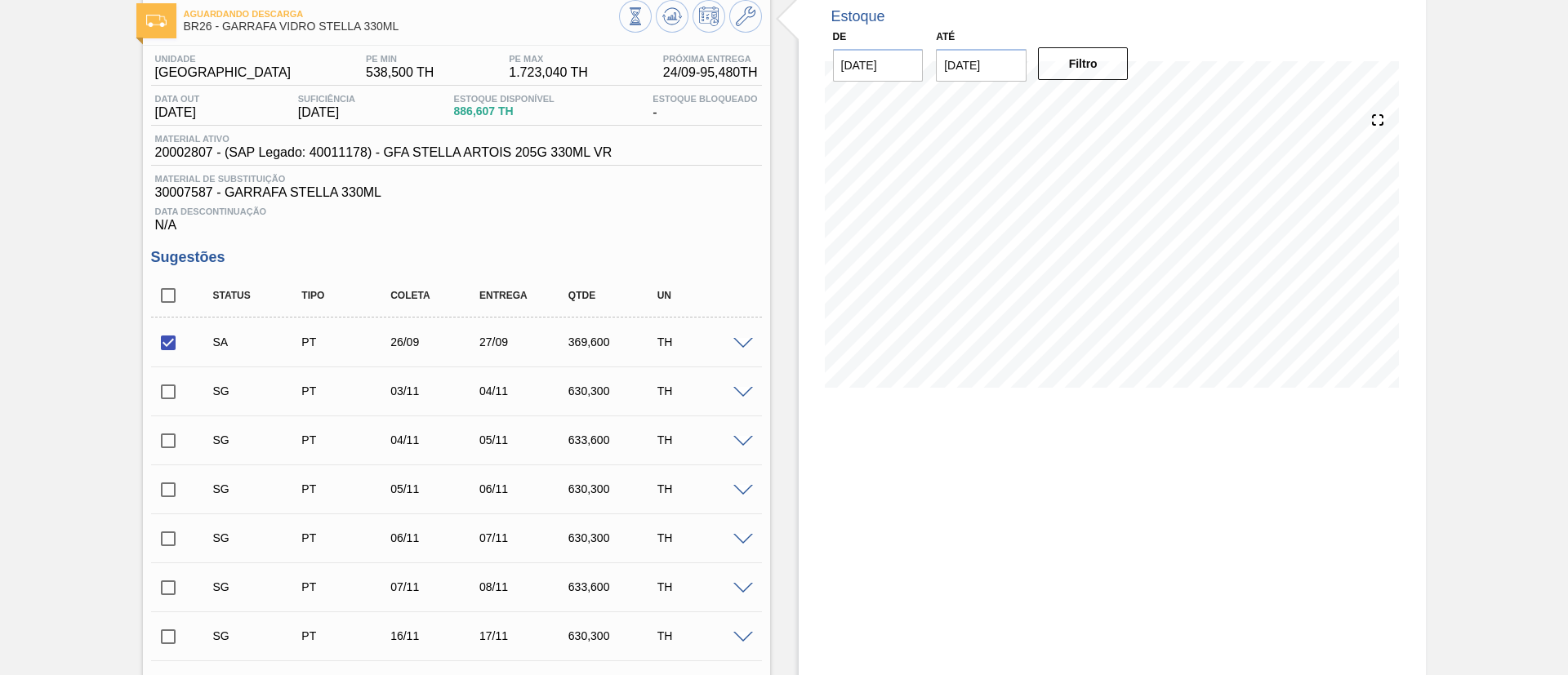
scroll to position [123, 0]
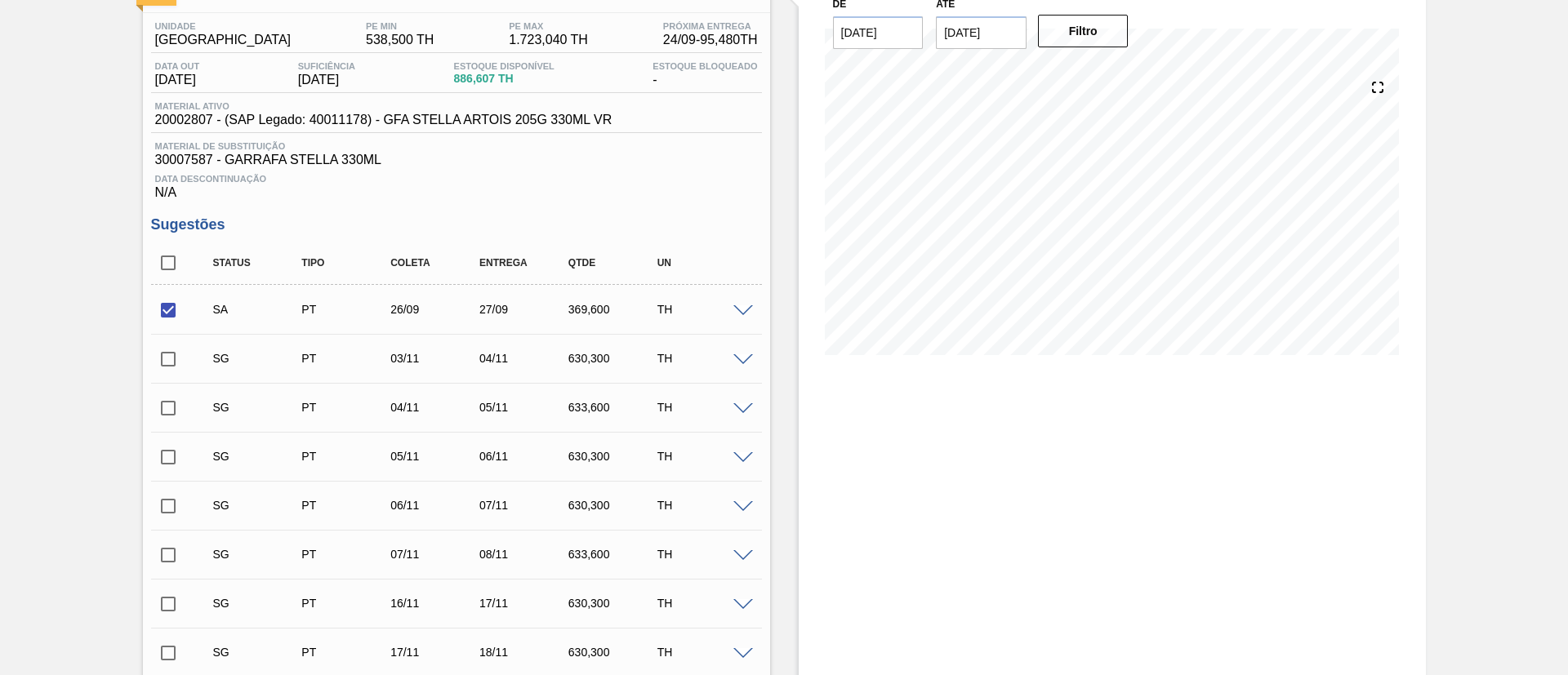
click at [180, 359] on input "checkbox" at bounding box center [168, 359] width 34 height 34
click at [743, 360] on span at bounding box center [743, 360] width 19 height 12
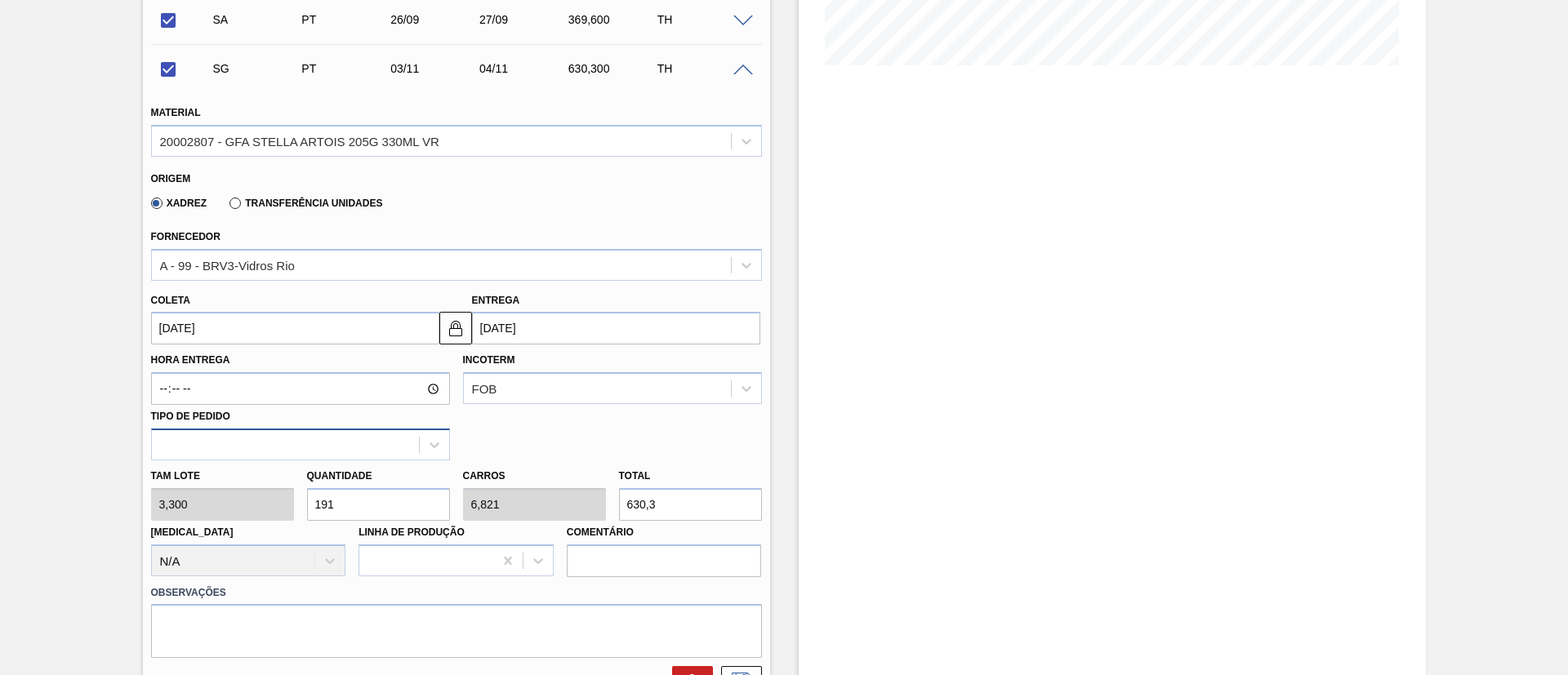
scroll to position [490, 0]
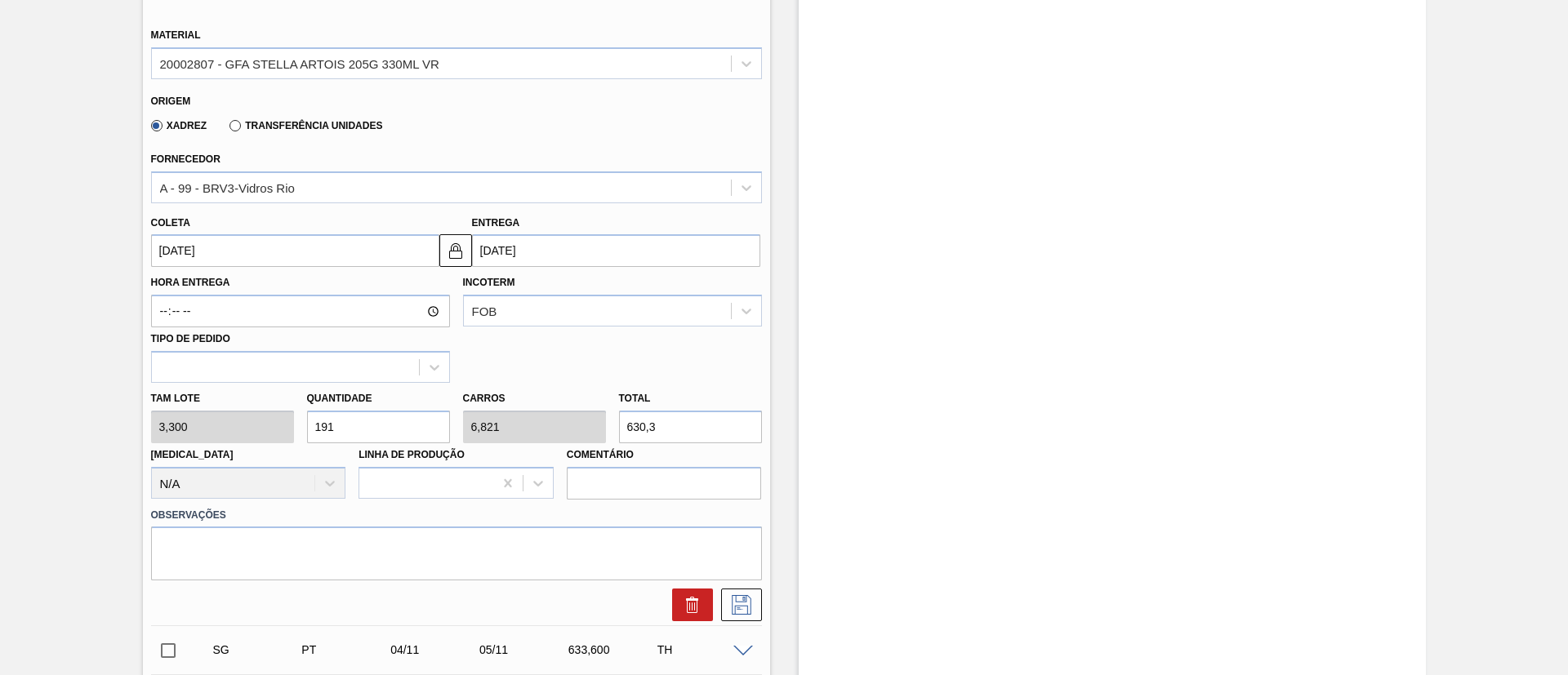
click at [225, 248] on input "[DATE]" at bounding box center [295, 251] width 288 height 33
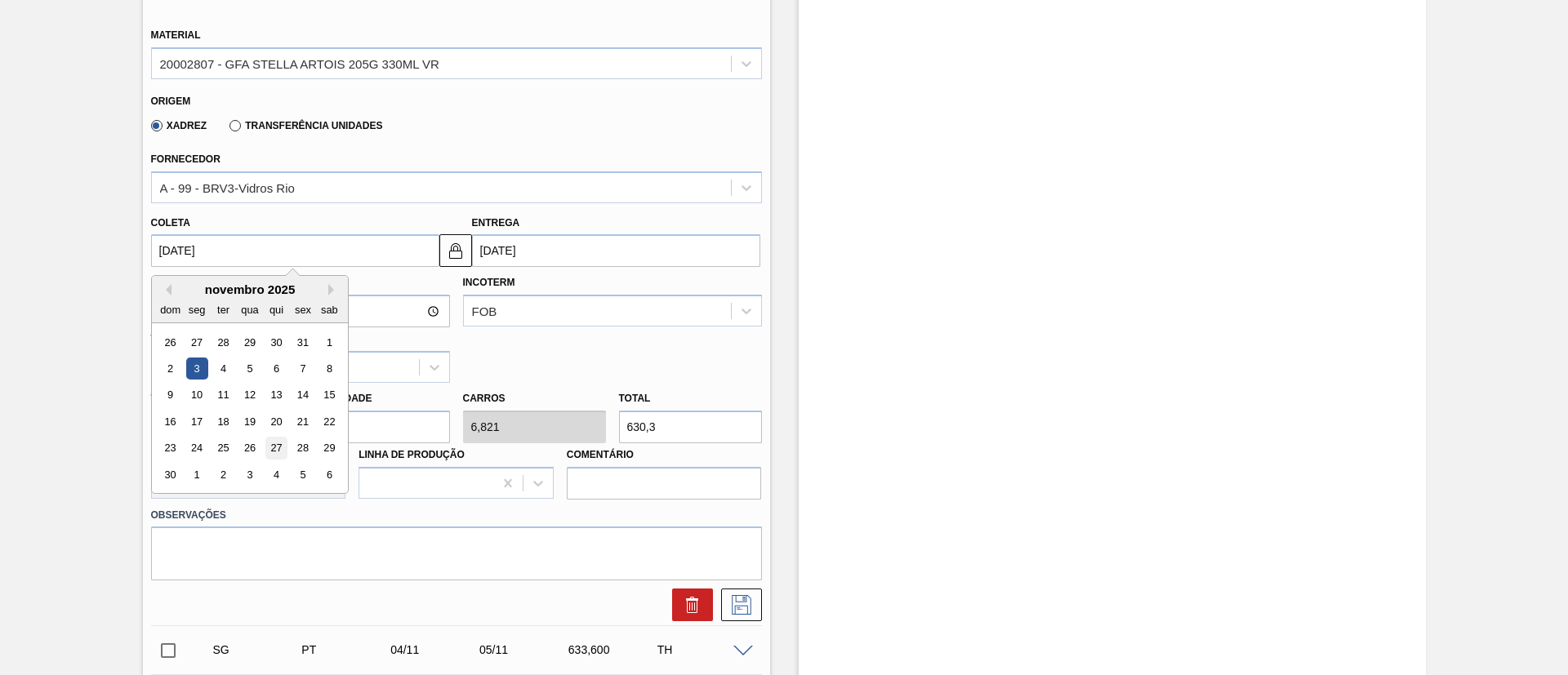
click at [278, 446] on div "27" at bounding box center [276, 448] width 22 height 22
checkbox input "false"
type input "[DATE]"
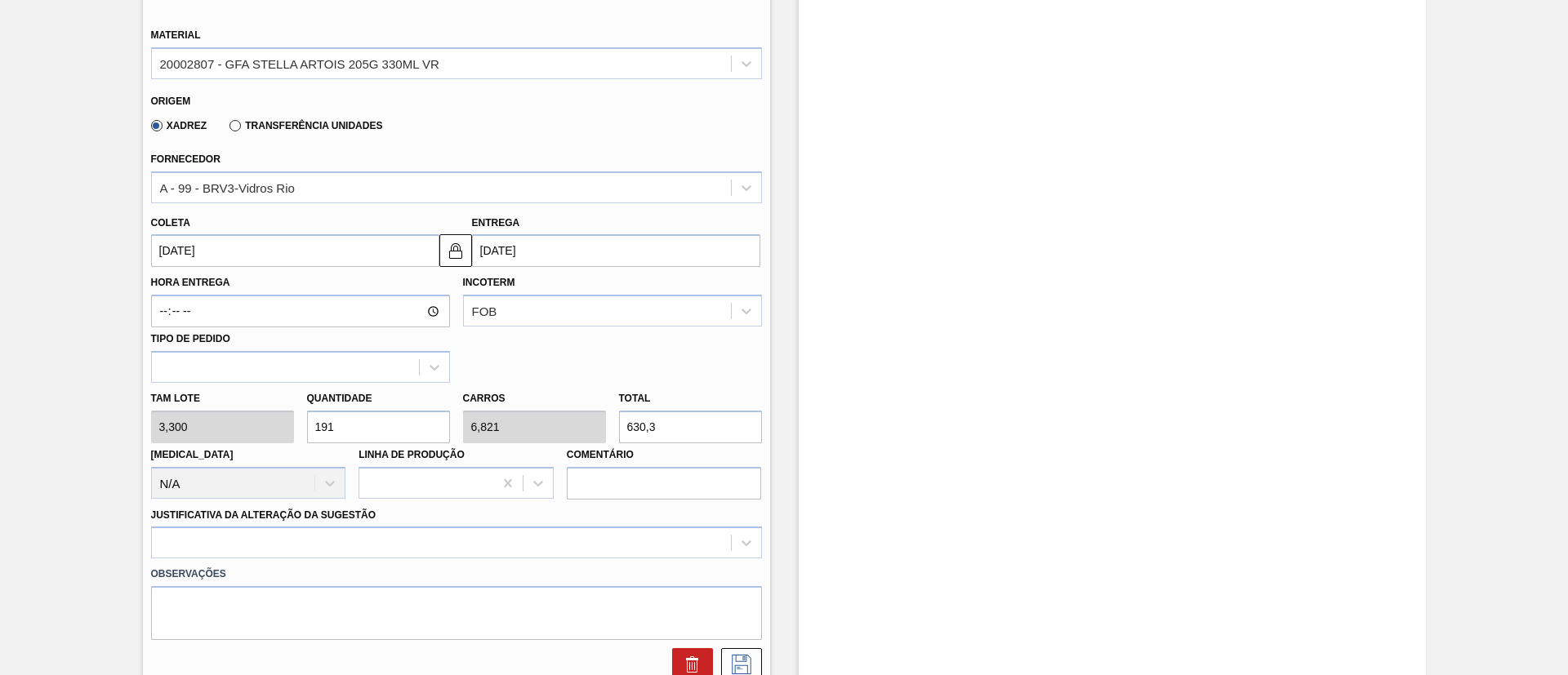
click at [205, 428] on div "[PERSON_NAME] 3,300 Quantidade 191 Carros 6,821 Total 630,3 [MEDICAL_DATA] N/A …" at bounding box center [457, 441] width 624 height 116
type input "1"
type input "0,036"
type input "3,3"
type input "11"
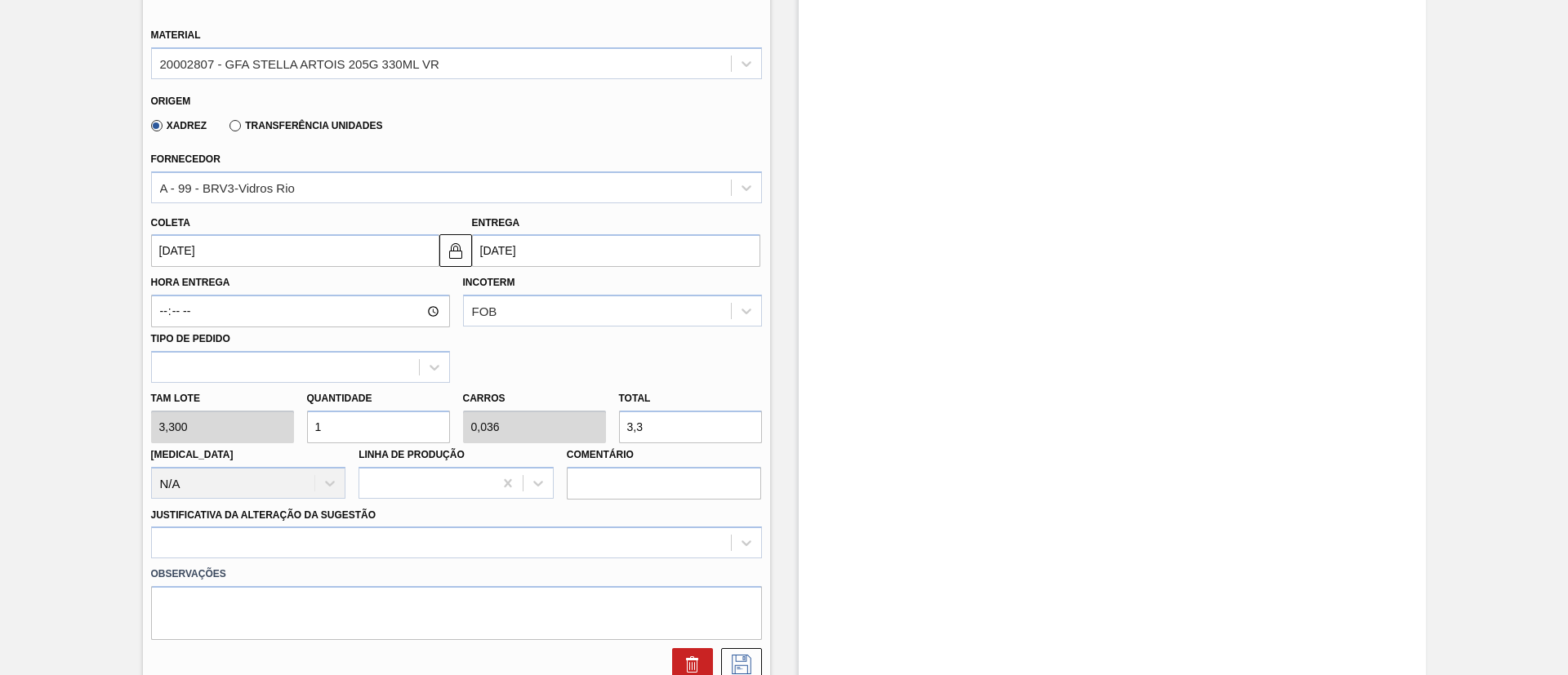
type input "0,393"
type input "36,3"
type input "112"
type input "4"
type input "369,6"
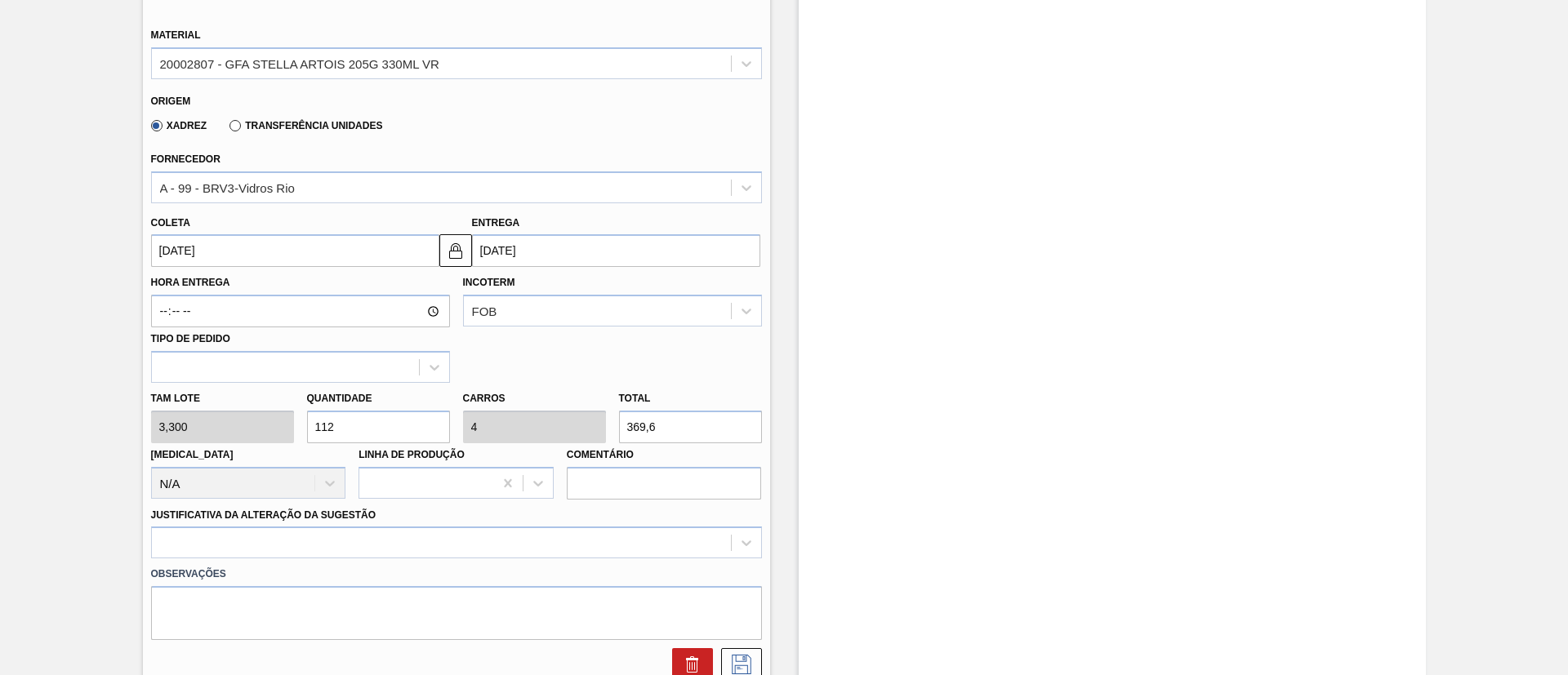
type input "112"
click at [292, 253] on input "[DATE]" at bounding box center [295, 251] width 288 height 33
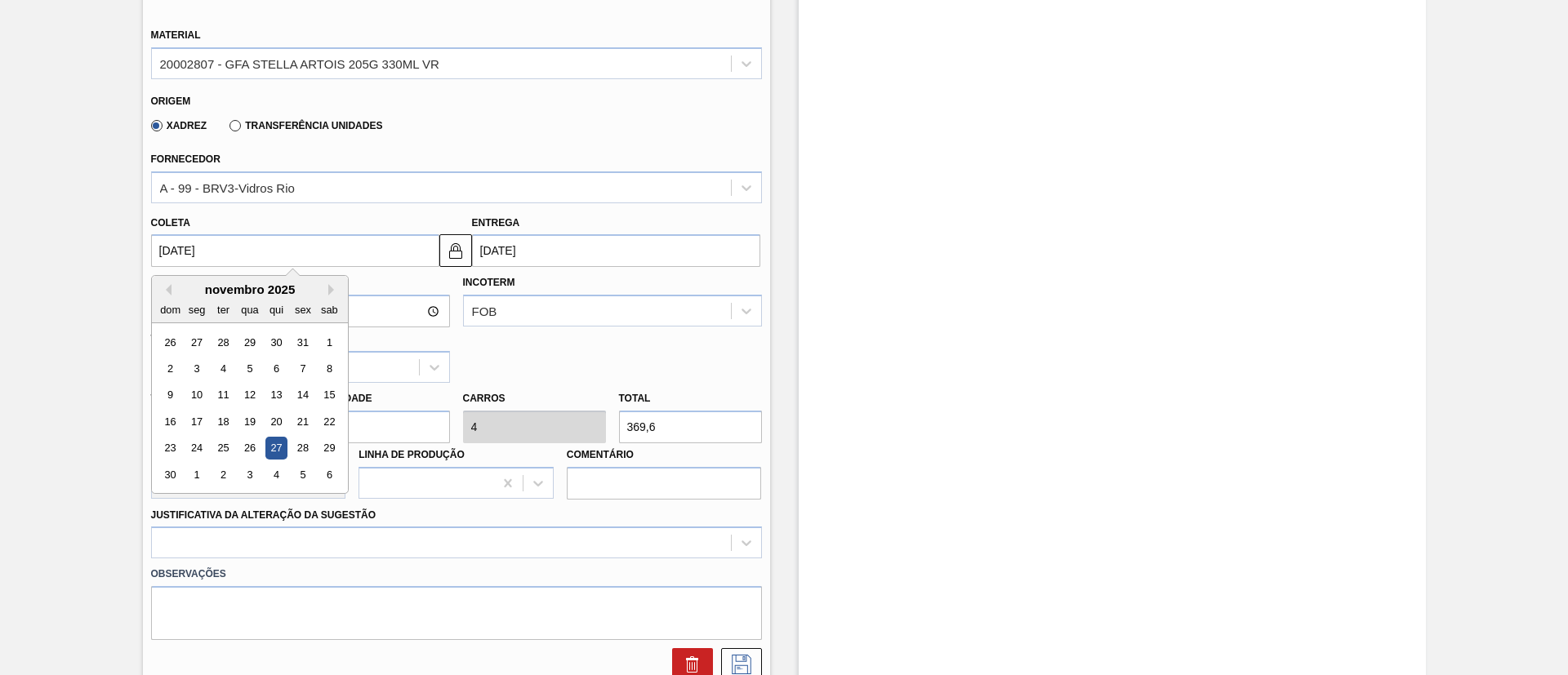
click at [268, 439] on div "27" at bounding box center [276, 448] width 22 height 22
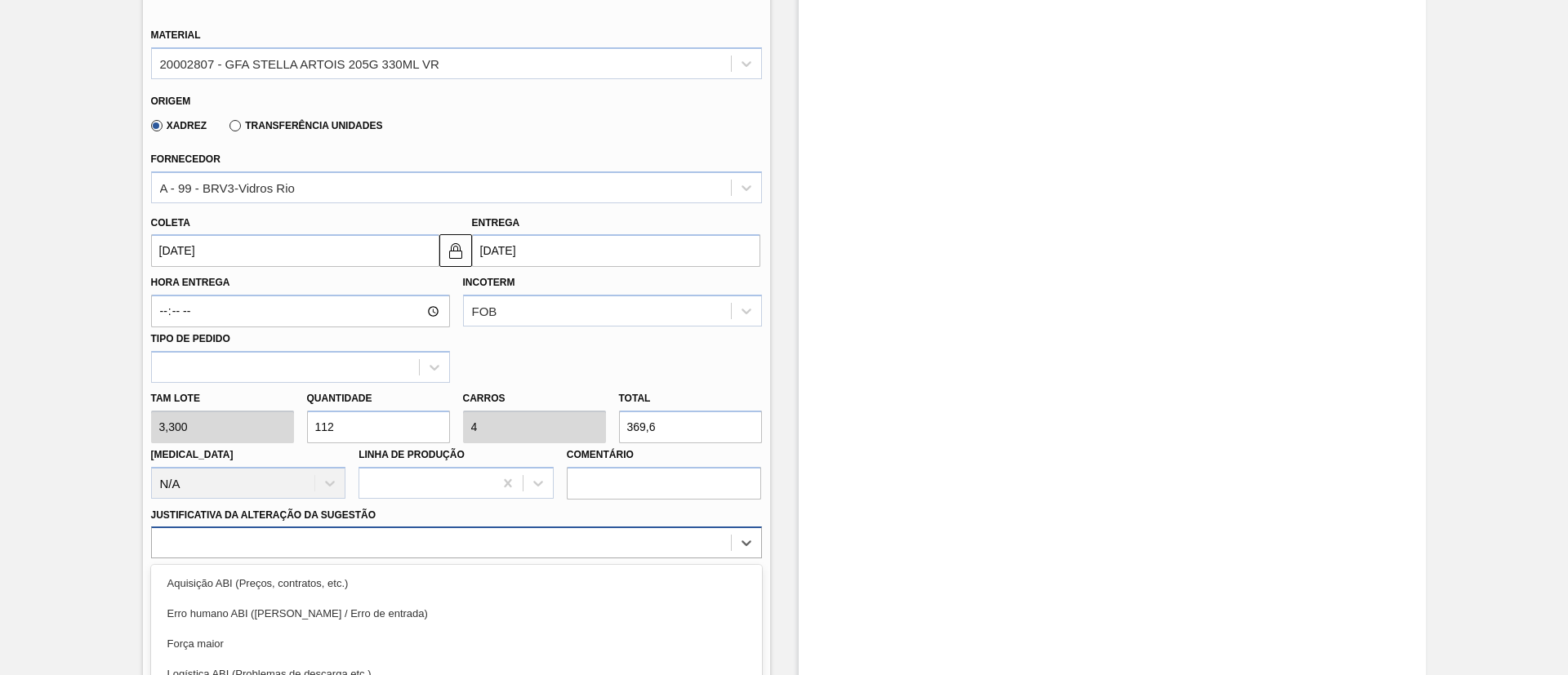
click at [258, 547] on div "option Logística ABI (Problemas de descarga etc.) focused, 4 of 18. 18 results …" at bounding box center [457, 542] width 611 height 32
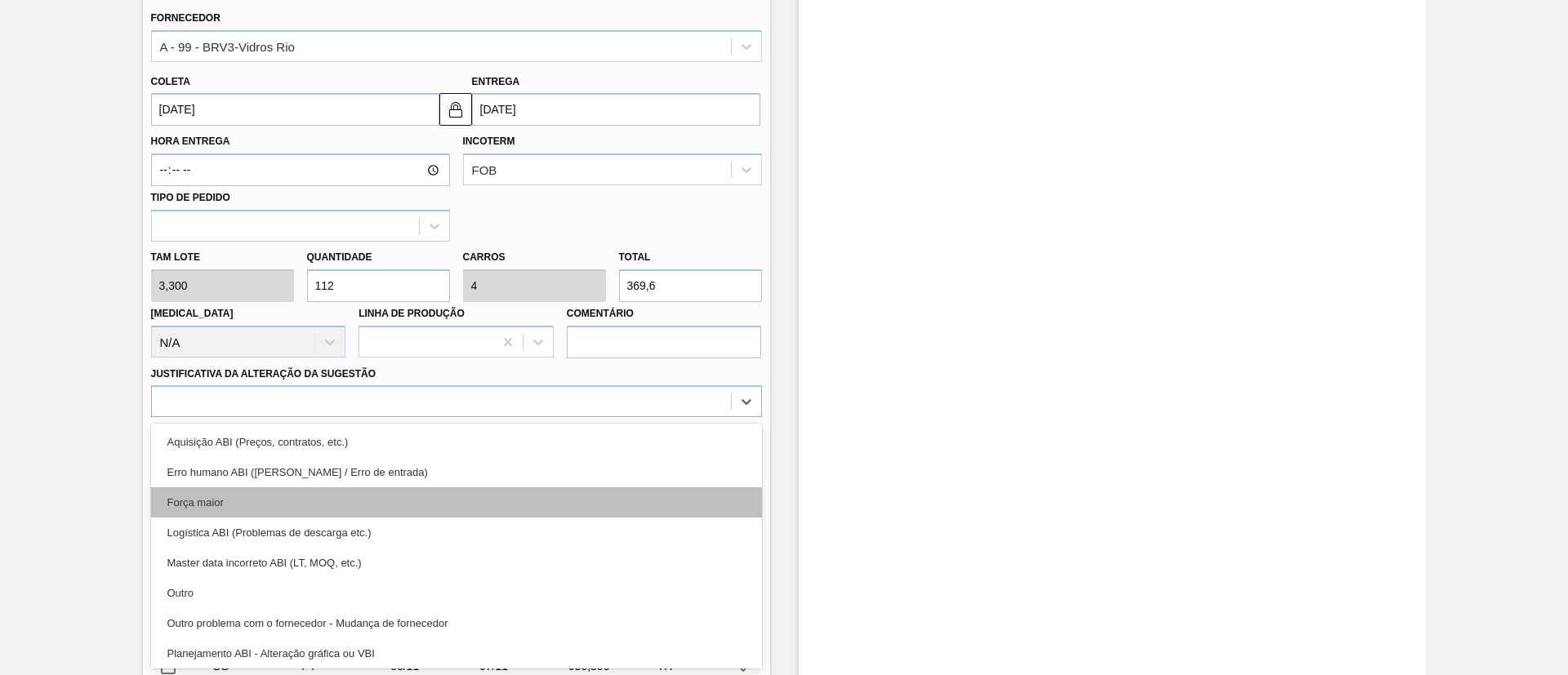
click at [236, 497] on div "Força maior" at bounding box center [457, 503] width 611 height 30
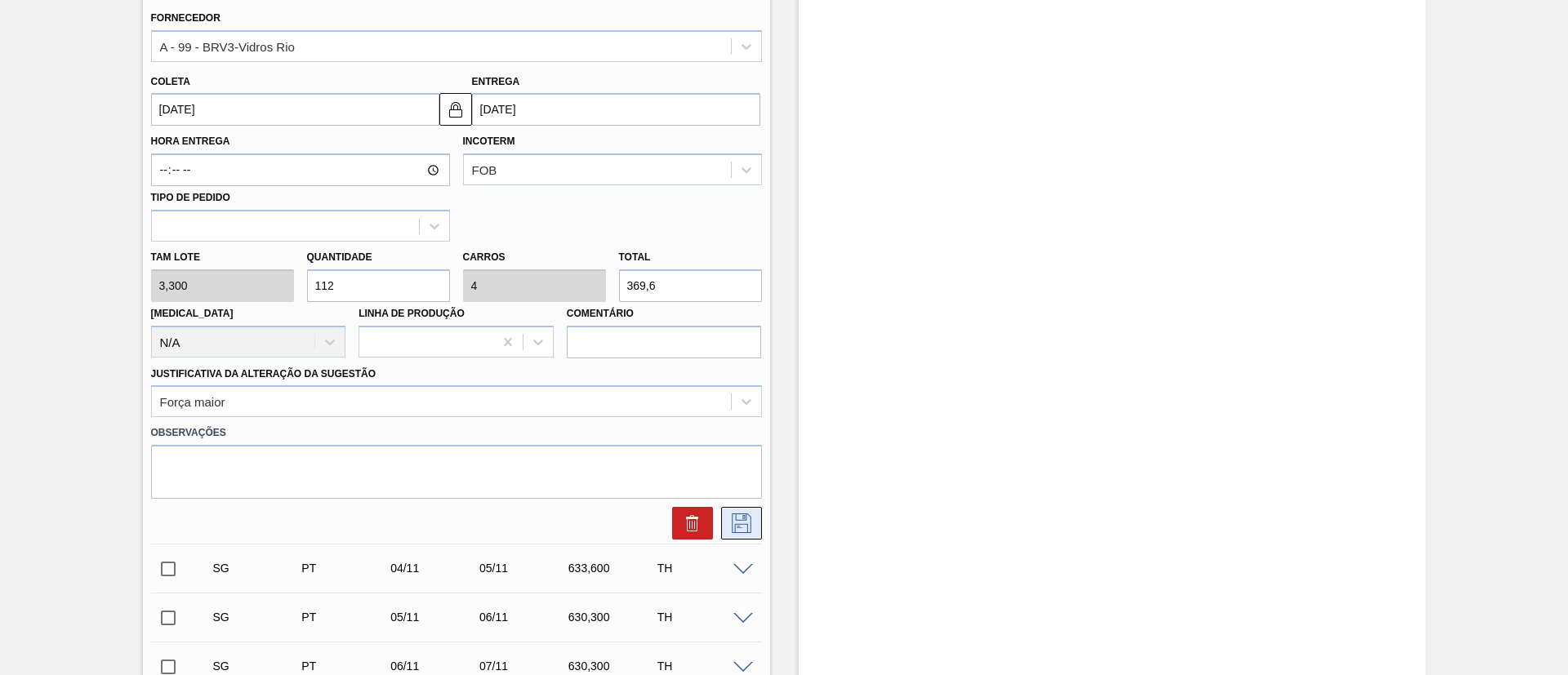
click at [738, 524] on icon at bounding box center [741, 523] width 26 height 19
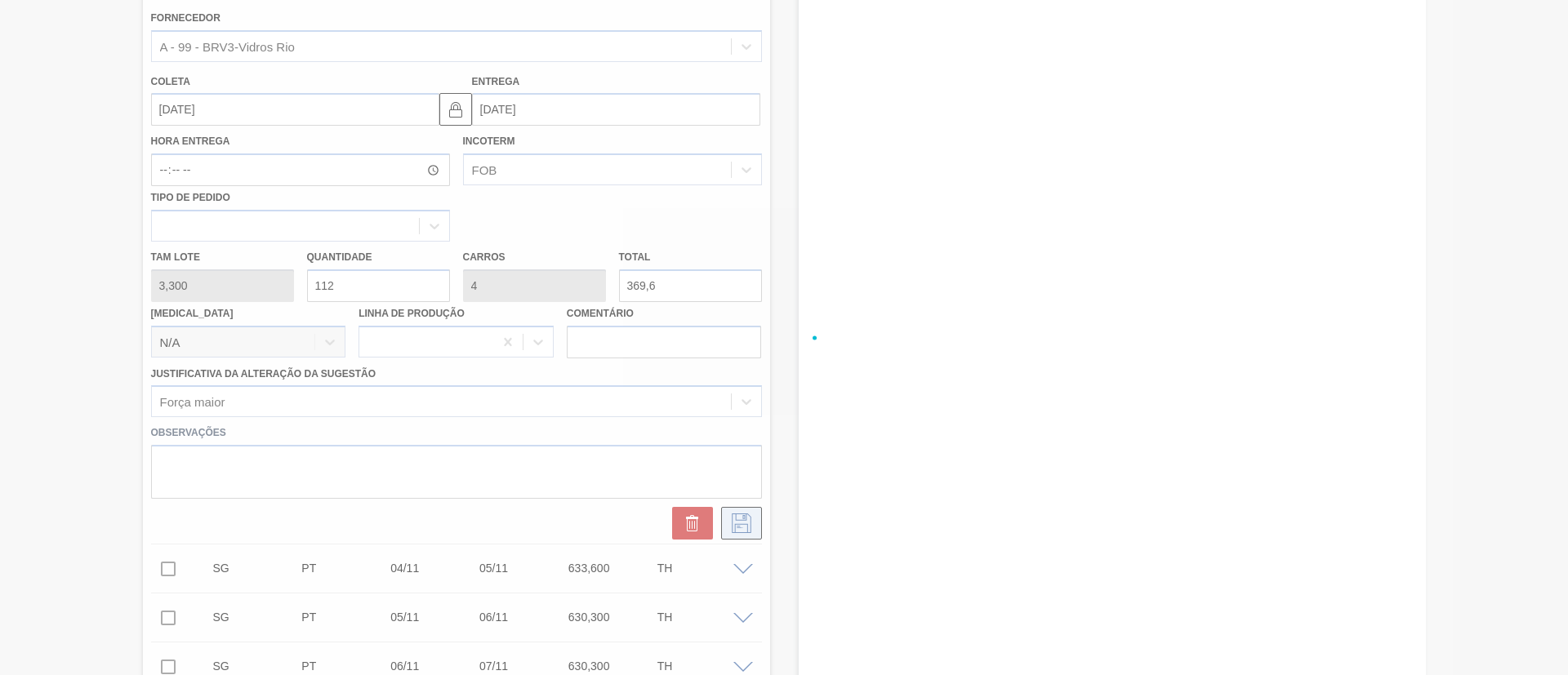
checkbox input "true"
click at [256, 108] on div at bounding box center [784, 338] width 1568 height 675
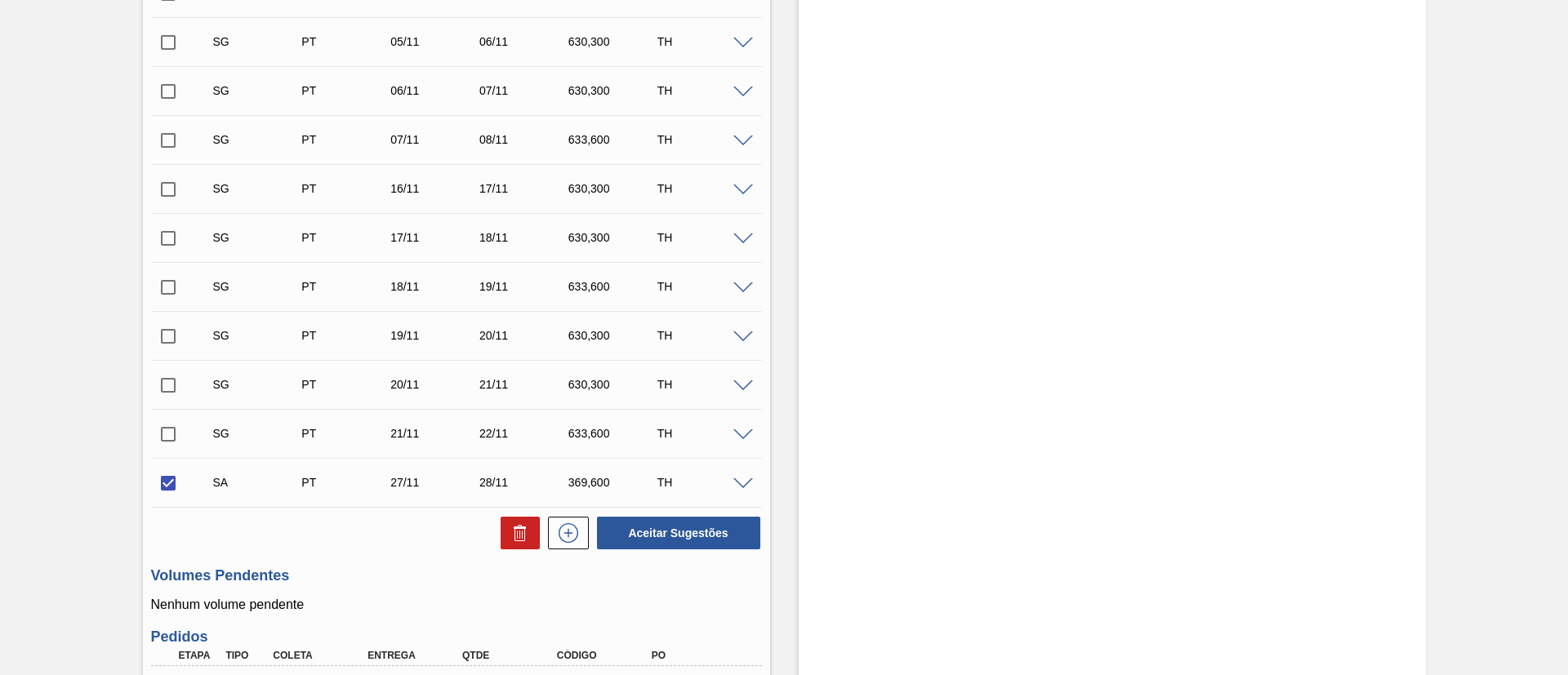
scroll to position [490, 0]
click at [747, 485] on span at bounding box center [743, 482] width 19 height 12
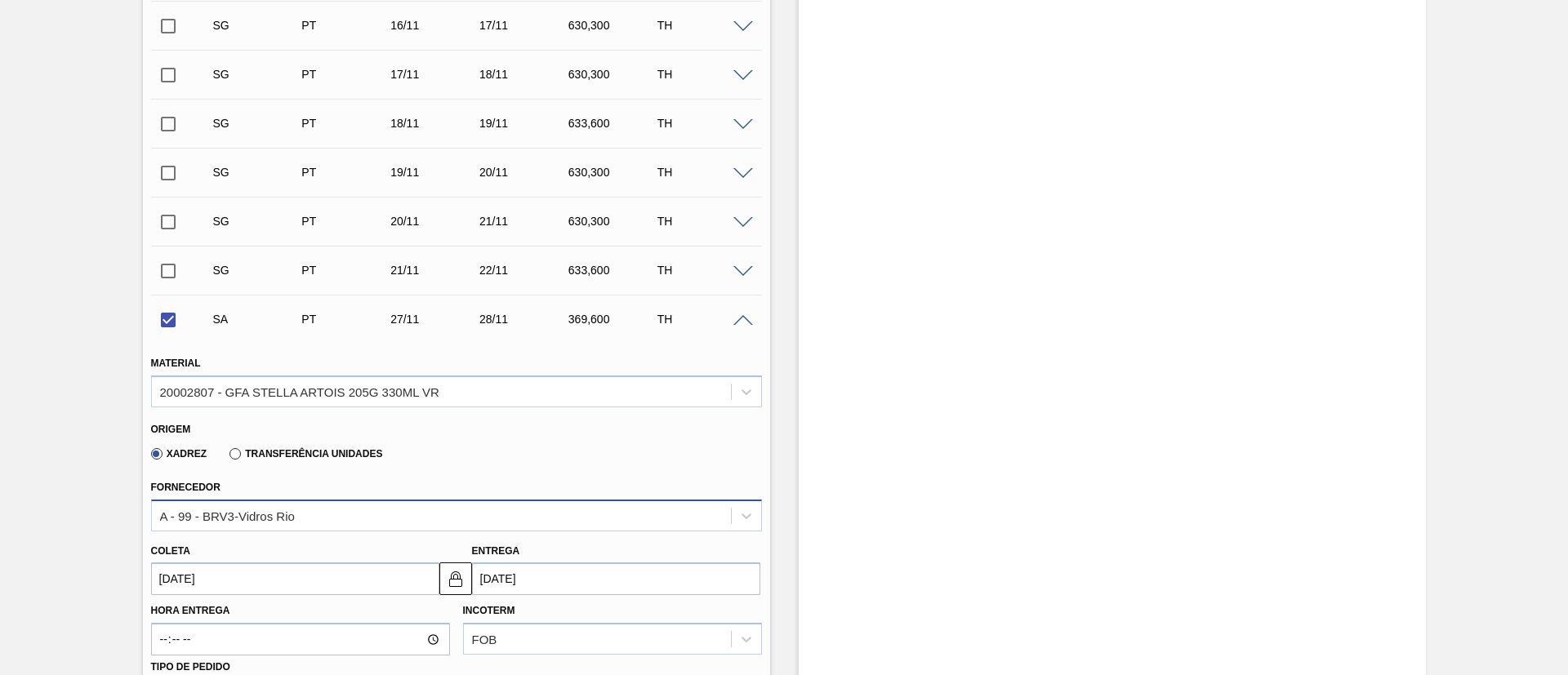
scroll to position [858, 0]
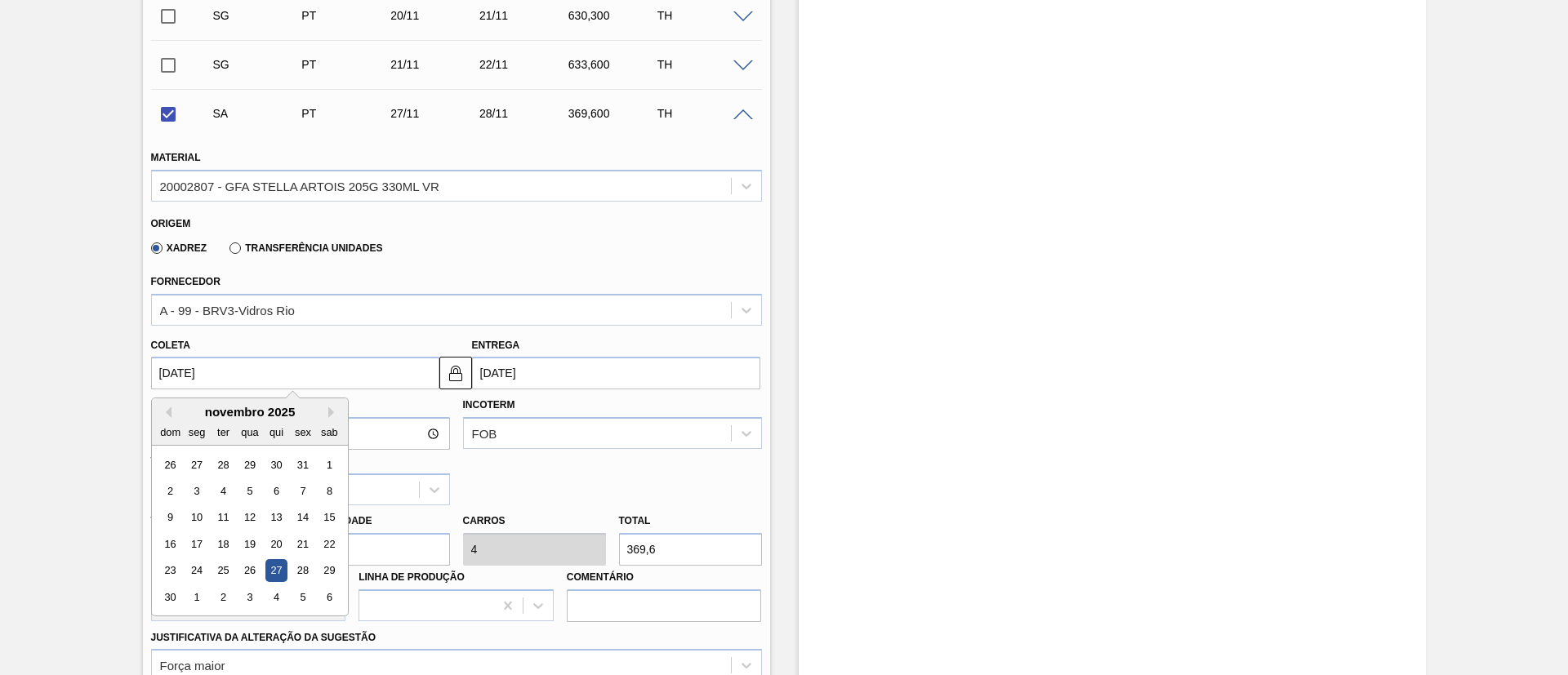
click at [243, 376] on input "[DATE]" at bounding box center [295, 373] width 288 height 33
click at [164, 411] on button "Previous Month" at bounding box center [166, 412] width 11 height 11
click at [161, 412] on button "Previous Month" at bounding box center [166, 412] width 11 height 11
click at [326, 413] on div "agosto 2025" at bounding box center [250, 412] width 196 height 14
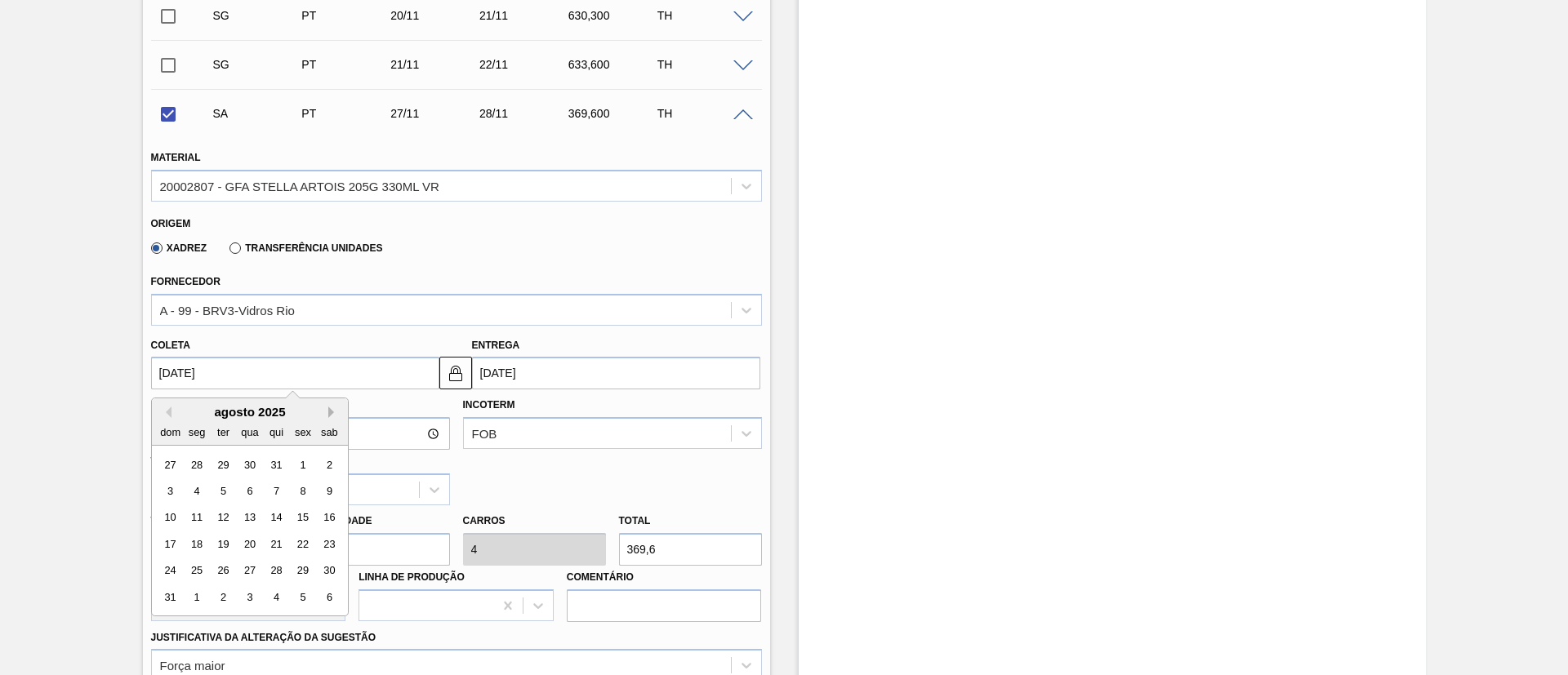
click at [328, 414] on button "Next Month" at bounding box center [334, 412] width 11 height 11
click at [320, 547] on div "27" at bounding box center [328, 545] width 22 height 22
checkbox input "false"
type input "[DATE]"
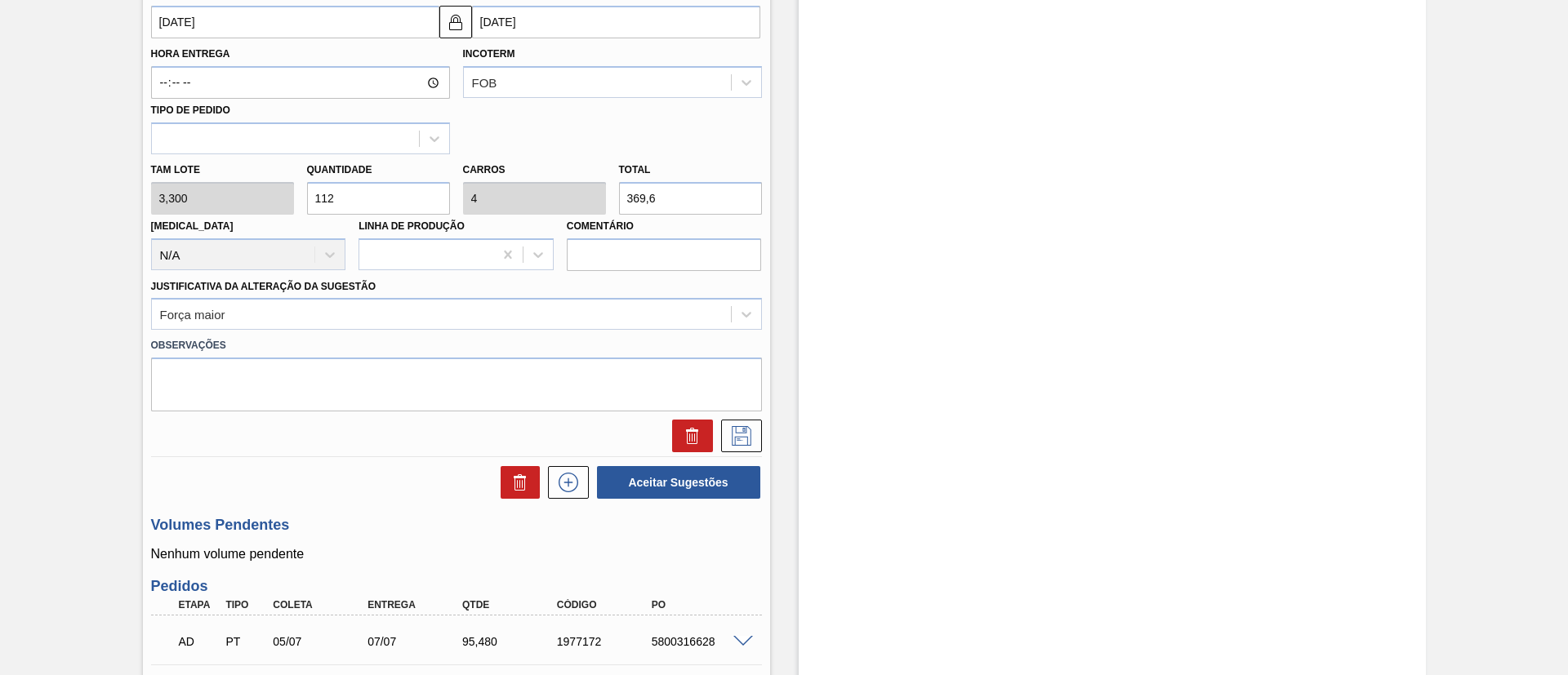
scroll to position [1347, 0]
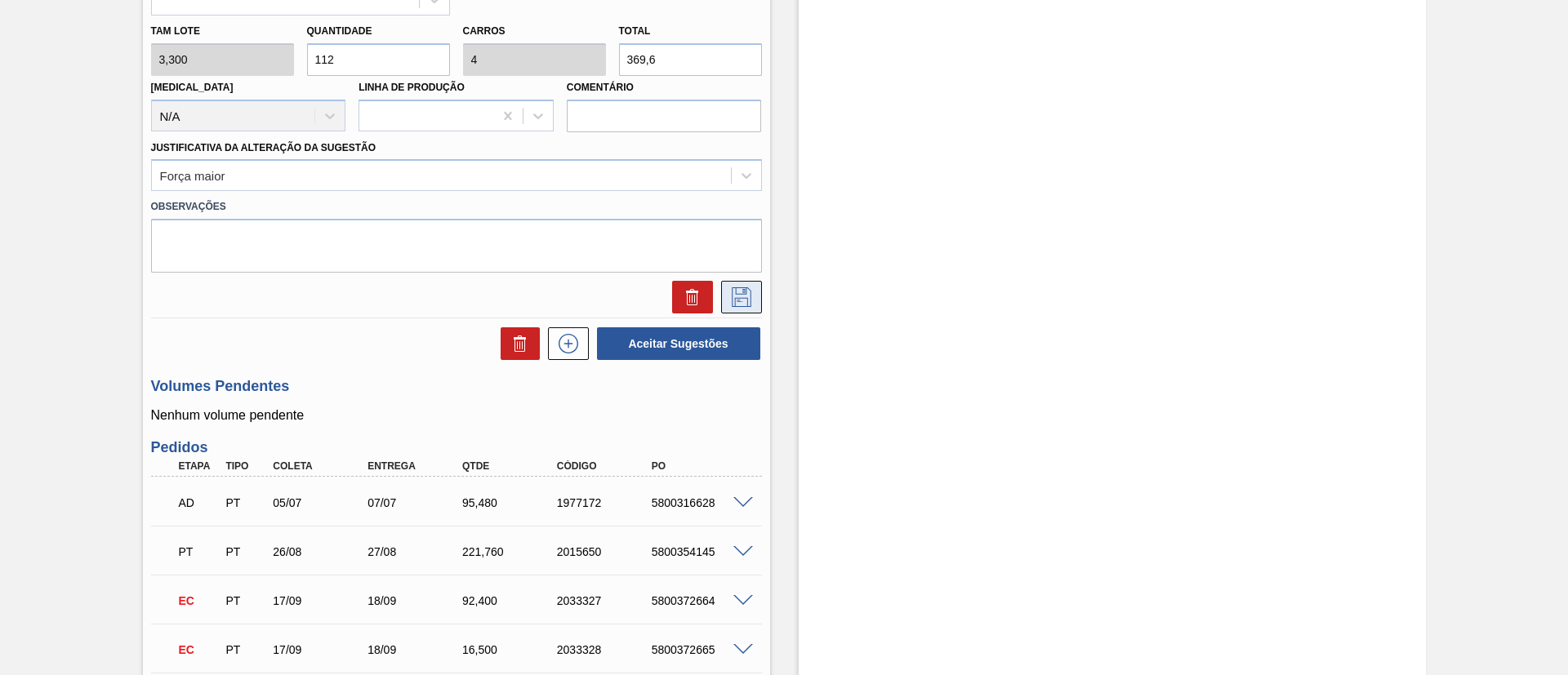
click at [739, 299] on icon at bounding box center [741, 296] width 26 height 19
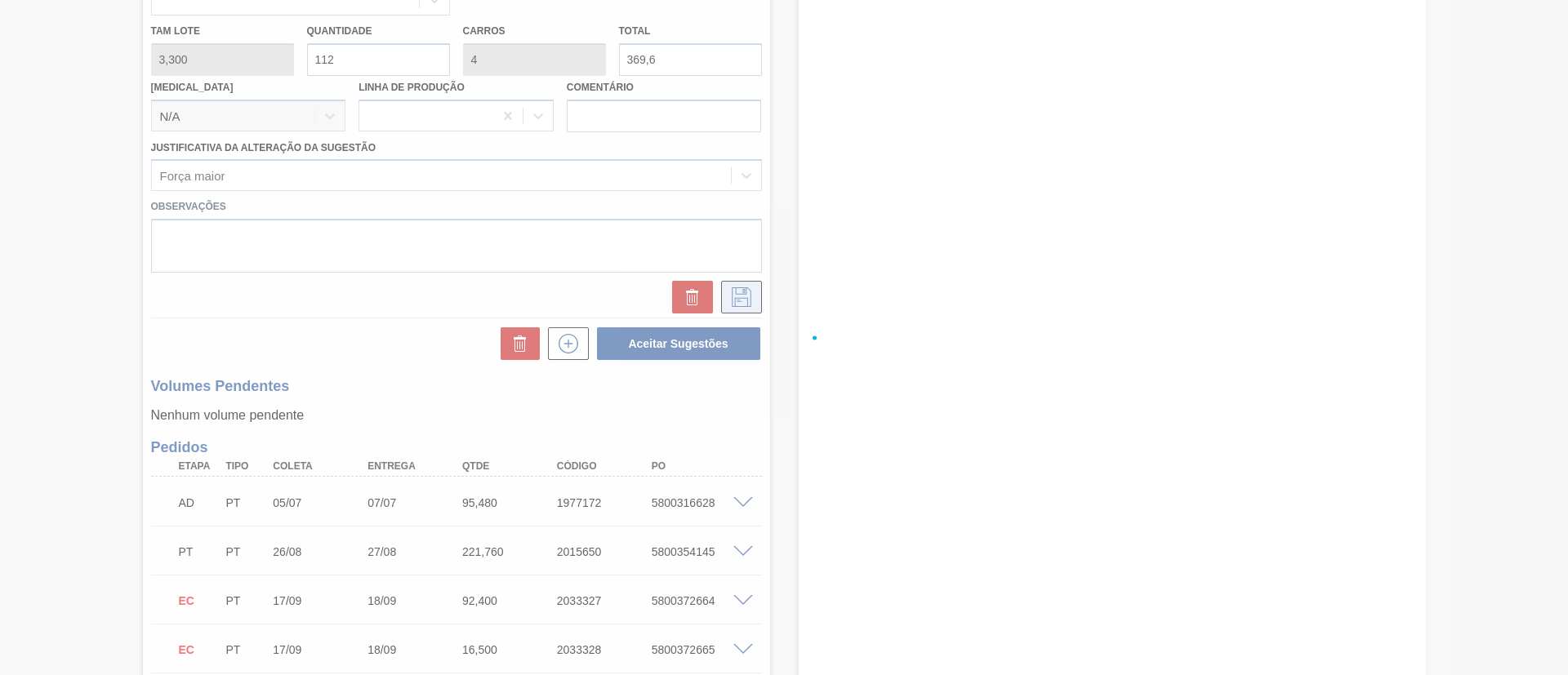
checkbox input "true"
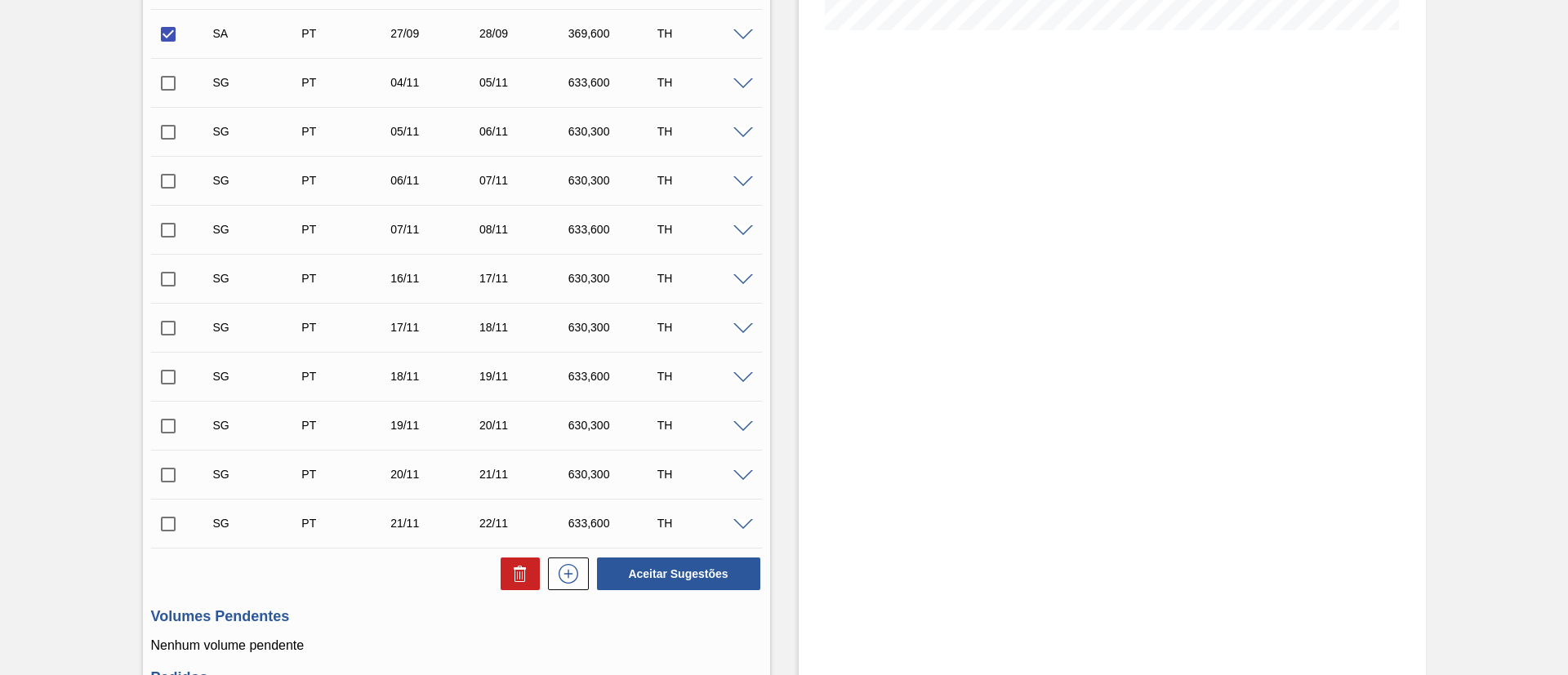
scroll to position [368, 0]
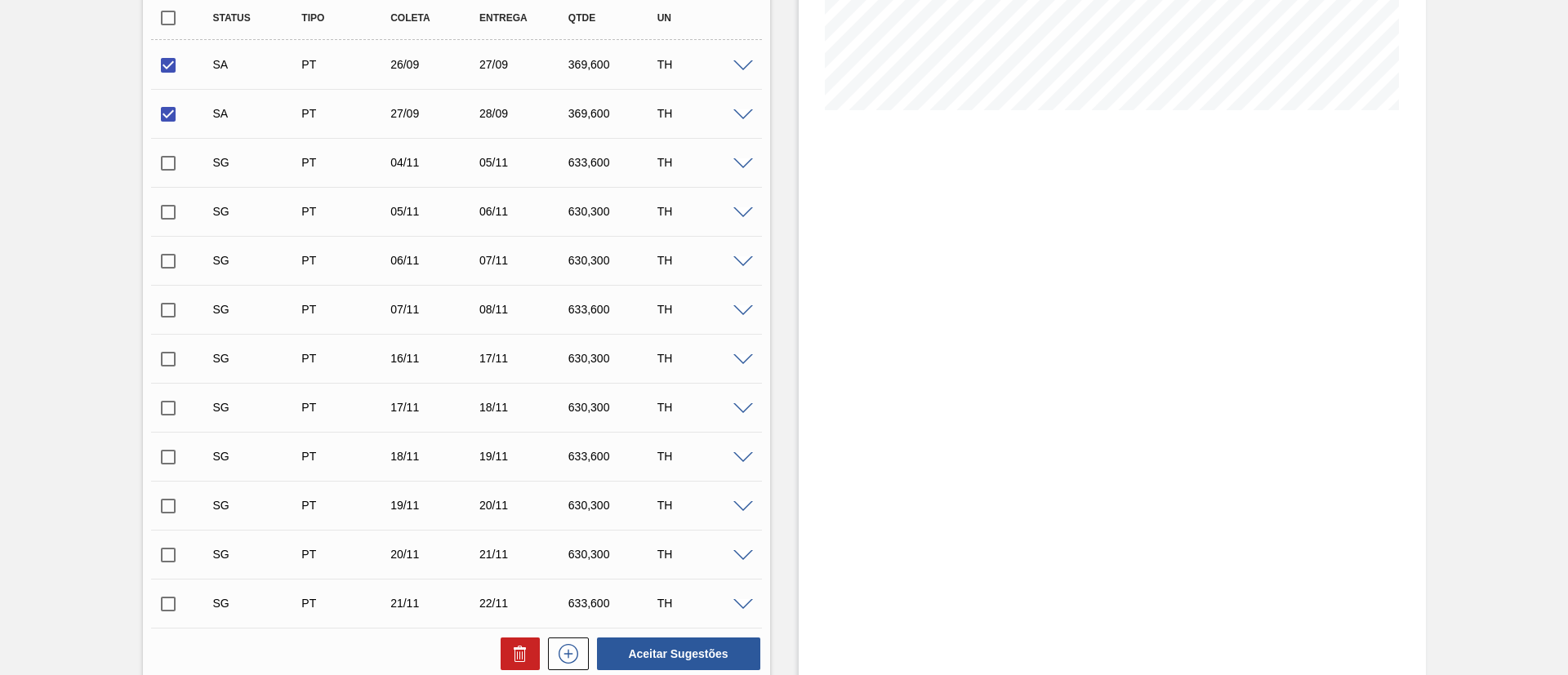
click at [165, 164] on input "checkbox" at bounding box center [168, 162] width 34 height 34
click at [743, 161] on span at bounding box center [743, 164] width 19 height 12
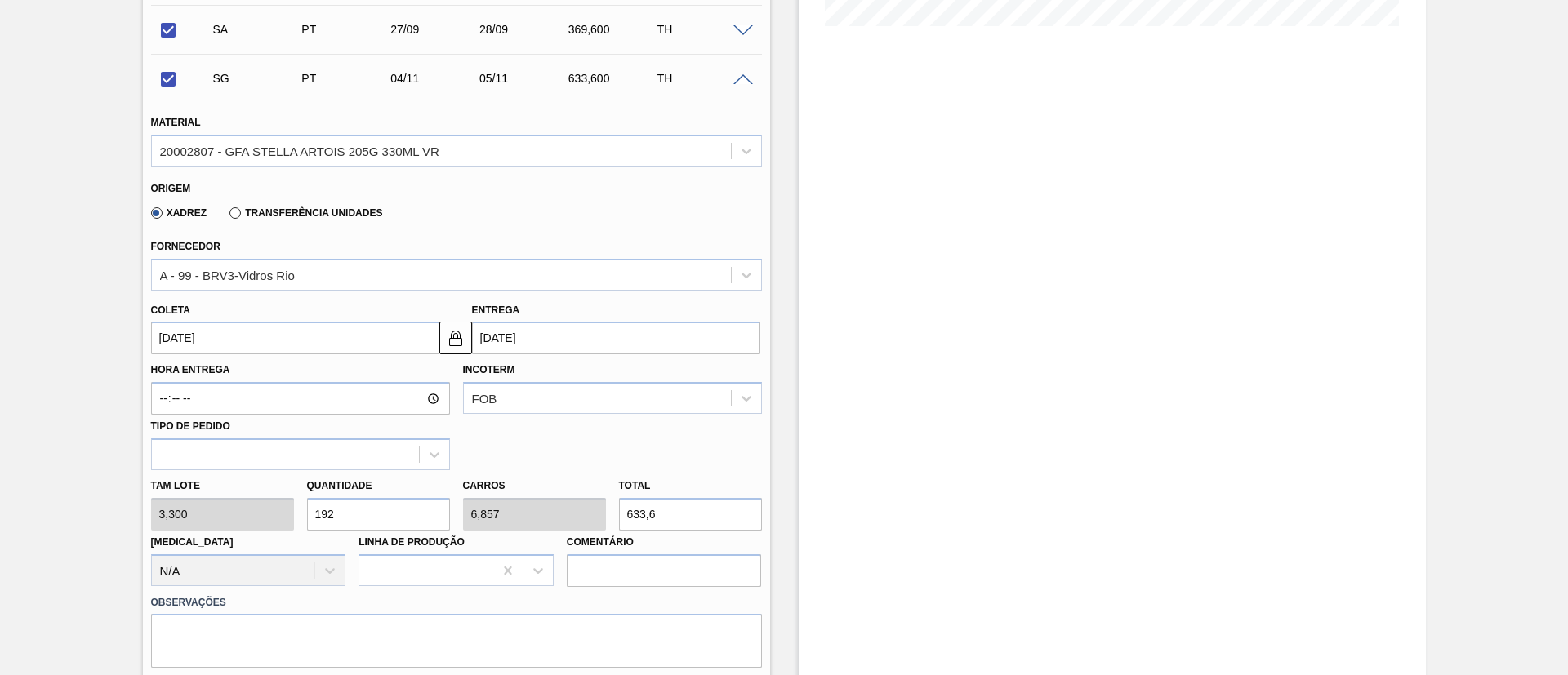
scroll to position [613, 0]
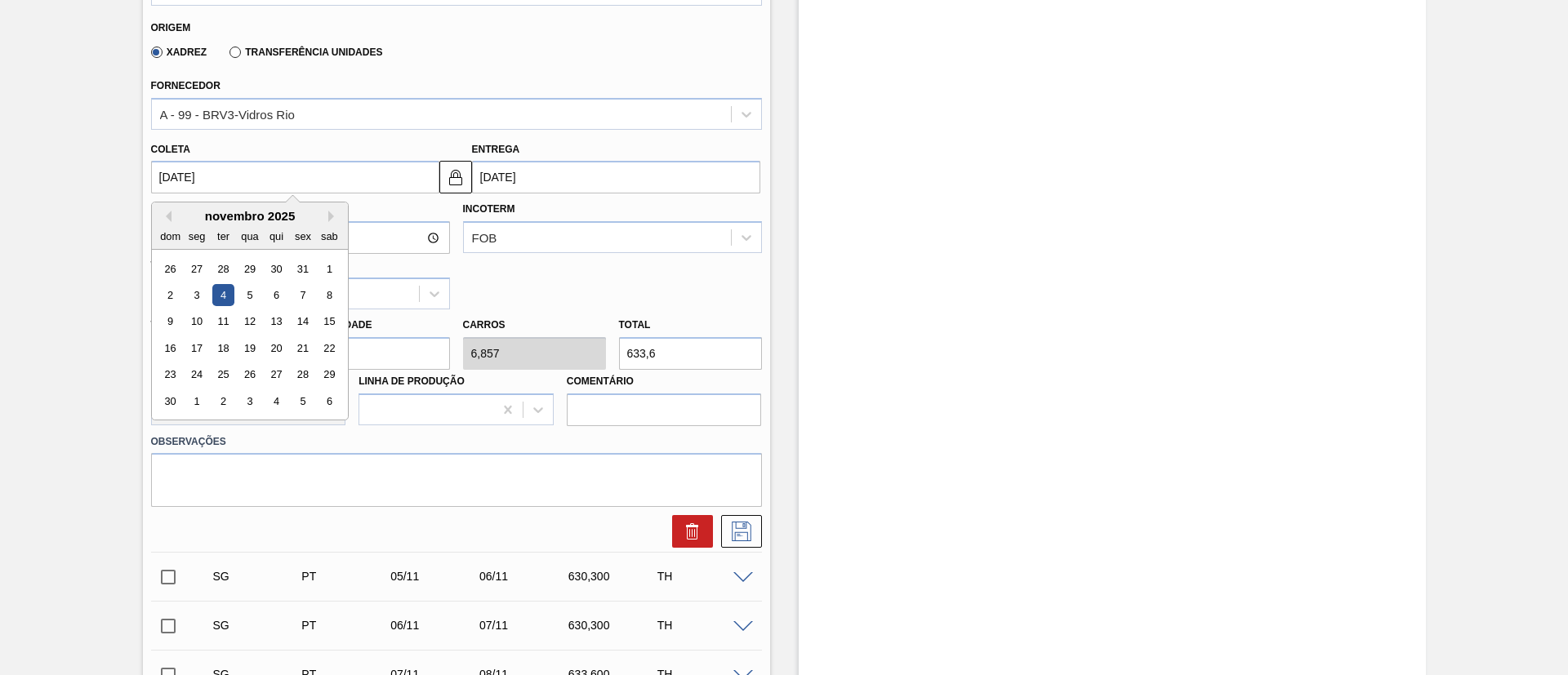
click at [212, 176] on input "[DATE]" at bounding box center [295, 177] width 288 height 33
click at [168, 213] on button "Previous Month" at bounding box center [166, 216] width 11 height 11
click at [201, 374] on div "29" at bounding box center [196, 375] width 22 height 22
checkbox input "false"
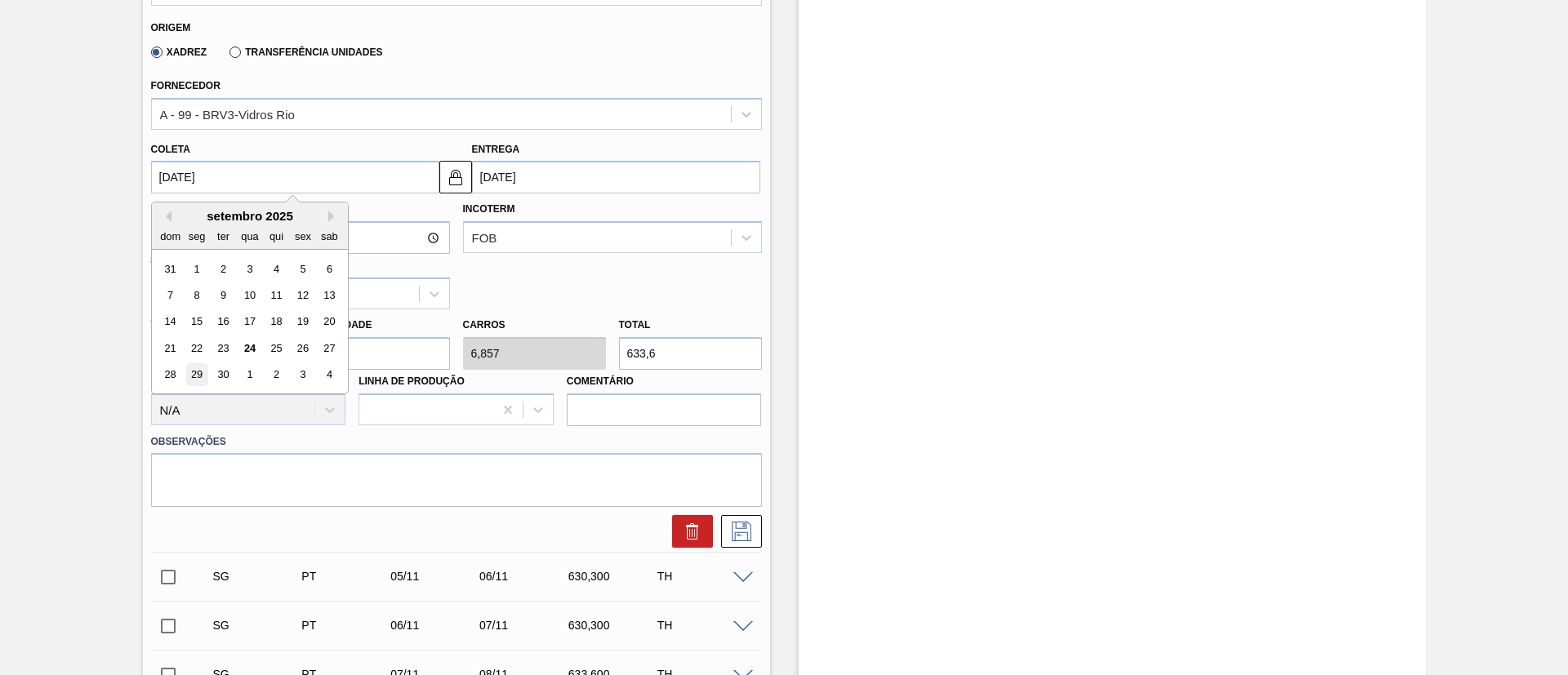
type input "[DATE]"
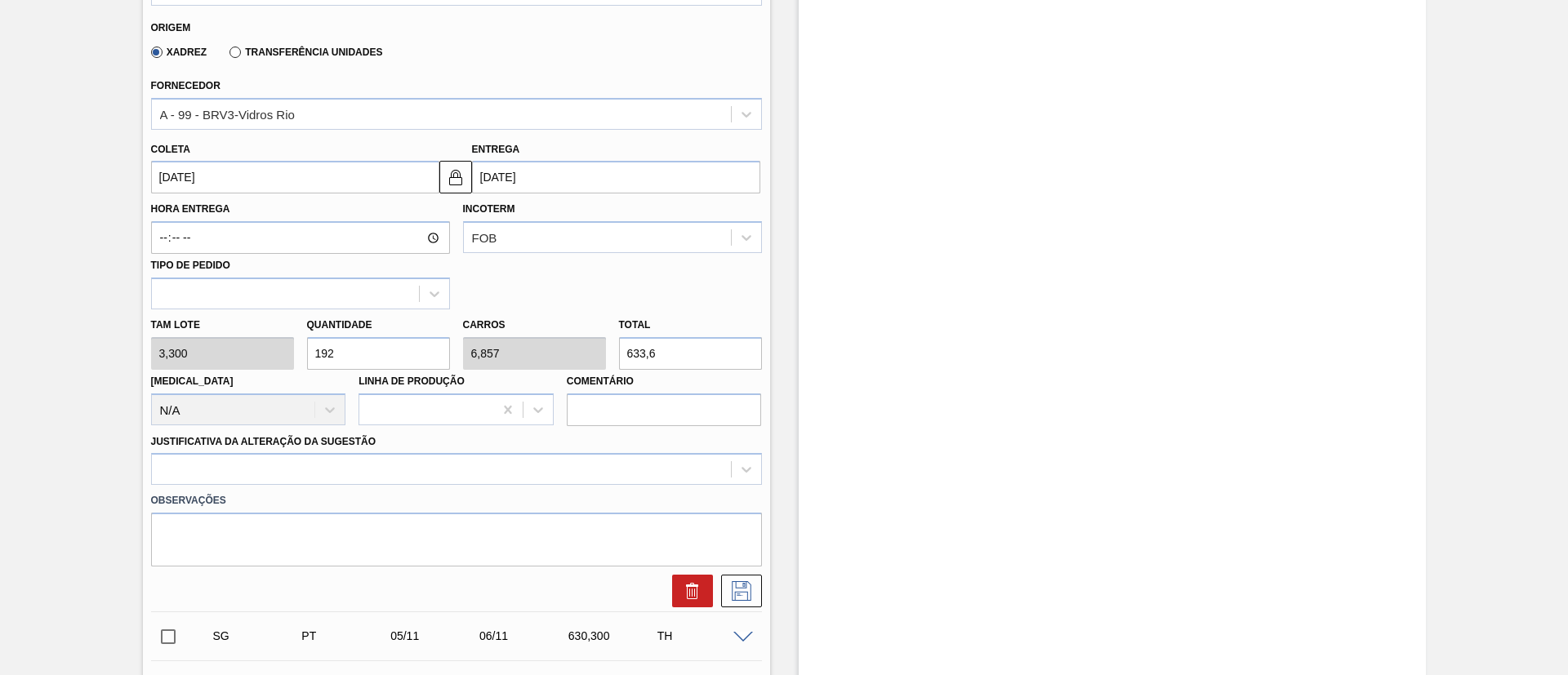
click at [175, 354] on div "[PERSON_NAME] 3,300 Quantidade 192 Carros 6,857 Total 633,6 [MEDICAL_DATA] N/A …" at bounding box center [457, 368] width 624 height 116
type input "1"
type input "0,036"
type input "3,3"
type input "11"
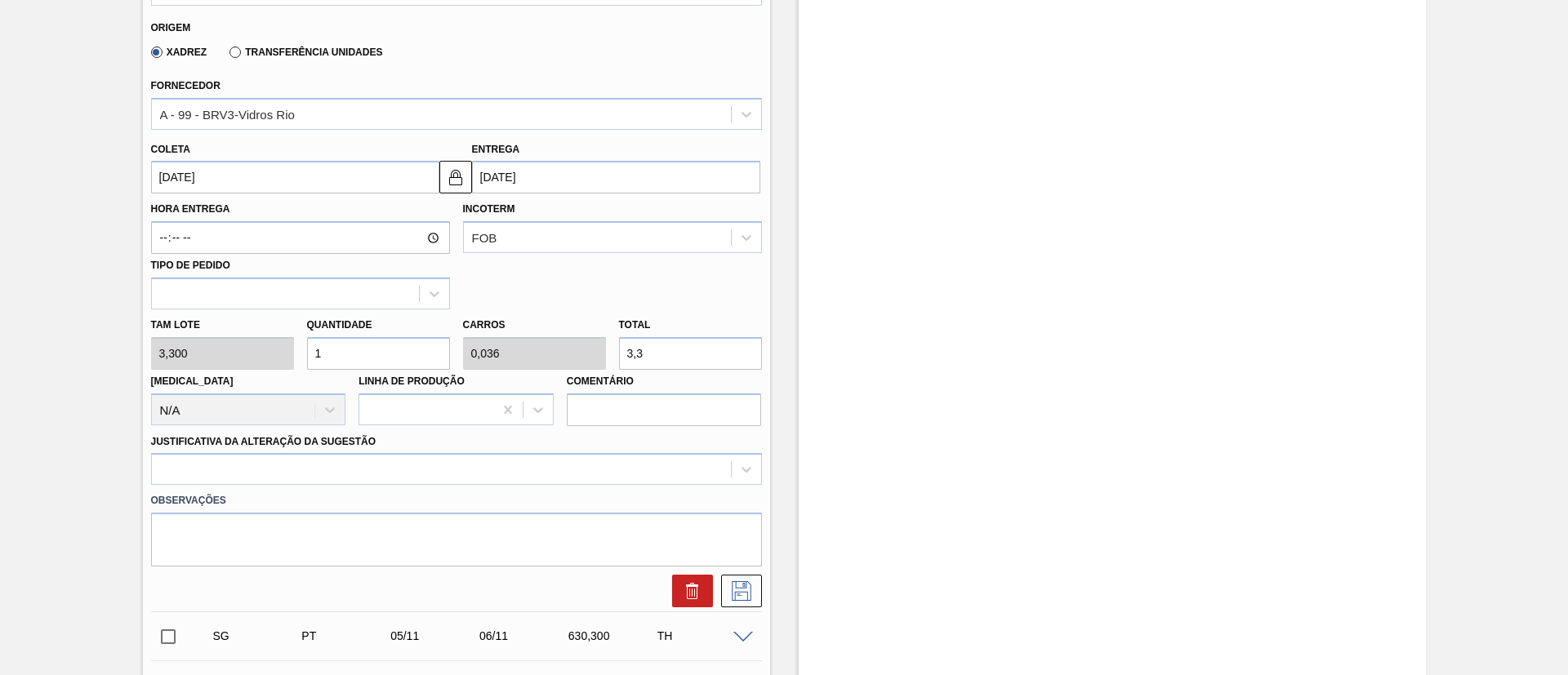
type input "0,393"
type input "36,3"
type input "112"
type input "4"
type input "369,6"
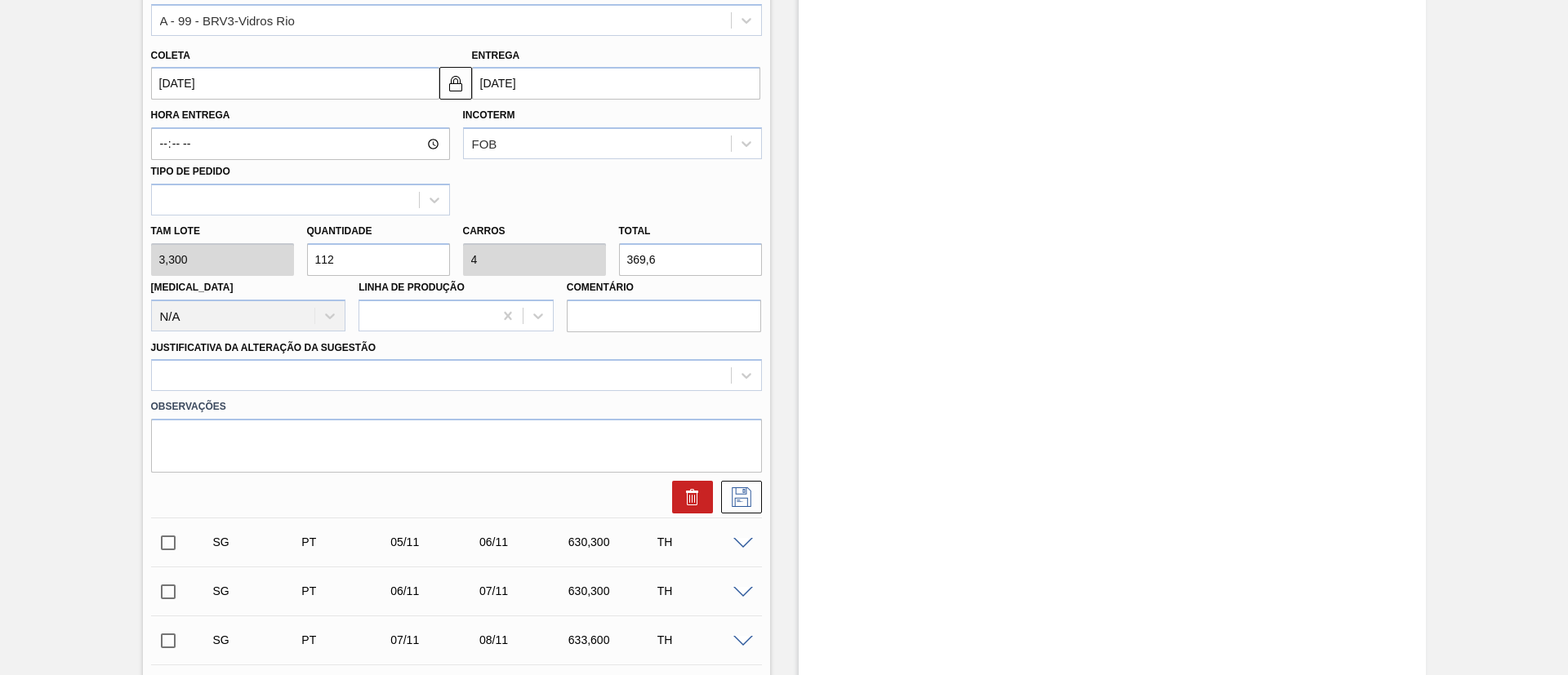
scroll to position [858, 0]
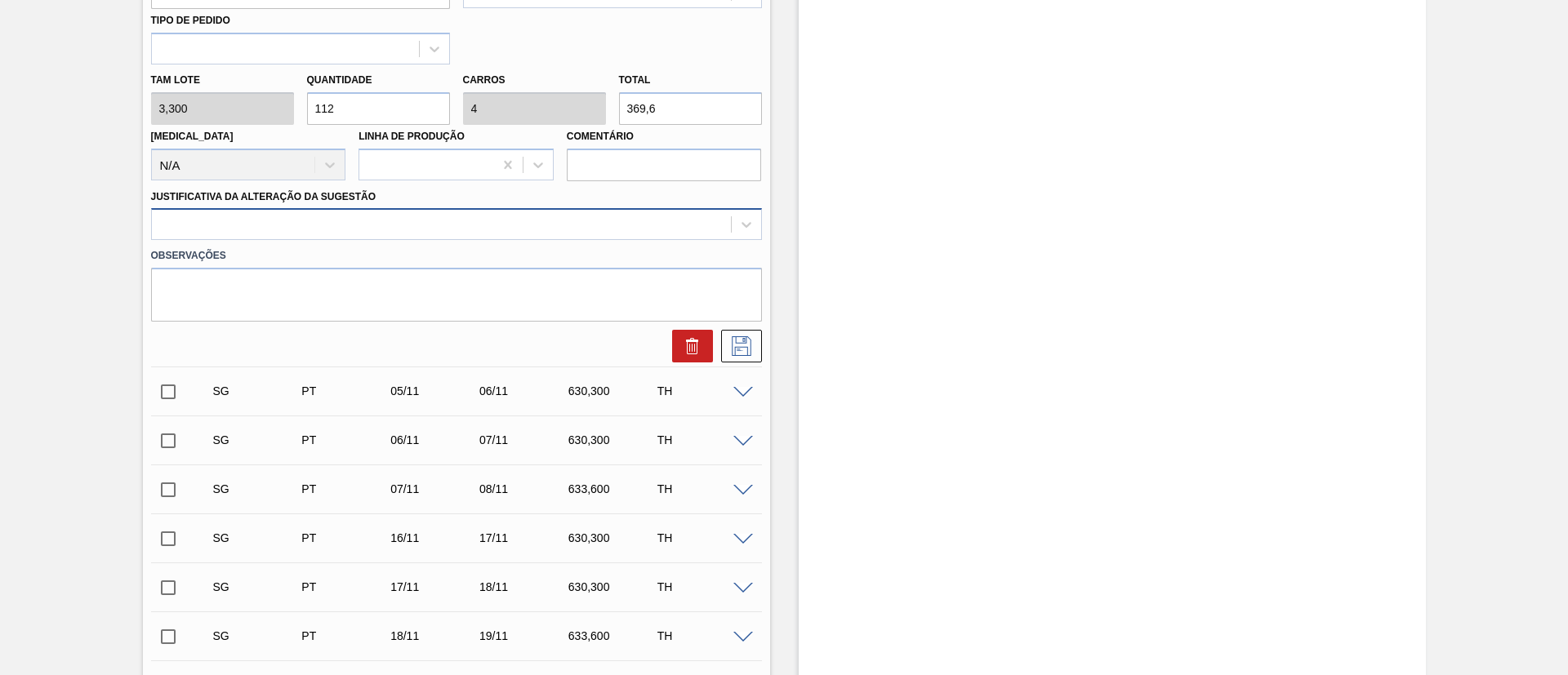
type input "112"
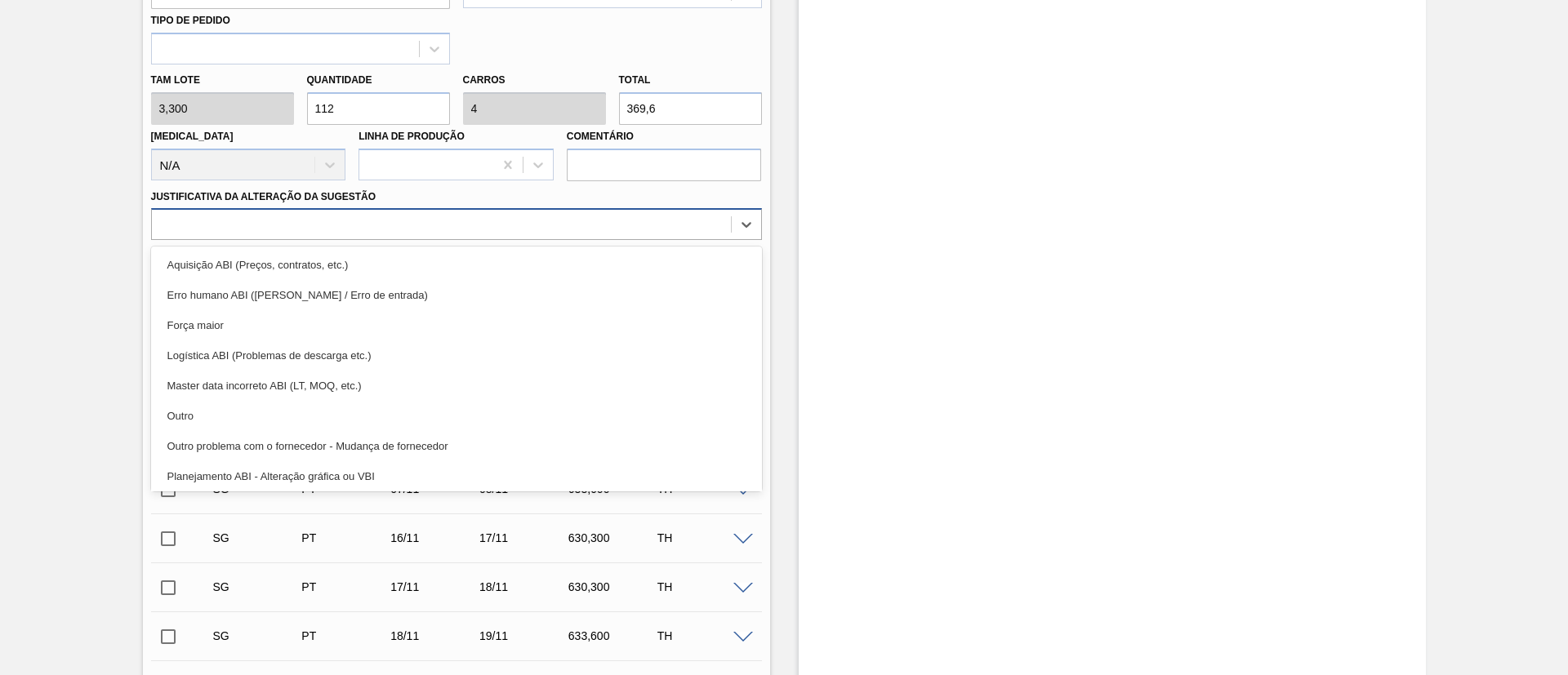
click at [254, 228] on div at bounding box center [441, 225] width 579 height 24
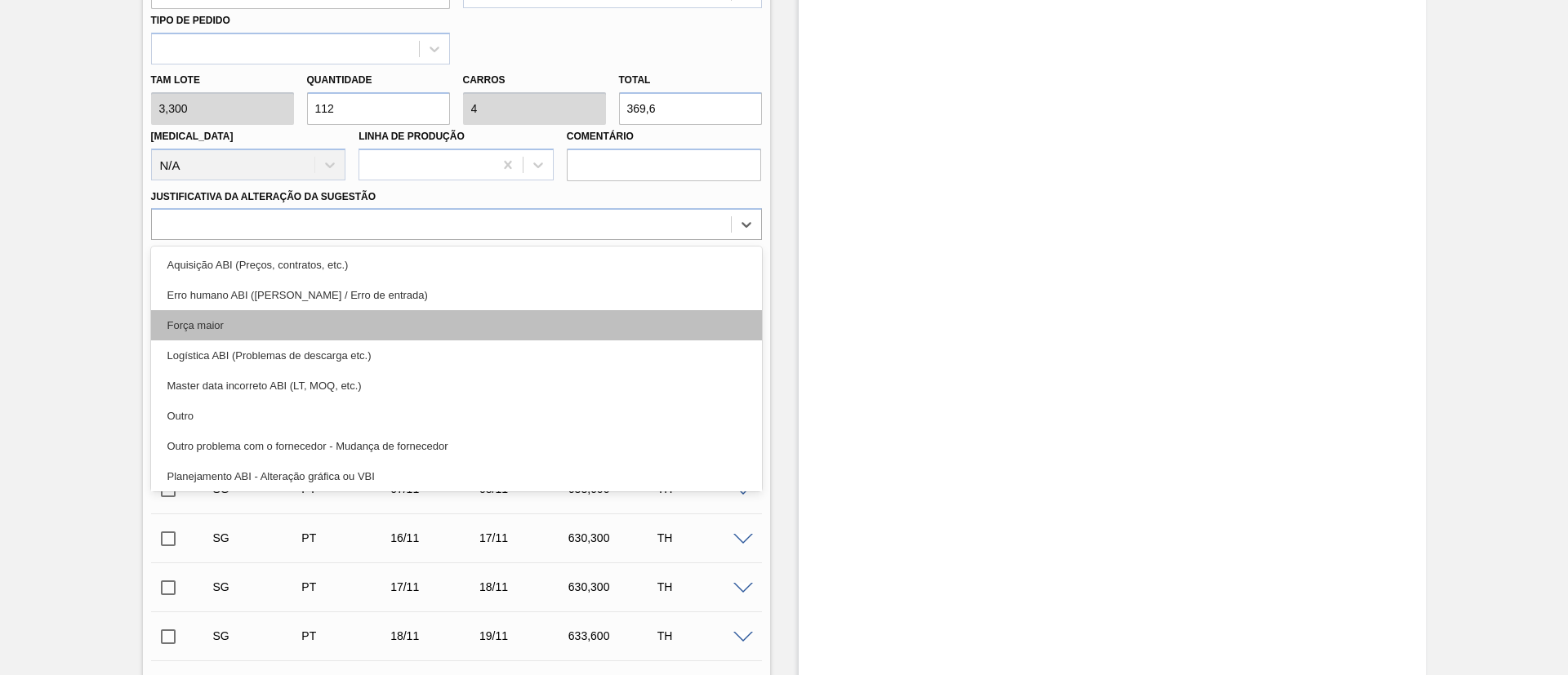
click at [221, 324] on div "Força maior" at bounding box center [457, 325] width 611 height 30
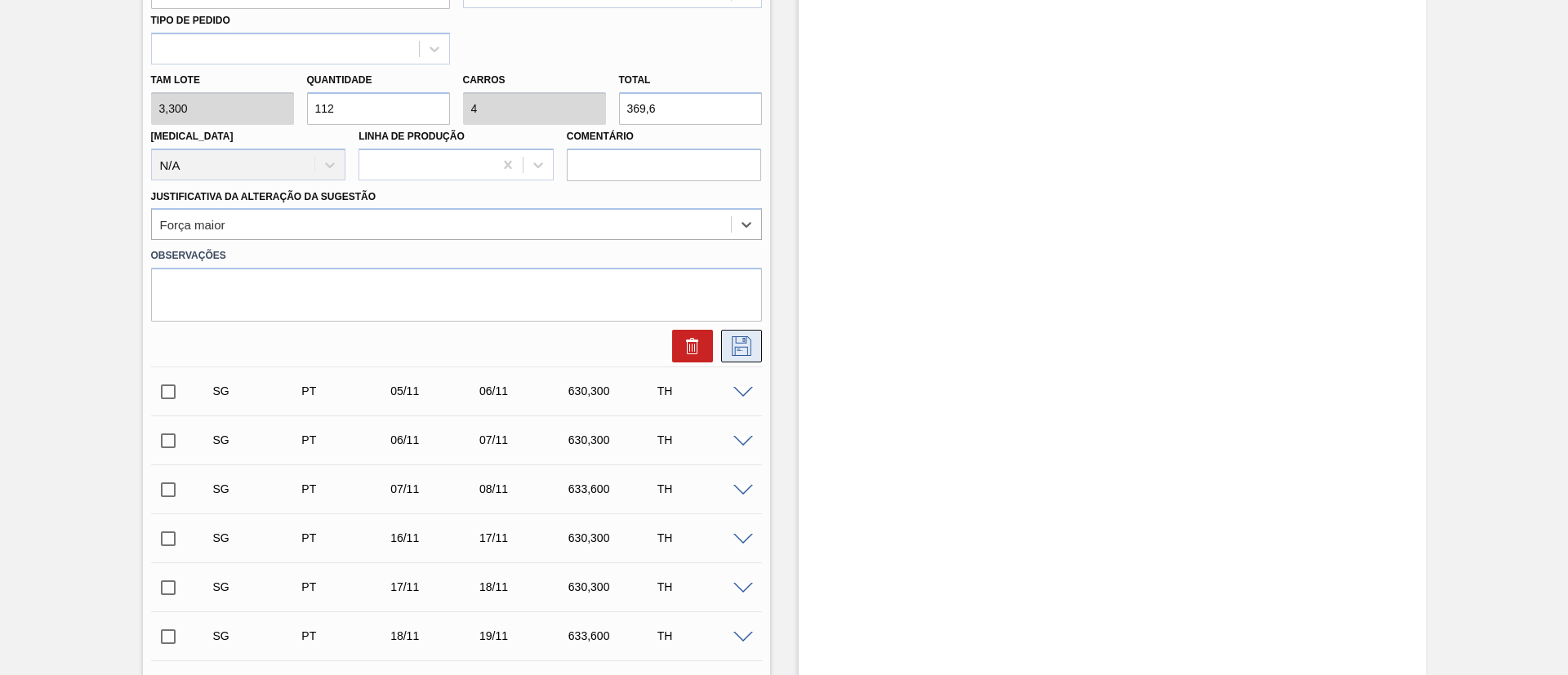
click at [750, 342] on icon at bounding box center [741, 346] width 26 height 19
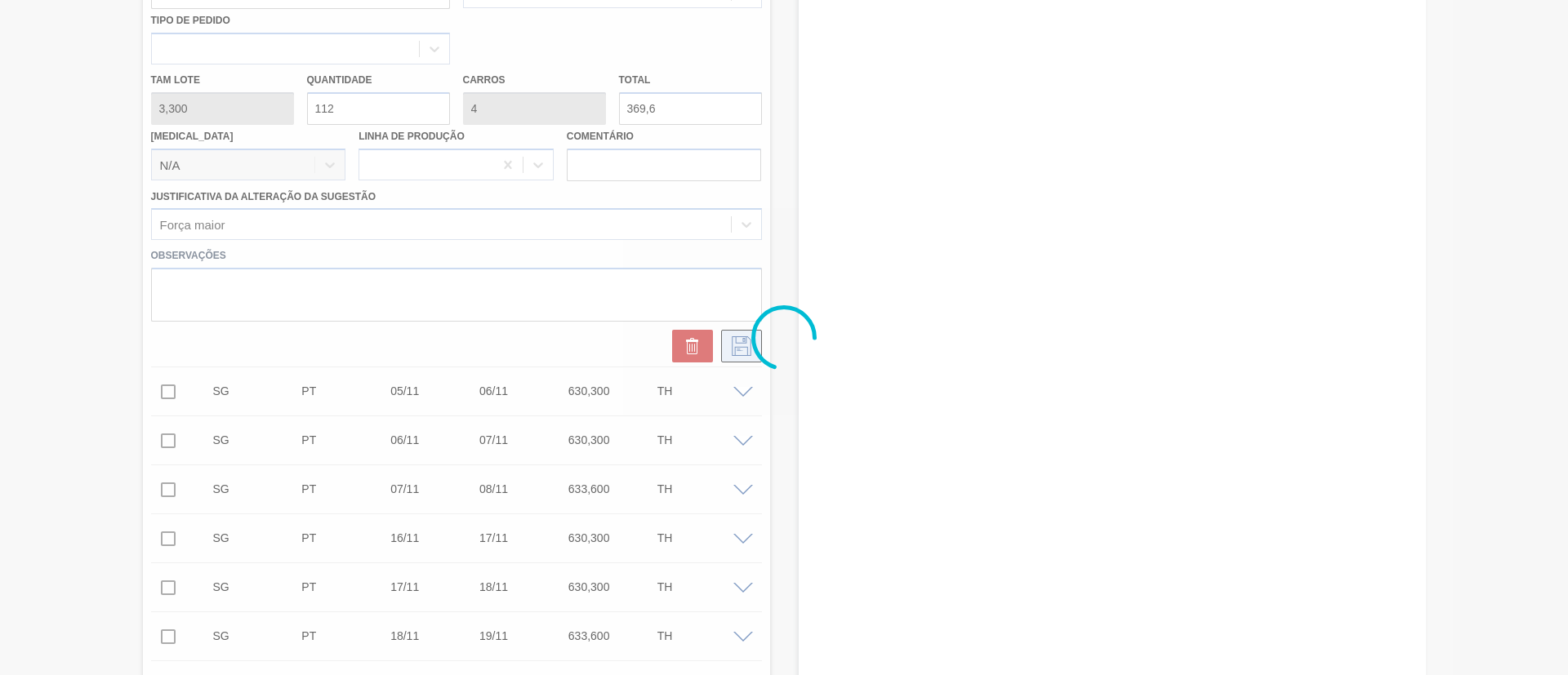
checkbox input "true"
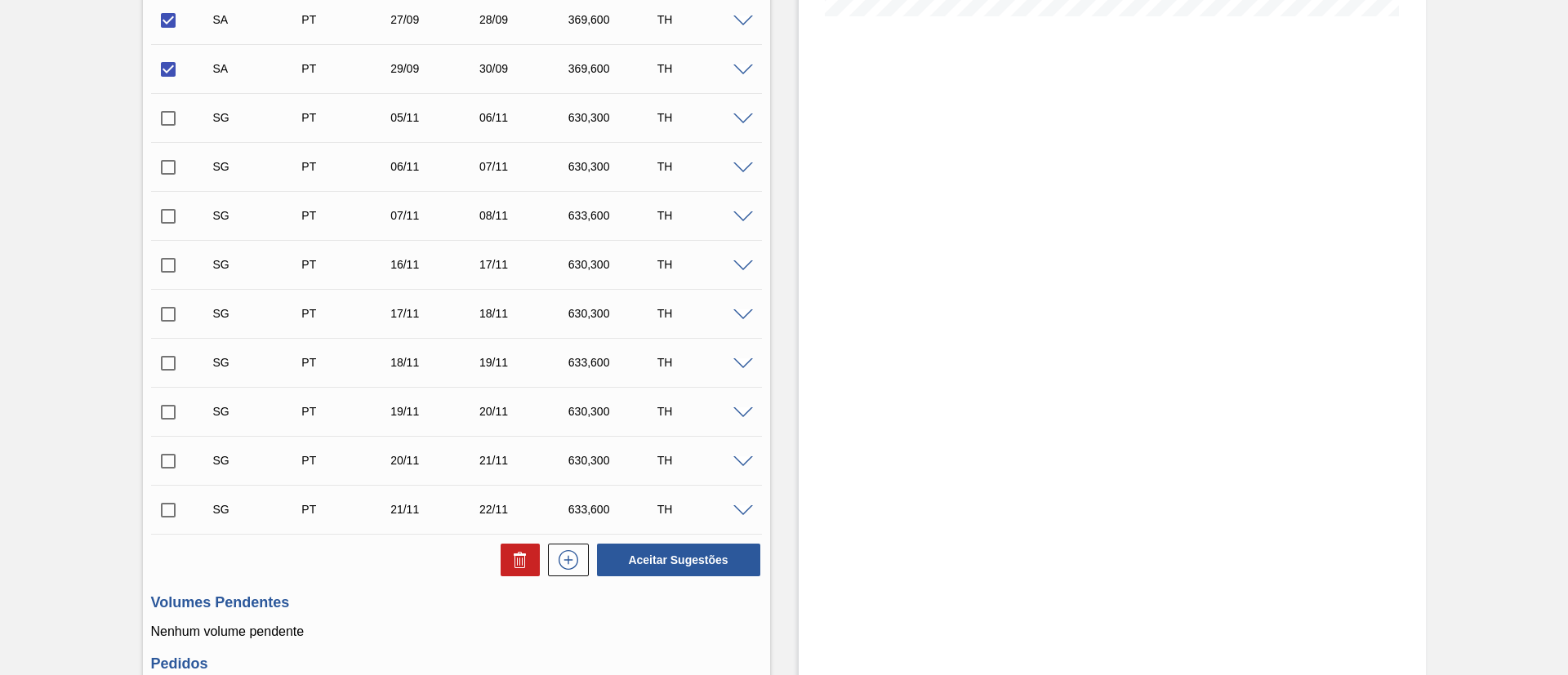
scroll to position [613, 0]
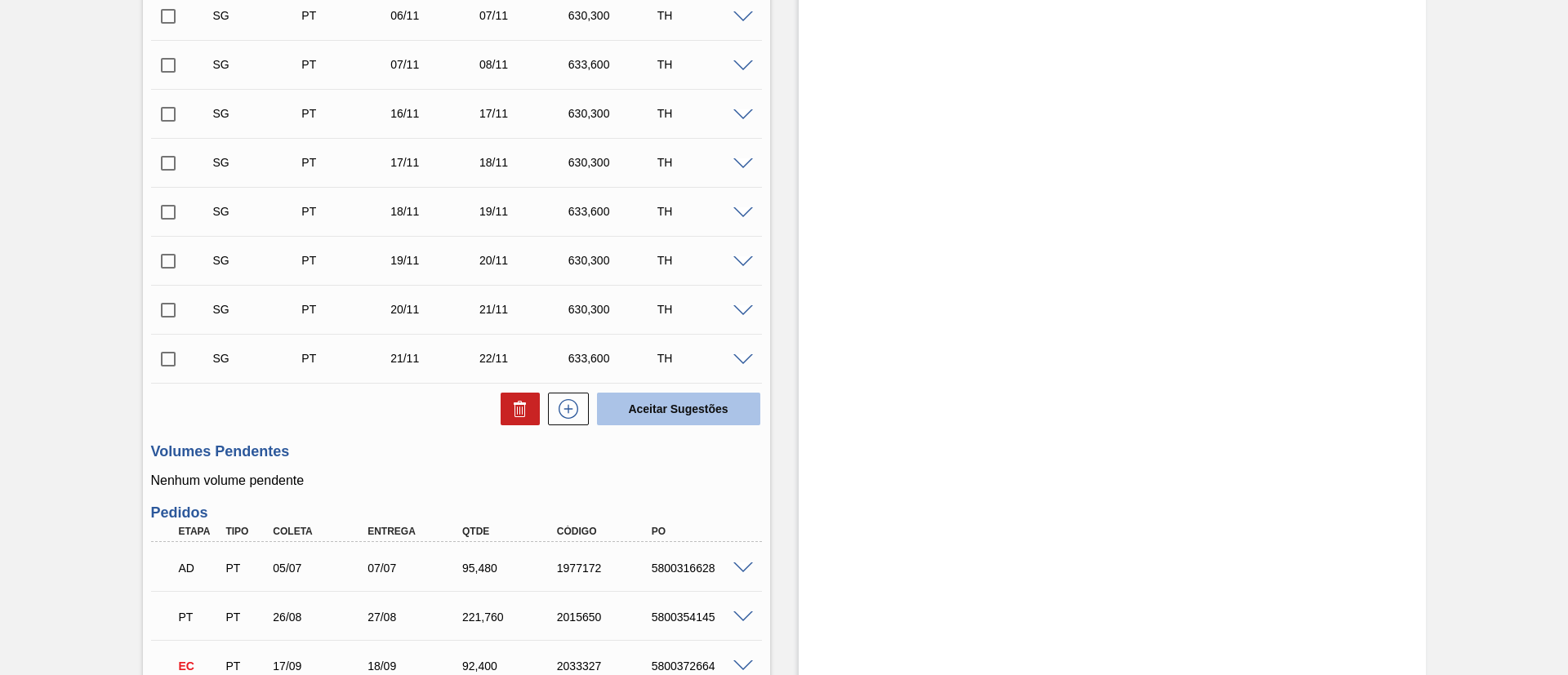
click at [679, 404] on button "Aceitar Sugestões" at bounding box center [679, 409] width 163 height 33
checkbox input "false"
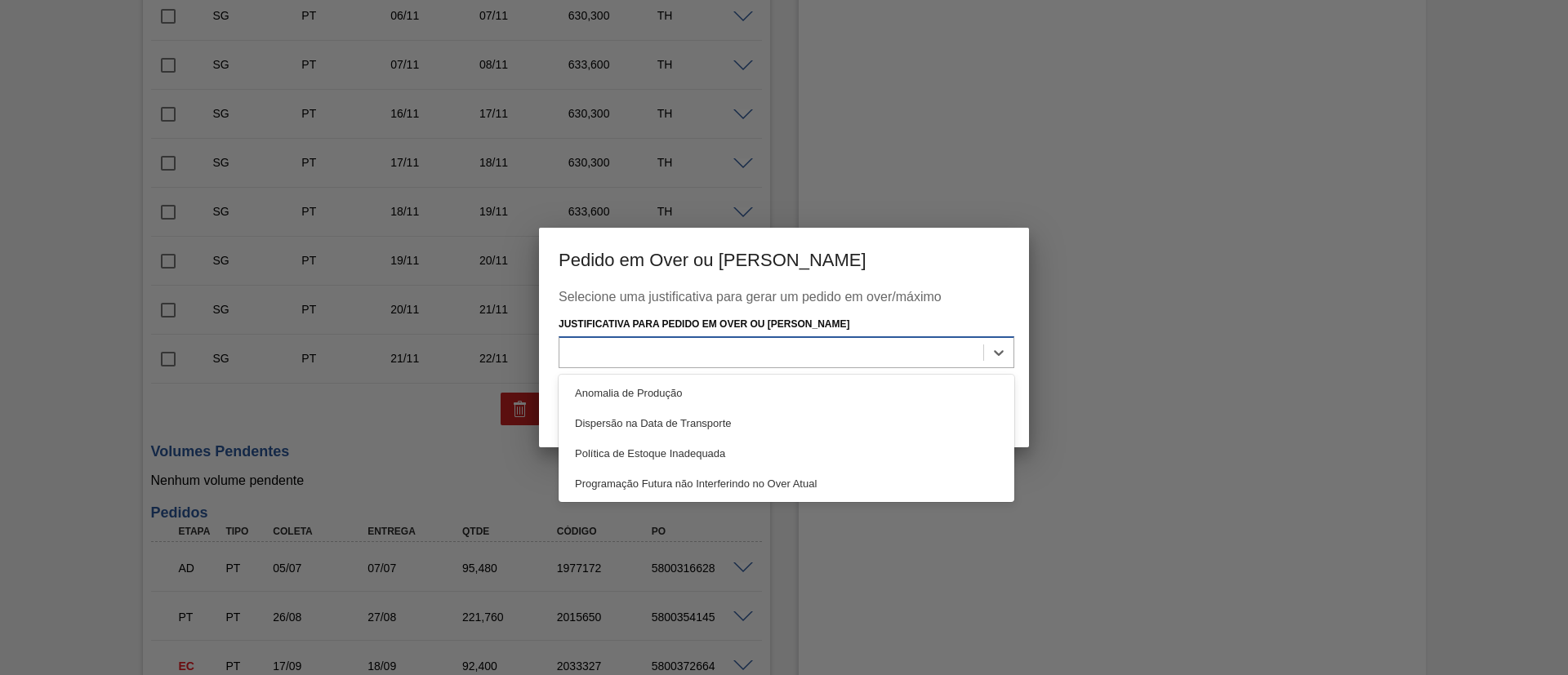
click at [650, 346] on div at bounding box center [771, 352] width 424 height 24
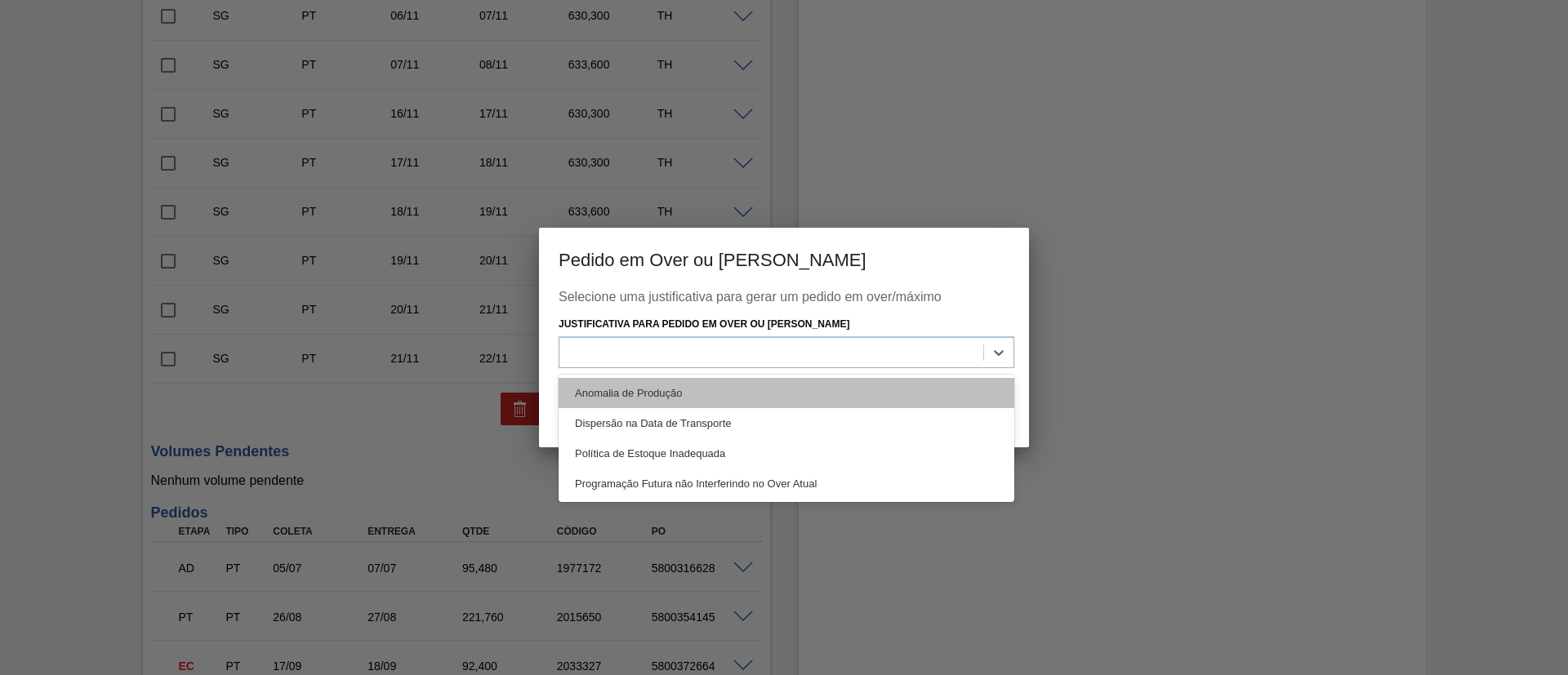
click at [626, 382] on div "Anomalia de Produção" at bounding box center [786, 393] width 456 height 30
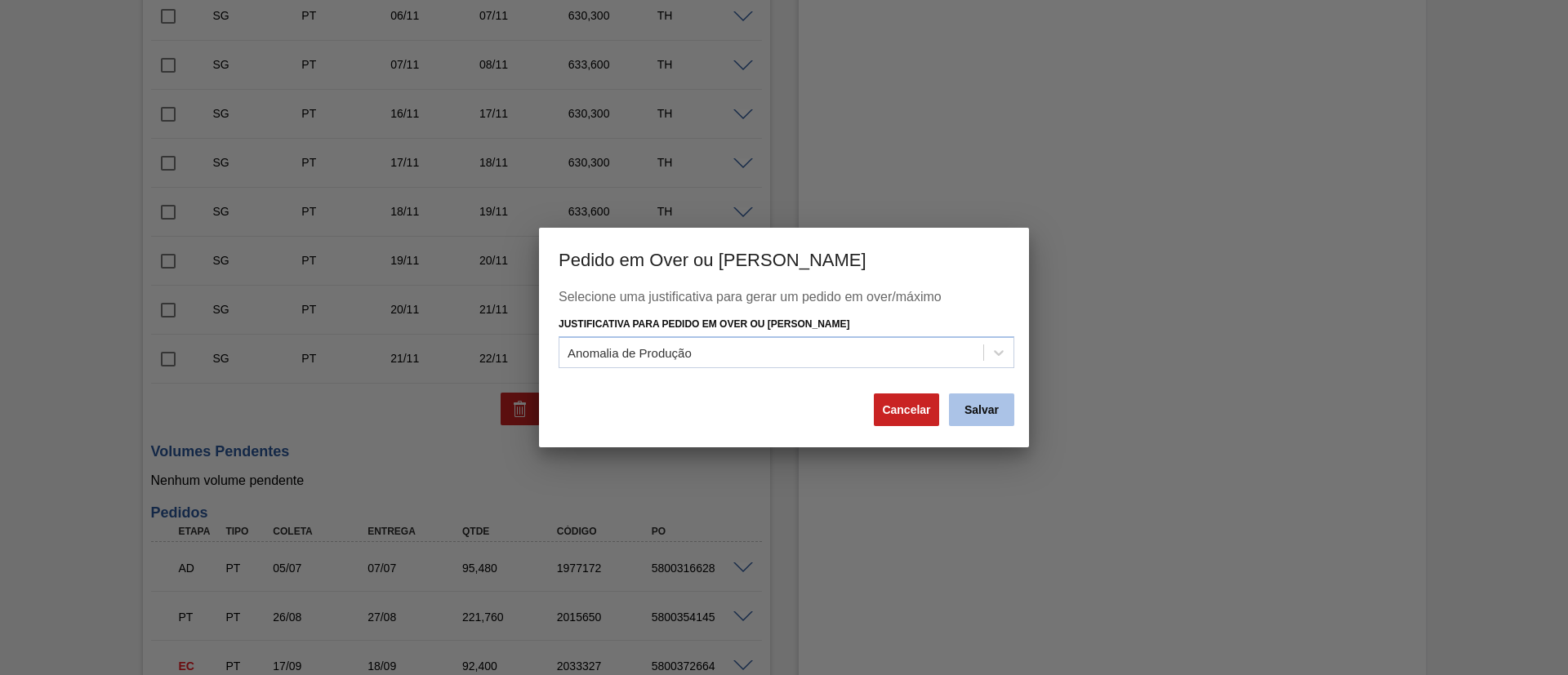
click at [995, 412] on button "Salvar" at bounding box center [981, 410] width 65 height 33
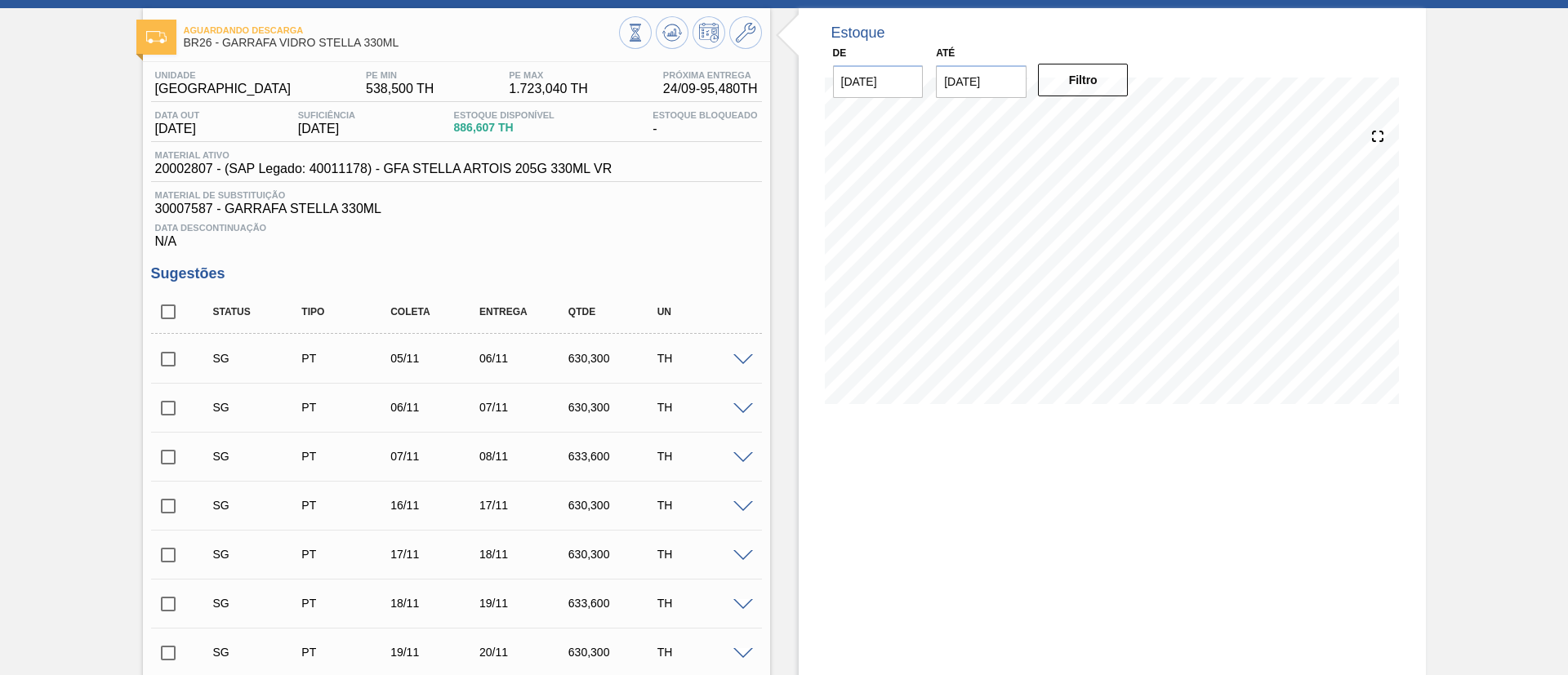
scroll to position [0, 0]
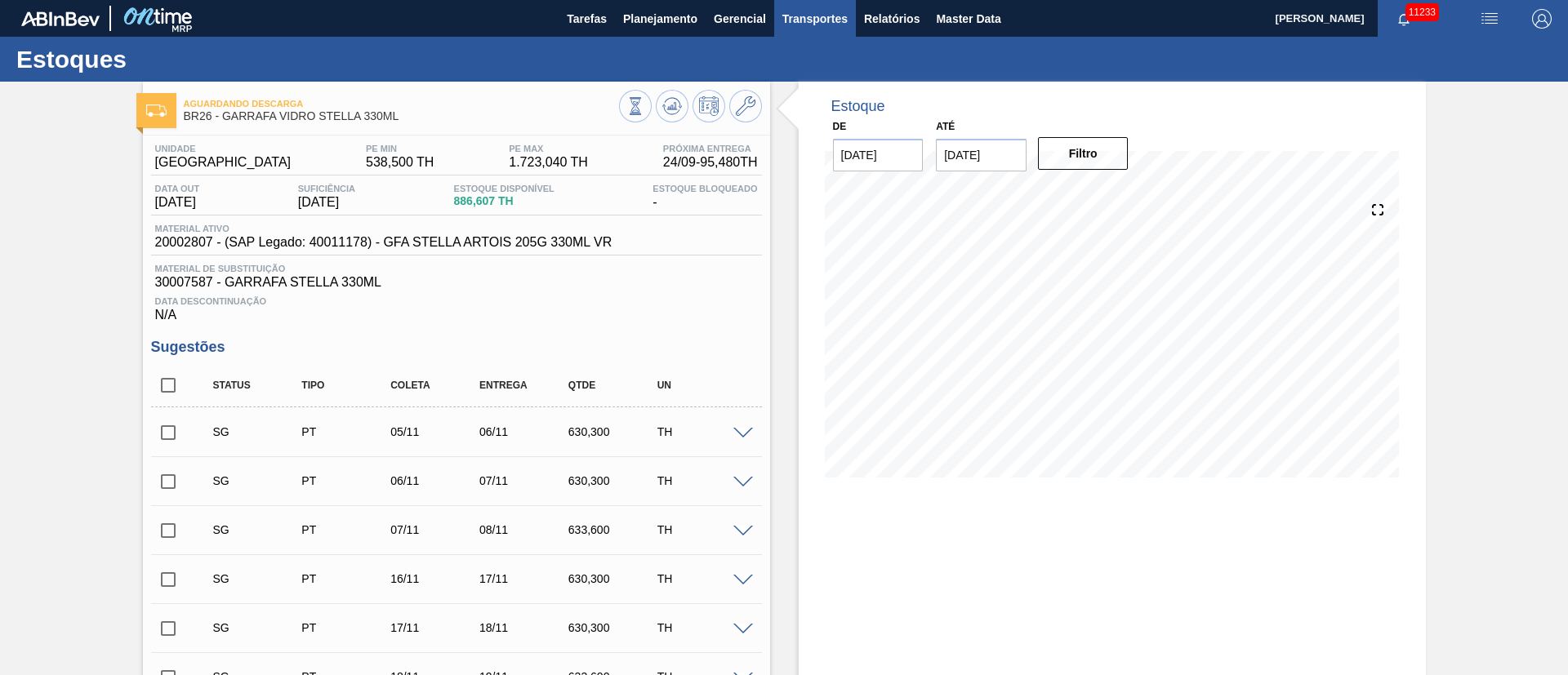
click at [821, 26] on span "Transportes" at bounding box center [814, 18] width 65 height 19
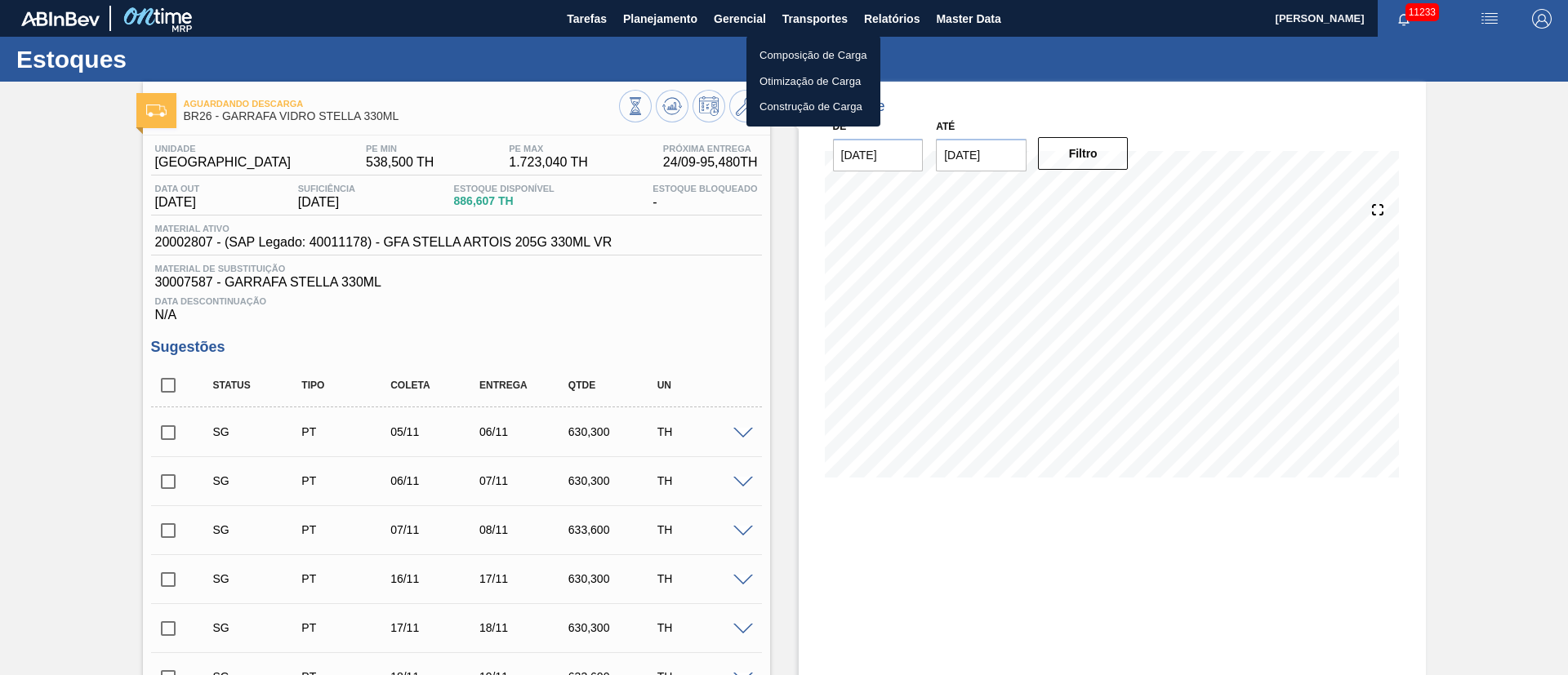
click at [798, 81] on li "Otimização de Carga" at bounding box center [813, 82] width 134 height 26
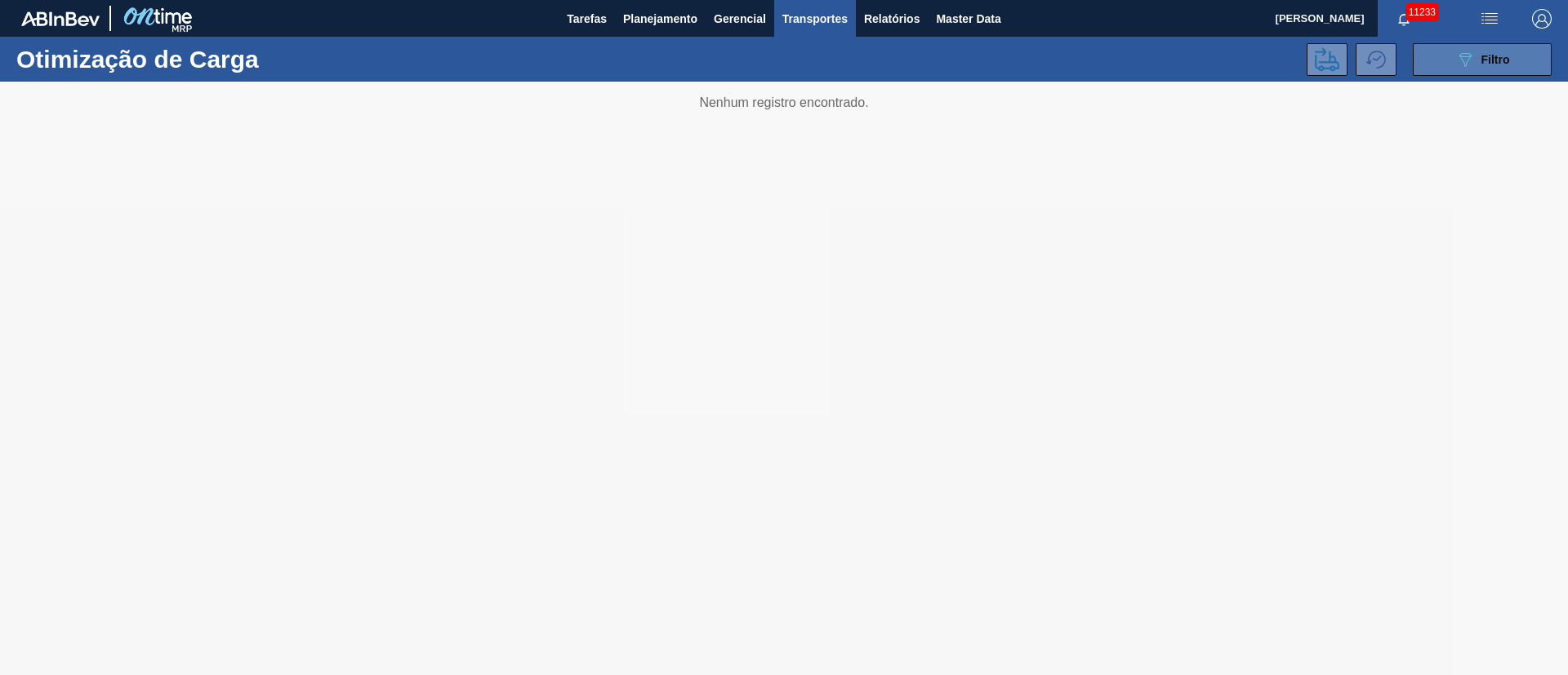
click at [1526, 59] on button "089F7B8B-B2A5-4AFE-B5C0-19BA573D28AC Filtro" at bounding box center [1482, 60] width 138 height 33
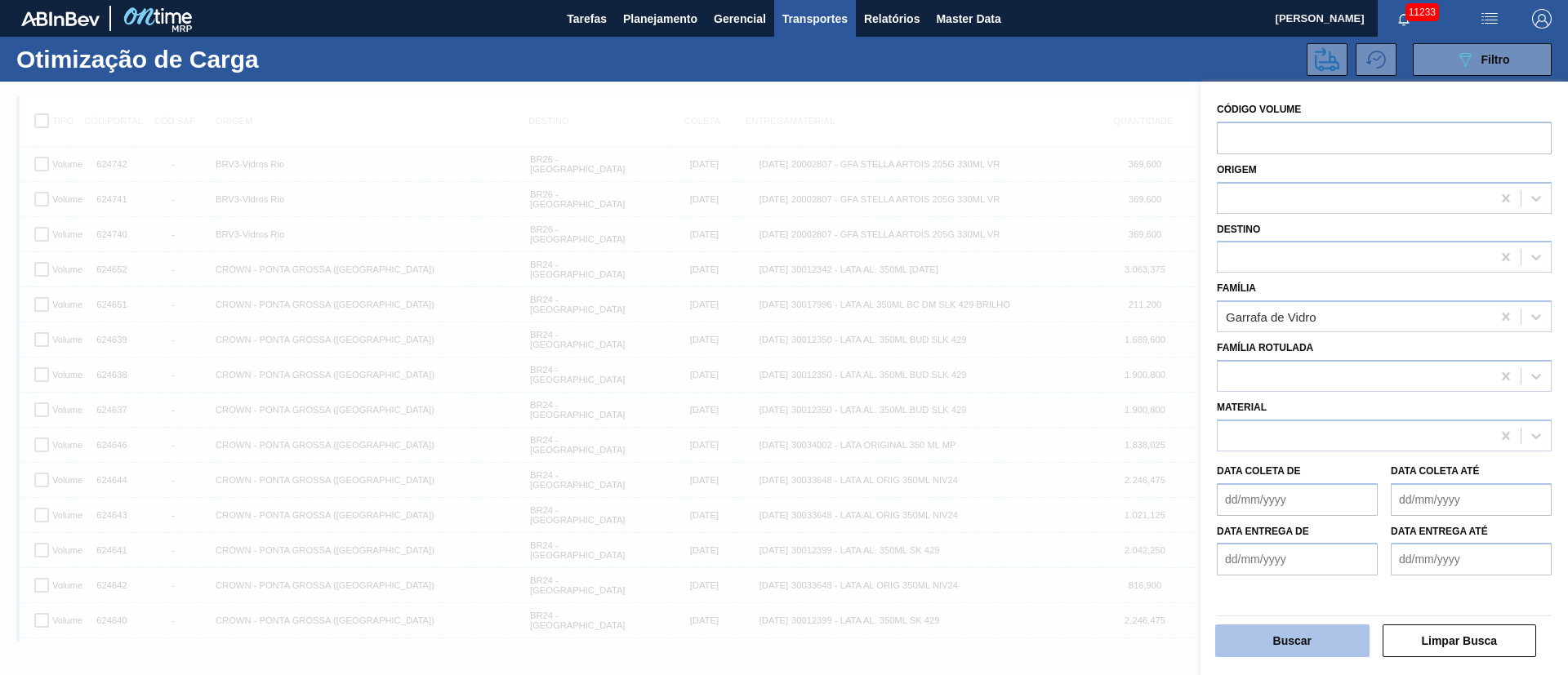
click at [1286, 640] on button "Buscar" at bounding box center [1292, 641] width 154 height 33
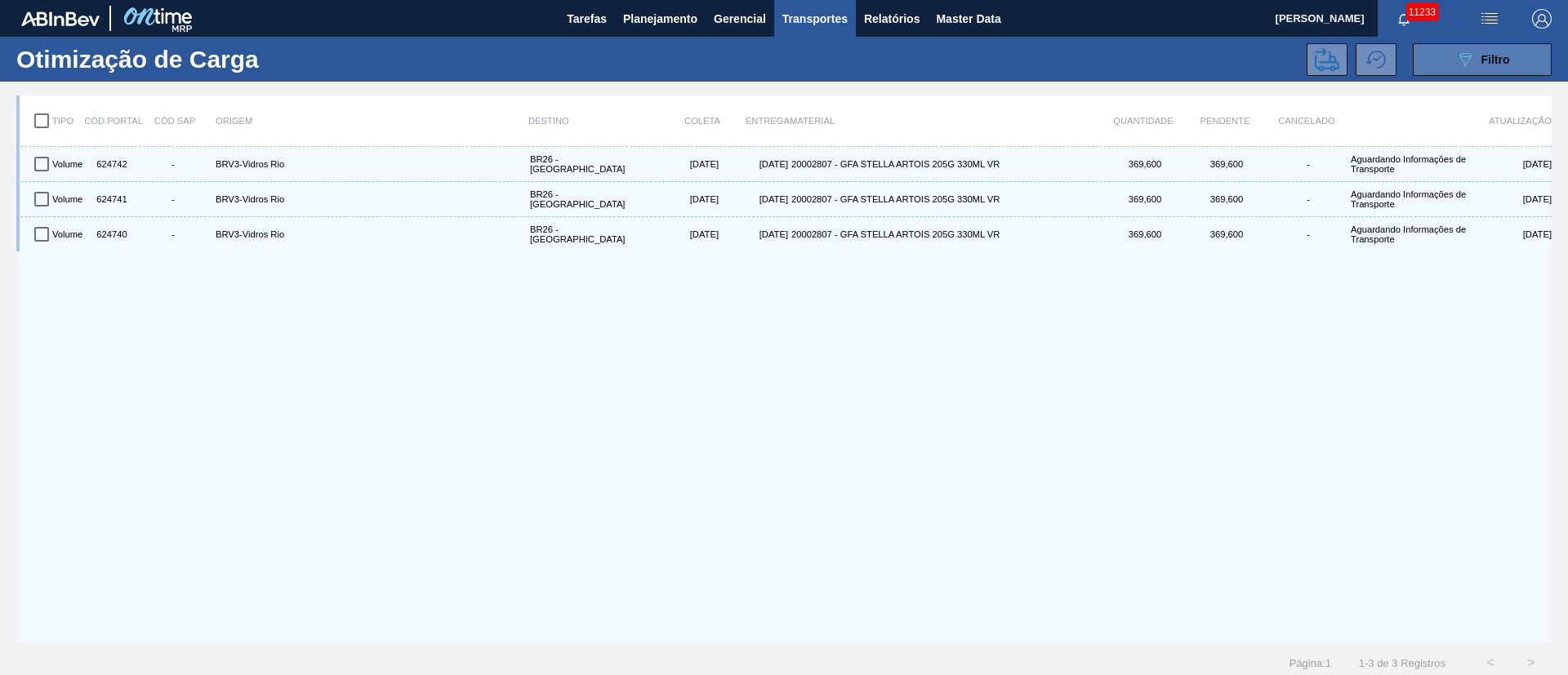
click at [1477, 56] on div "089F7B8B-B2A5-4AFE-B5C0-19BA573D28AC Filtro" at bounding box center [1483, 59] width 55 height 19
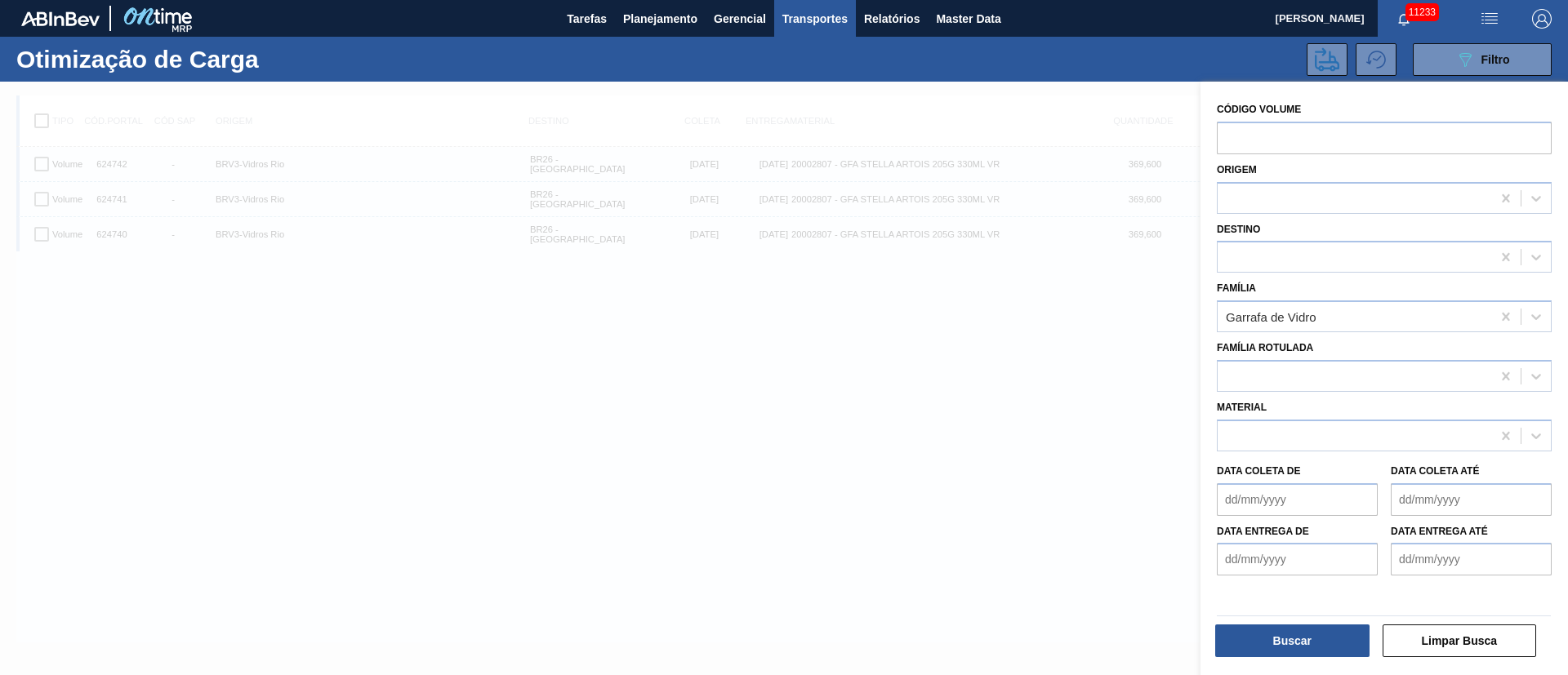
click at [715, 389] on div at bounding box center [784, 419] width 1568 height 675
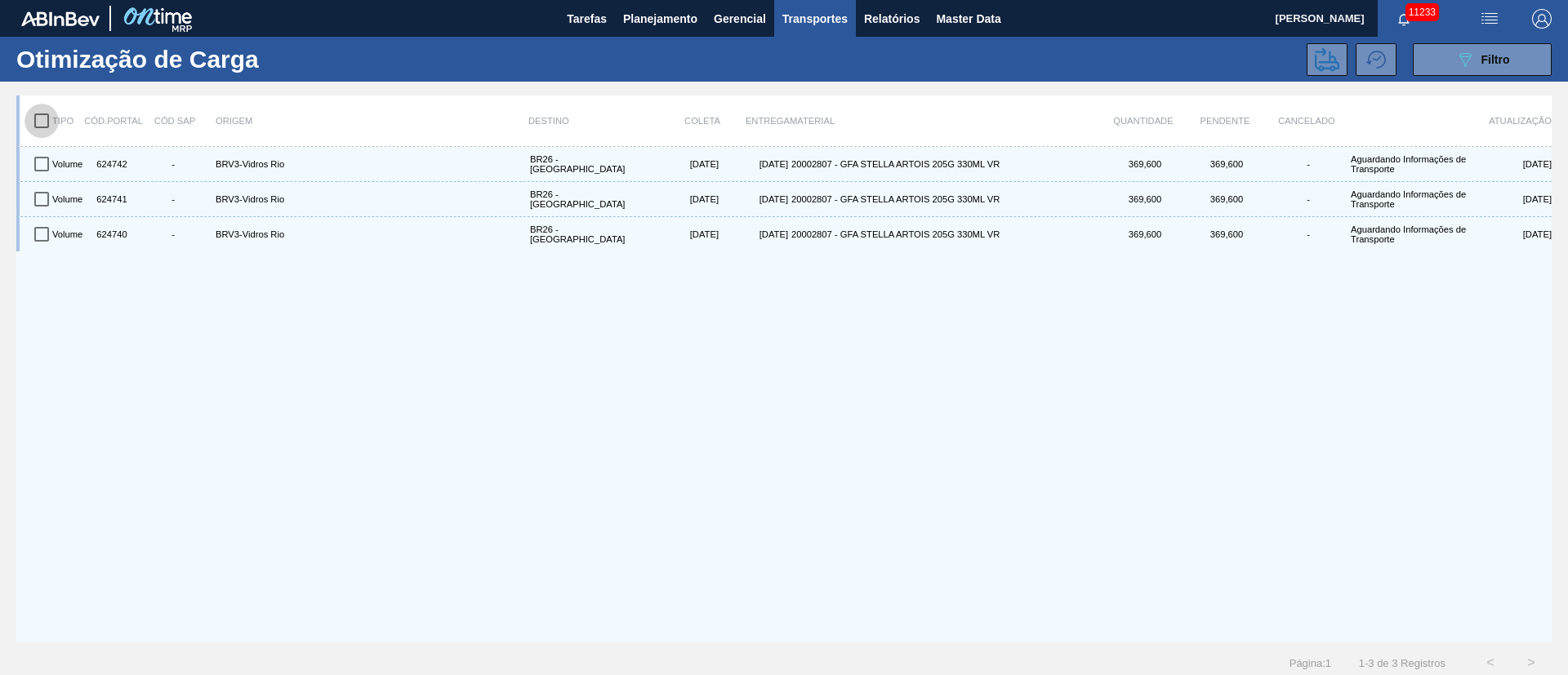
click at [39, 123] on input "checkbox" at bounding box center [41, 120] width 34 height 34
checkbox input "true"
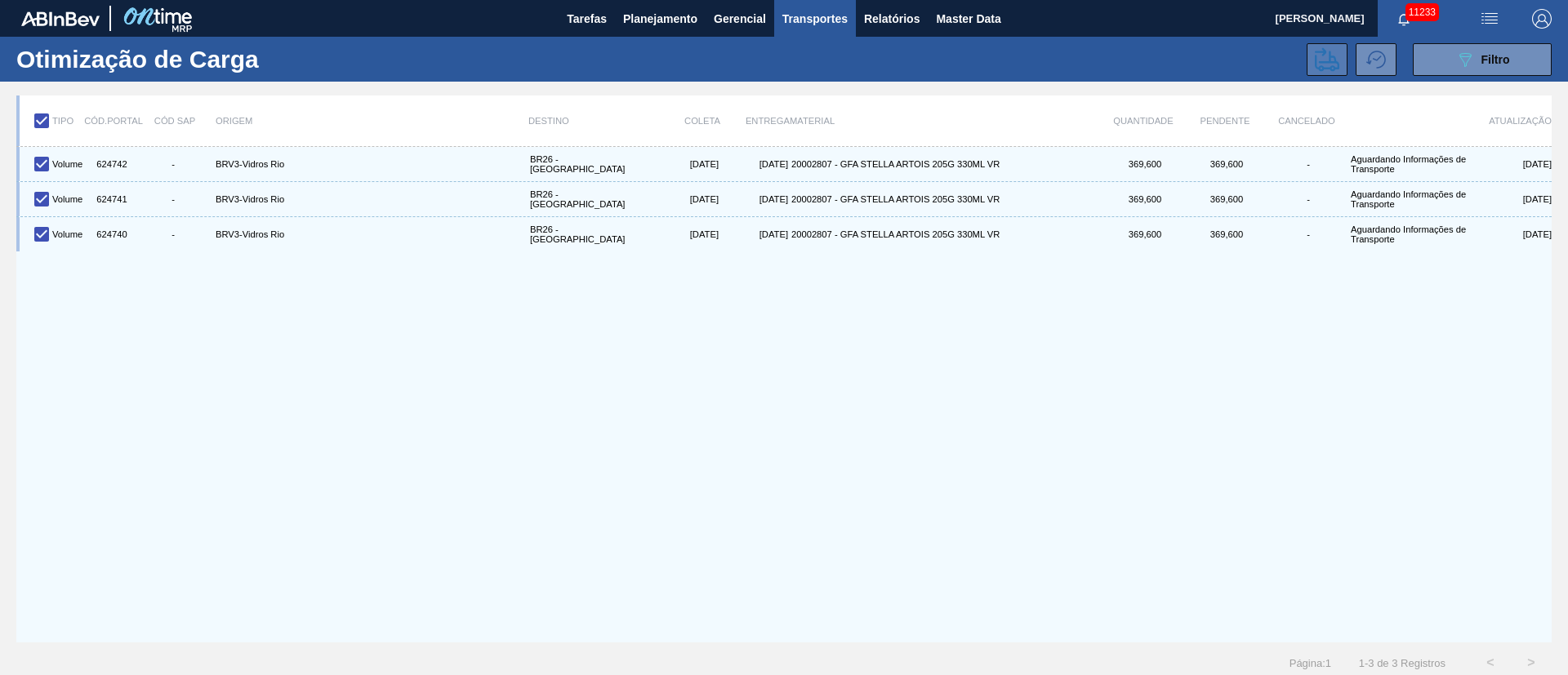
click at [1322, 67] on icon at bounding box center [1327, 60] width 25 height 24
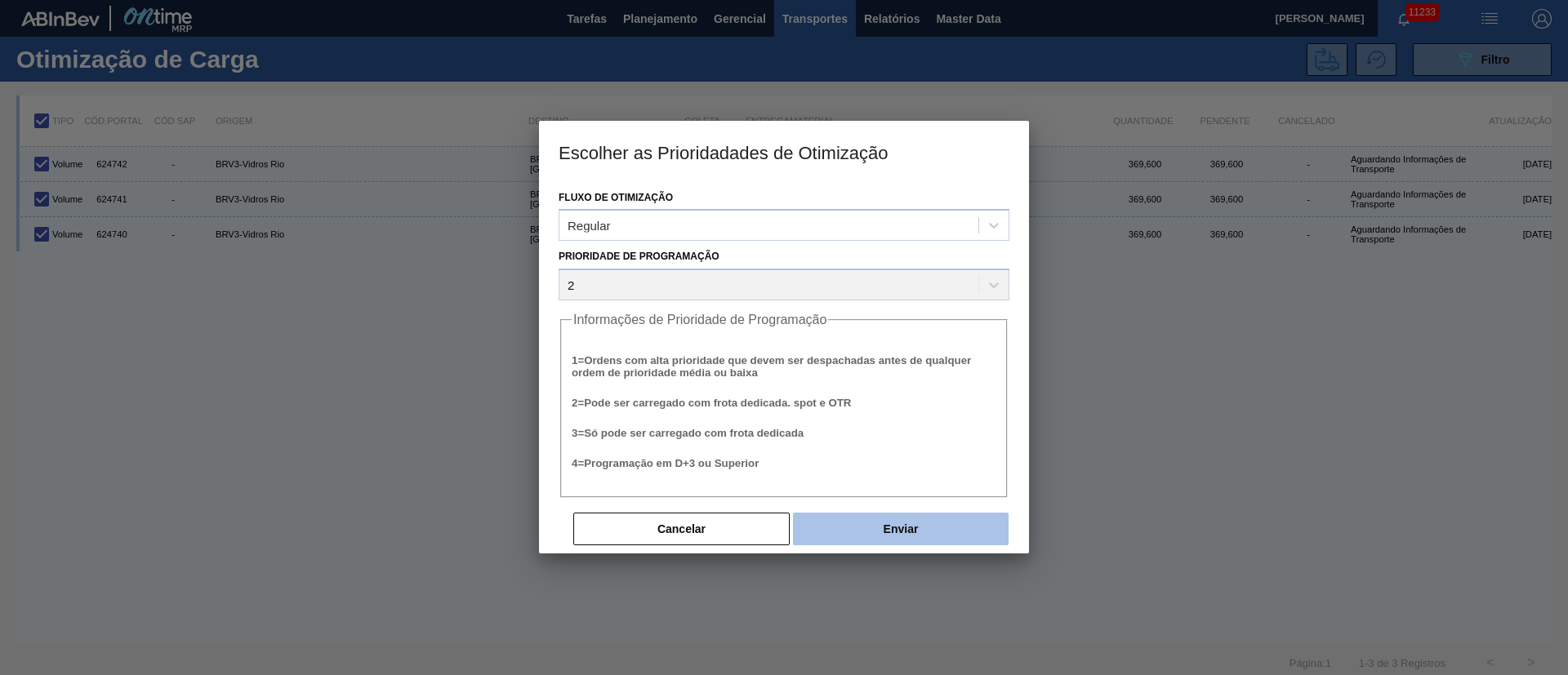
click at [900, 528] on button "Enviar" at bounding box center [900, 529] width 215 height 33
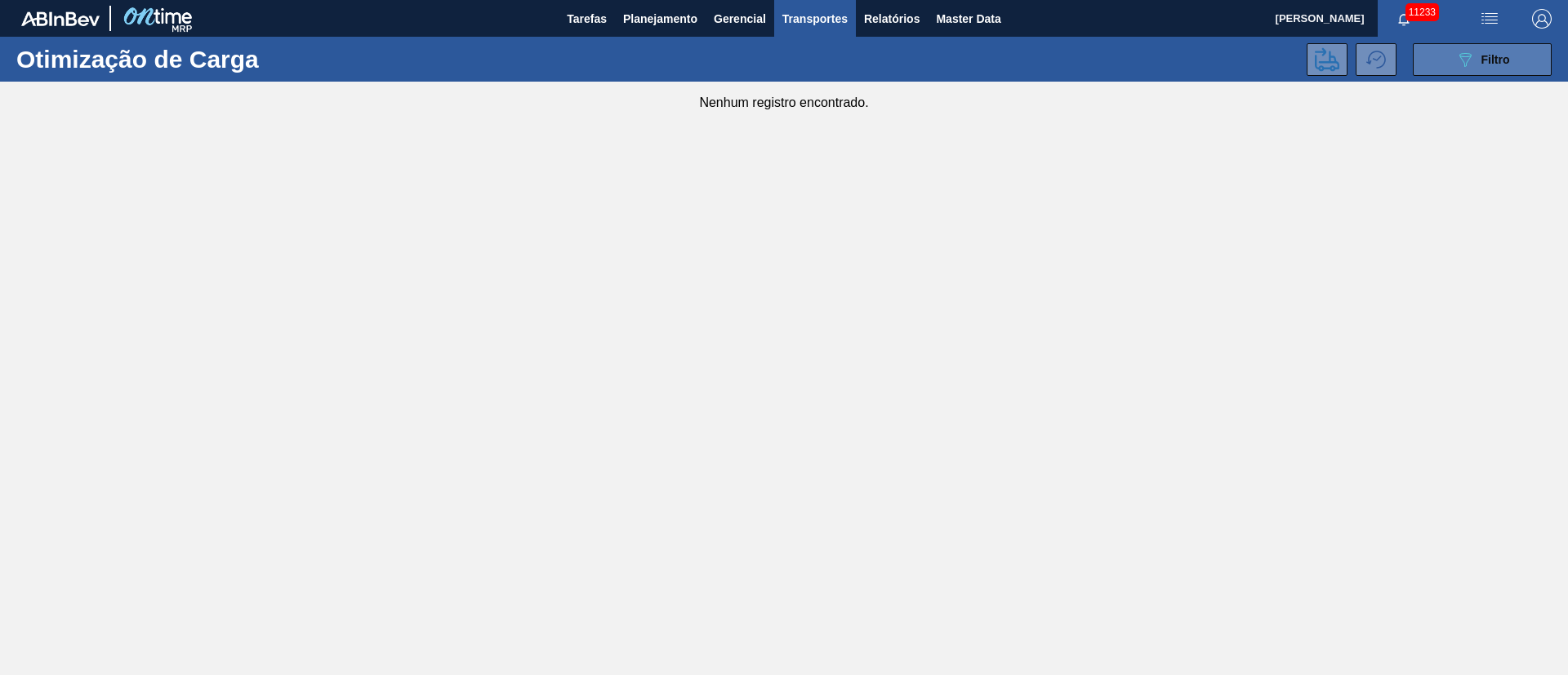
click at [1466, 66] on icon "089F7B8B-B2A5-4AFE-B5C0-19BA573D28AC" at bounding box center [1464, 59] width 19 height 19
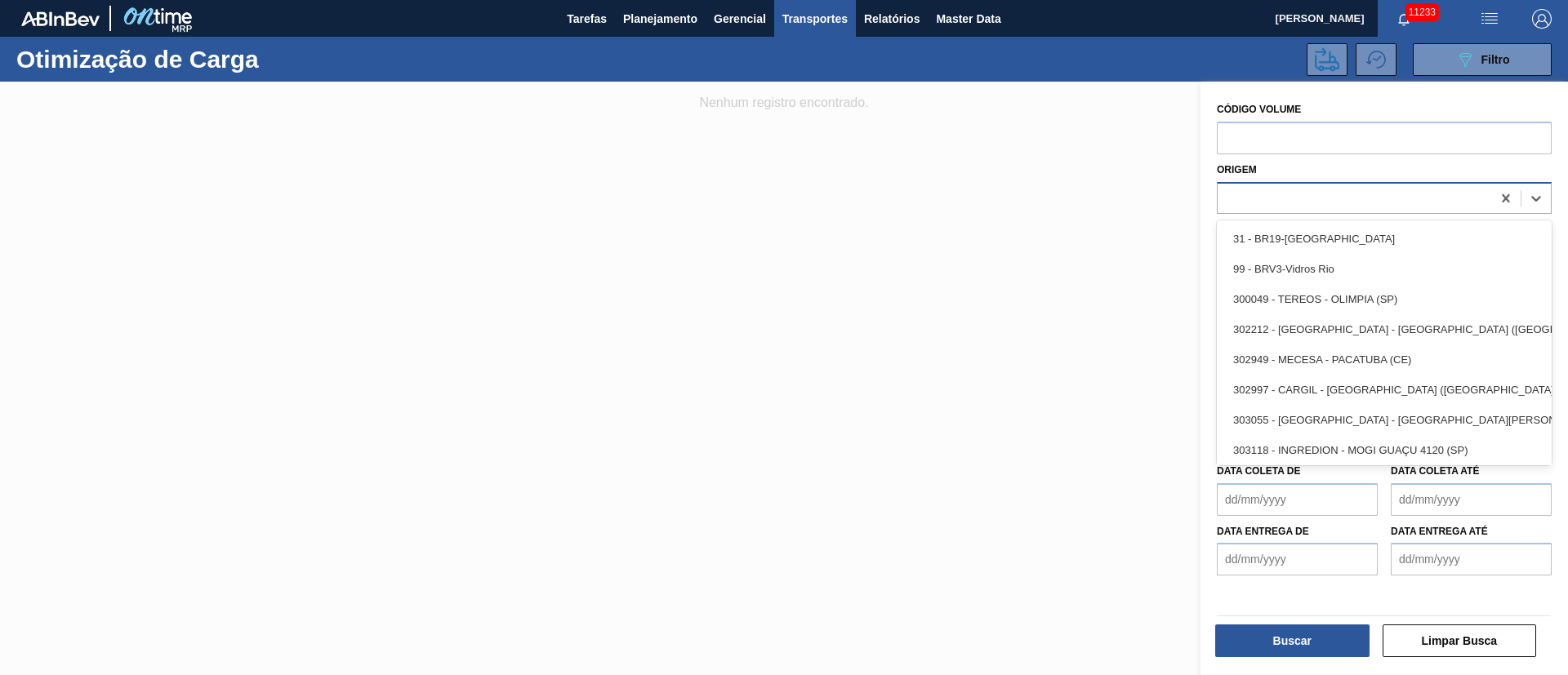
click at [1259, 205] on div at bounding box center [1354, 198] width 273 height 24
click at [622, 17] on button "Planejamento" at bounding box center [660, 18] width 91 height 37
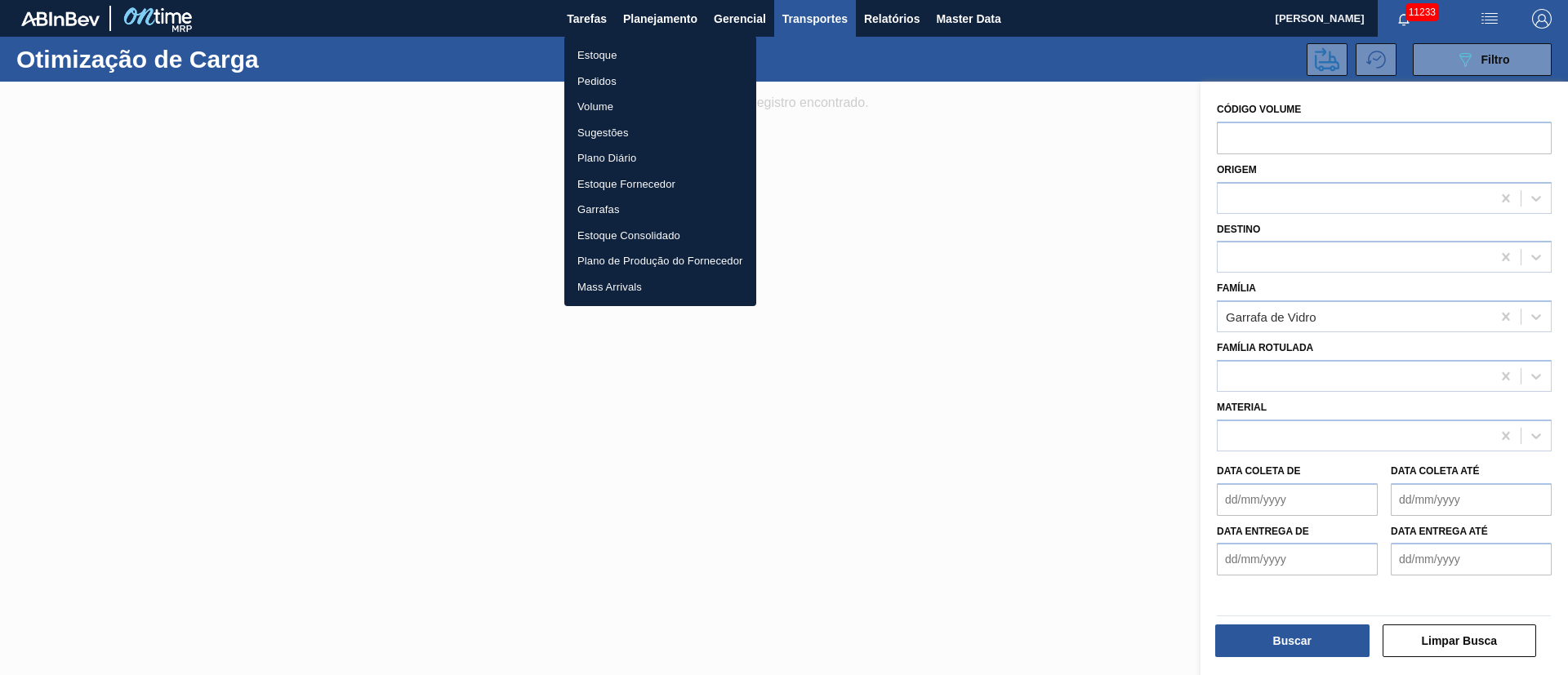
click at [587, 83] on li "Pedidos" at bounding box center [659, 82] width 192 height 26
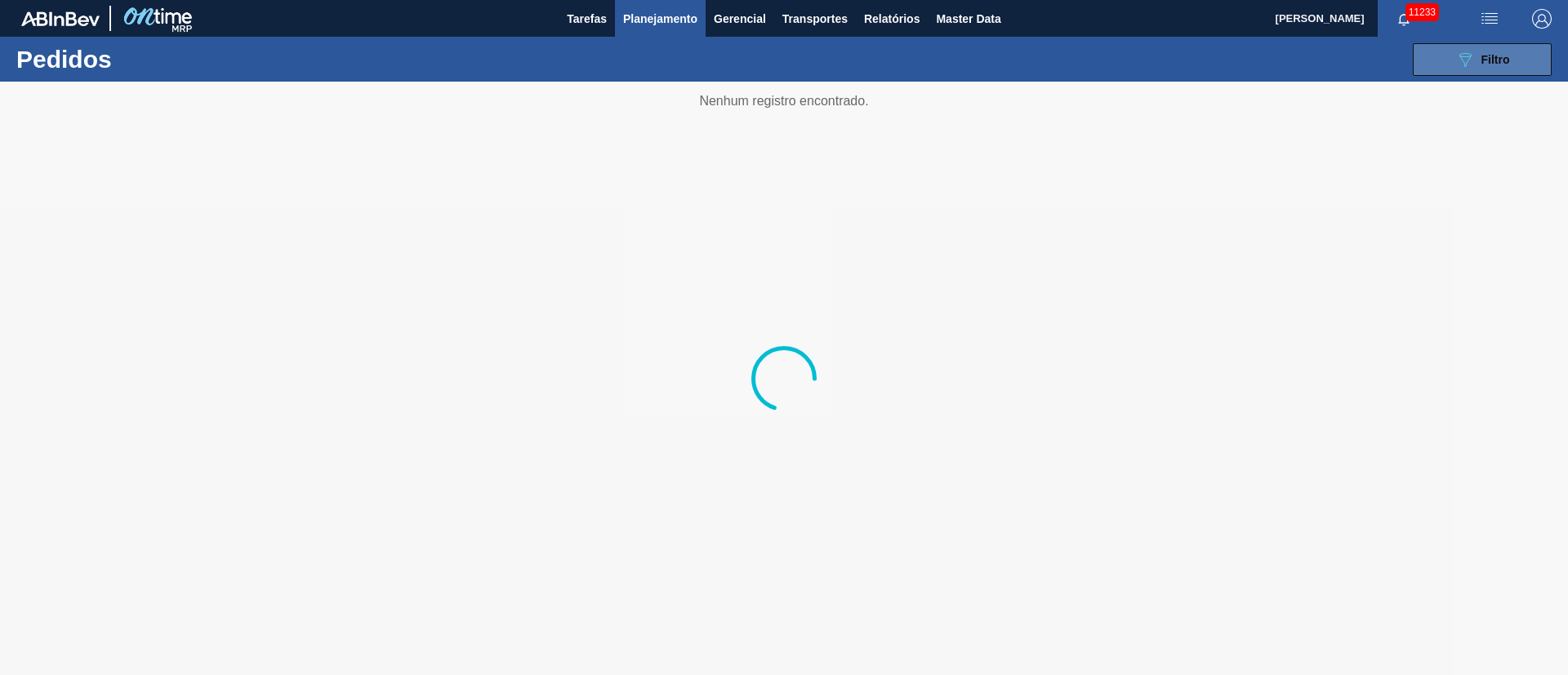
click at [1472, 71] on button "089F7B8B-B2A5-4AFE-B5C0-19BA573D28AC Filtro" at bounding box center [1482, 60] width 138 height 33
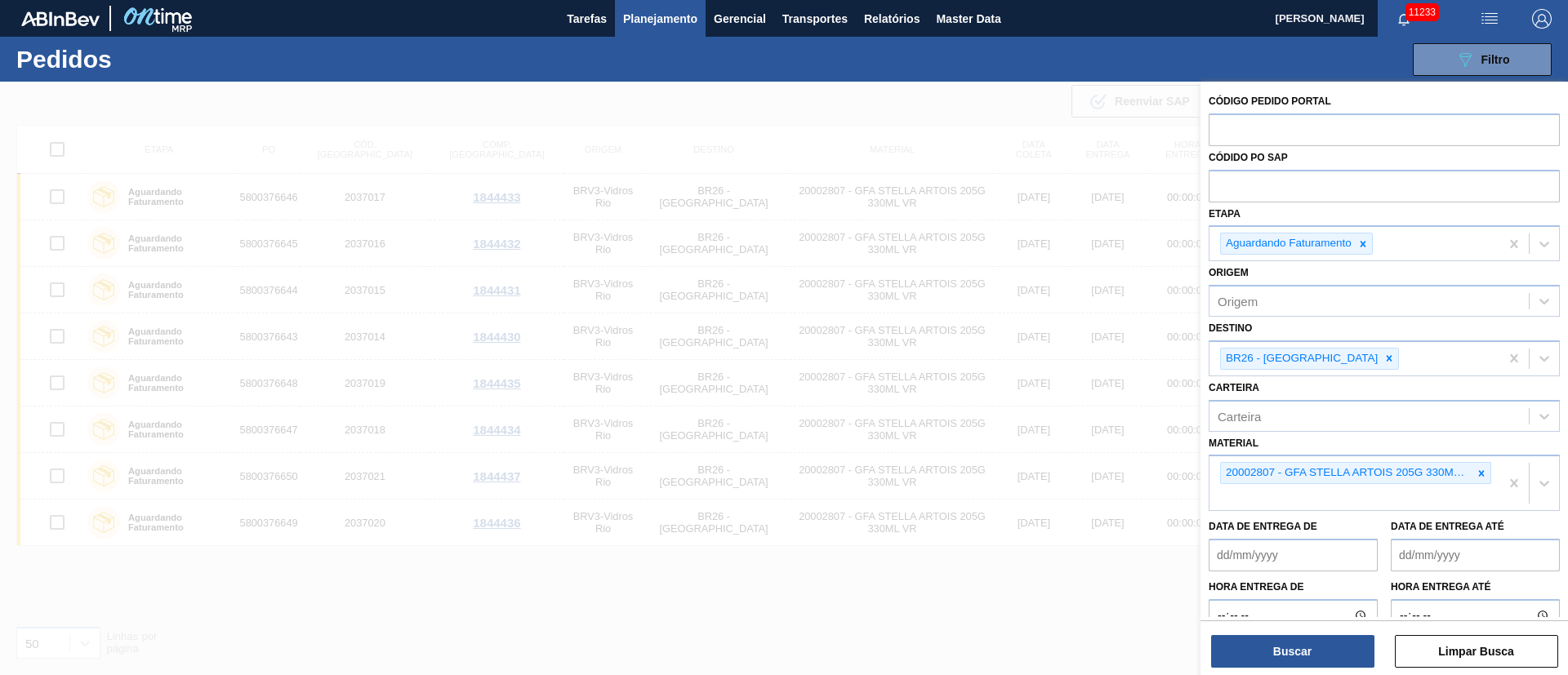
click at [1386, 360] on icon at bounding box center [1389, 359] width 6 height 6
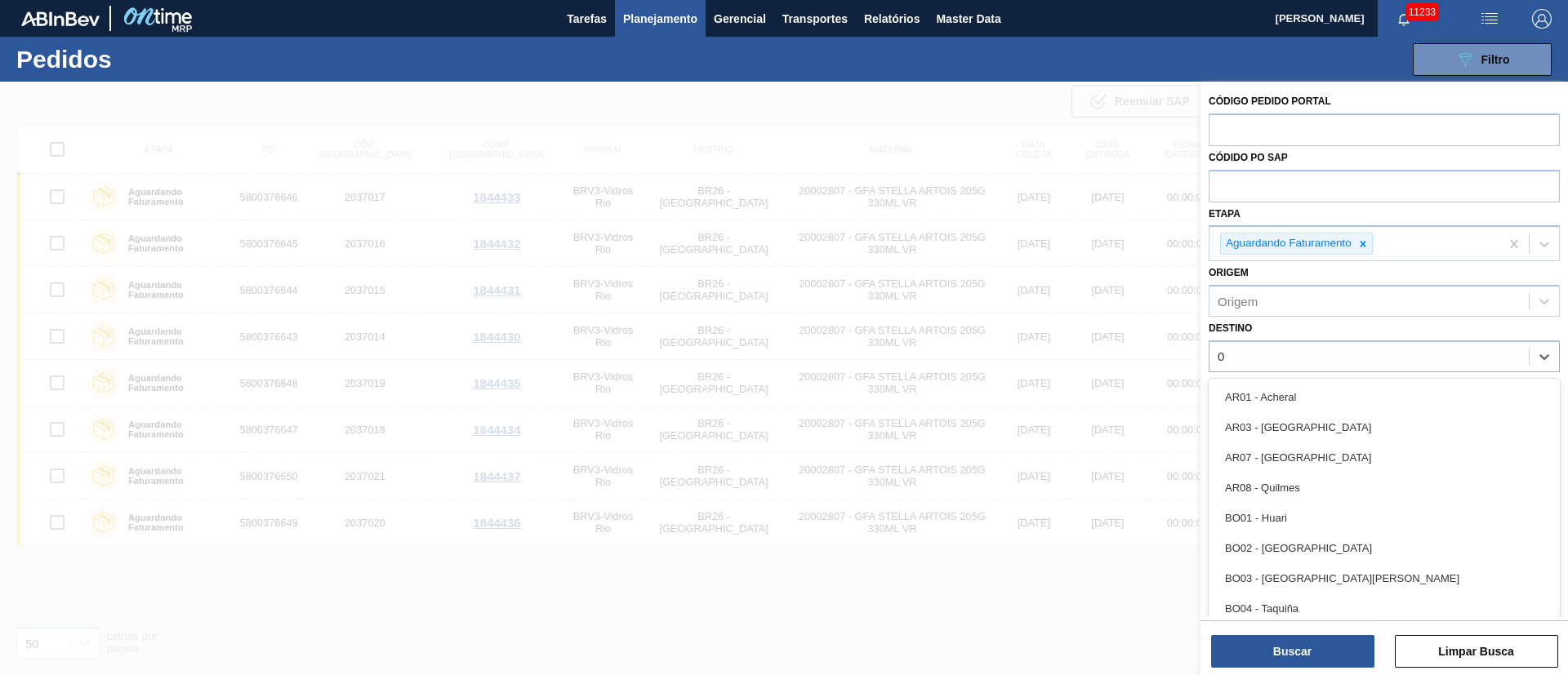
type input "03"
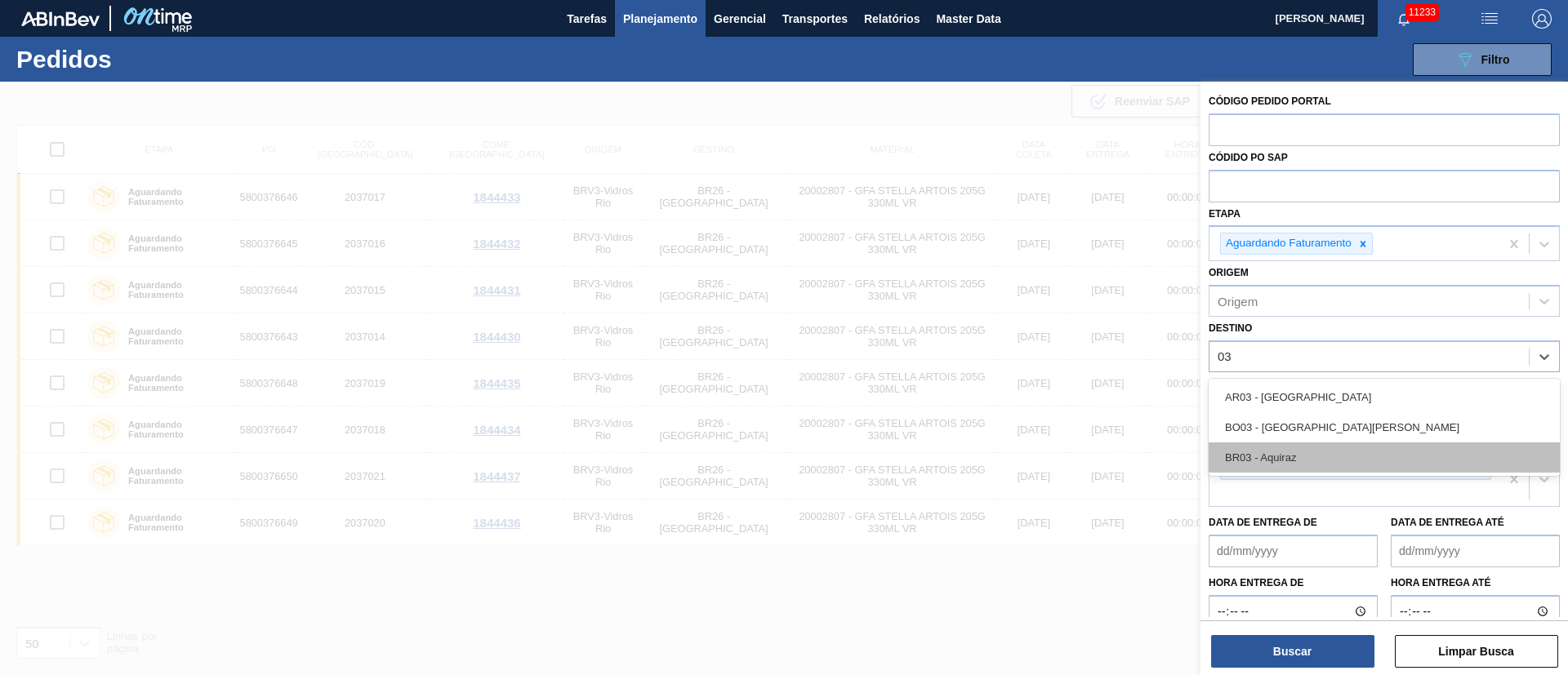
click at [1272, 462] on div "BR03 - Aquiraz" at bounding box center [1384, 458] width 351 height 30
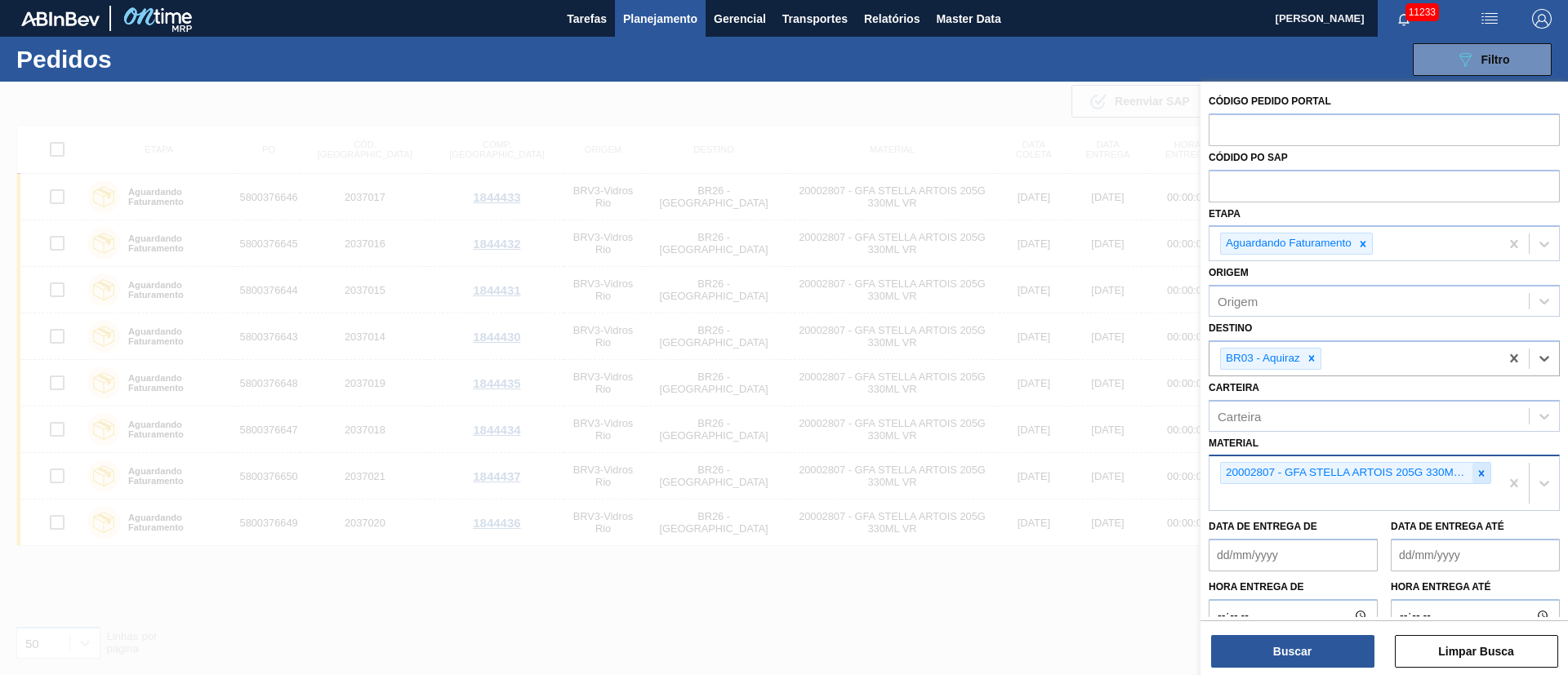
click at [1485, 475] on div at bounding box center [1482, 473] width 18 height 20
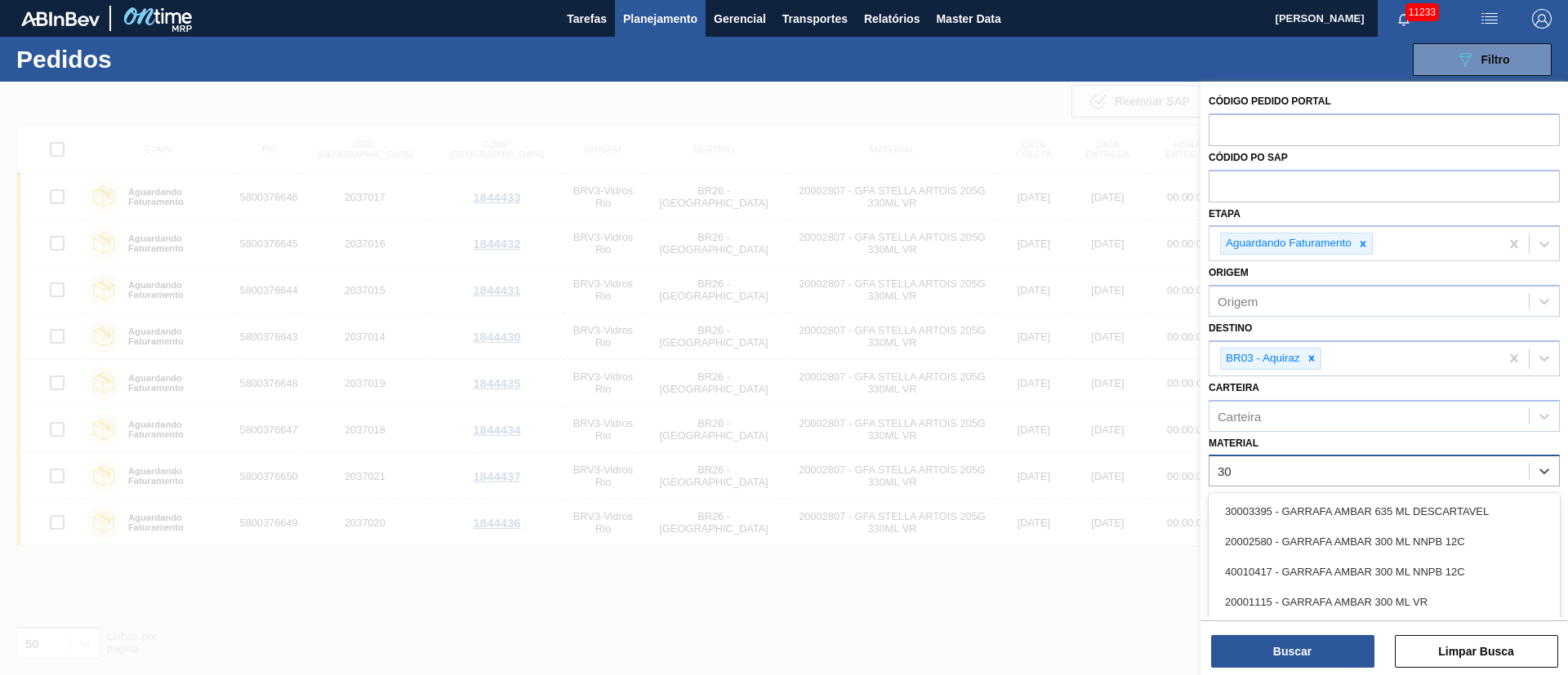
type input "3"
type input "2"
type input "3"
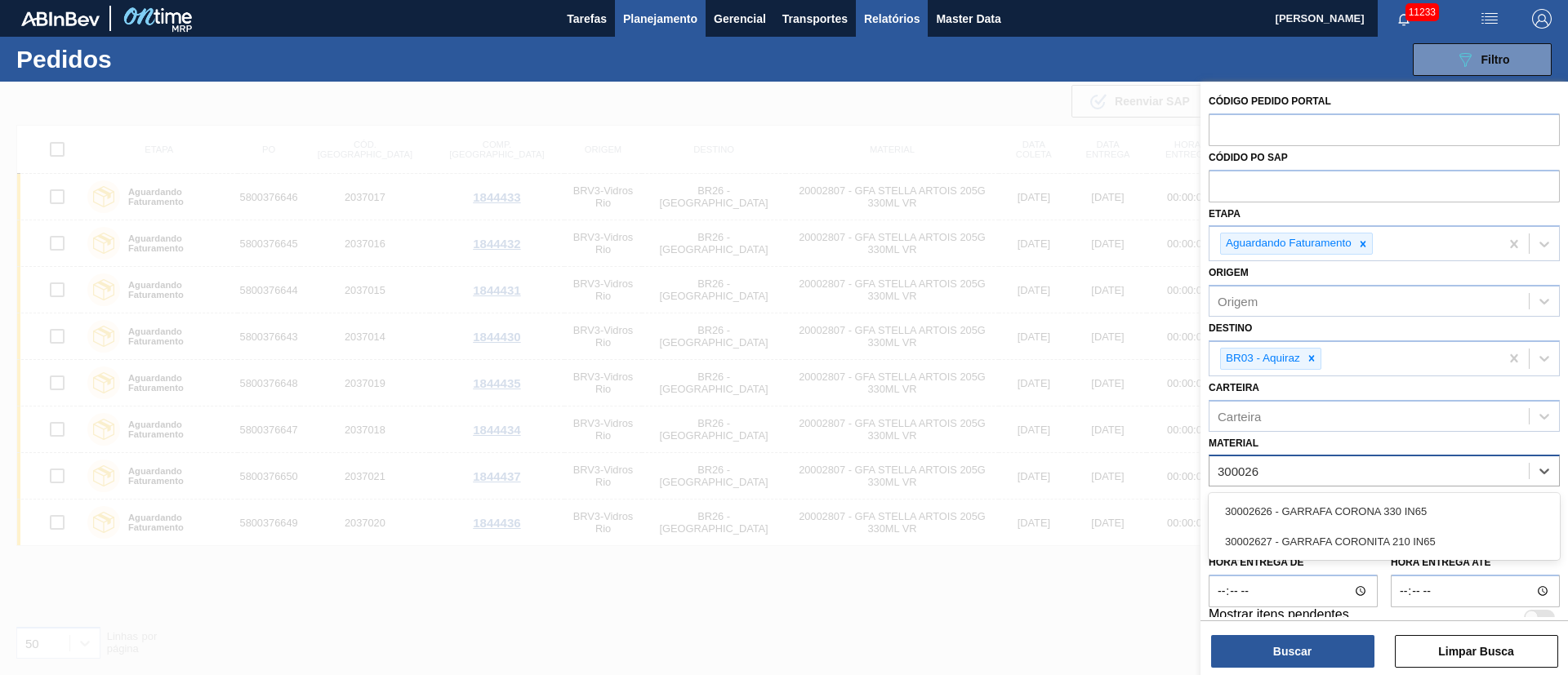
type input "300026"
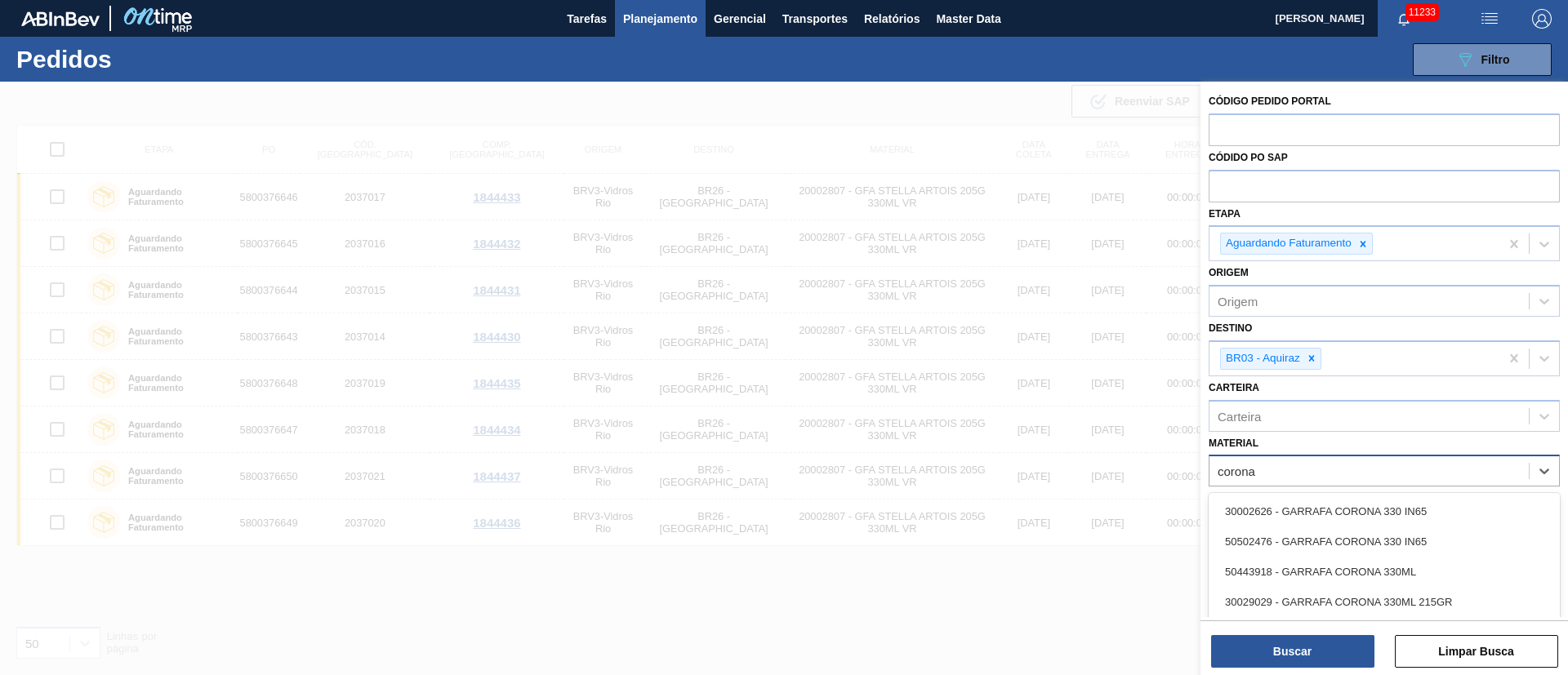
type input "corona"
click at [1264, 517] on div "30002626 - GARRAFA CORONA 330 IN65" at bounding box center [1384, 511] width 351 height 30
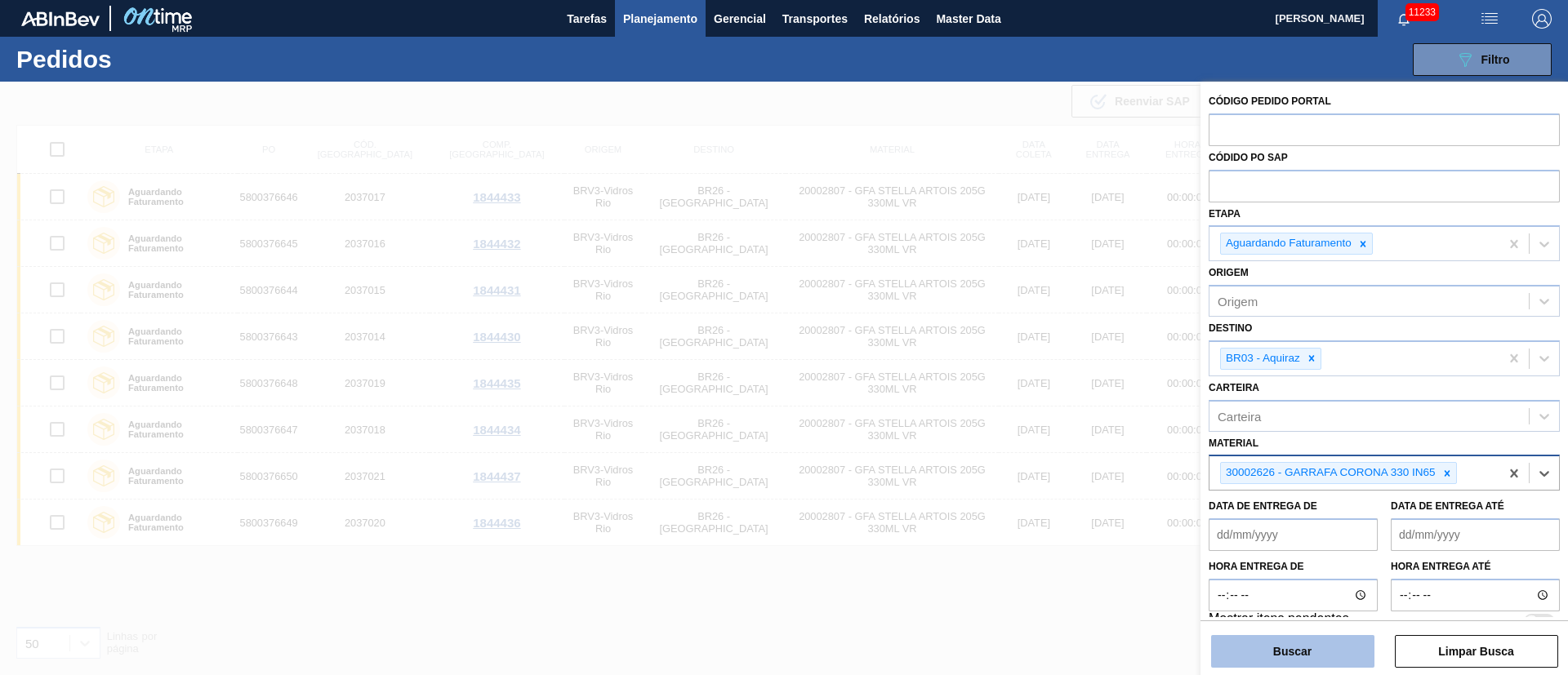
click at [1292, 653] on button "Buscar" at bounding box center [1293, 652] width 163 height 33
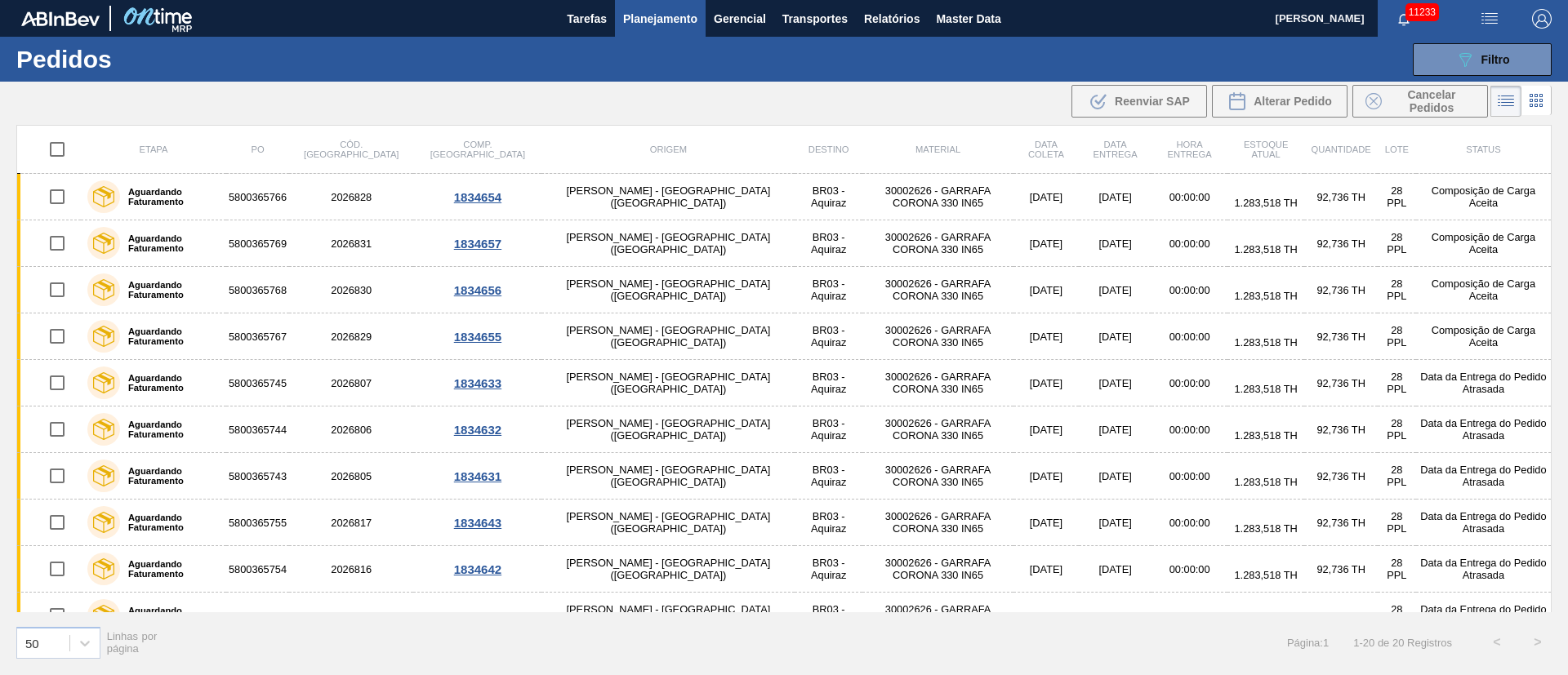
click at [666, 18] on span "Planejamento" at bounding box center [659, 18] width 74 height 19
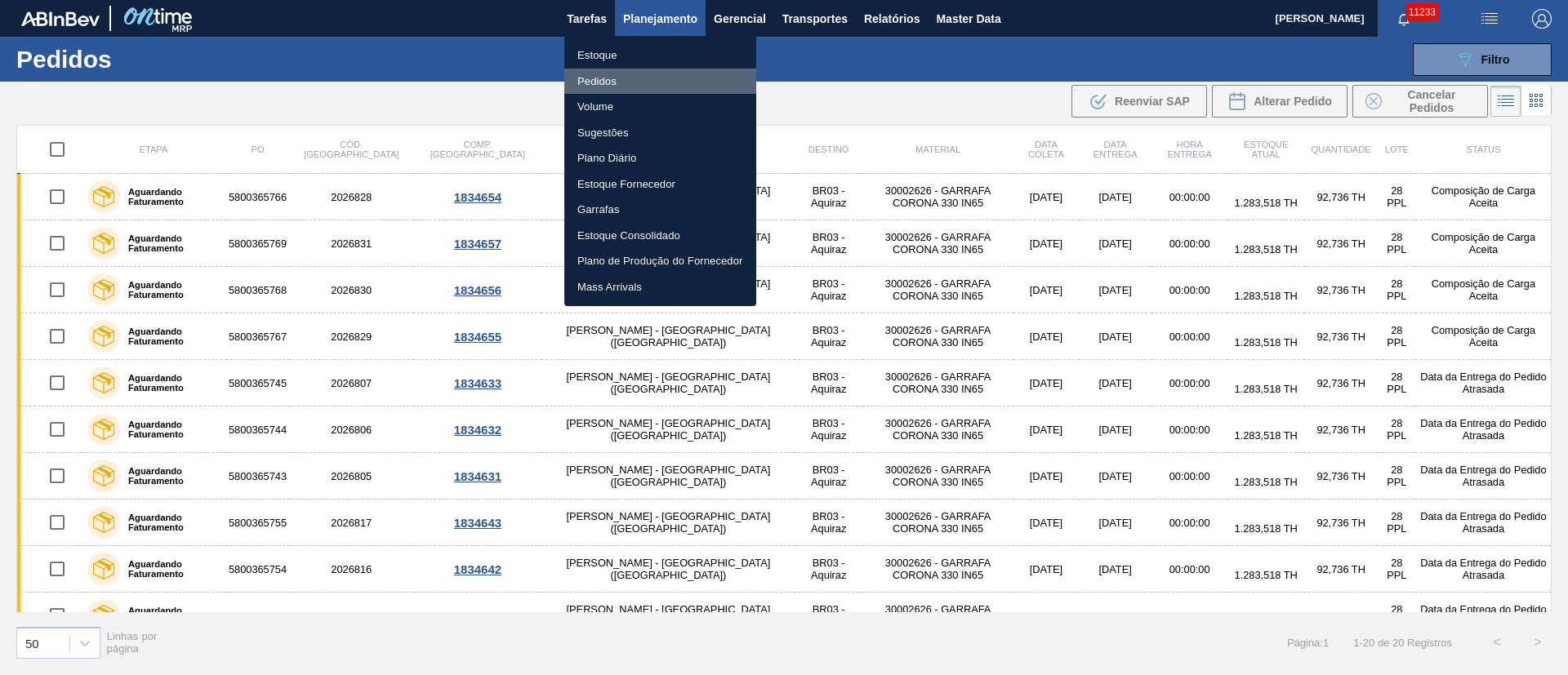
click at [598, 76] on li "Pedidos" at bounding box center [659, 82] width 192 height 26
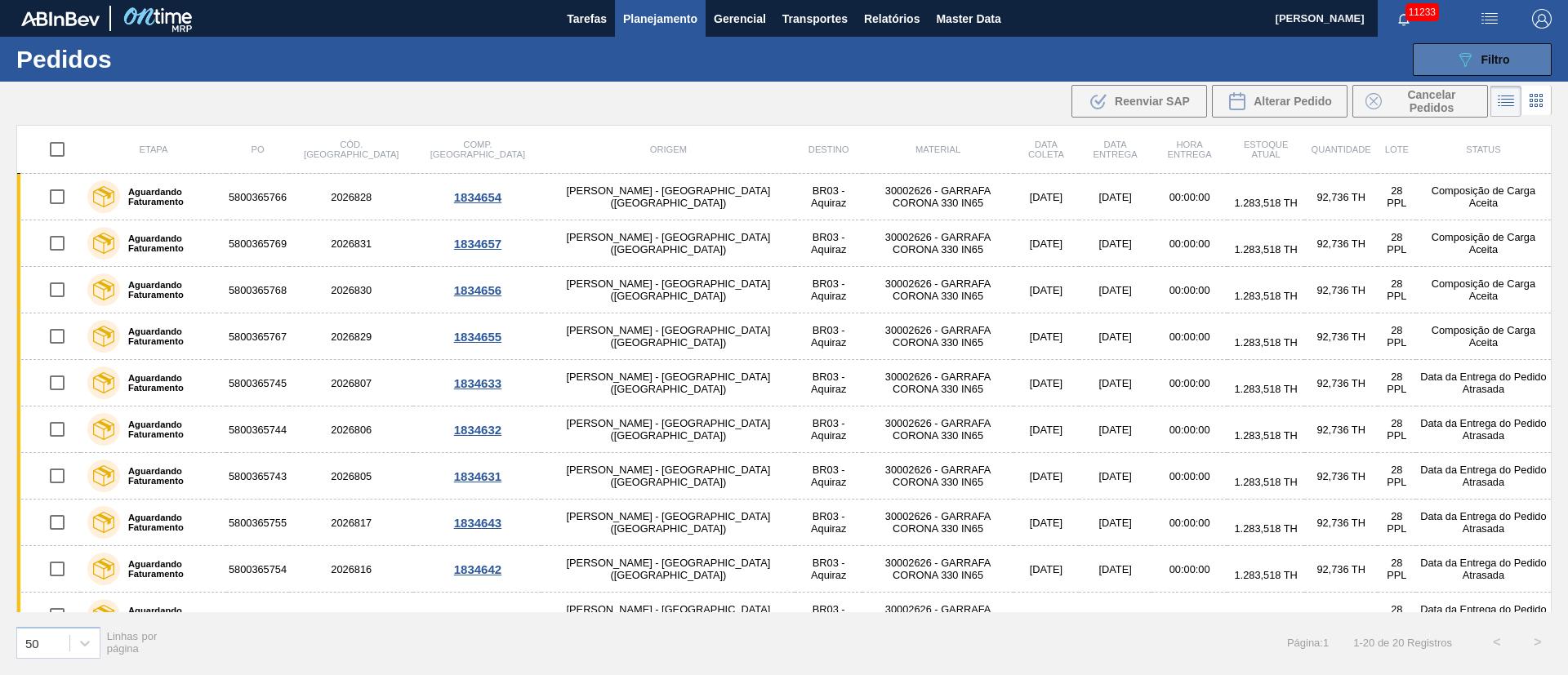
click at [1462, 63] on icon "089F7B8B-B2A5-4AFE-B5C0-19BA573D28AC" at bounding box center [1464, 59] width 19 height 19
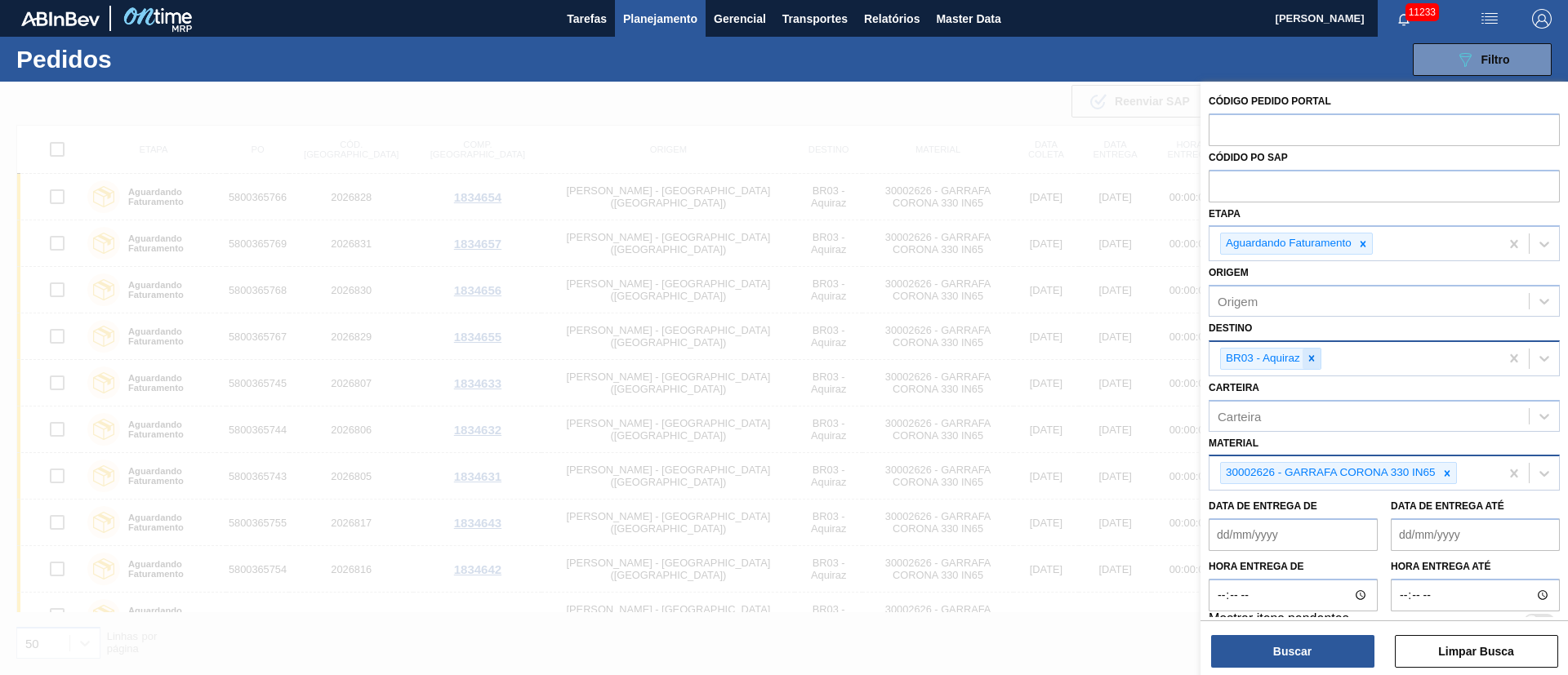
click at [1317, 360] on div at bounding box center [1311, 359] width 18 height 20
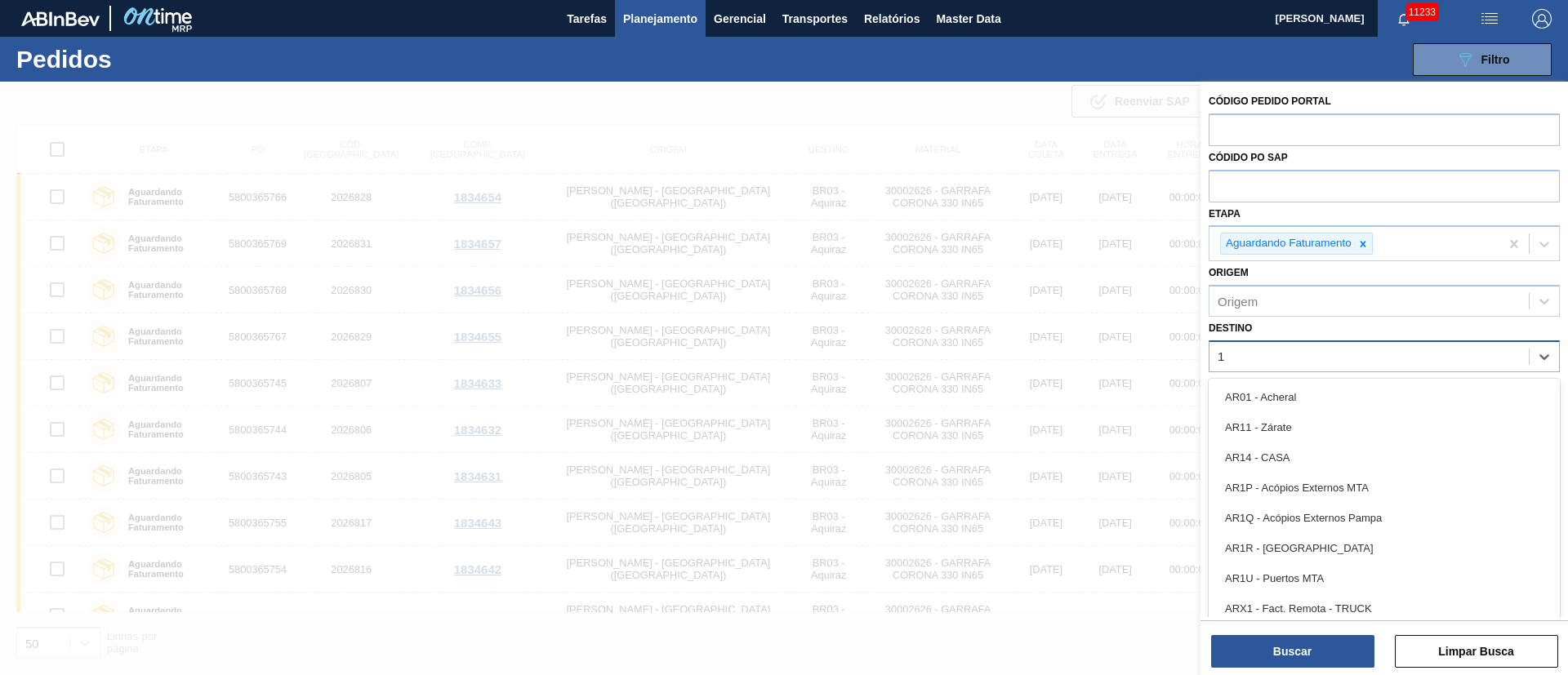
type input "18"
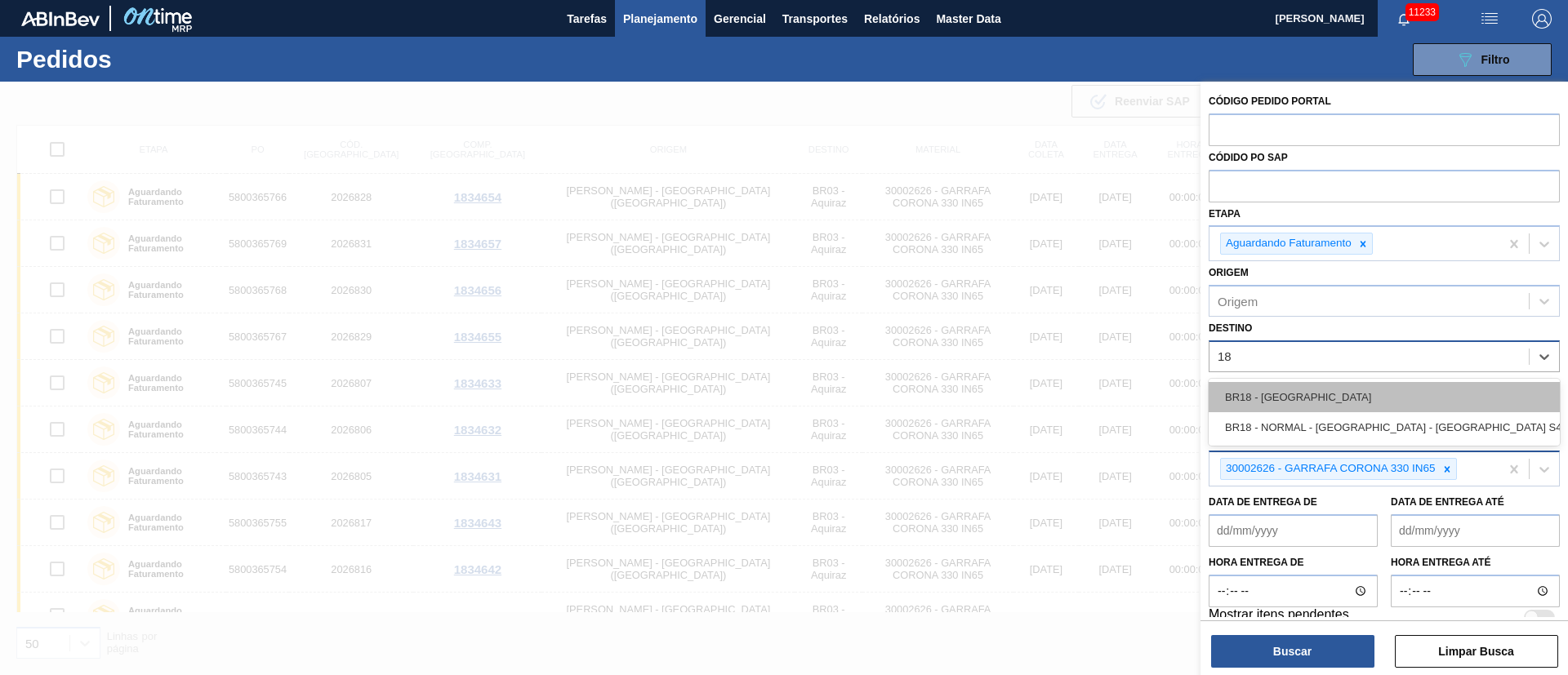
click at [1305, 390] on div "BR18 - [GEOGRAPHIC_DATA]" at bounding box center [1384, 397] width 351 height 30
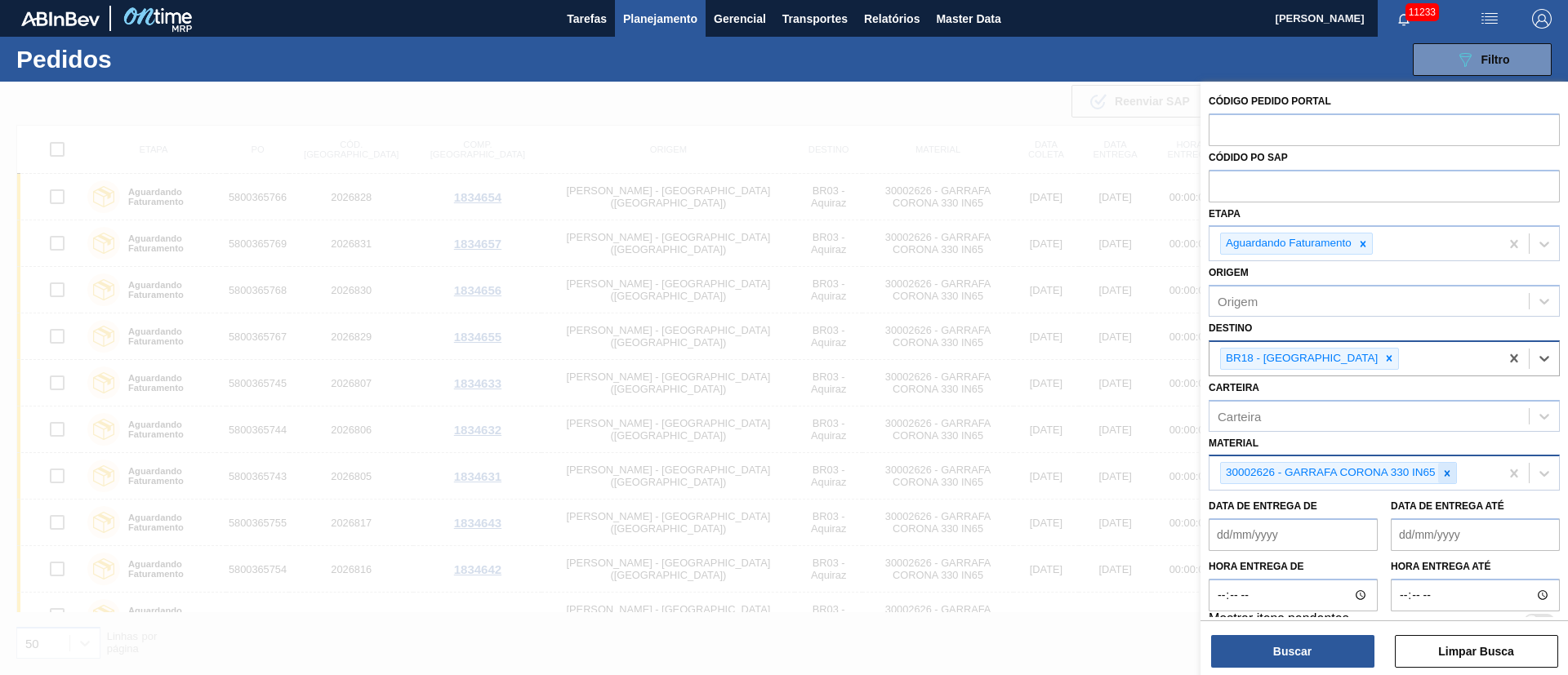
click at [1449, 476] on icon at bounding box center [1447, 473] width 11 height 11
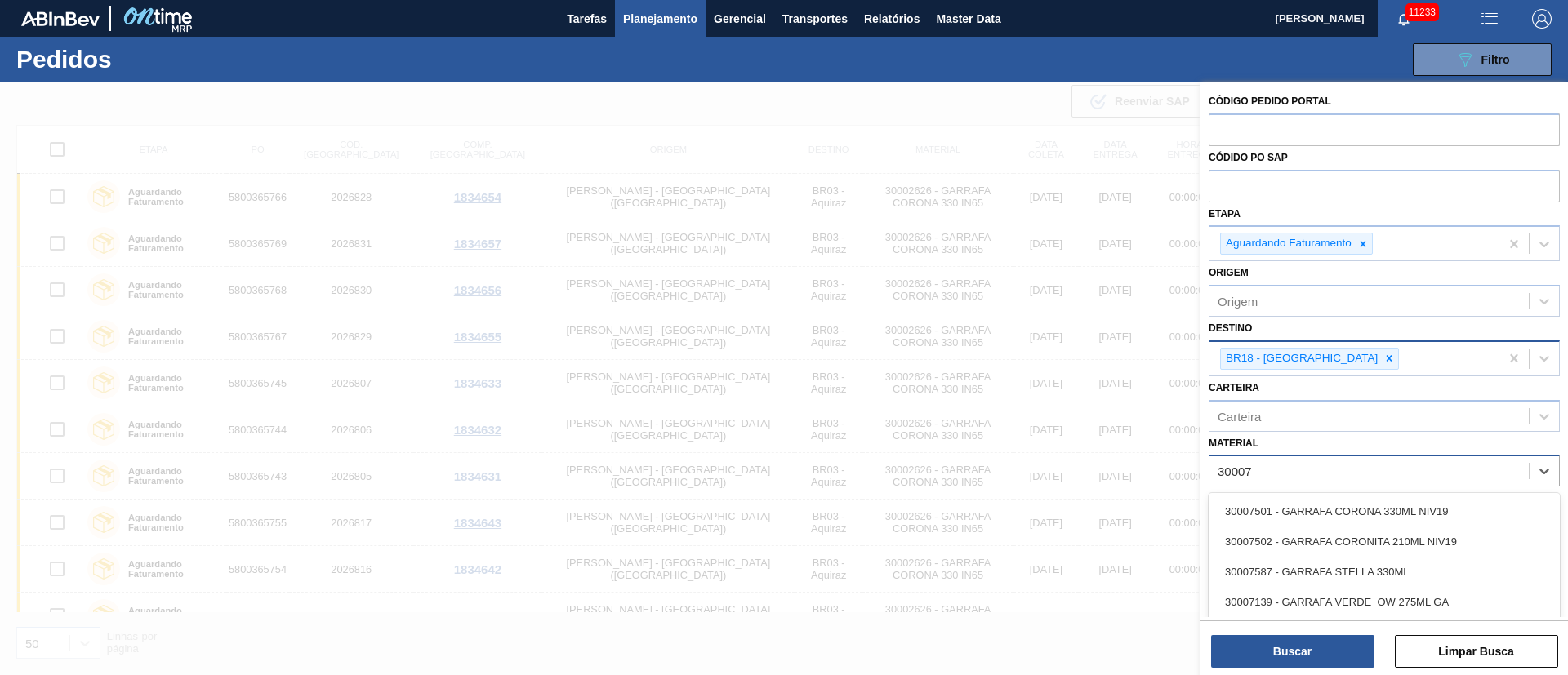
type input "300075"
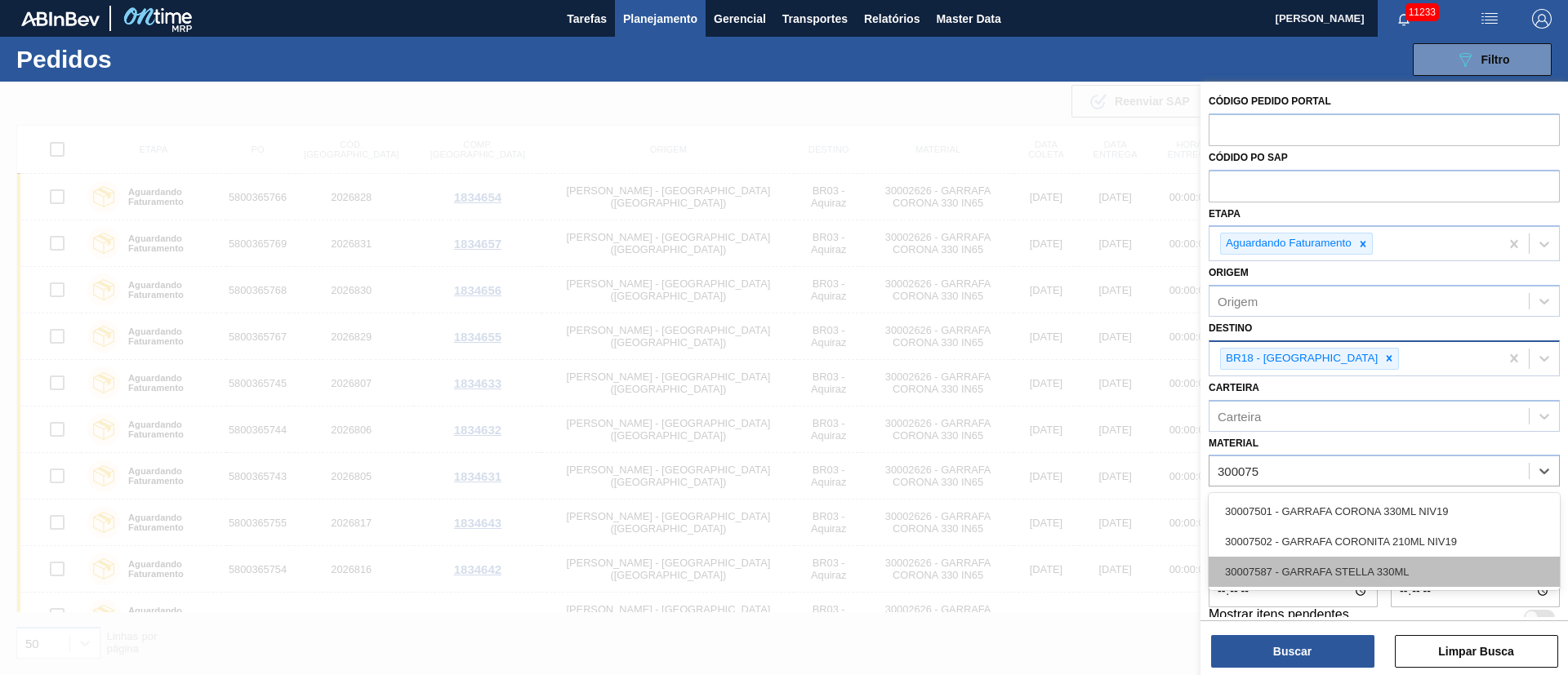
click at [1325, 575] on div "30007587 - GARRAFA STELLA 330ML" at bounding box center [1384, 571] width 351 height 30
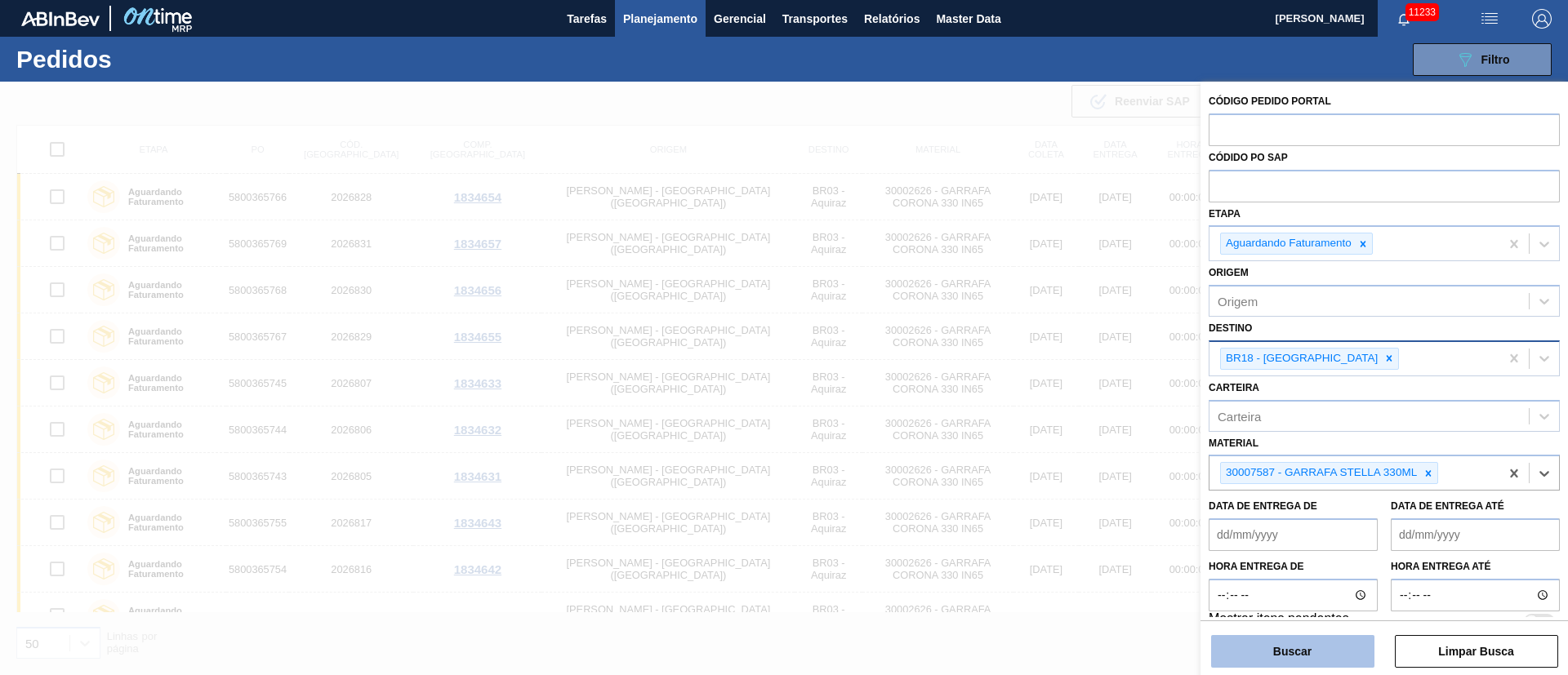
click at [1320, 649] on button "Buscar" at bounding box center [1293, 652] width 163 height 33
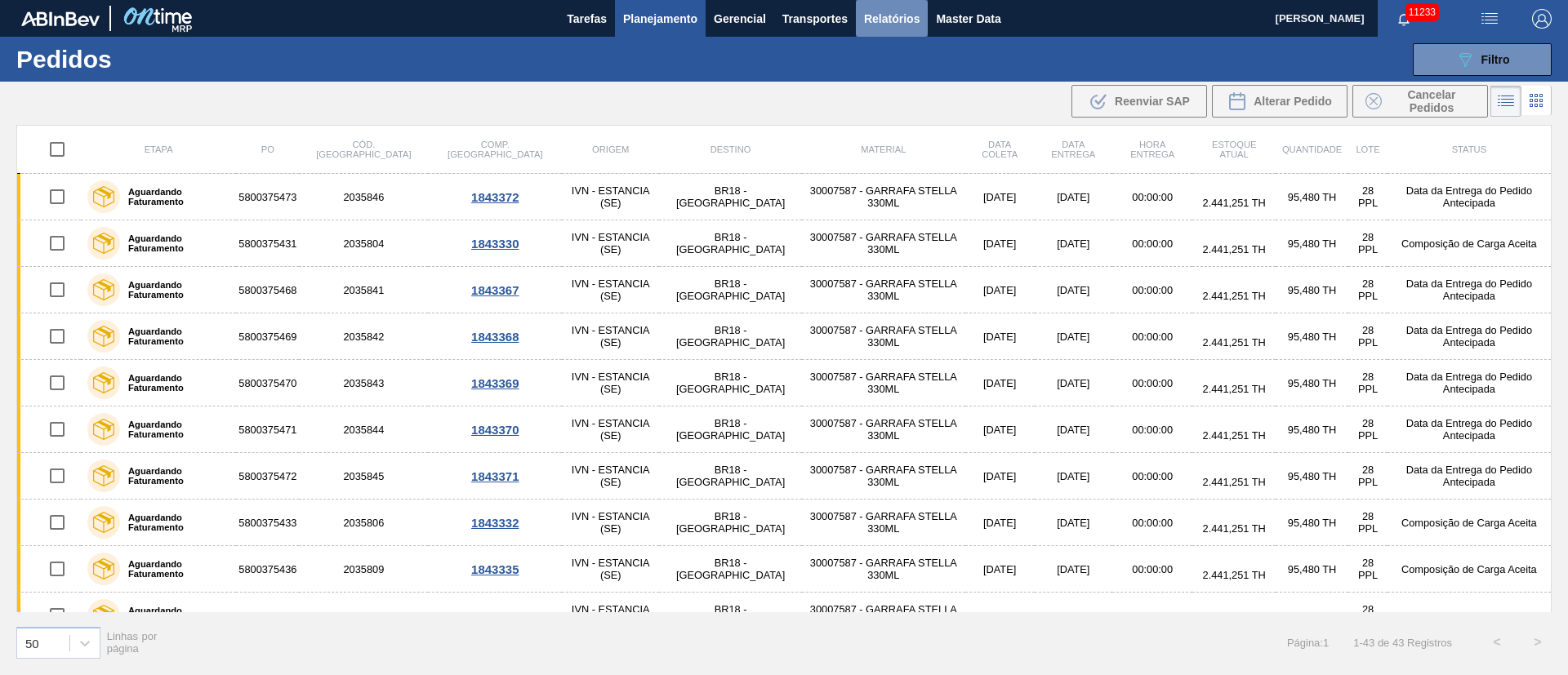
click at [867, 15] on span "Relatórios" at bounding box center [891, 18] width 56 height 19
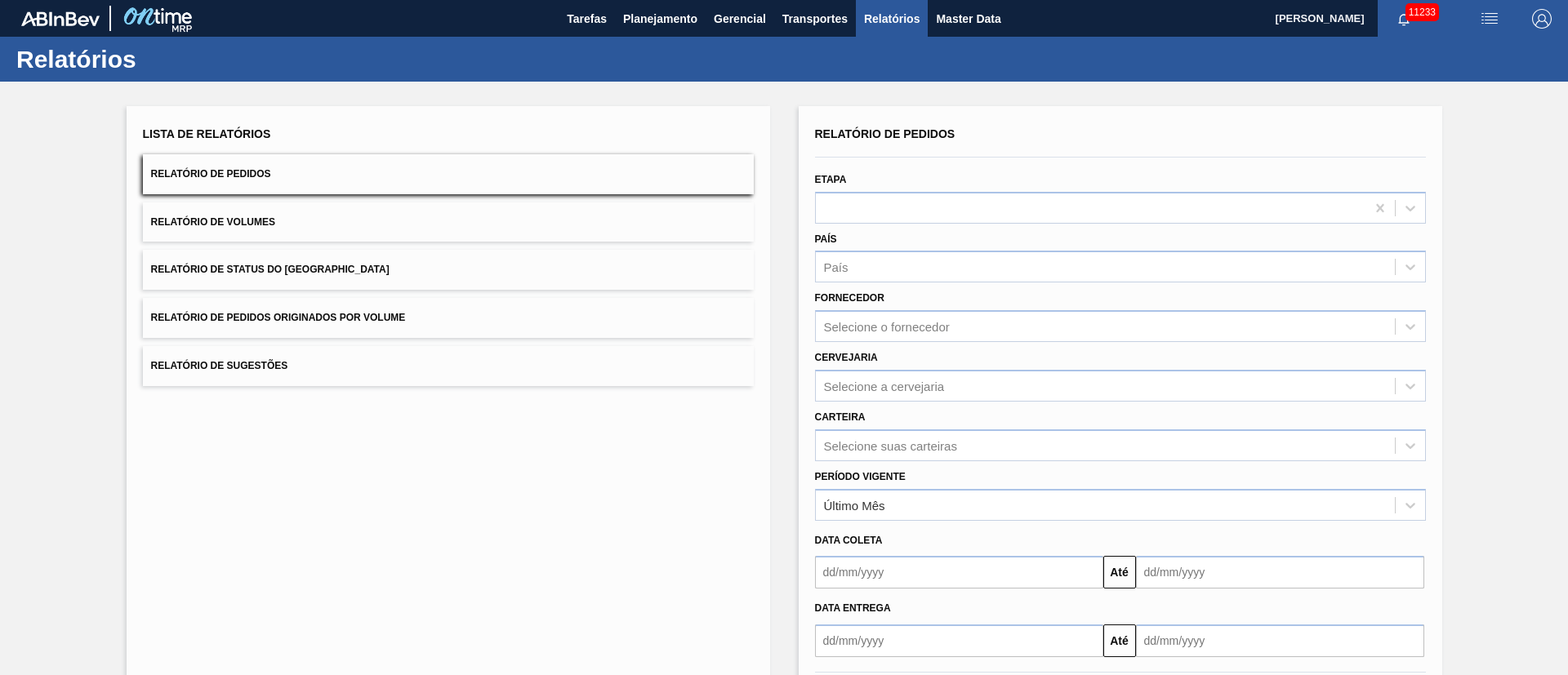
click at [356, 316] on span "Relatório de Pedidos Originados por Volume" at bounding box center [279, 317] width 255 height 11
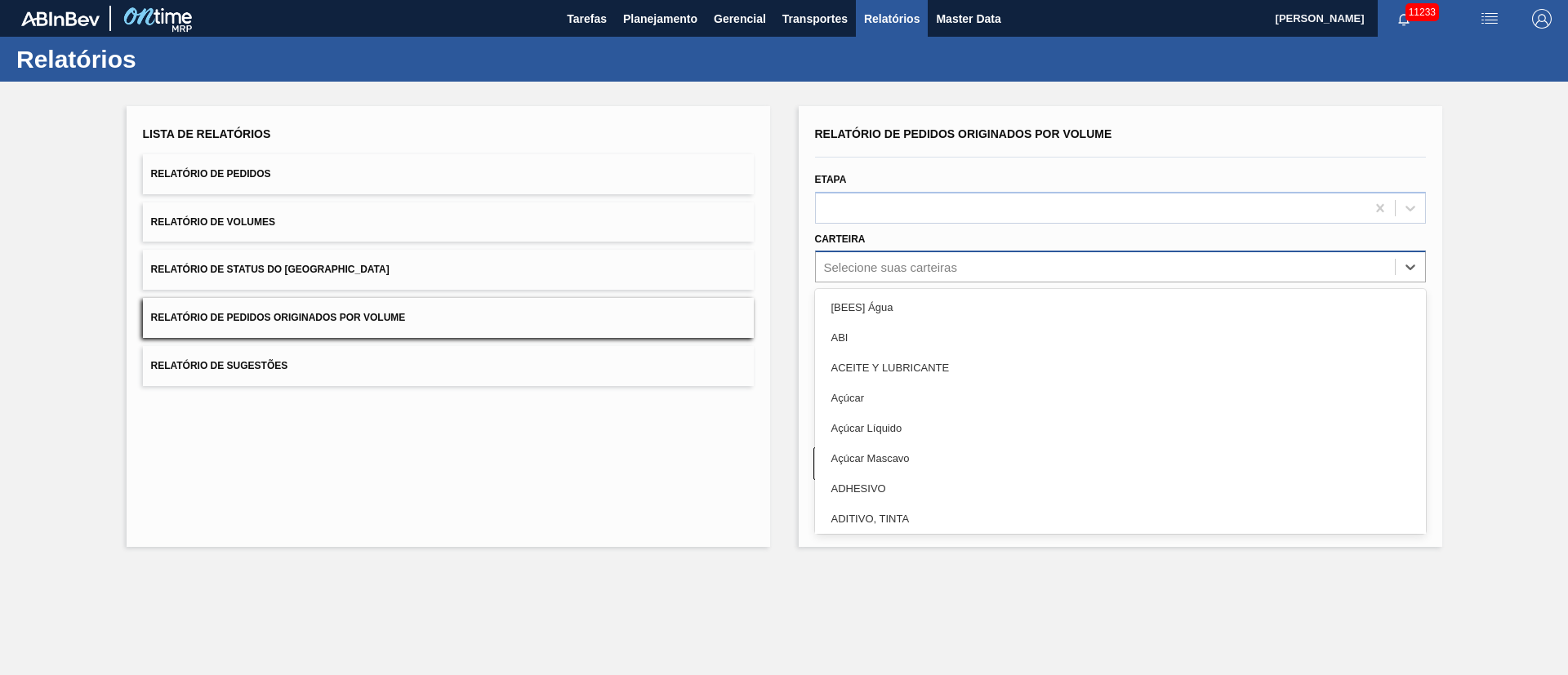
click at [849, 272] on div "Selecione suas carteiras" at bounding box center [1105, 268] width 579 height 24
type input "garr"
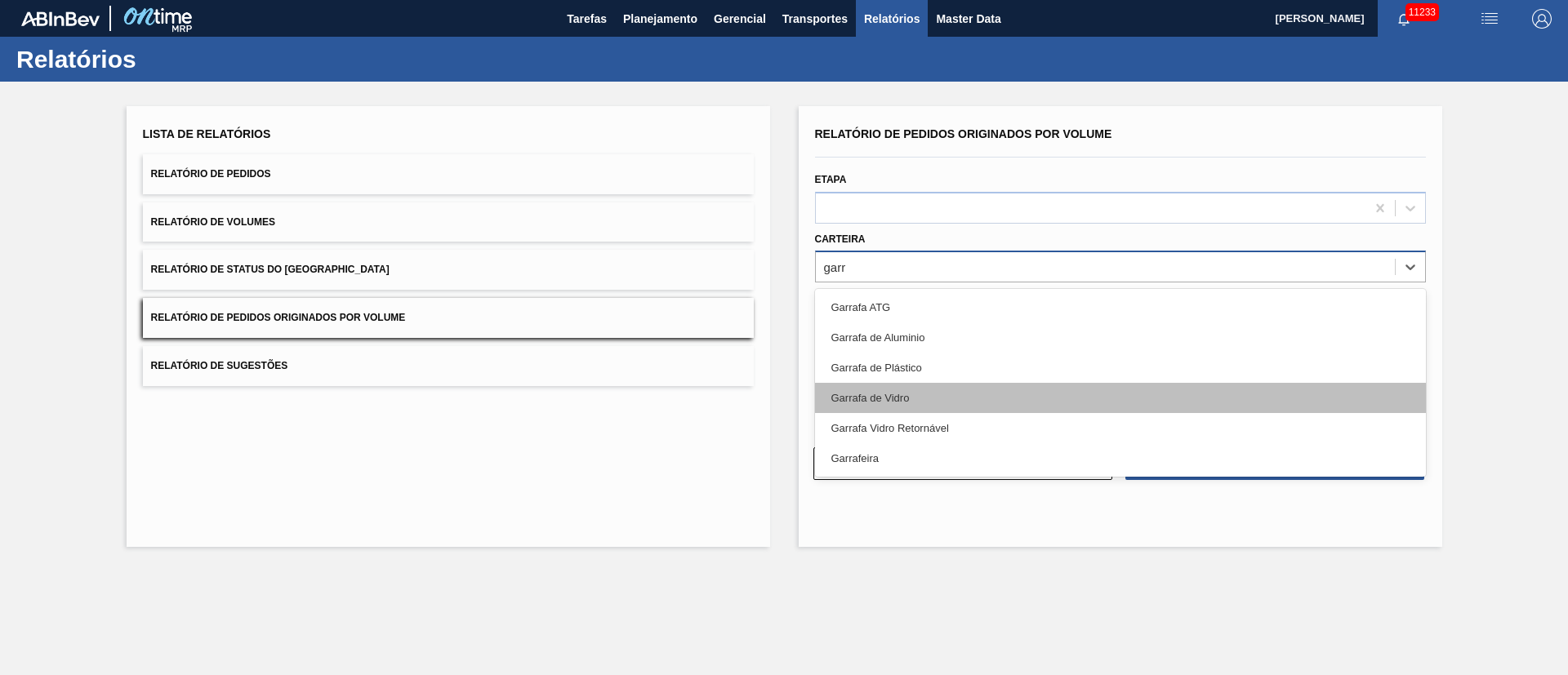
click at [892, 408] on div "Garrafa de Vidro" at bounding box center [1121, 398] width 611 height 30
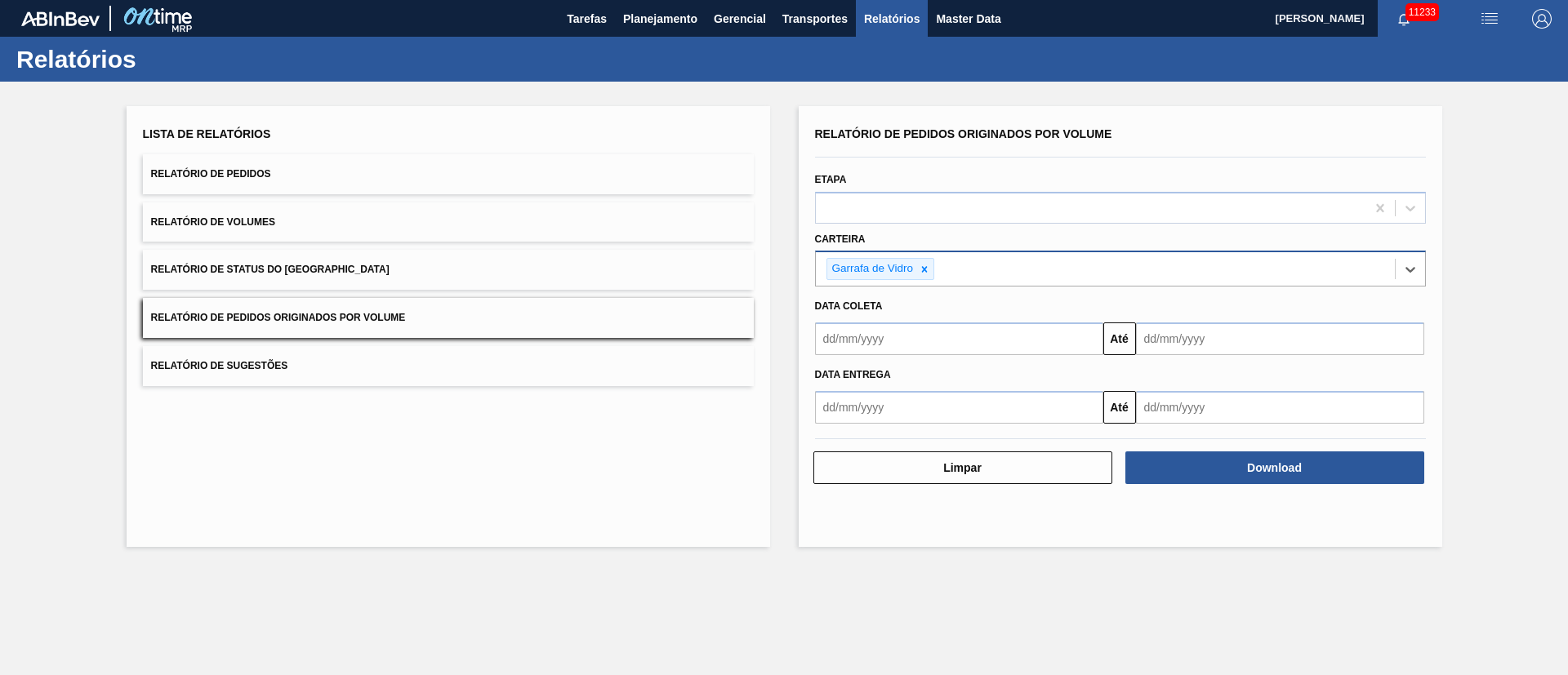
click at [872, 401] on input "text" at bounding box center [959, 408] width 288 height 33
drag, startPoint x: 860, startPoint y: 502, endPoint x: 877, endPoint y: 492, distance: 19.7
click at [860, 502] on div "1" at bounding box center [860, 499] width 22 height 22
type input "[DATE]"
click at [1183, 407] on input "text" at bounding box center [1280, 408] width 288 height 33
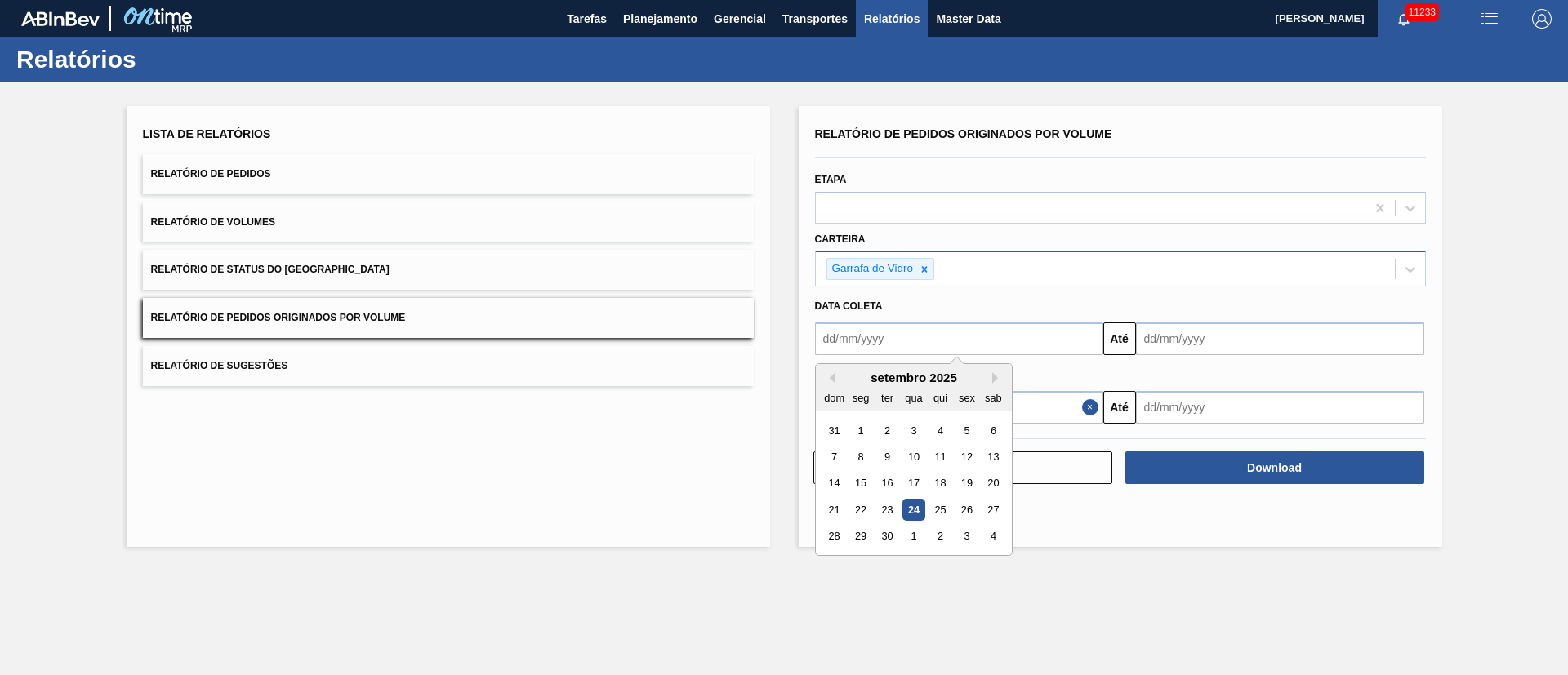
click at [917, 343] on input "text" at bounding box center [959, 339] width 288 height 33
click at [859, 436] on div "1" at bounding box center [860, 431] width 22 height 22
type input "[DATE]"
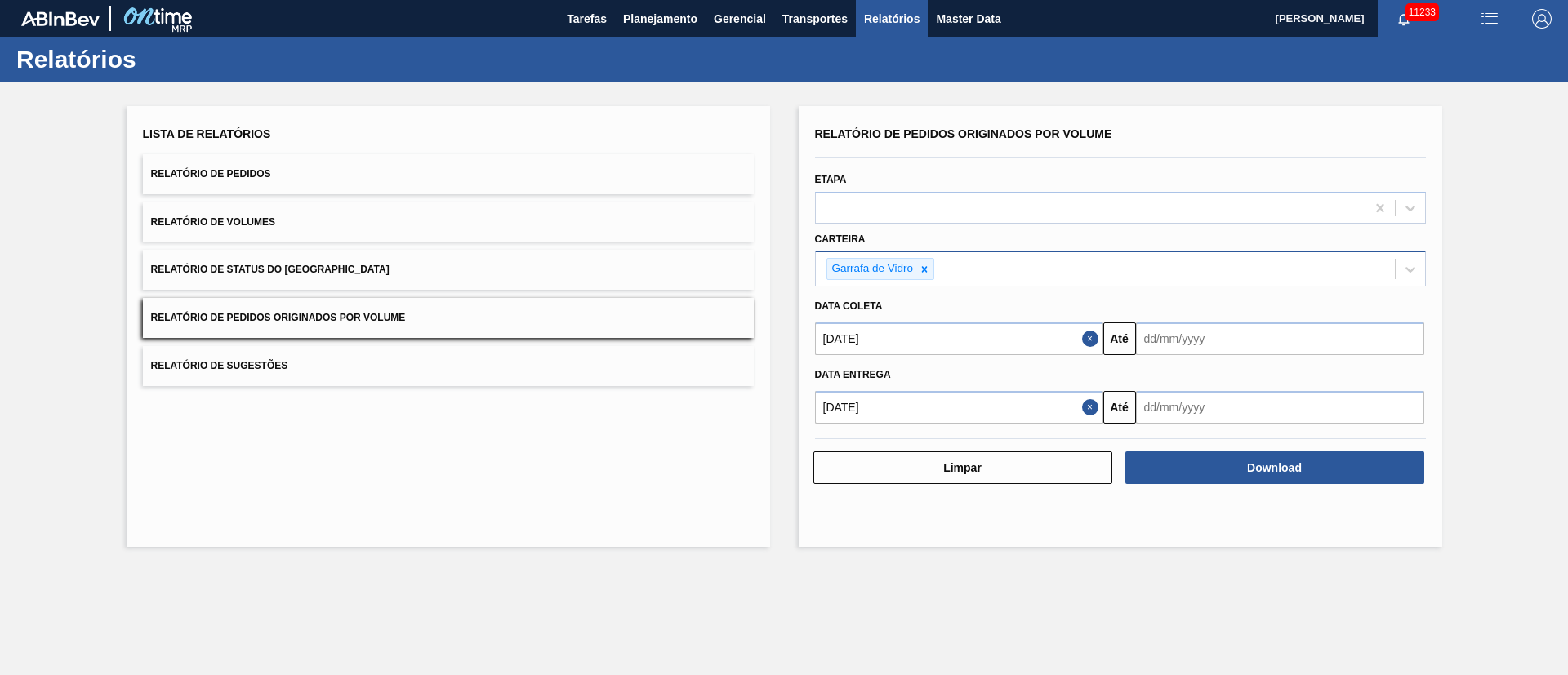
click at [1182, 348] on input "text" at bounding box center [1280, 339] width 288 height 33
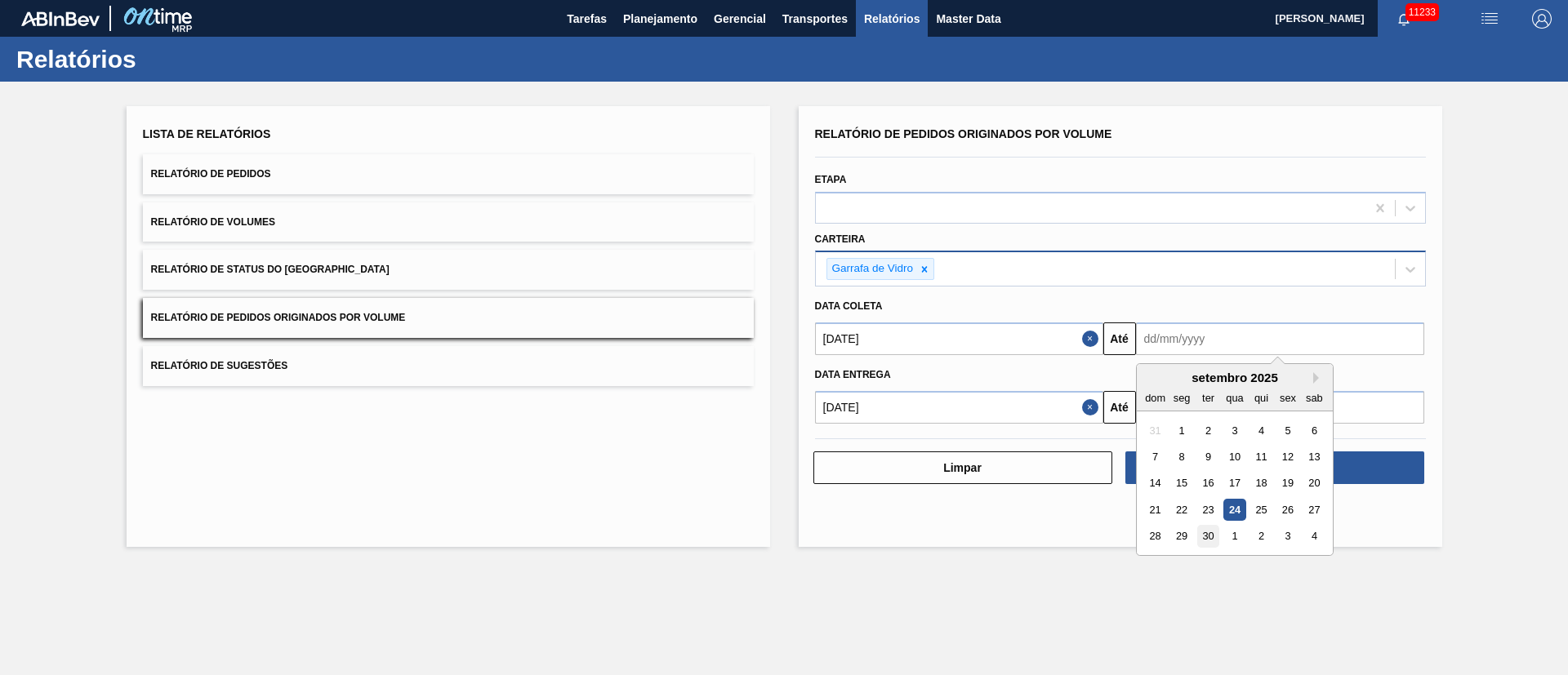
click at [1201, 540] on div "30" at bounding box center [1208, 537] width 22 height 22
type input "[DATE]"
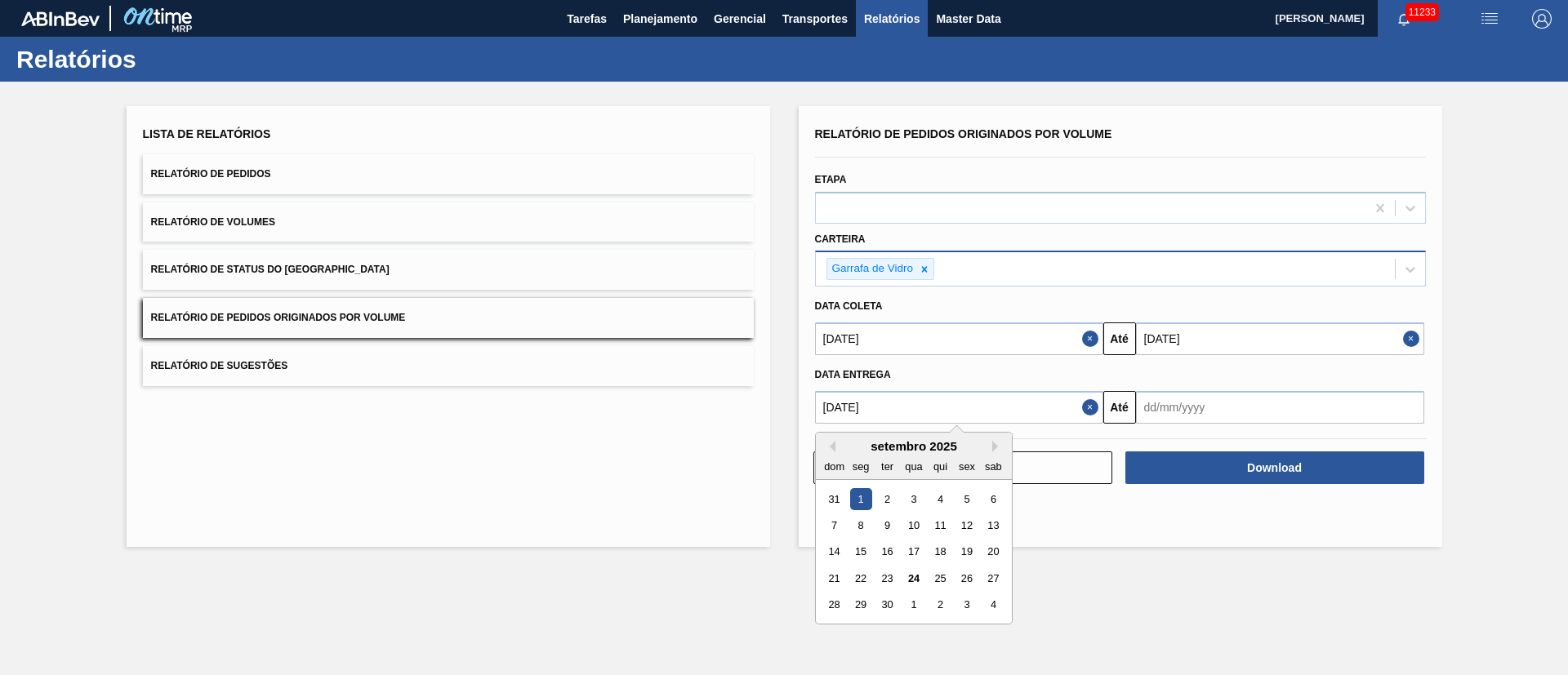
drag, startPoint x: 898, startPoint y: 403, endPoint x: 781, endPoint y: 404, distance: 117.0
click at [781, 404] on div "Lista de Relatórios Relatório de Pedidos Relatório de Volumes Relatório de Stat…" at bounding box center [784, 325] width 1568 height 486
click at [1205, 302] on div "Data coleta" at bounding box center [1121, 306] width 624 height 24
click at [923, 306] on div "Data coleta" at bounding box center [1121, 306] width 624 height 24
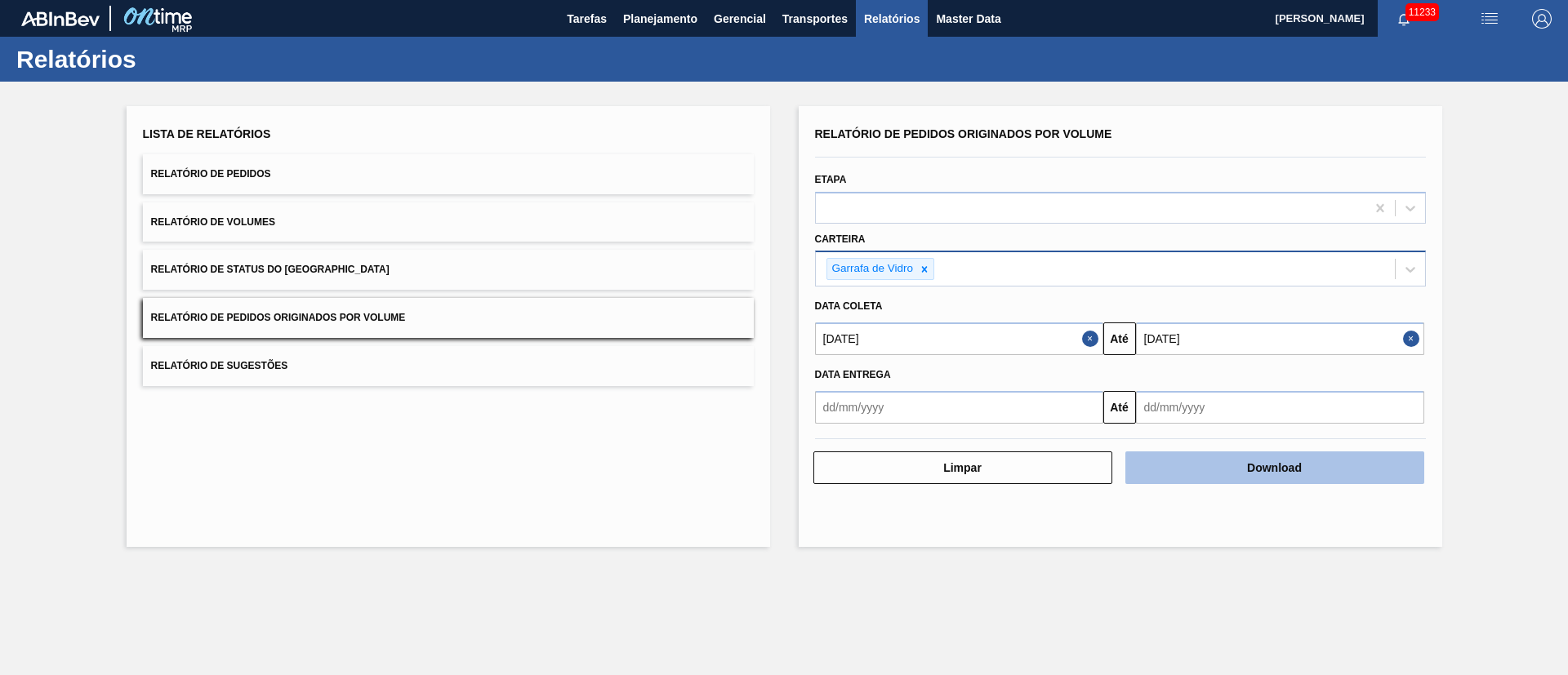
click at [1251, 466] on button "Download" at bounding box center [1275, 468] width 299 height 33
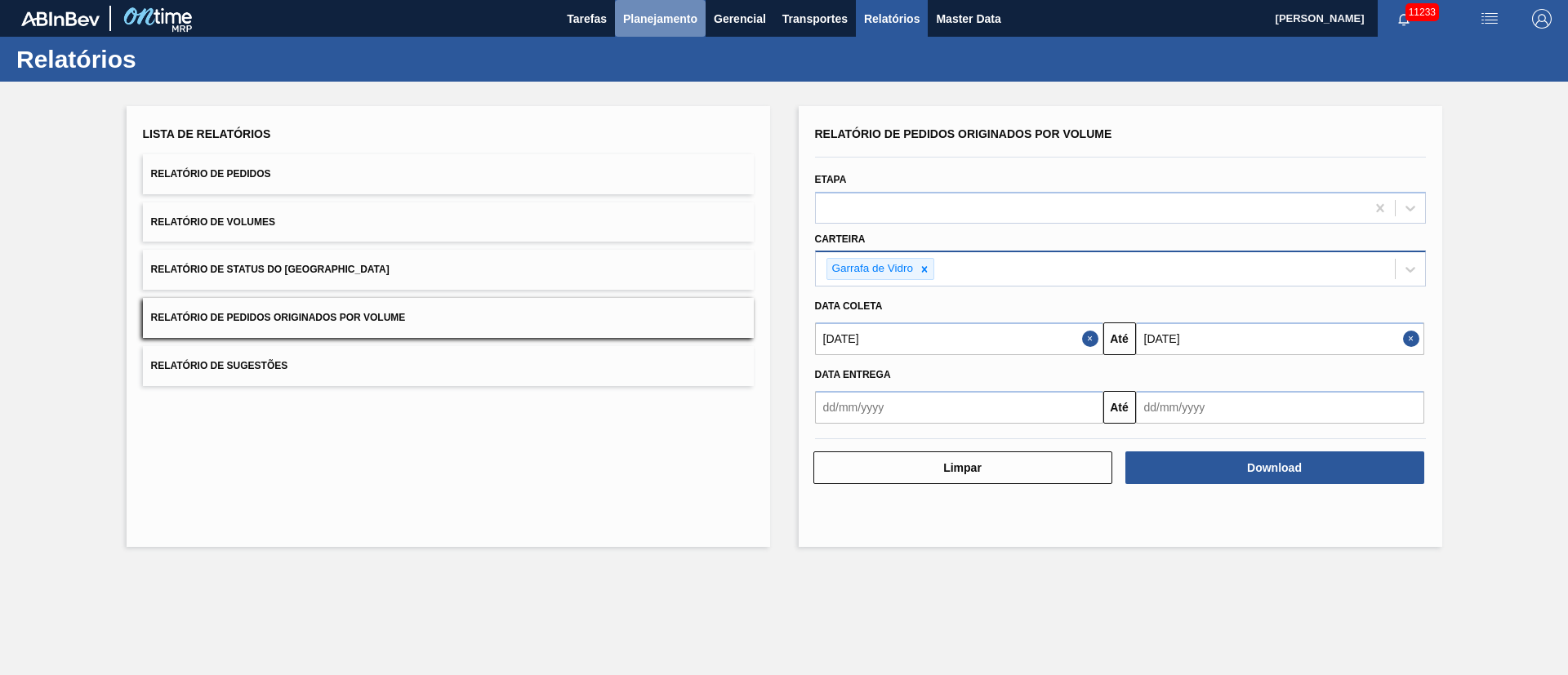
click at [654, 24] on span "Planejamento" at bounding box center [659, 18] width 74 height 19
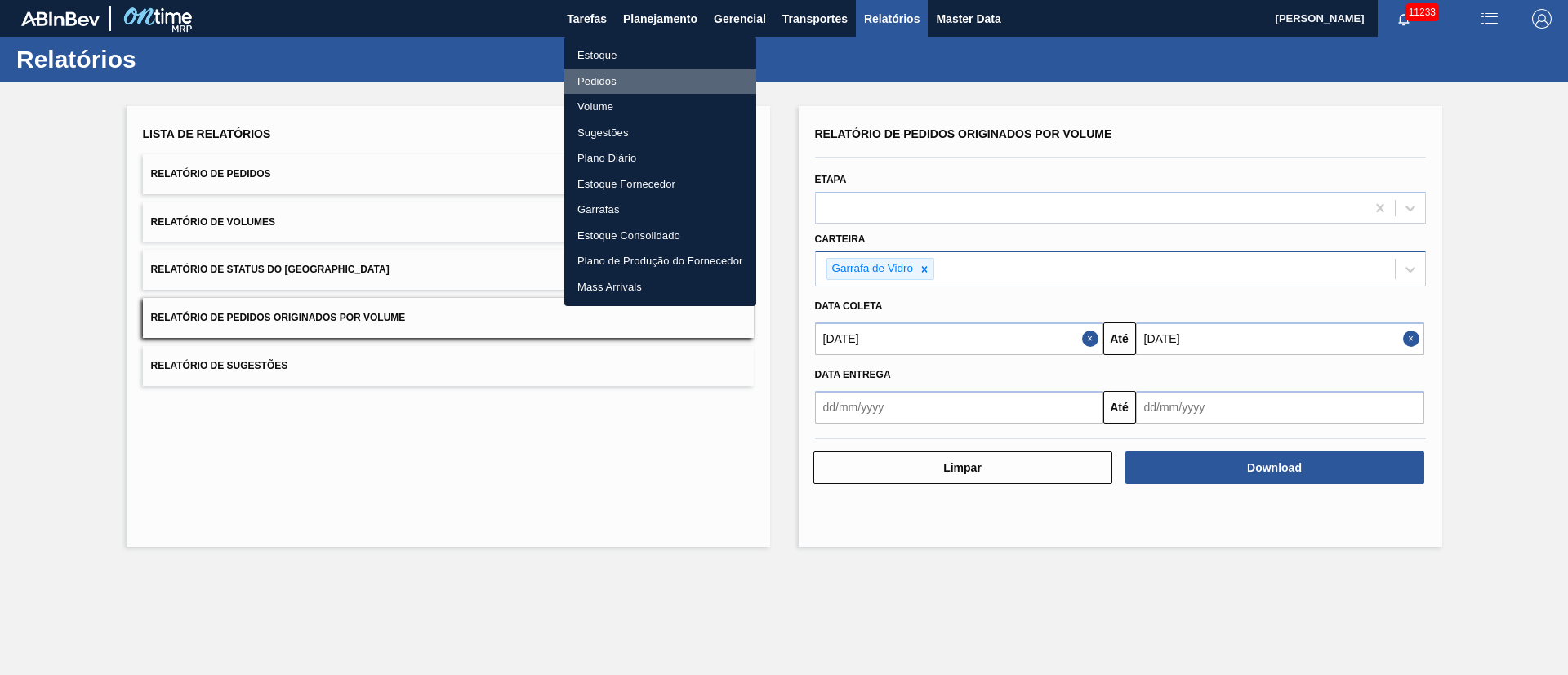
click at [599, 82] on li "Pedidos" at bounding box center [659, 82] width 192 height 26
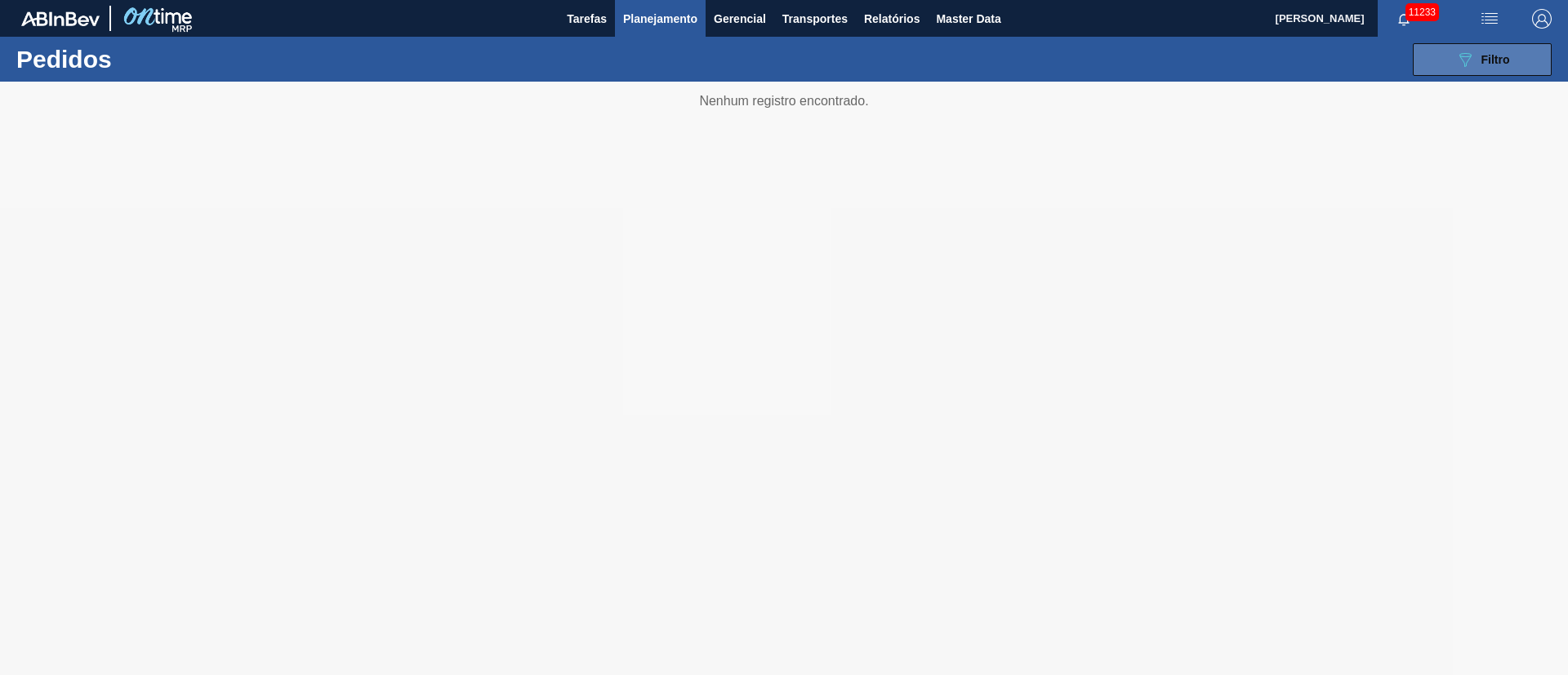
click at [1467, 66] on icon "089F7B8B-B2A5-4AFE-B5C0-19BA573D28AC" at bounding box center [1464, 59] width 19 height 19
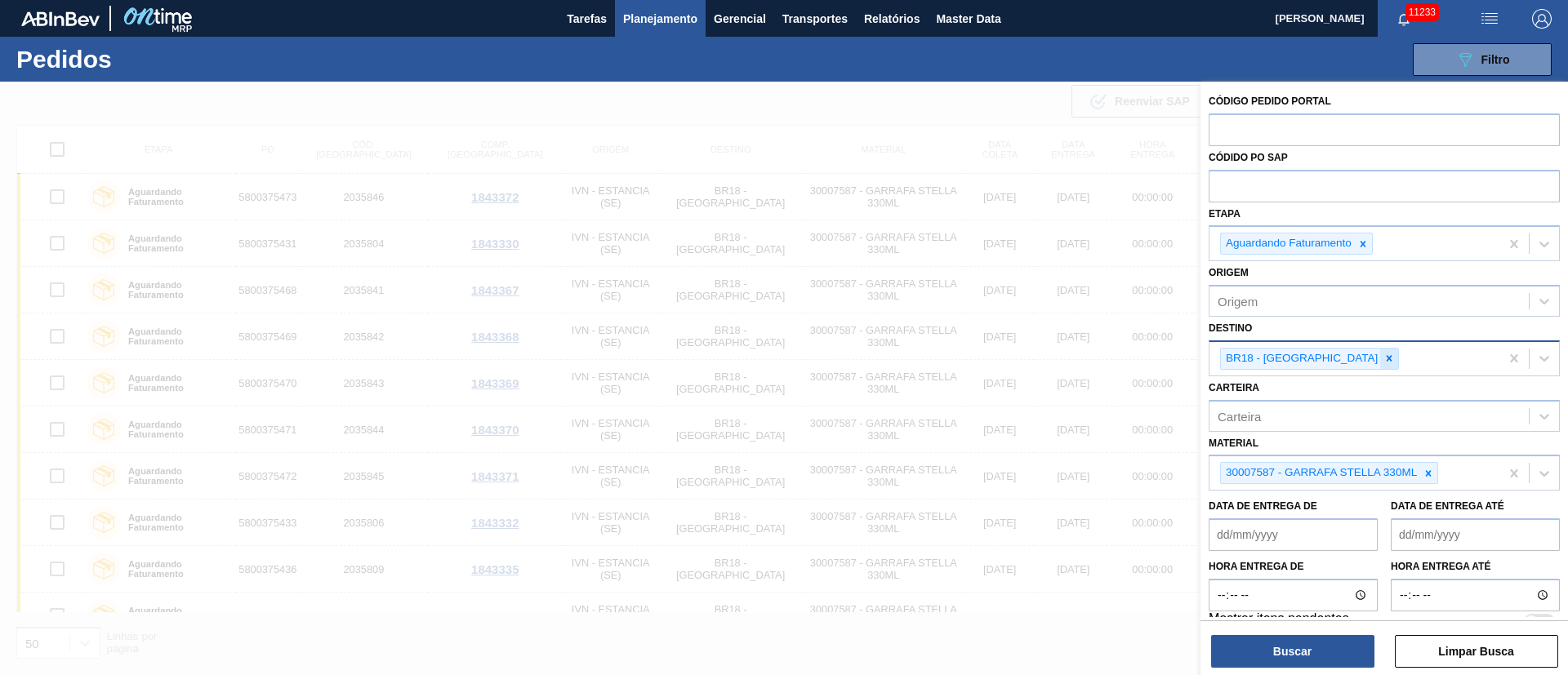
click at [1384, 358] on icon at bounding box center [1389, 359] width 11 height 11
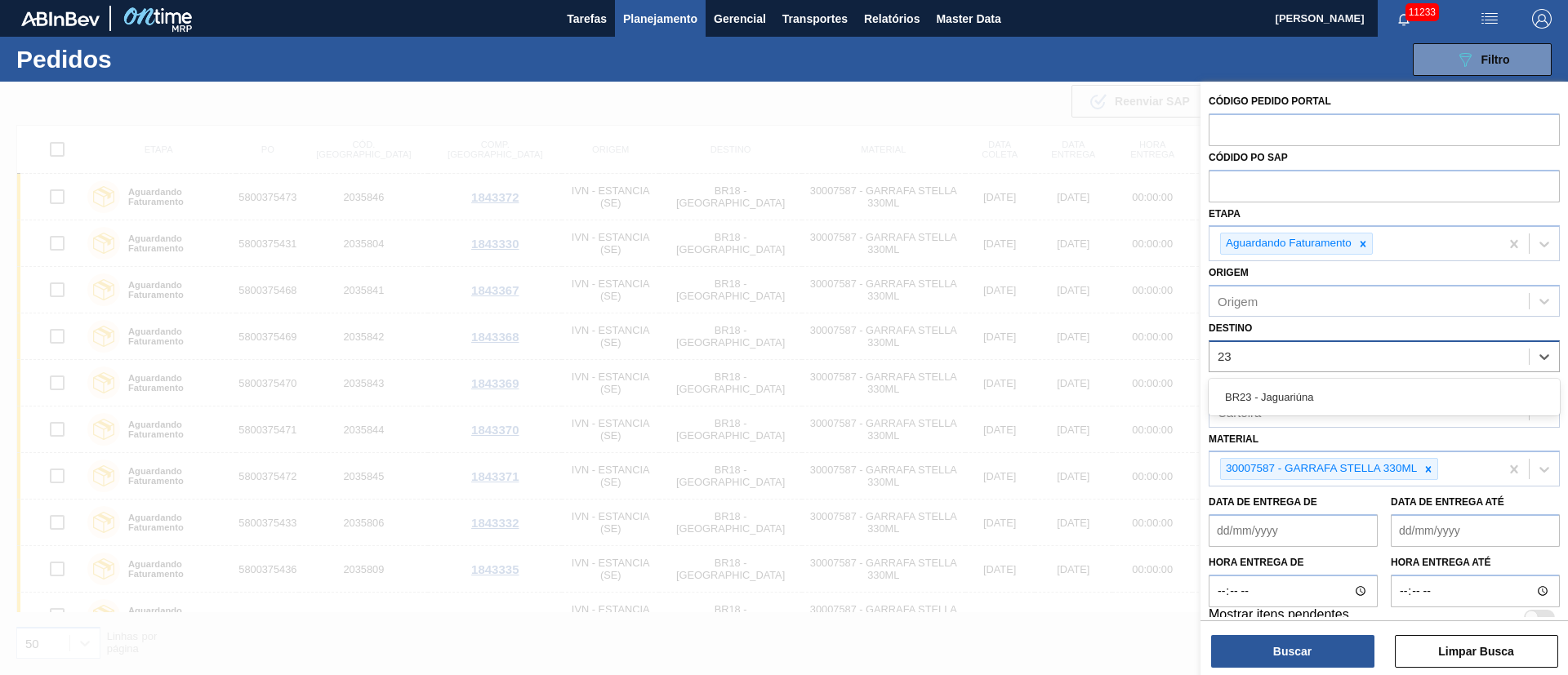
type input "2"
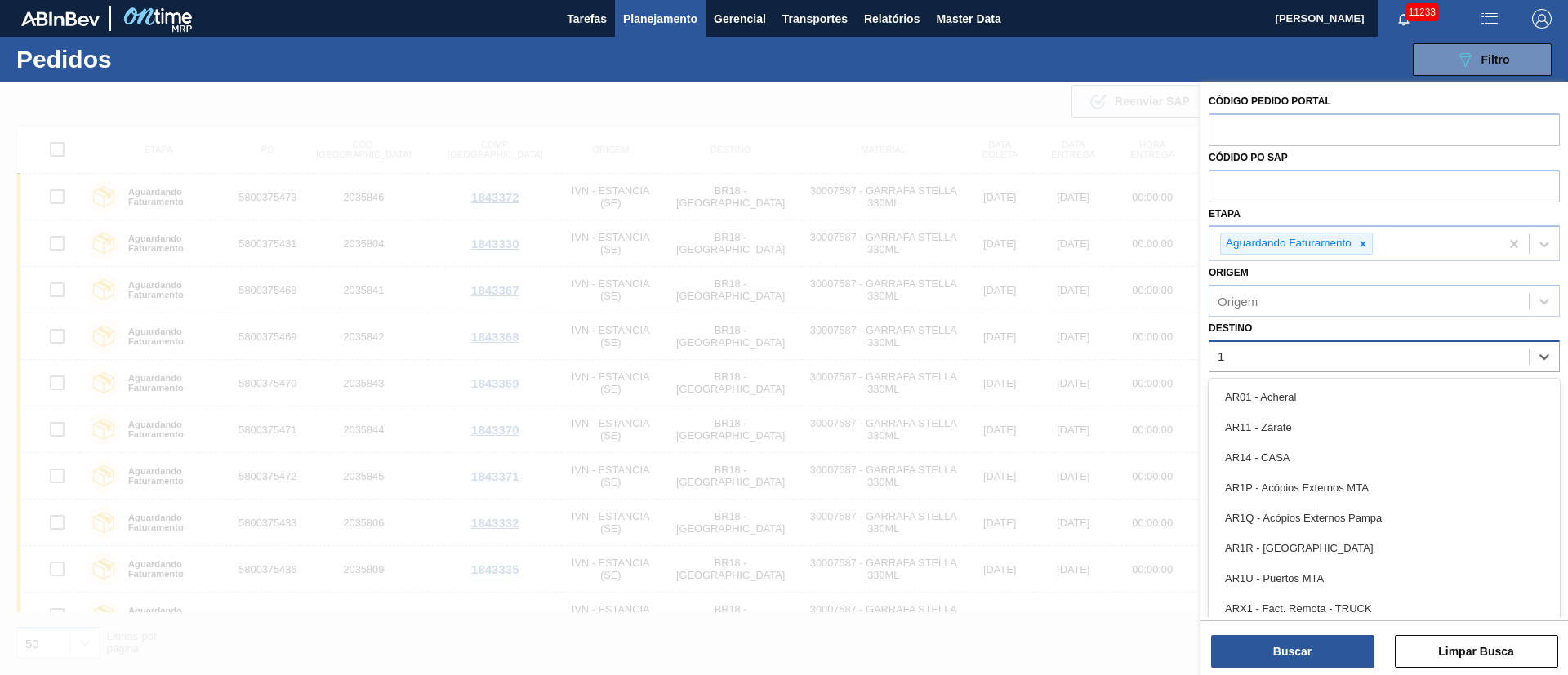
type input "13"
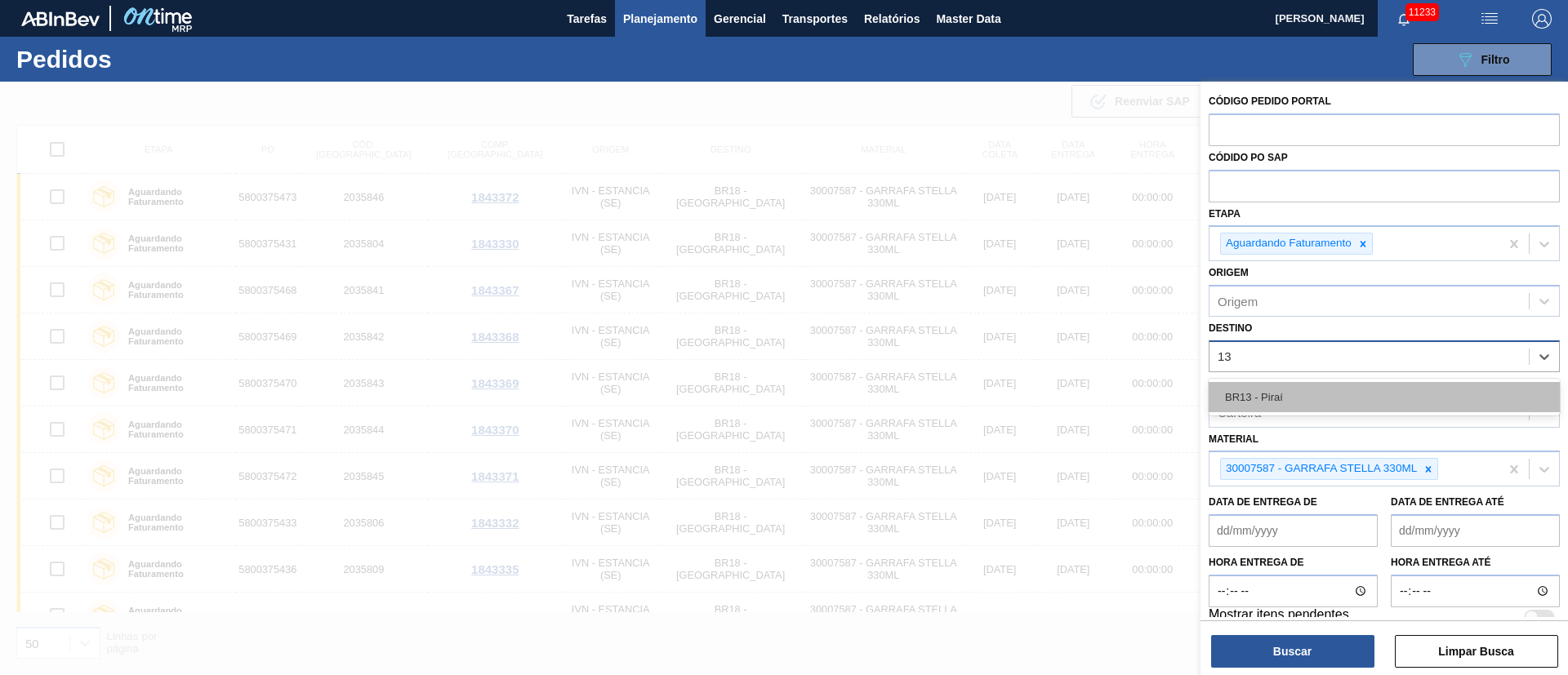
click at [1303, 391] on div "BR13 - Piraí" at bounding box center [1384, 397] width 351 height 30
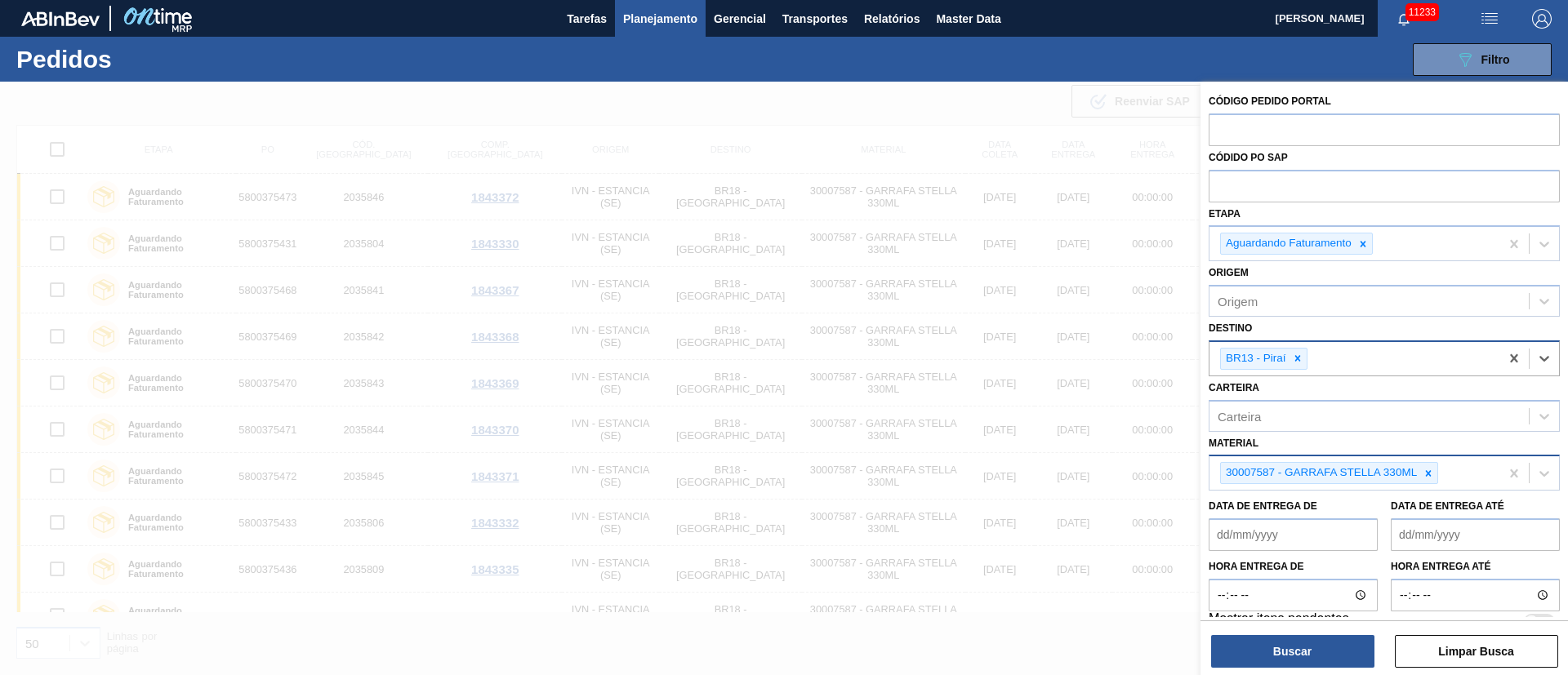
click at [1424, 471] on icon at bounding box center [1428, 473] width 11 height 11
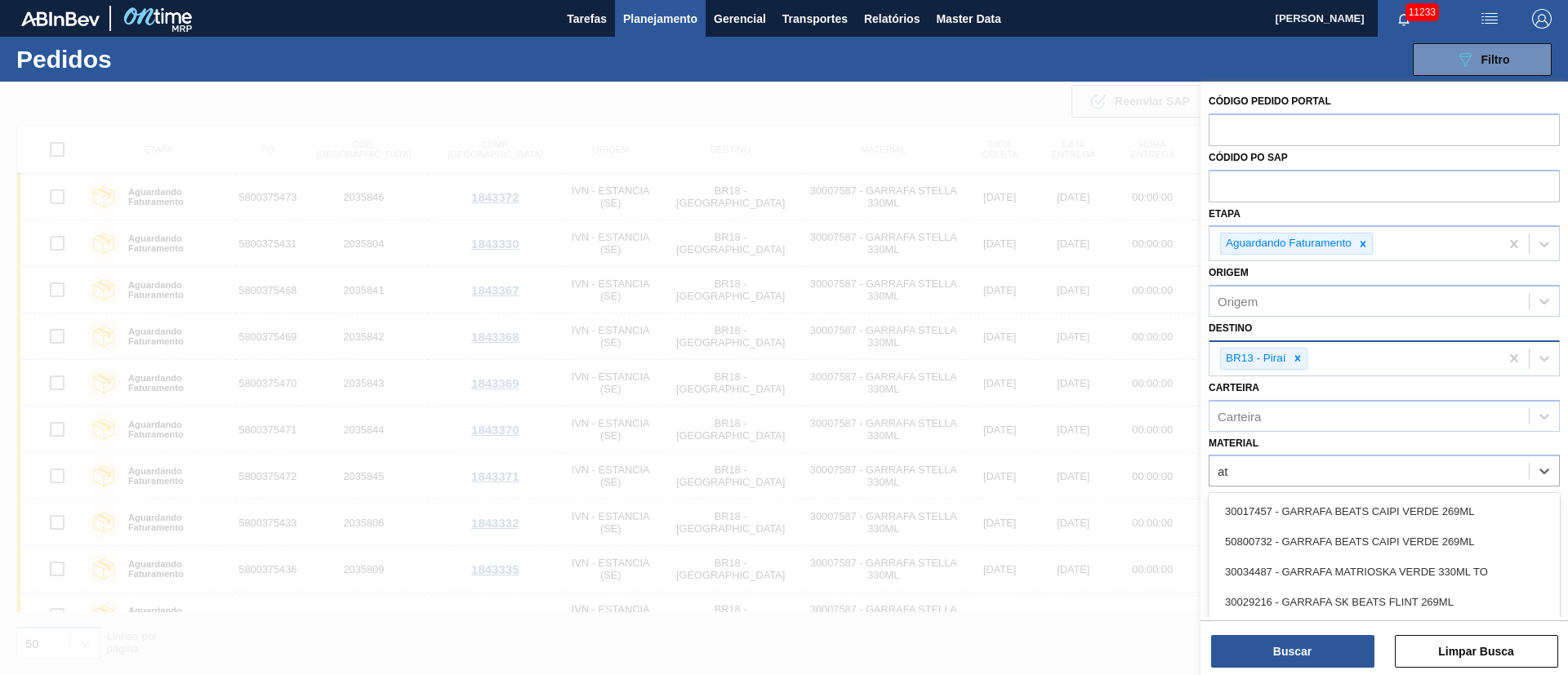
type input "a"
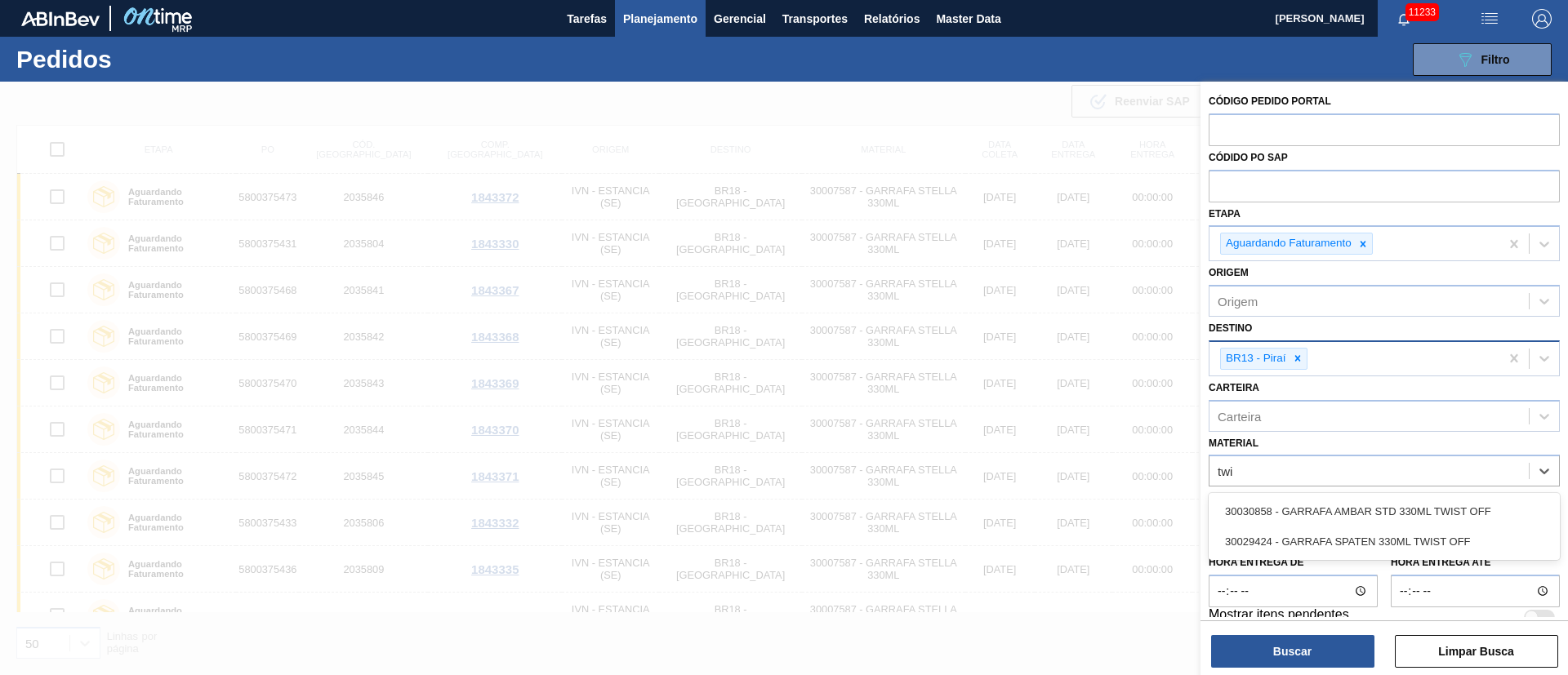
type input "twis"
click at [1350, 512] on div "30030858 - GARRAFA AMBAR STD 330ML TWIST OFF" at bounding box center [1384, 511] width 351 height 30
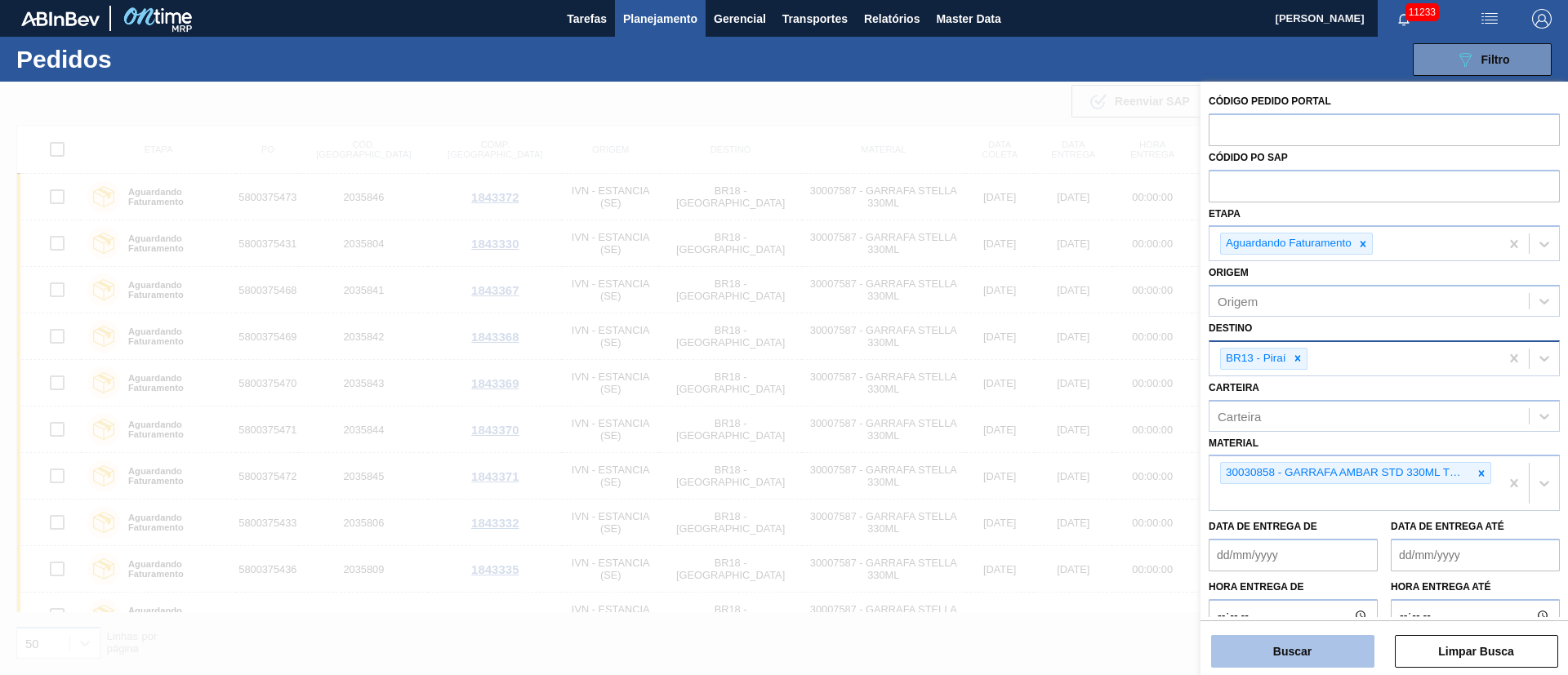
click at [1324, 653] on button "Buscar" at bounding box center [1293, 652] width 163 height 33
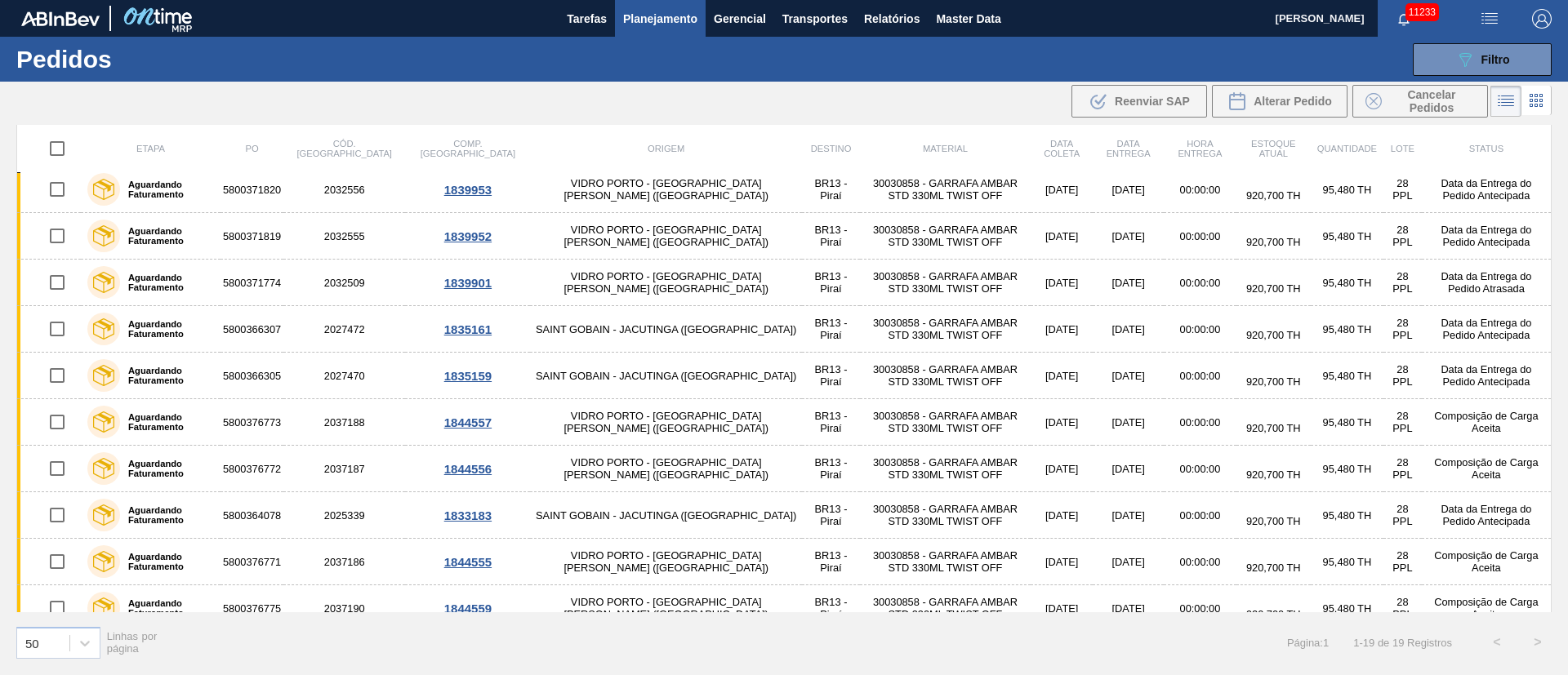
scroll to position [446, 0]
